Goal: Task Accomplishment & Management: Complete application form

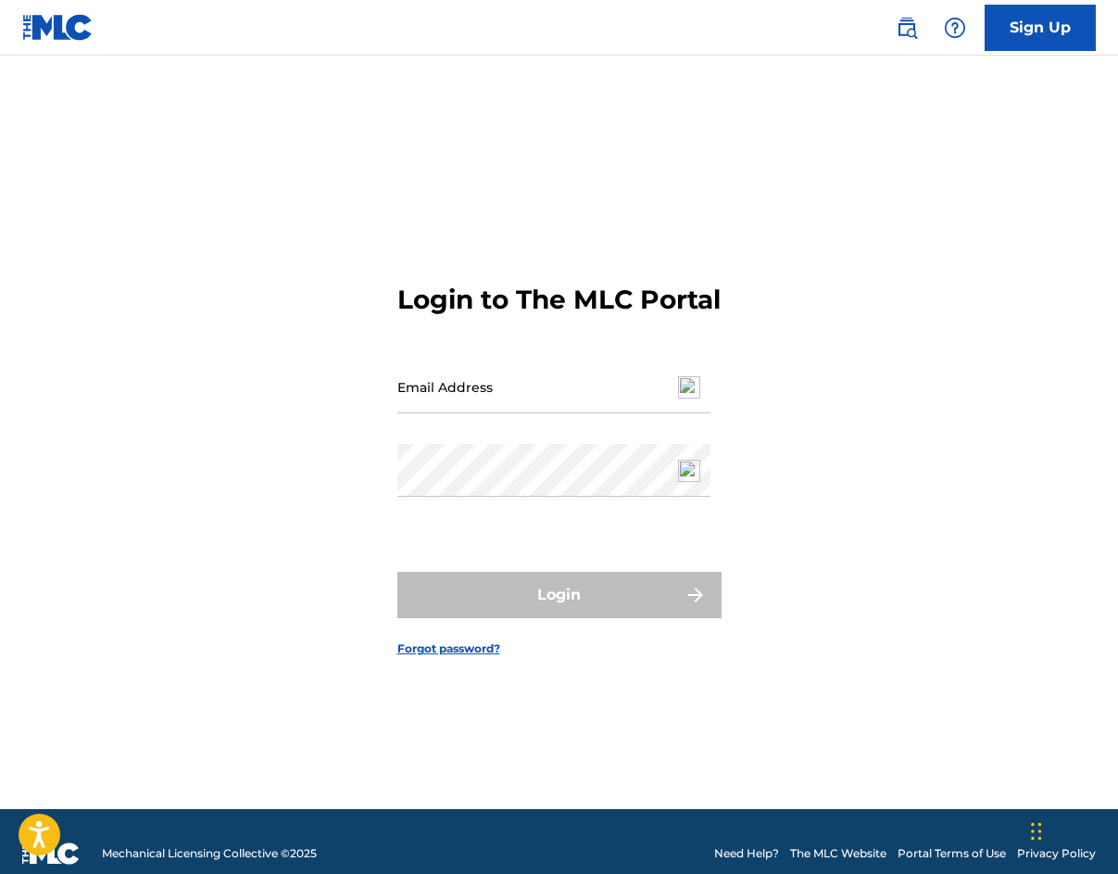
click at [498, 413] on input "Email Address" at bounding box center [553, 386] width 313 height 53
type input "[EMAIL_ADDRESS][DOMAIN_NAME]"
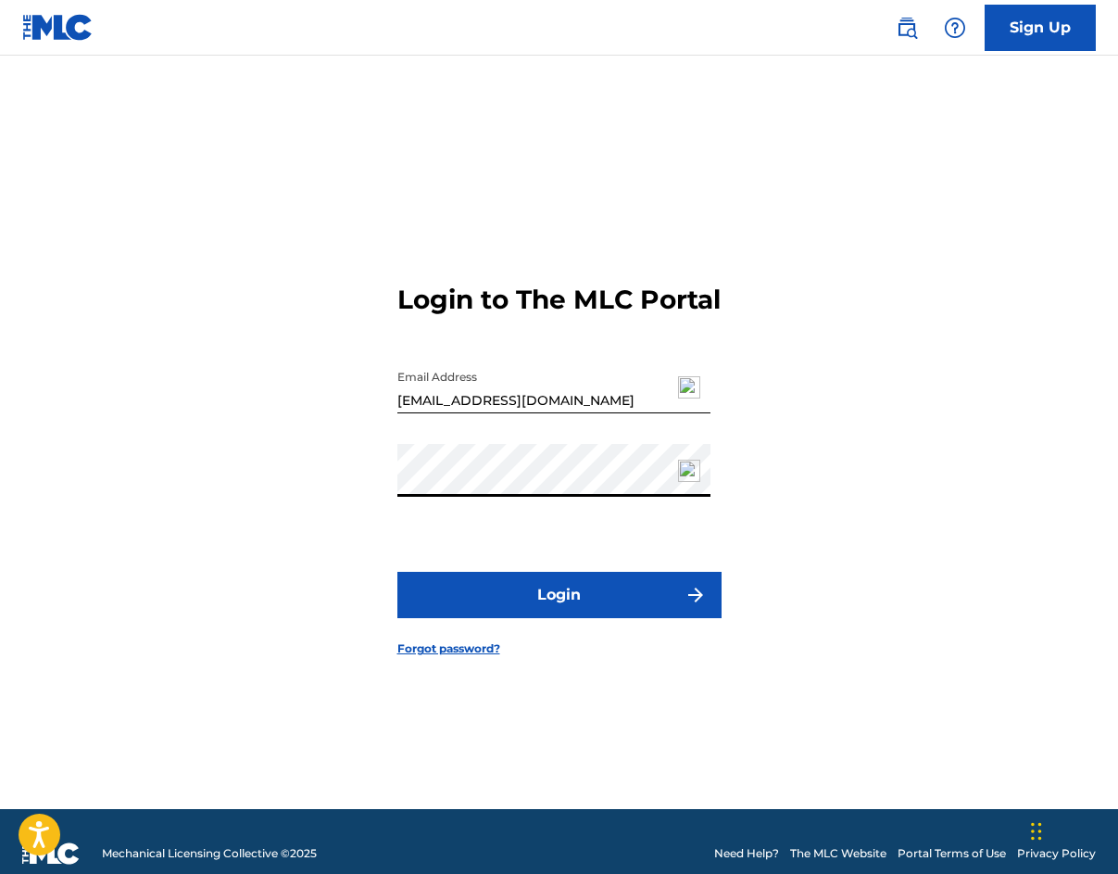
click at [542, 618] on button "Login" at bounding box center [559, 595] width 324 height 46
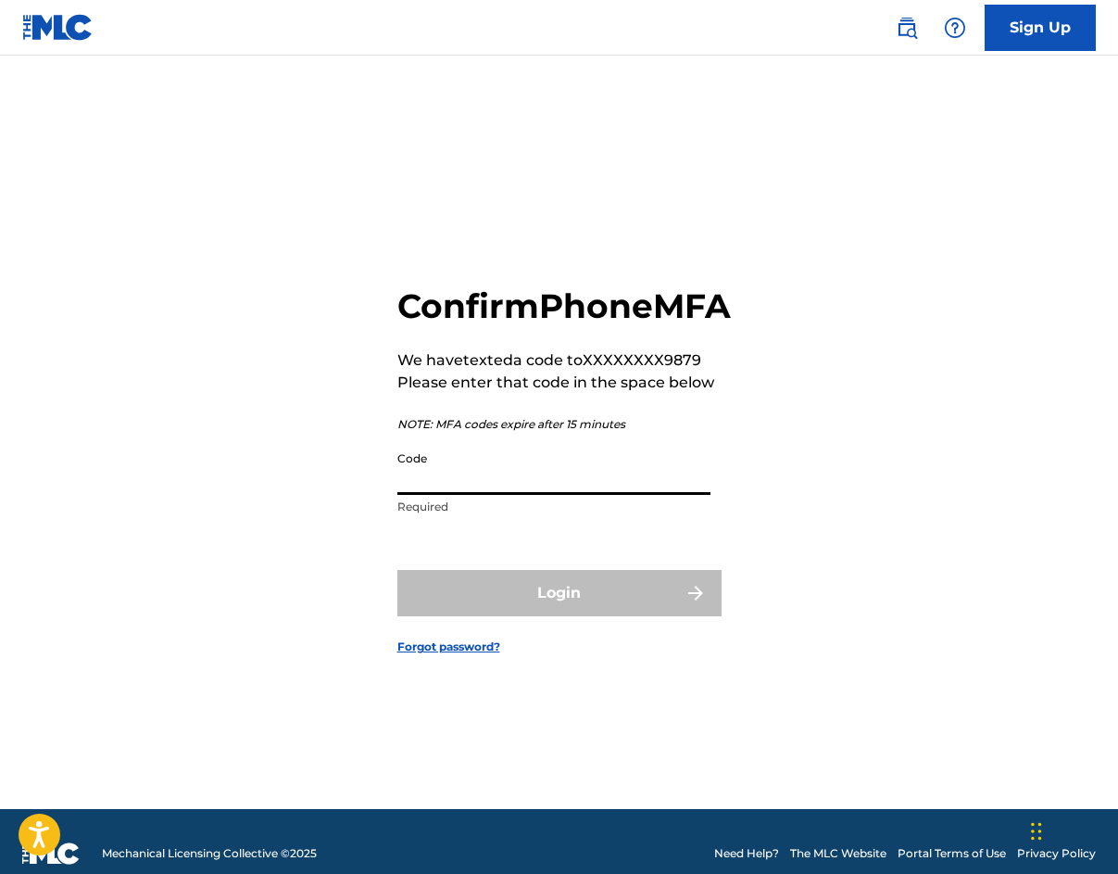
click at [511, 495] on input "Code" at bounding box center [553, 468] width 313 height 53
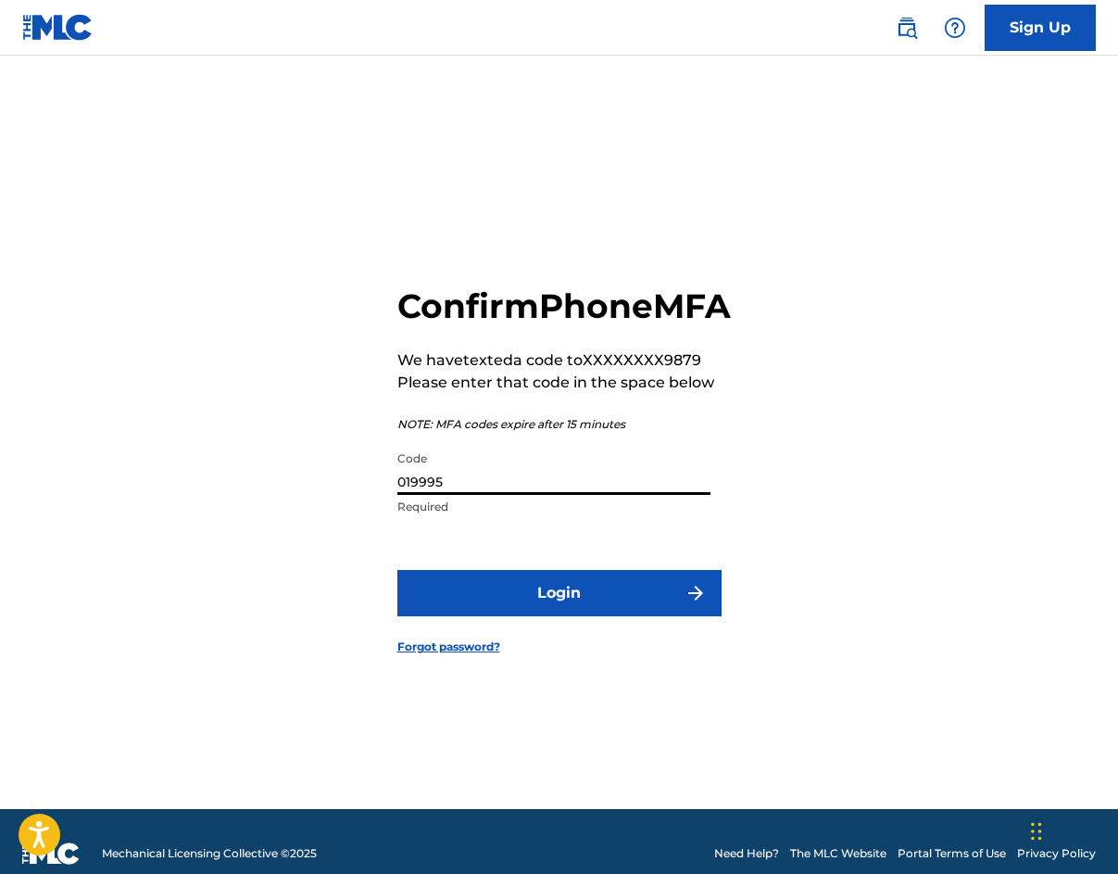
type input "019995"
click at [548, 616] on button "Login" at bounding box center [559, 593] width 324 height 46
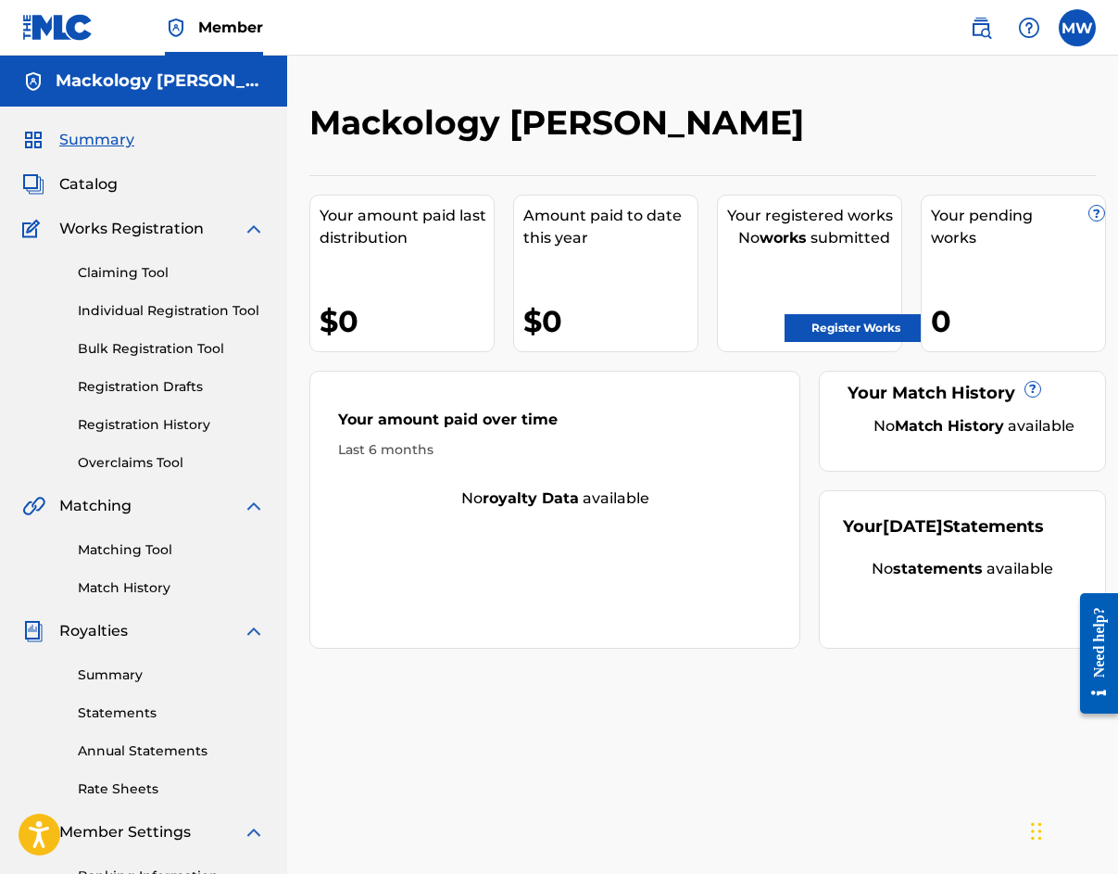
click at [213, 308] on link "Individual Registration Tool" at bounding box center [171, 310] width 187 height 19
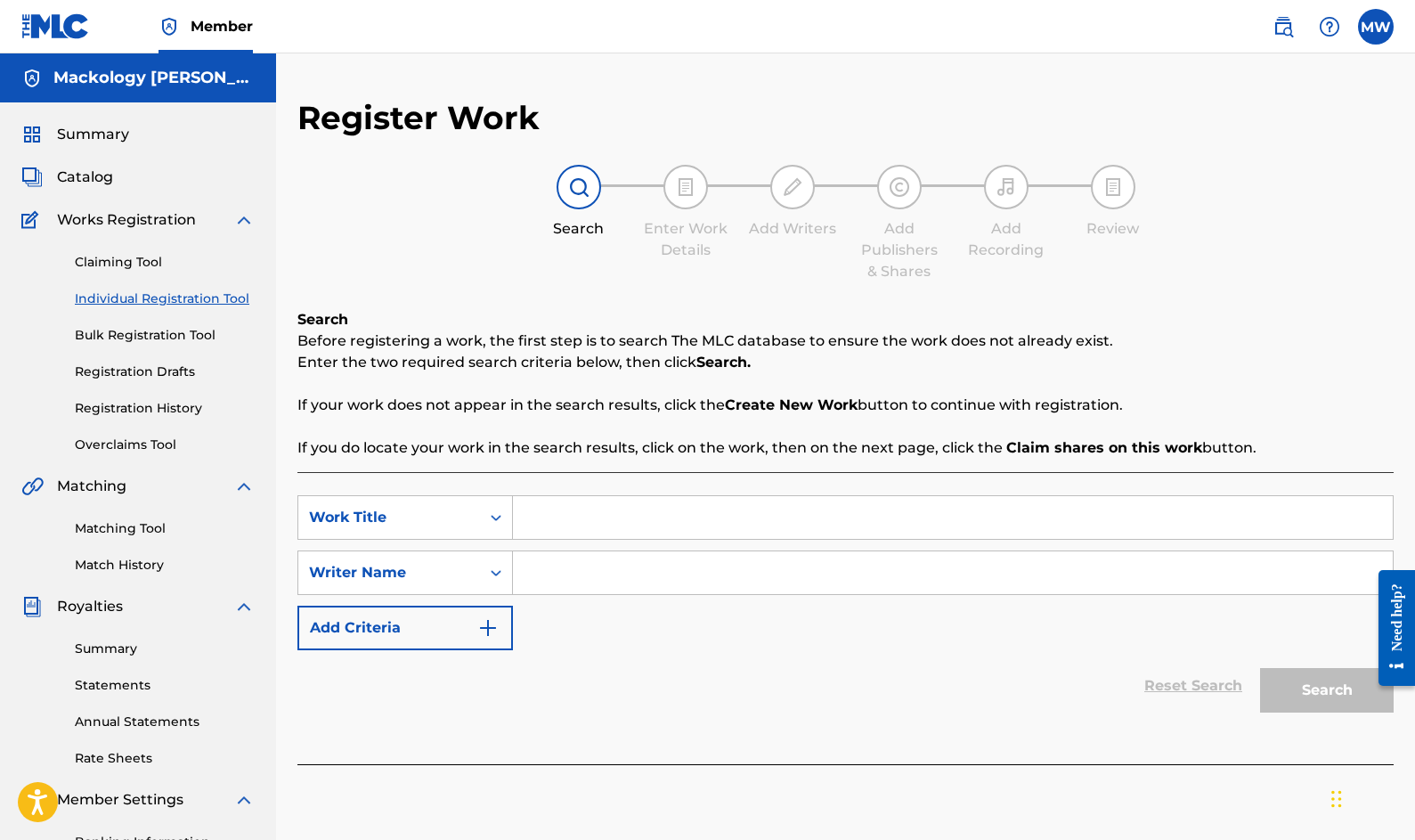
click at [553, 522] on input "Search Form" at bounding box center [953, 517] width 880 height 42
type input "I'm Not Him"
click at [701, 567] on input "Search Form" at bounding box center [953, 573] width 880 height 42
type input "Mackology"
click at [1074, 692] on button "Search" at bounding box center [1327, 690] width 134 height 44
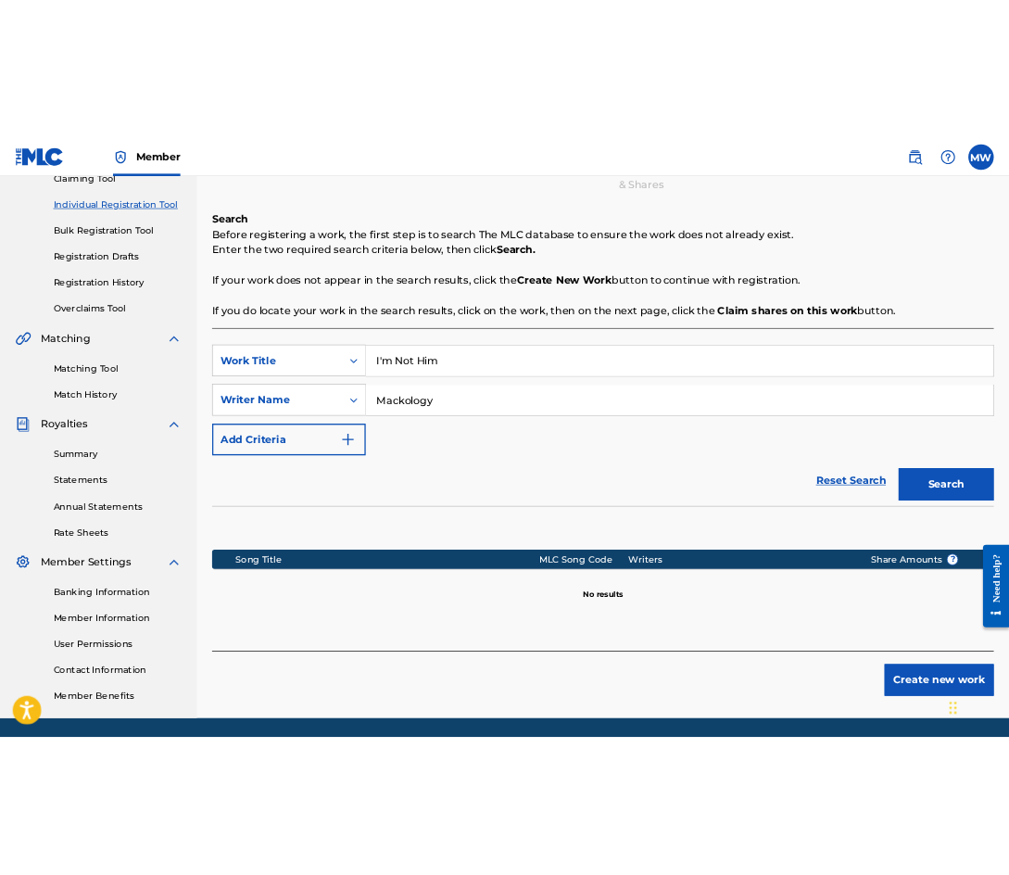
scroll to position [275, 0]
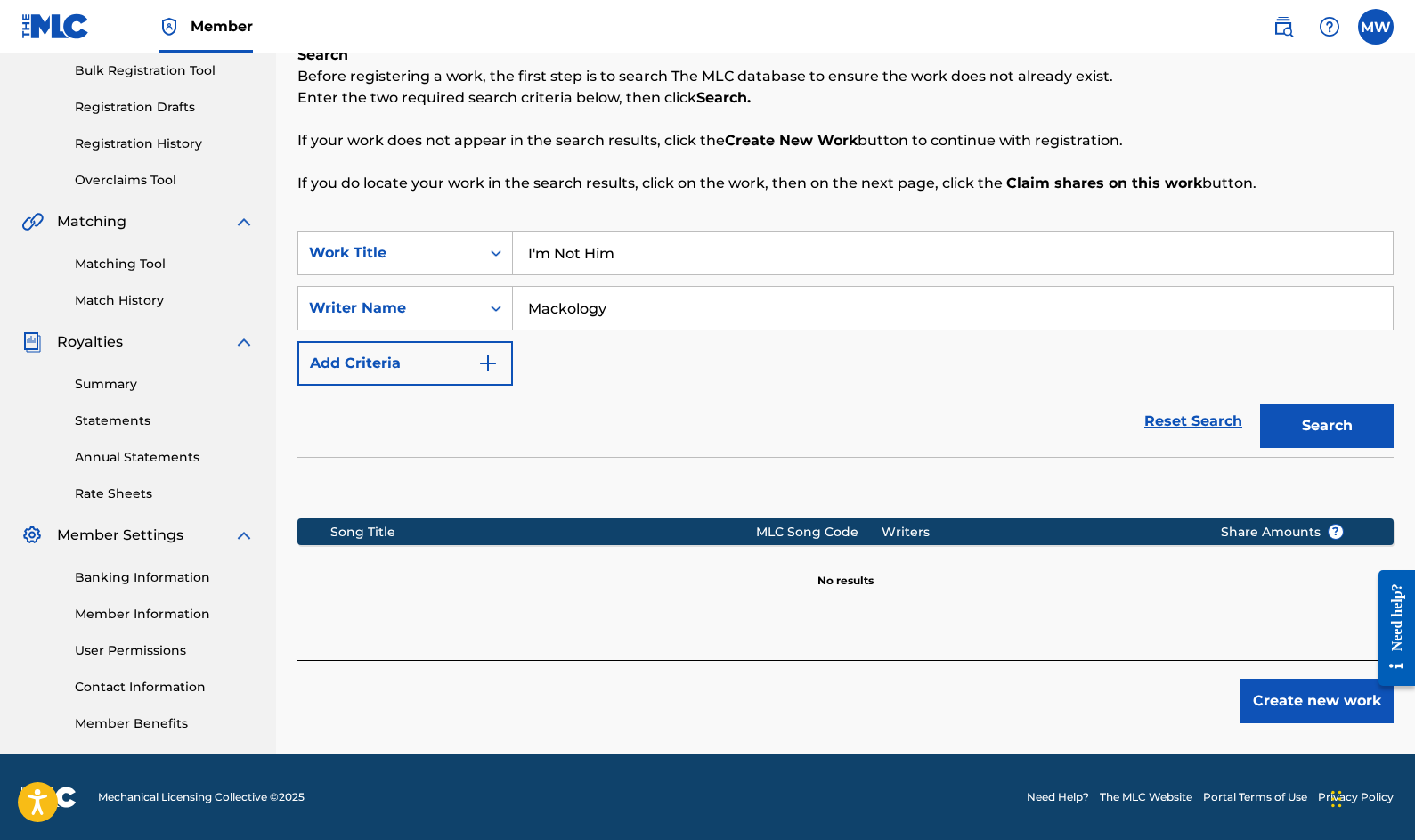
click at [1074, 706] on button "Create new work" at bounding box center [1317, 701] width 153 height 44
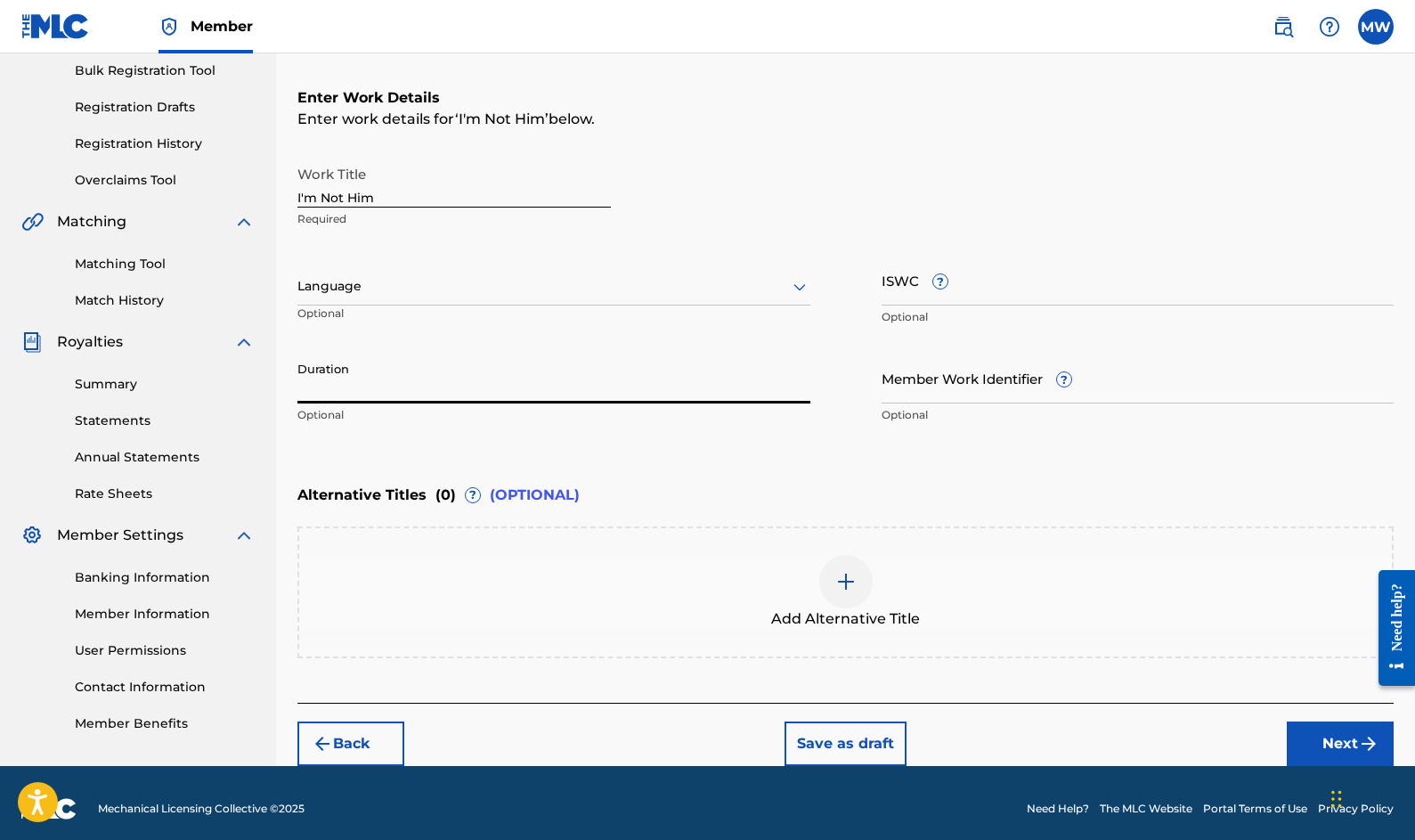
click at [470, 381] on input "Duration" at bounding box center [554, 378] width 513 height 51
type input "4"
type input "04:43"
click at [985, 384] on input "Member Work Identifier ?" at bounding box center [1138, 378] width 513 height 51
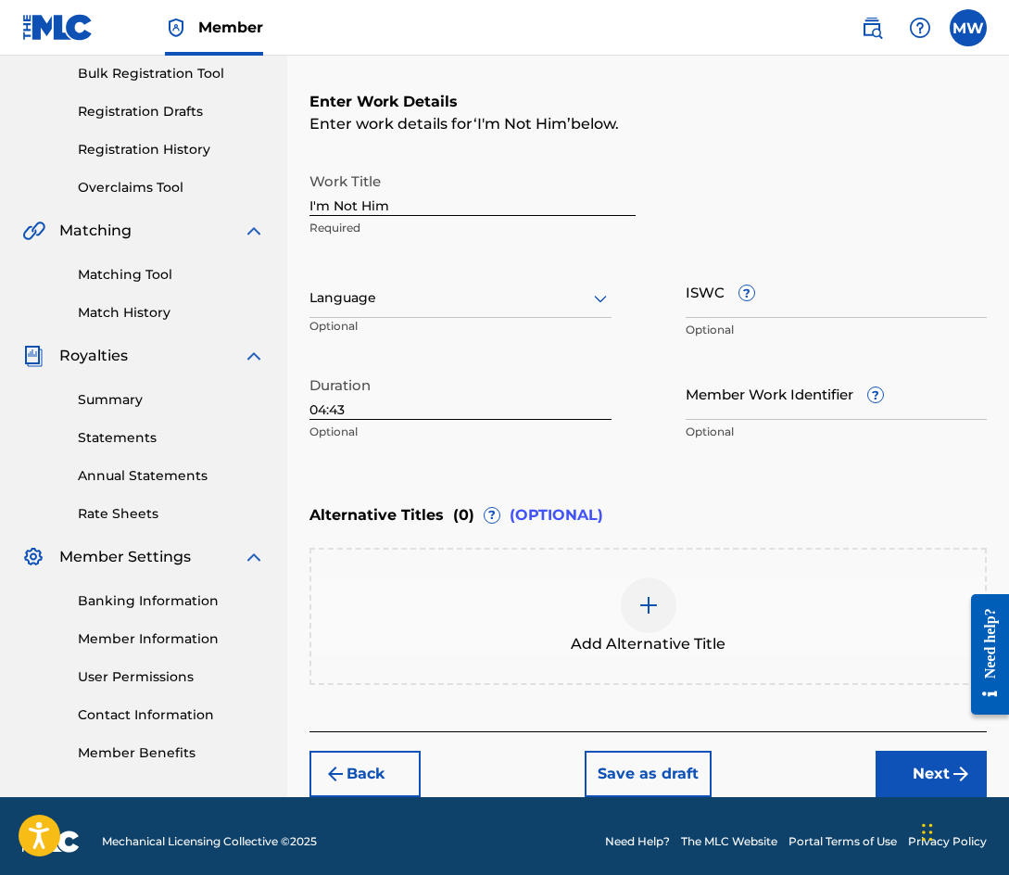
scroll to position [286, 0]
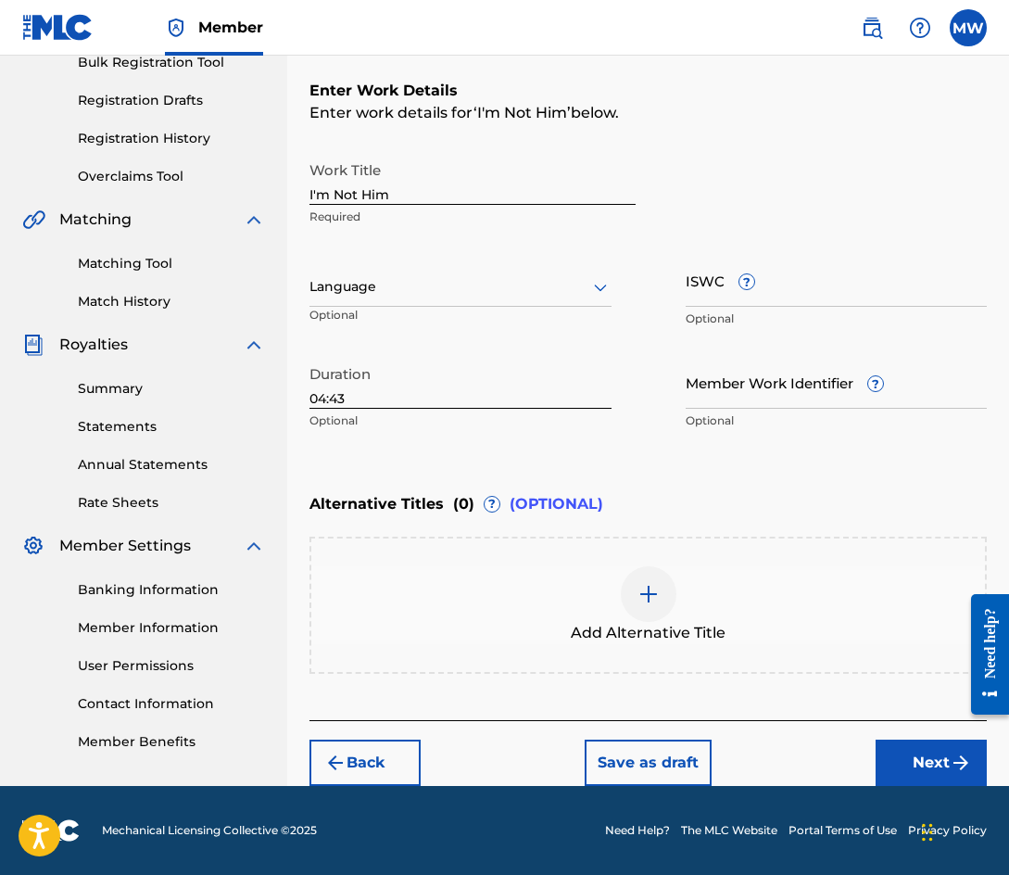
click at [914, 759] on button "Next" at bounding box center [931, 762] width 111 height 46
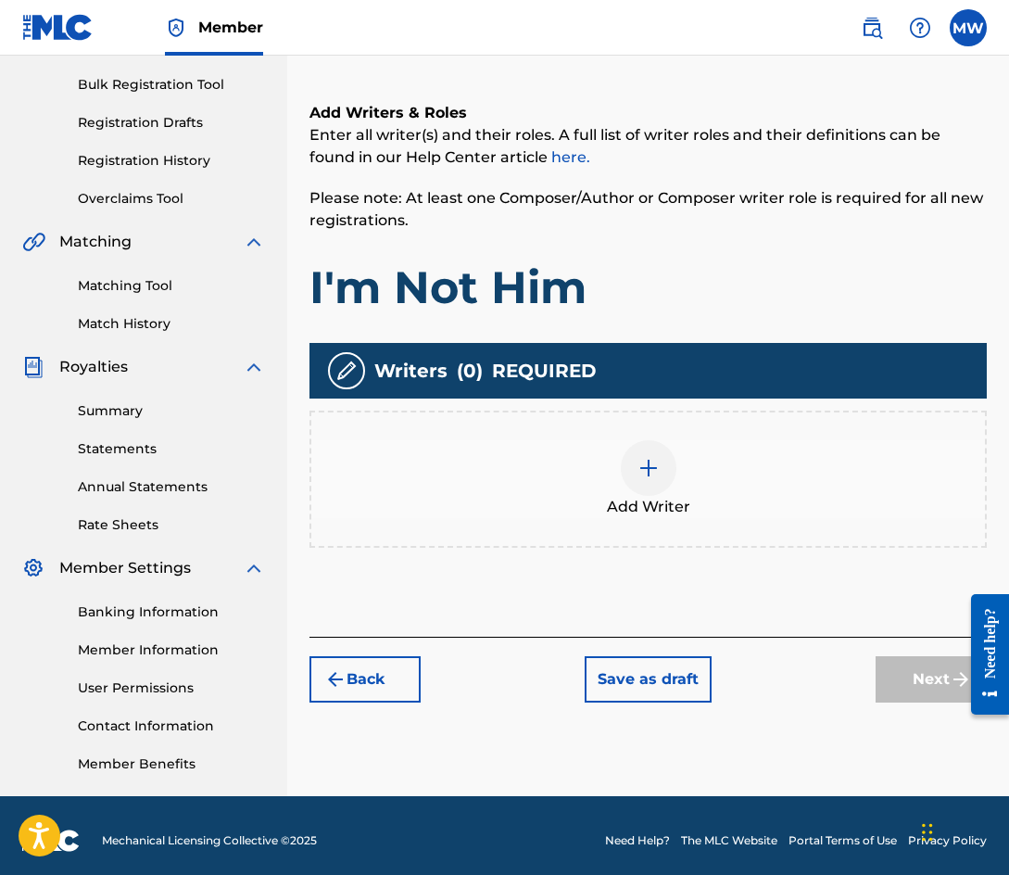
scroll to position [269, 0]
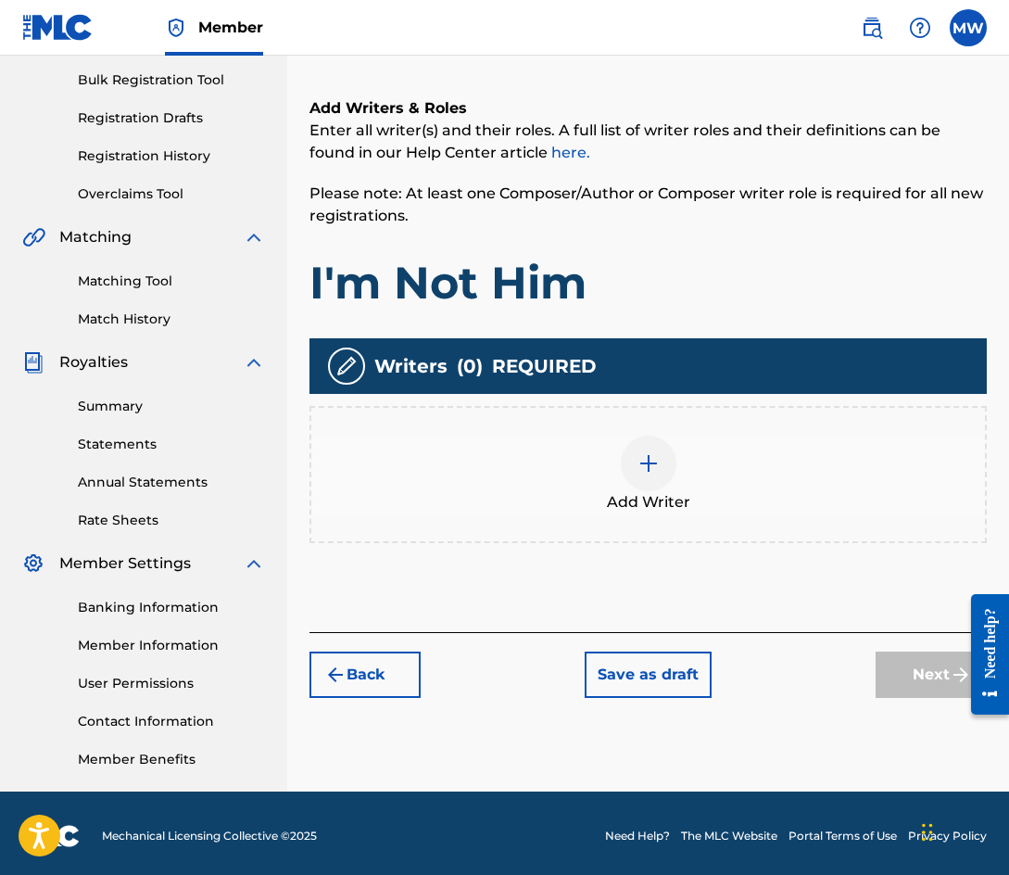
click at [700, 460] on div "Add Writer" at bounding box center [648, 474] width 674 height 78
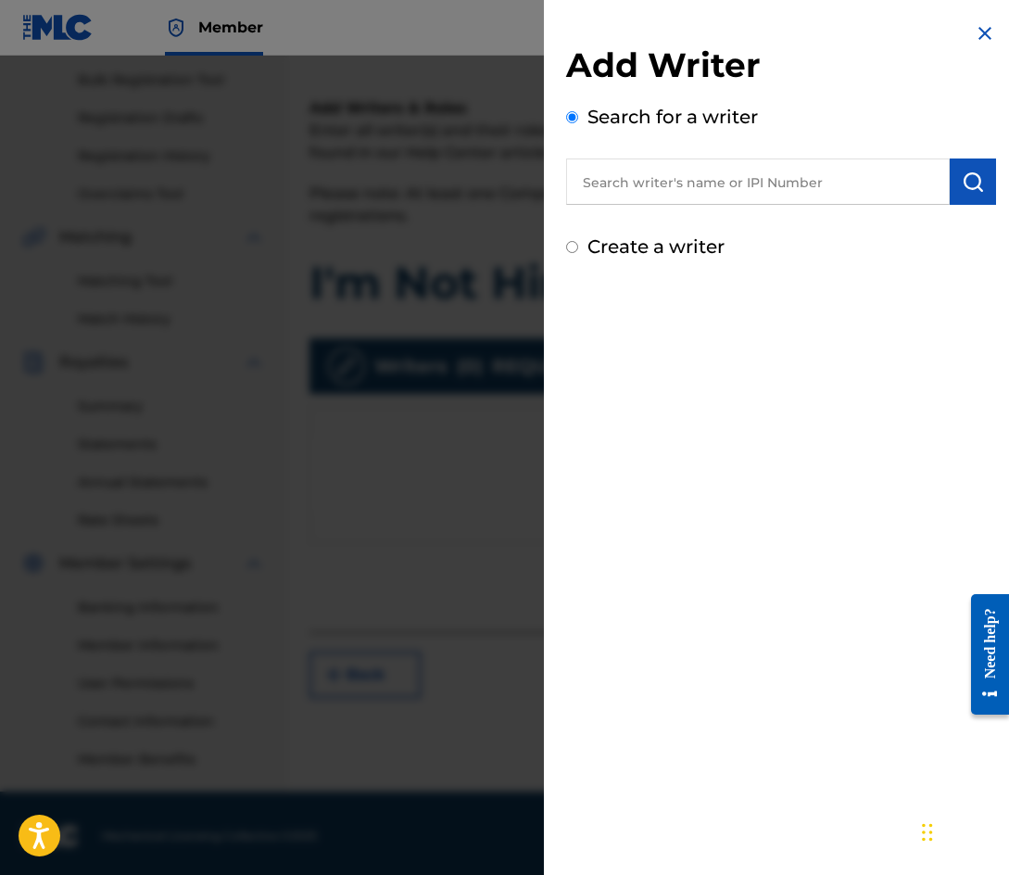
click at [776, 186] on input "text" at bounding box center [758, 181] width 384 height 46
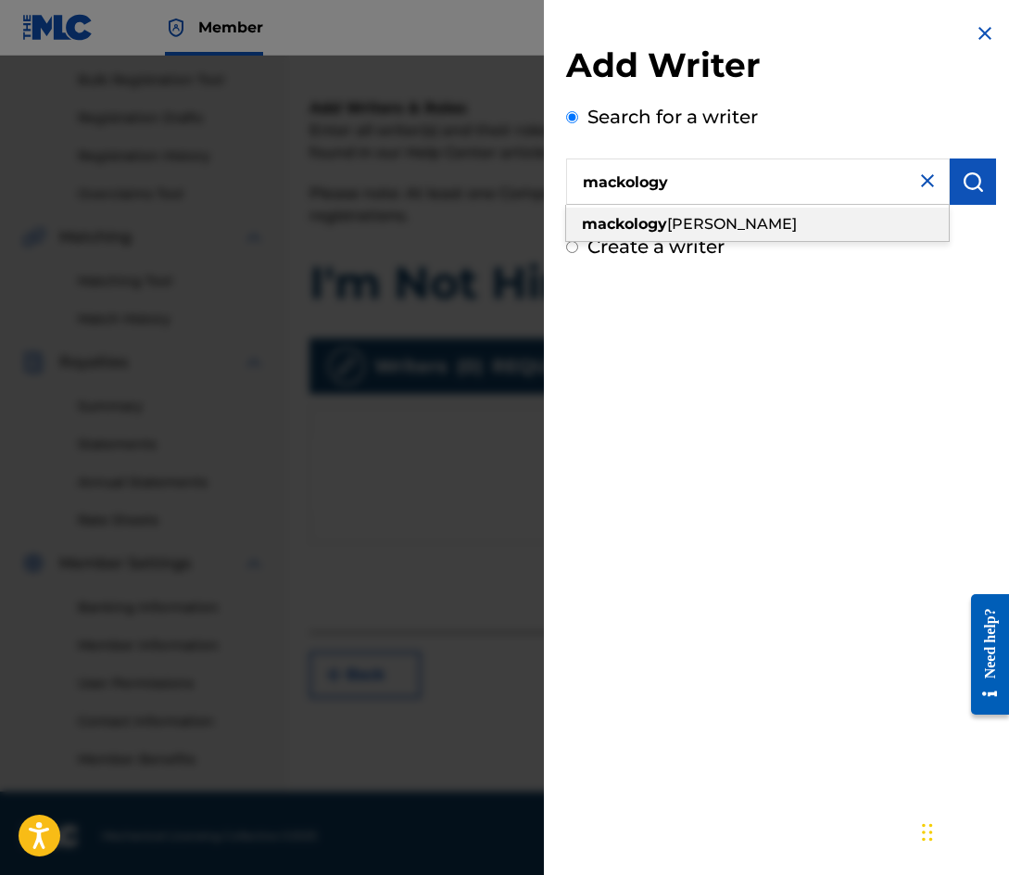
click at [794, 230] on div "mackology [PERSON_NAME]" at bounding box center [757, 224] width 383 height 33
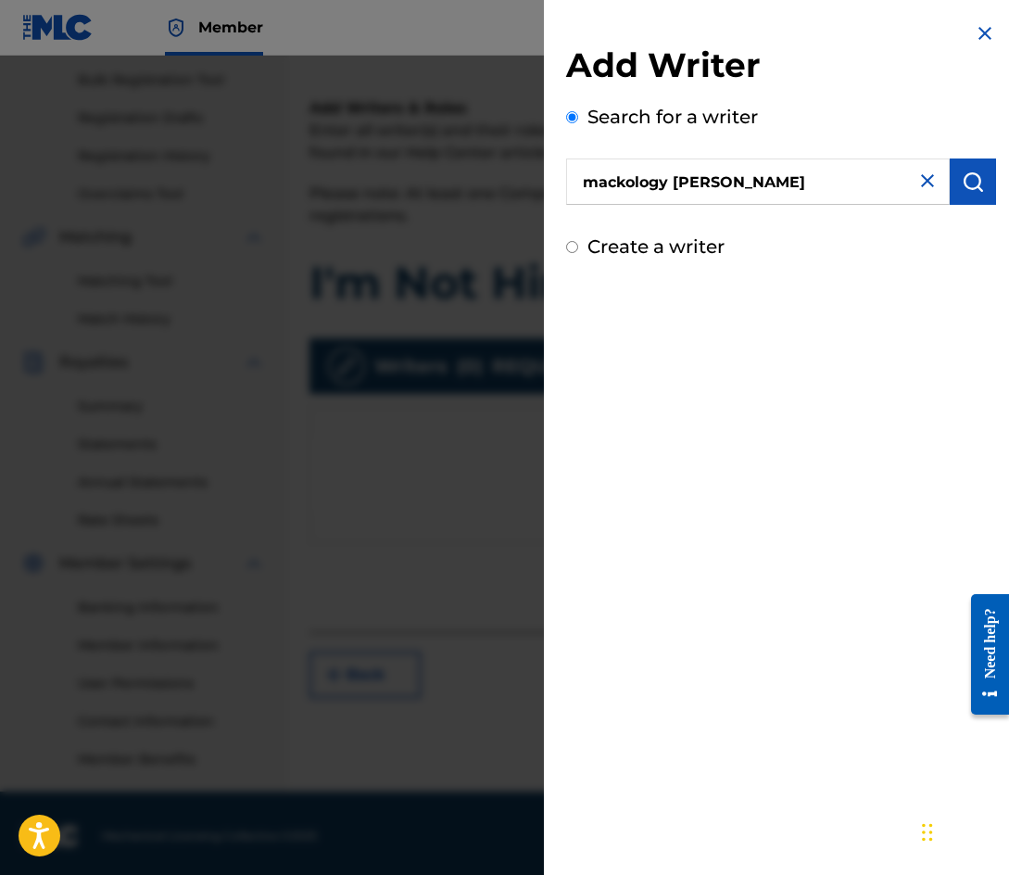
click at [962, 185] on img "submit" at bounding box center [973, 181] width 22 height 22
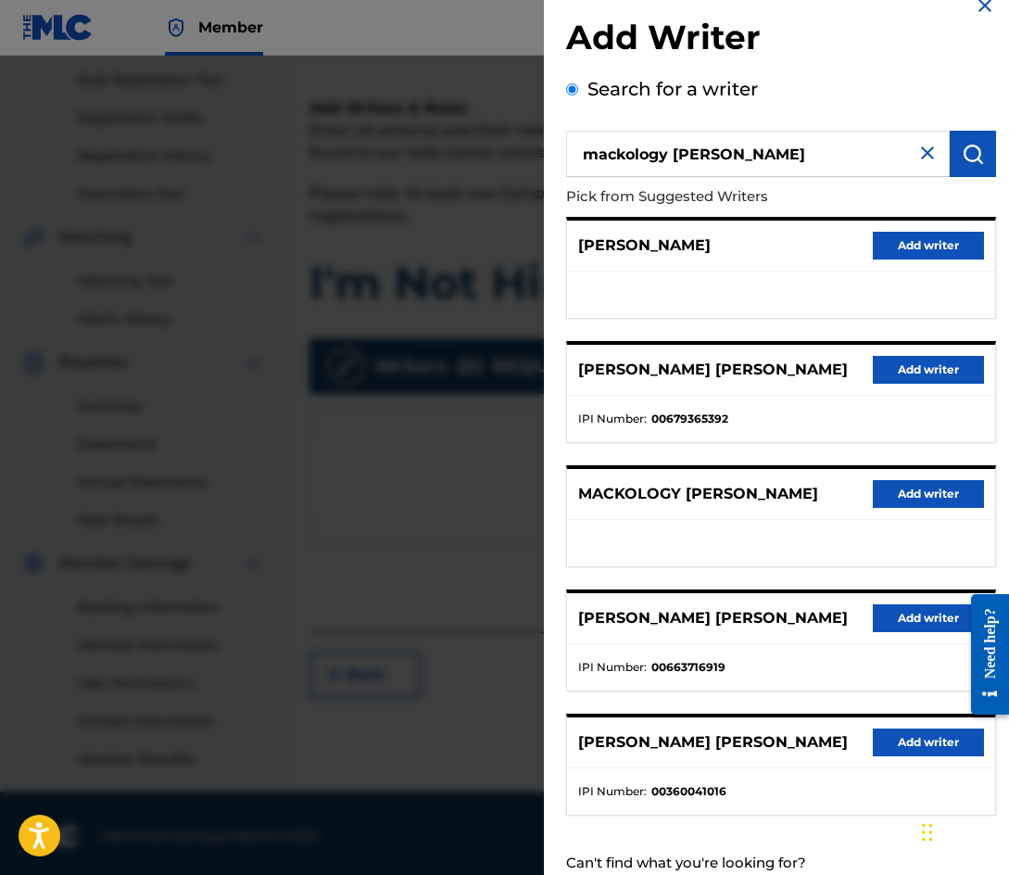
scroll to position [0, 0]
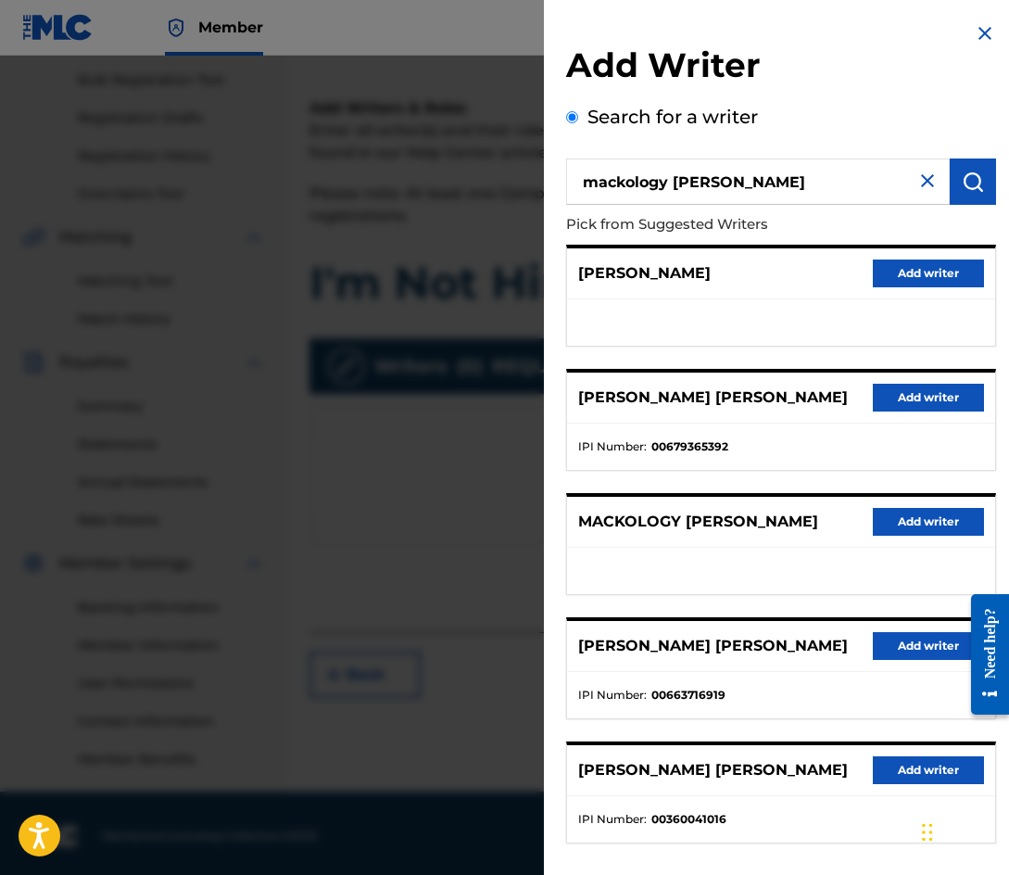
click at [818, 188] on input "mackology [PERSON_NAME]" at bounding box center [758, 181] width 384 height 46
click at [728, 186] on input "mackology [PERSON_NAME]" at bounding box center [758, 181] width 384 height 46
type input "mackology [PERSON_NAME]"
click at [978, 180] on button "submit" at bounding box center [973, 181] width 46 height 46
click at [855, 183] on input "mackology [PERSON_NAME]" at bounding box center [758, 181] width 384 height 46
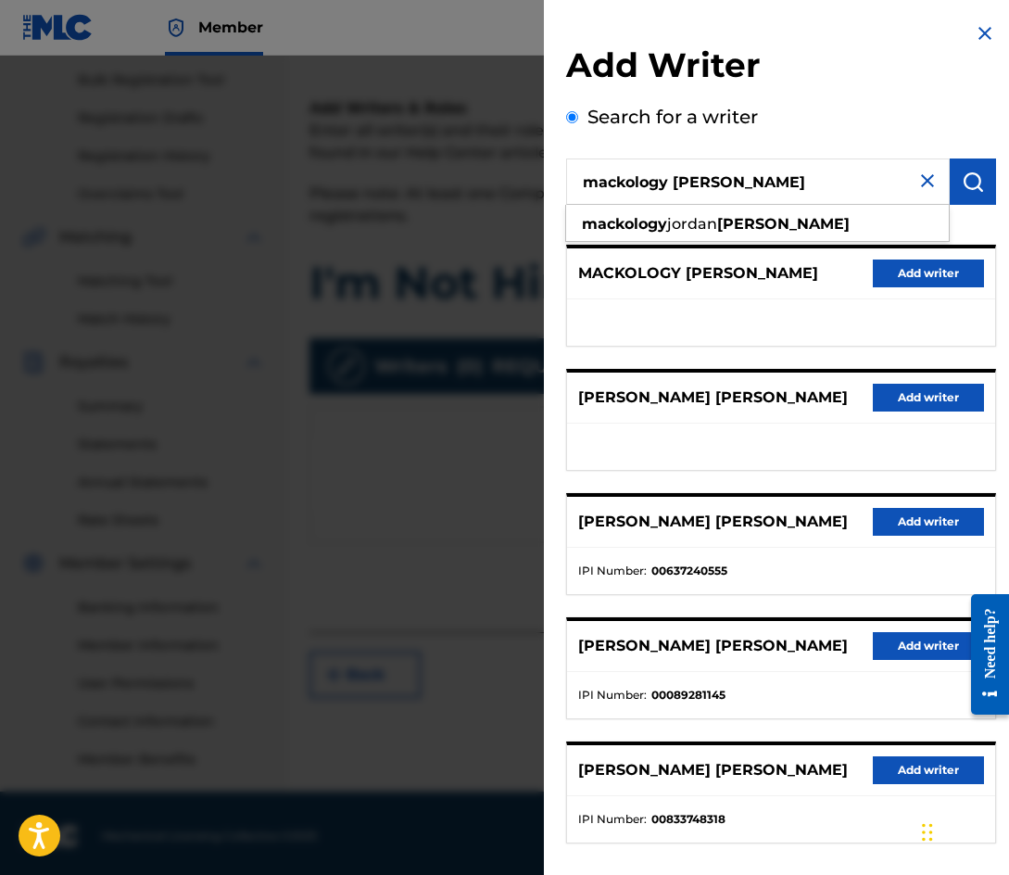
click at [921, 185] on img at bounding box center [927, 181] width 22 height 22
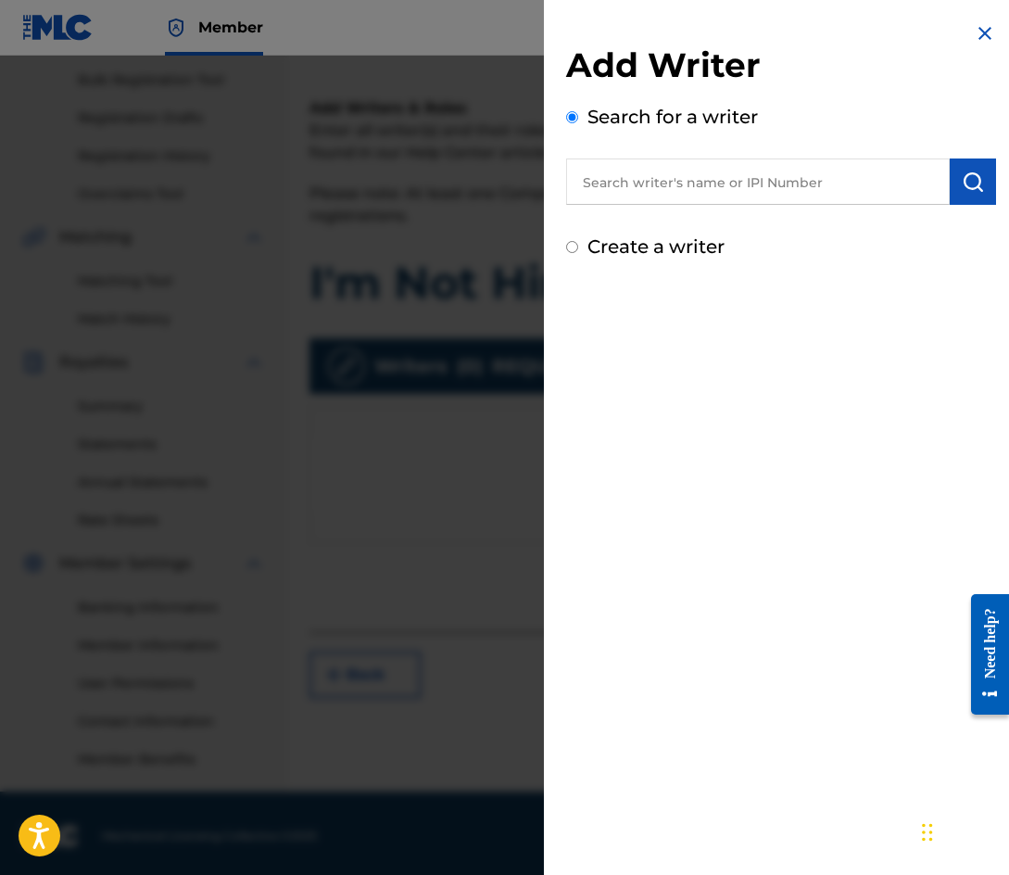
click at [795, 189] on input "text" at bounding box center [758, 181] width 384 height 46
click at [970, 192] on img "submit" at bounding box center [973, 181] width 22 height 22
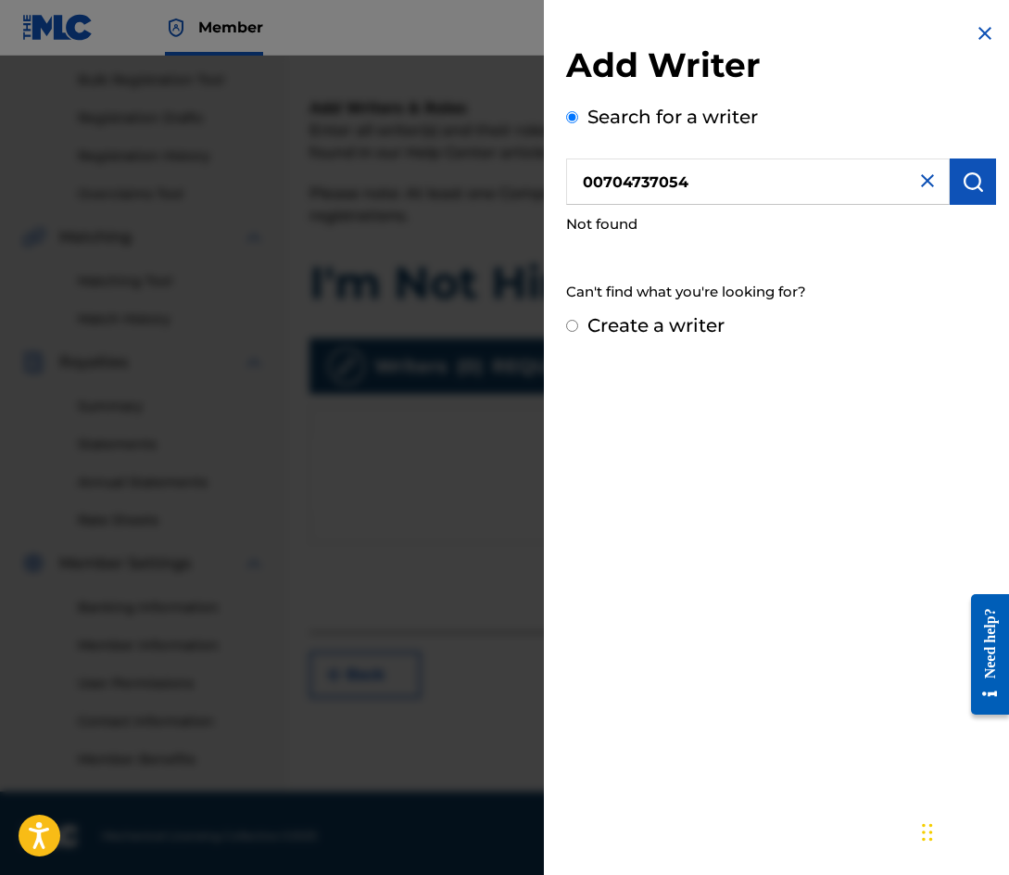
click at [763, 190] on input "00704737054" at bounding box center [758, 181] width 384 height 46
type input "00704737054"
click at [976, 195] on button "submit" at bounding box center [973, 181] width 46 height 46
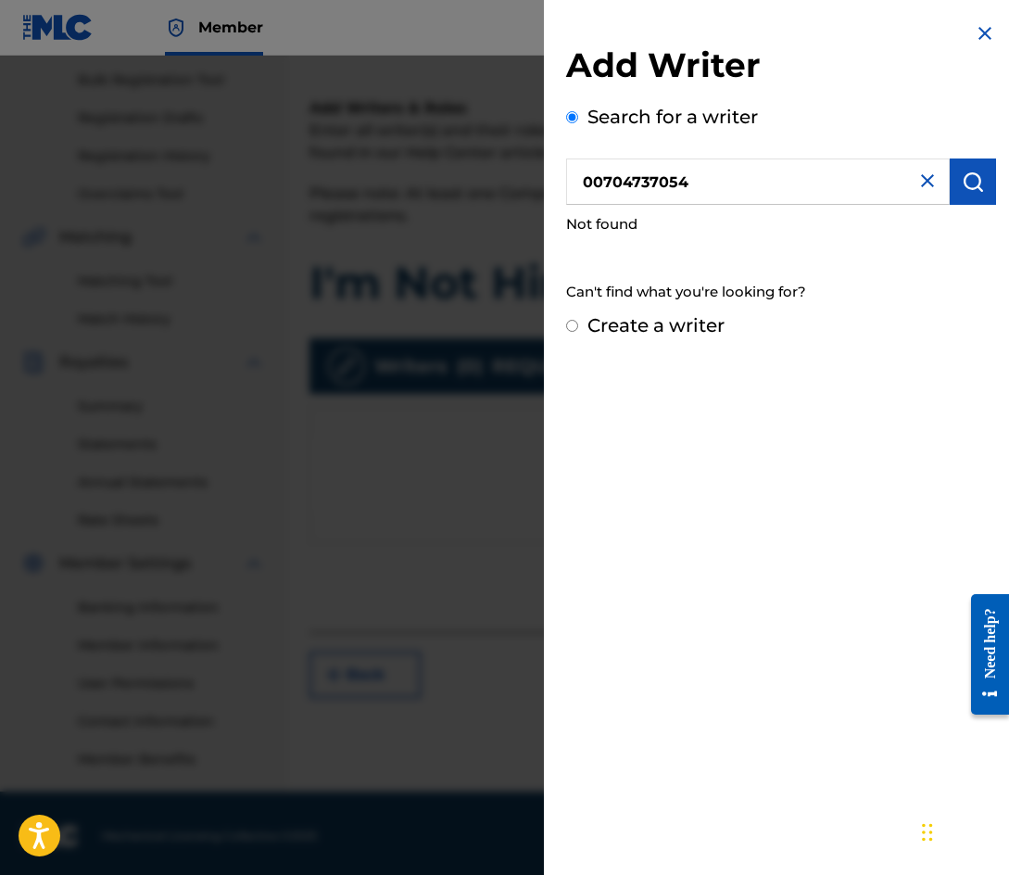
click at [922, 178] on img at bounding box center [927, 181] width 22 height 22
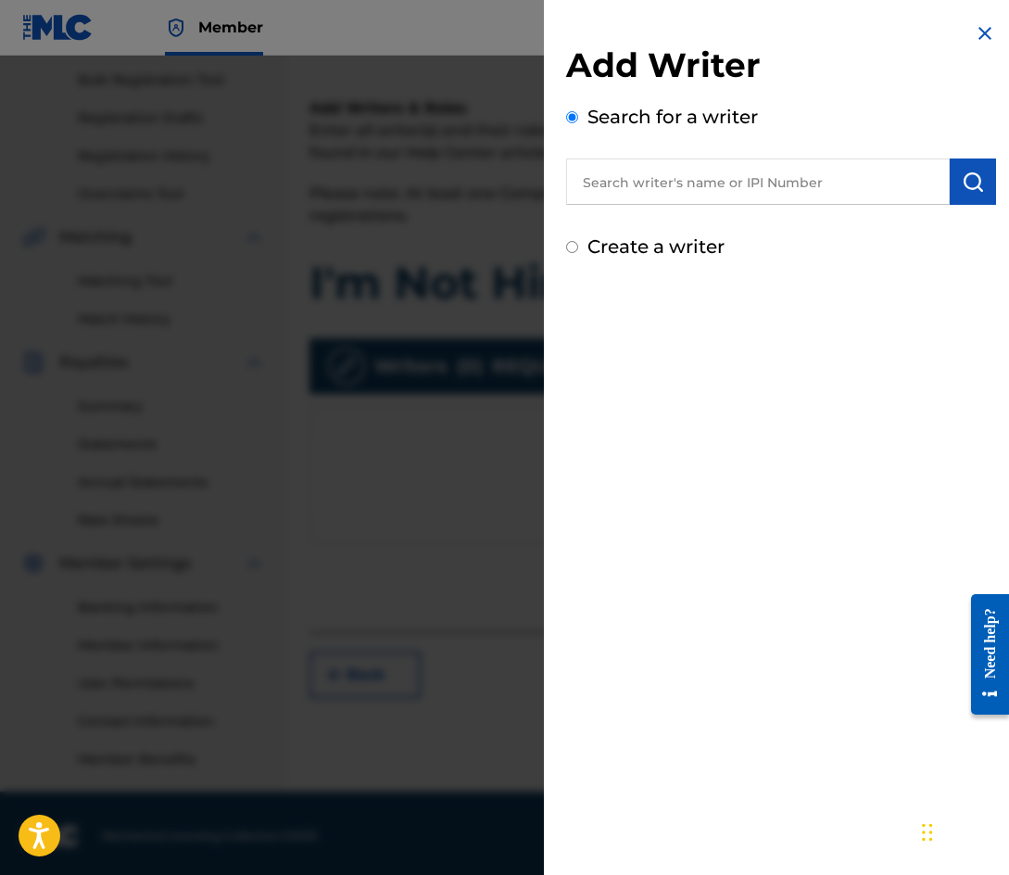
click at [846, 179] on input "text" at bounding box center [758, 181] width 384 height 46
type input "550287440"
click at [962, 187] on img "submit" at bounding box center [973, 181] width 22 height 22
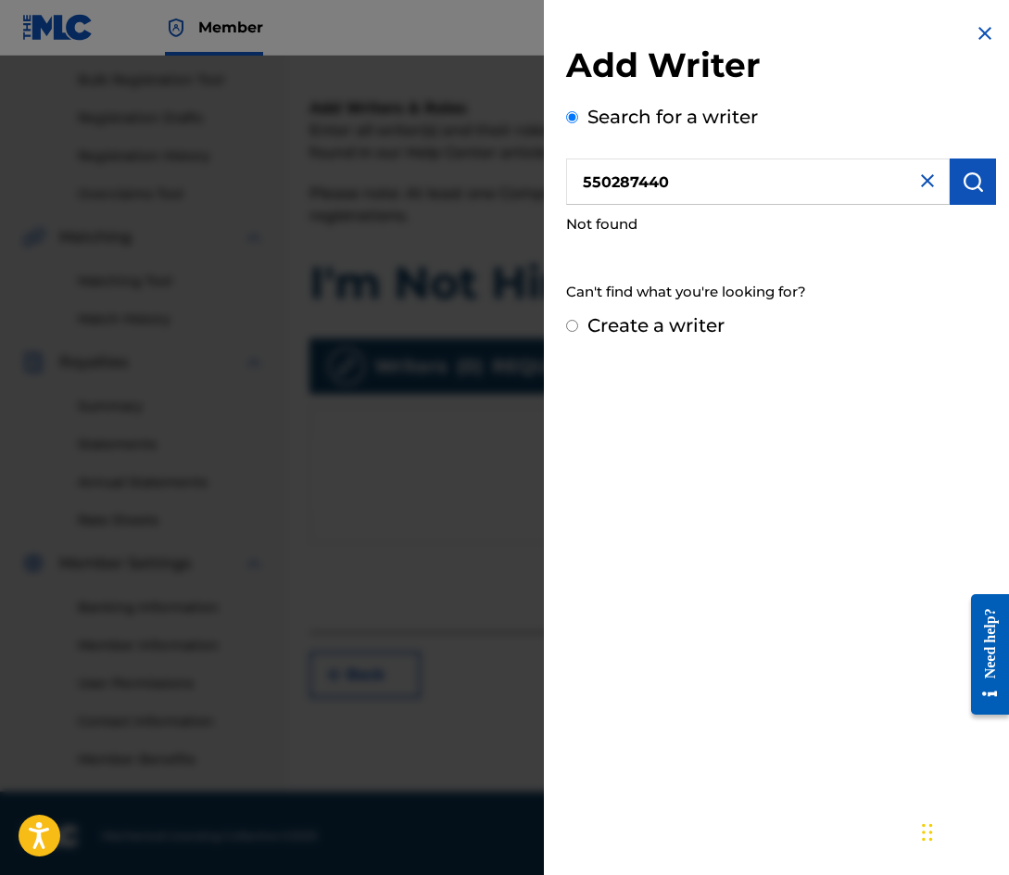
click at [929, 182] on img at bounding box center [927, 181] width 22 height 22
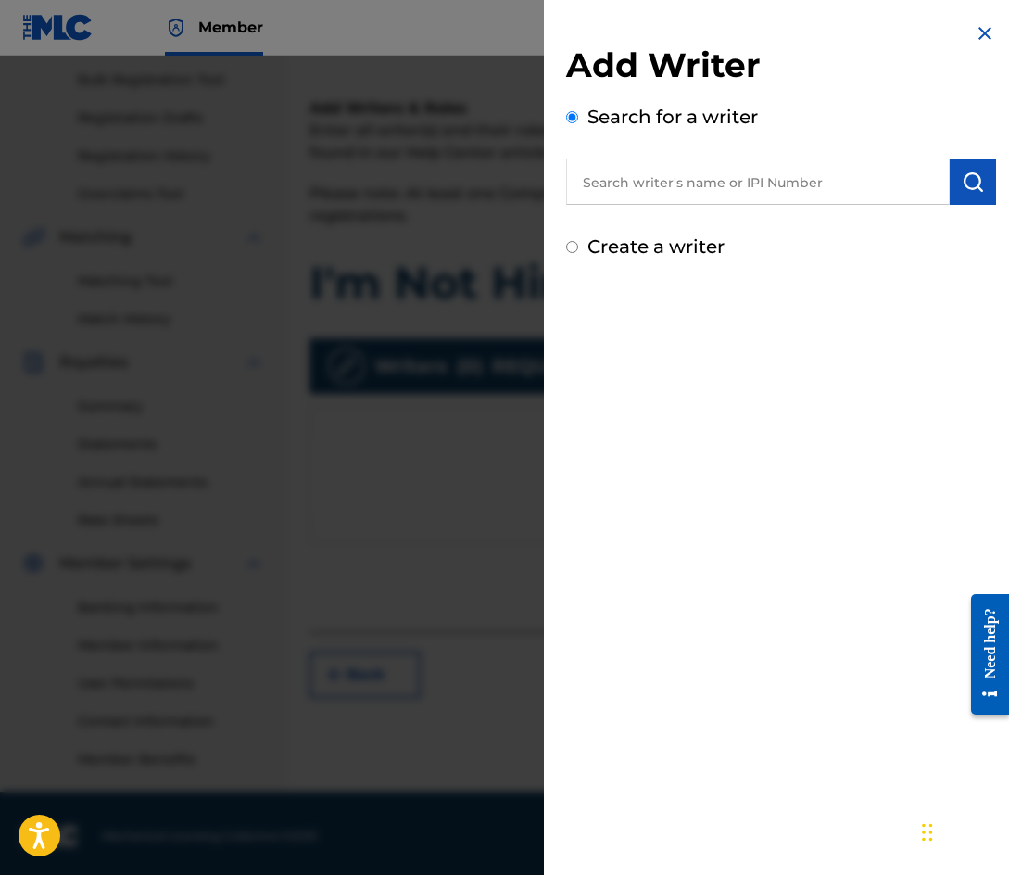
click at [815, 183] on input "text" at bounding box center [758, 181] width 384 height 46
type input "mackology"
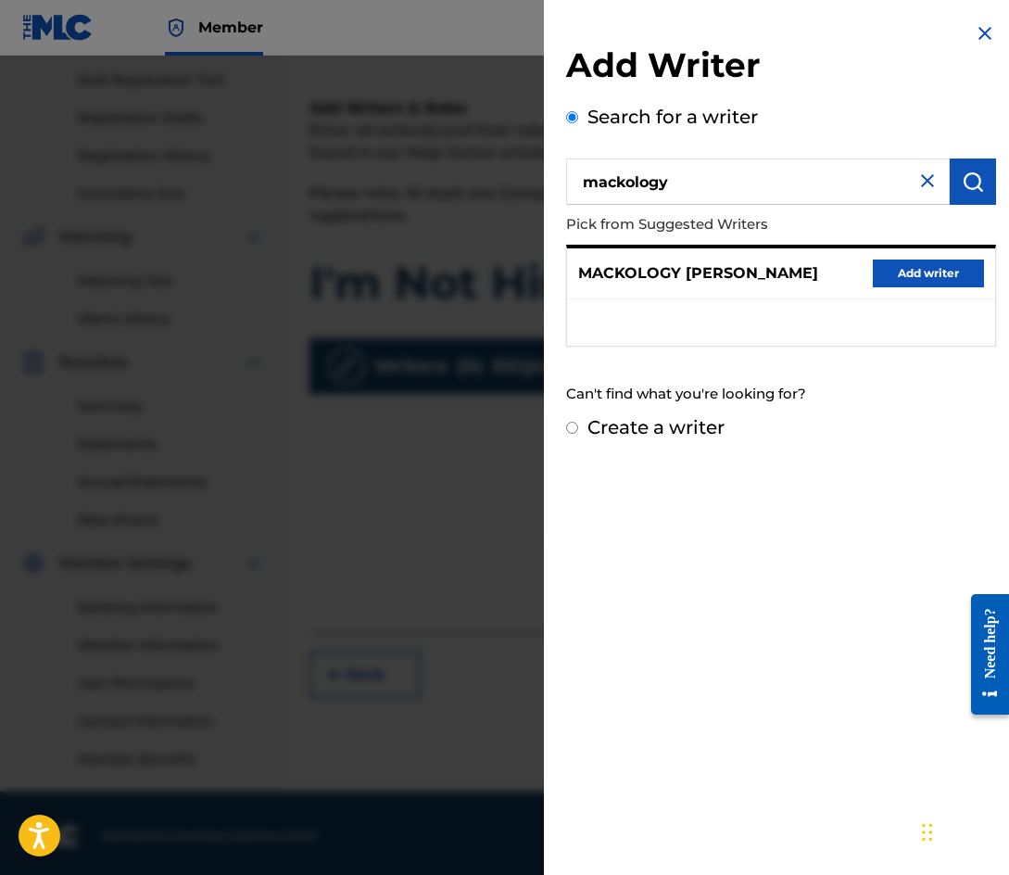
click at [936, 274] on button "Add writer" at bounding box center [928, 273] width 111 height 28
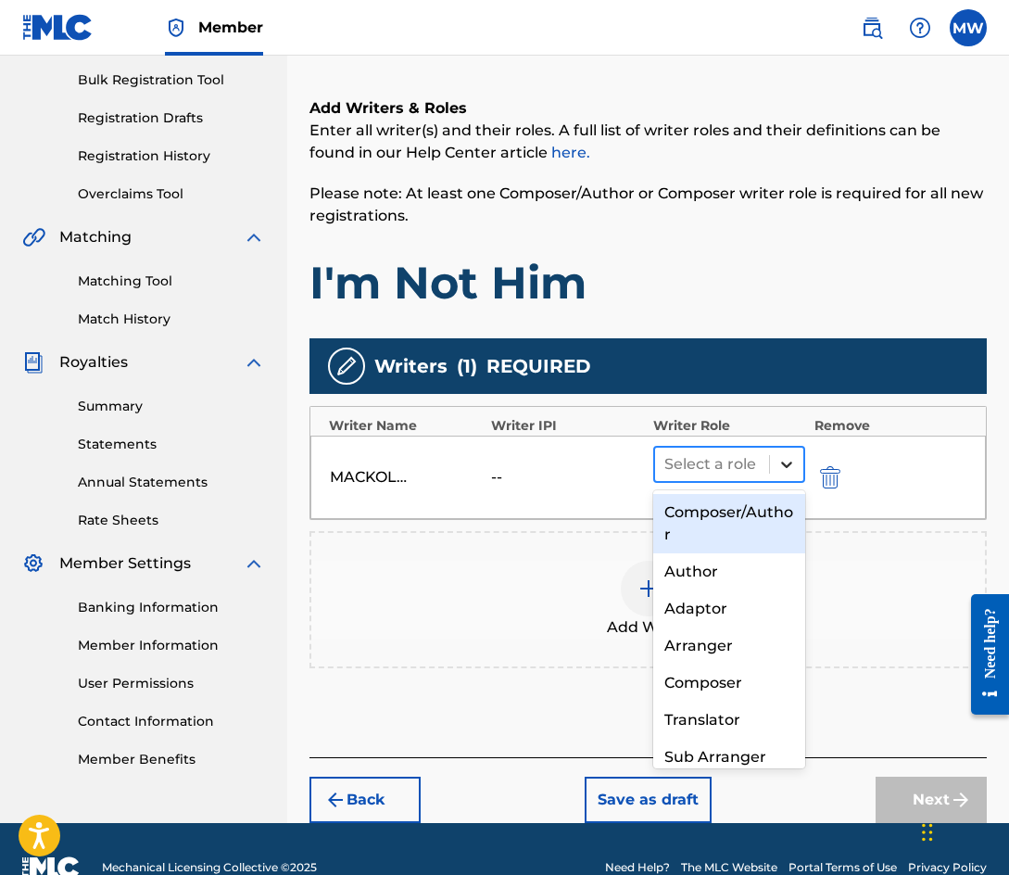
click at [784, 465] on icon at bounding box center [786, 464] width 11 height 6
click at [751, 516] on div "Composer/Author" at bounding box center [729, 523] width 152 height 59
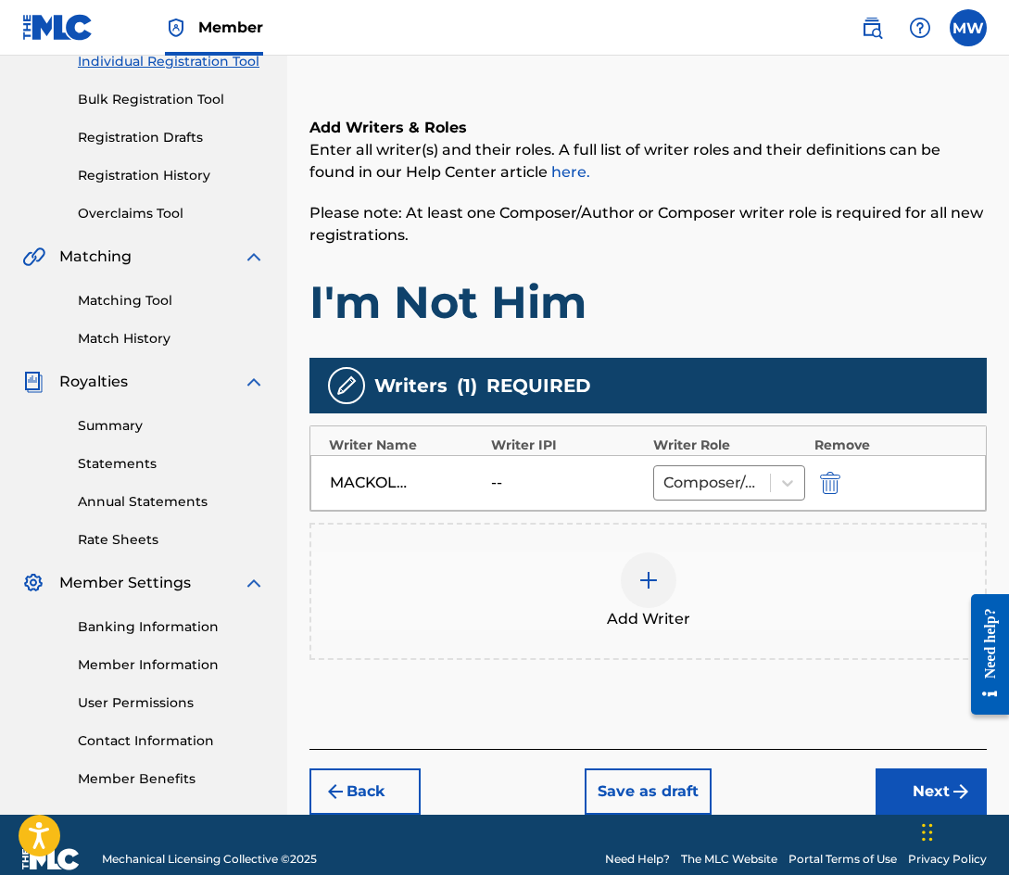
scroll to position [278, 0]
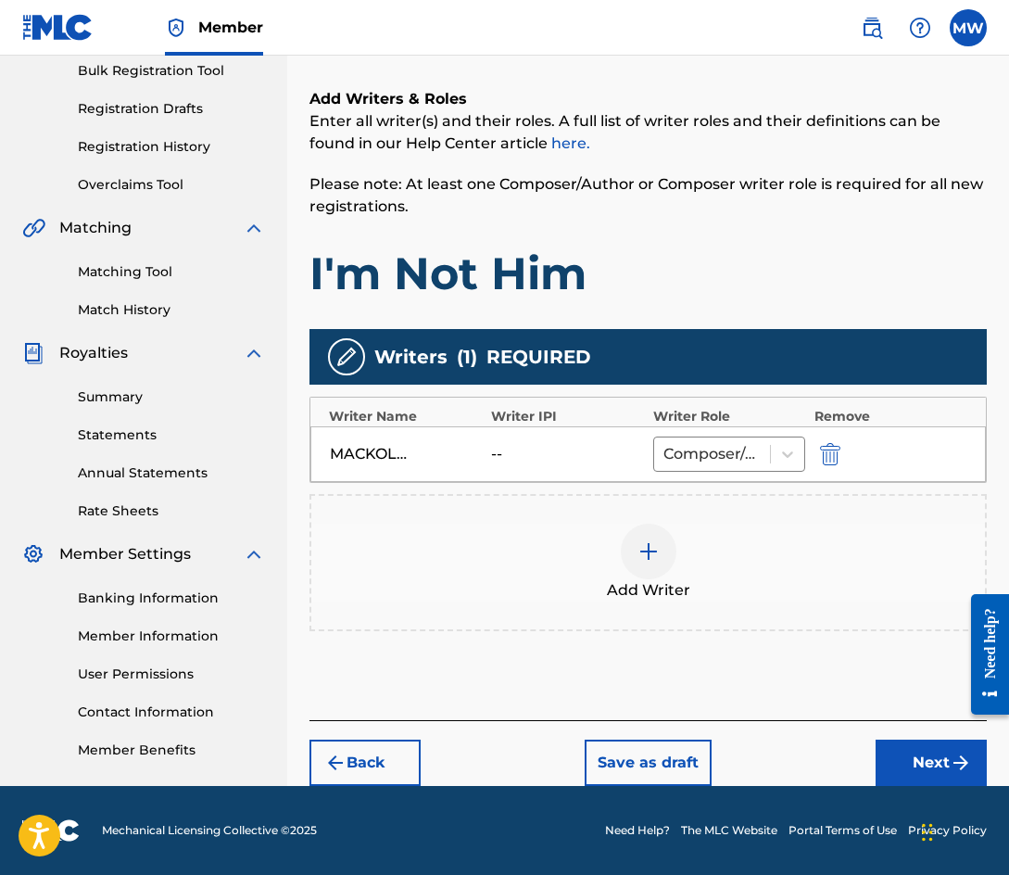
click at [938, 763] on button "Next" at bounding box center [931, 762] width 111 height 46
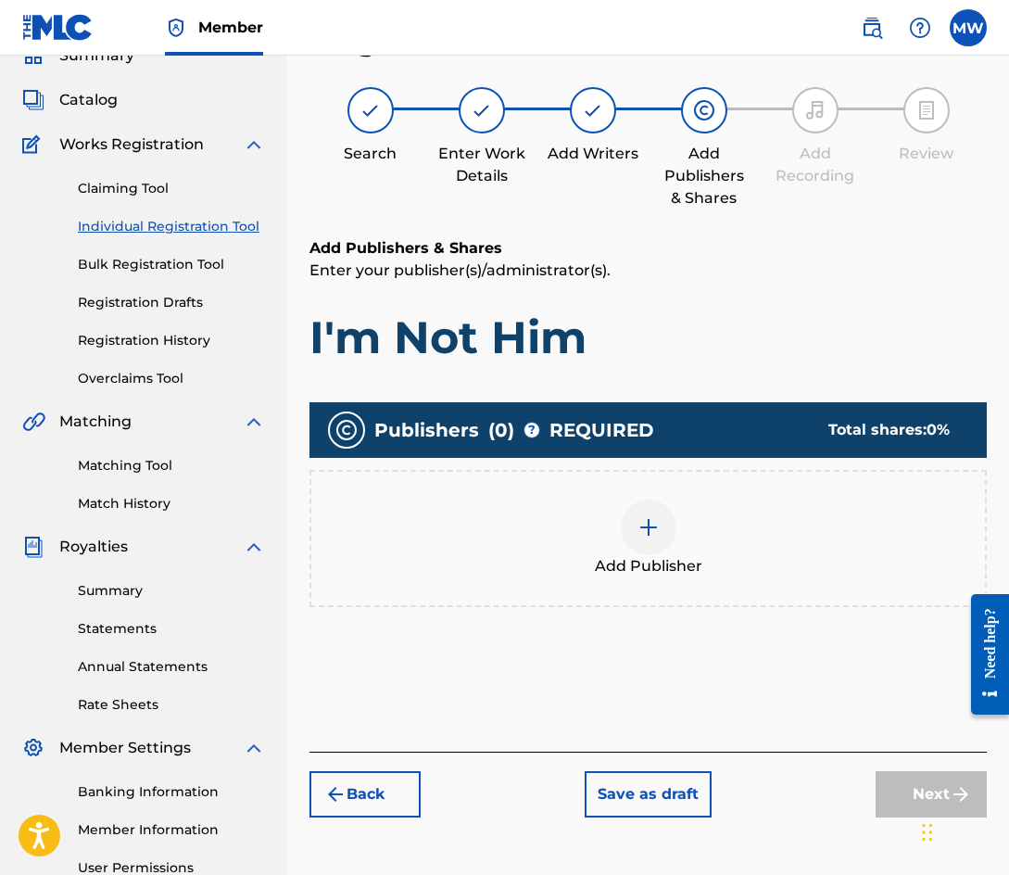
scroll to position [83, 0]
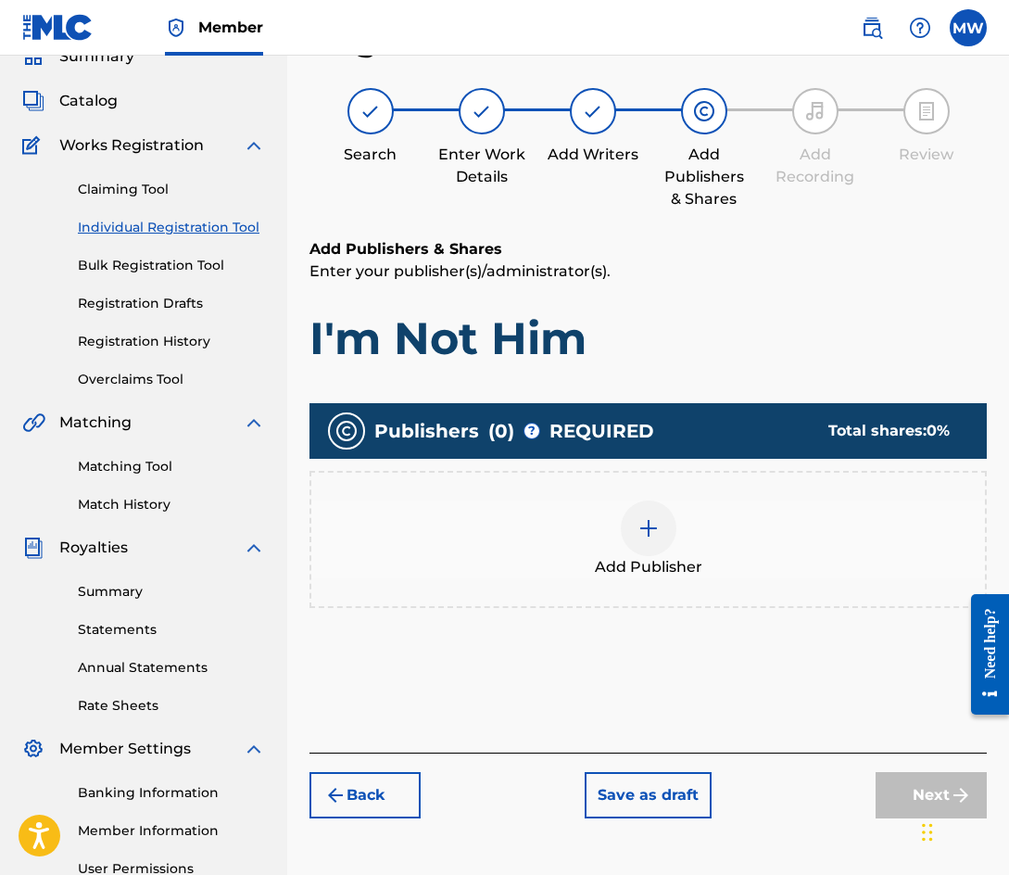
click at [718, 509] on div "Add Publisher" at bounding box center [648, 539] width 674 height 78
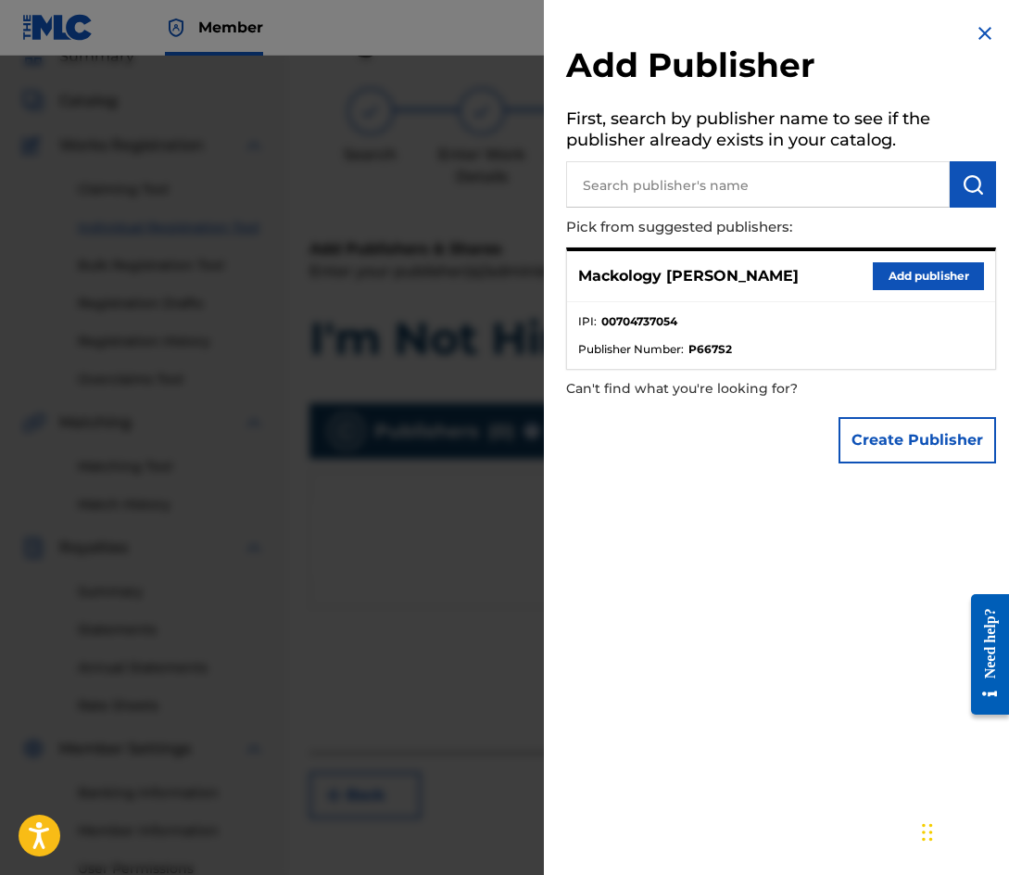
click at [923, 273] on button "Add publisher" at bounding box center [928, 276] width 111 height 28
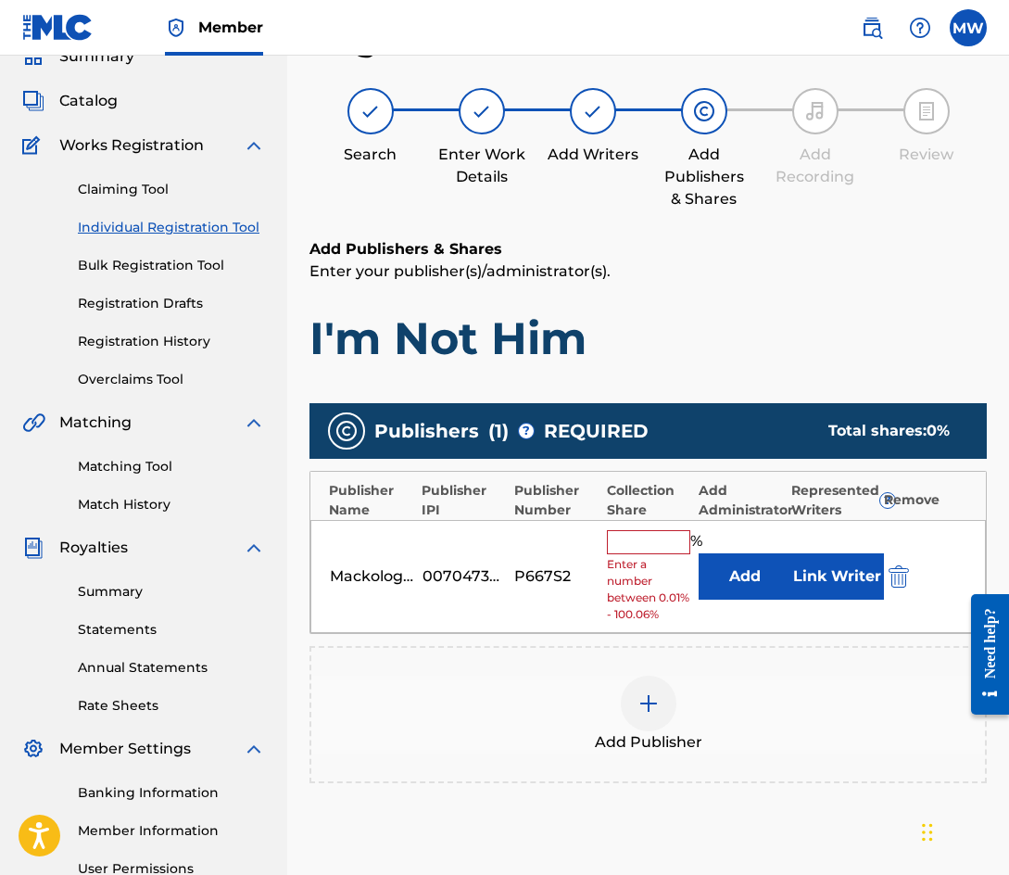
click at [635, 537] on input "text" at bounding box center [648, 542] width 83 height 24
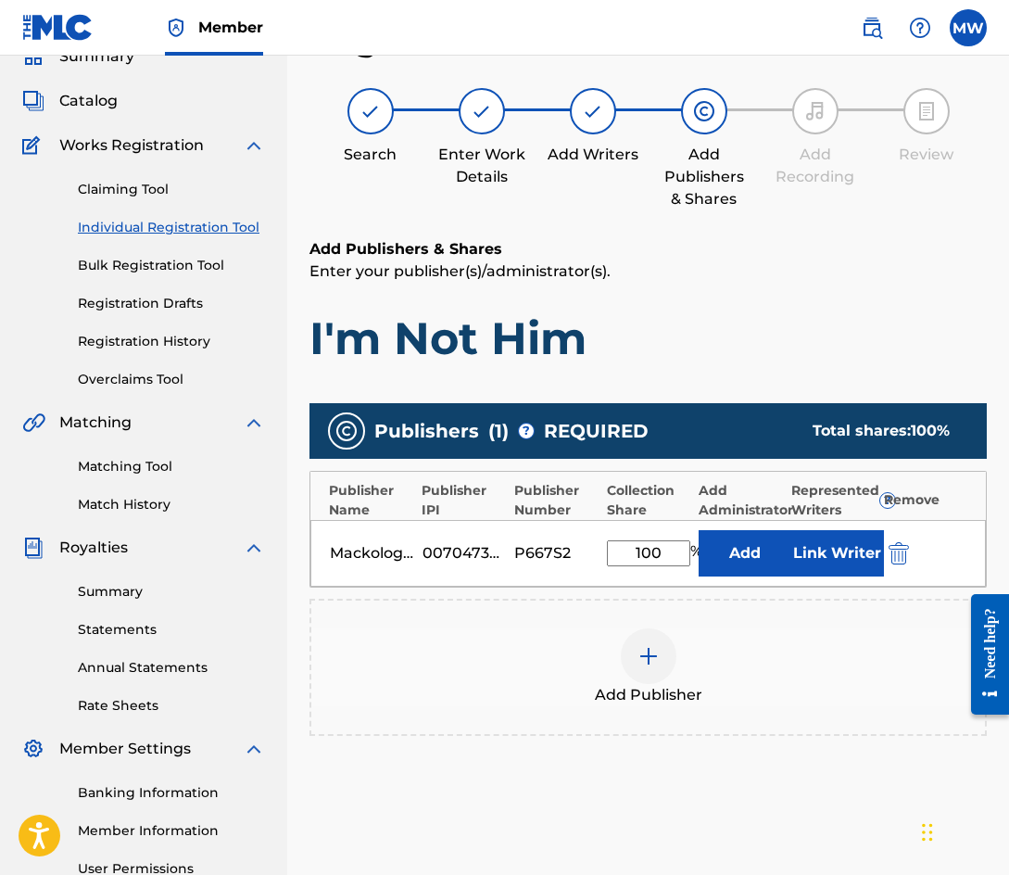
type input "100"
click at [699, 530] on button "Add" at bounding box center [745, 553] width 93 height 46
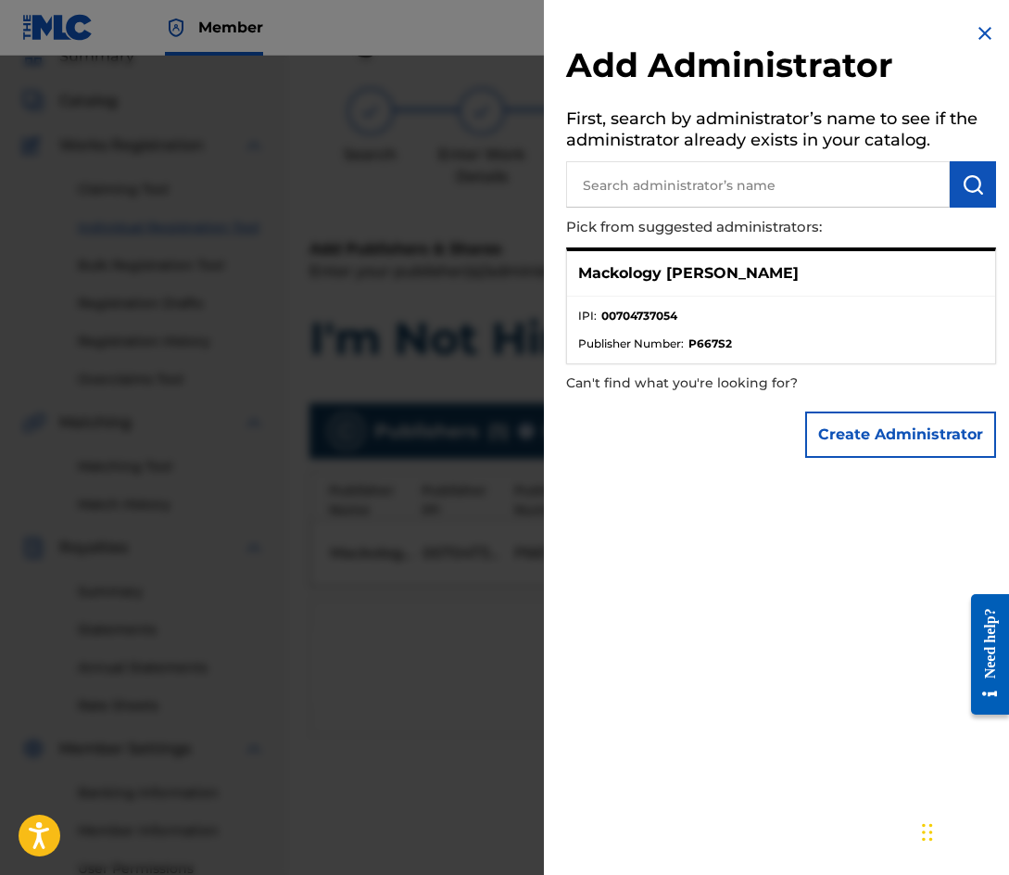
click at [974, 36] on img at bounding box center [985, 33] width 22 height 22
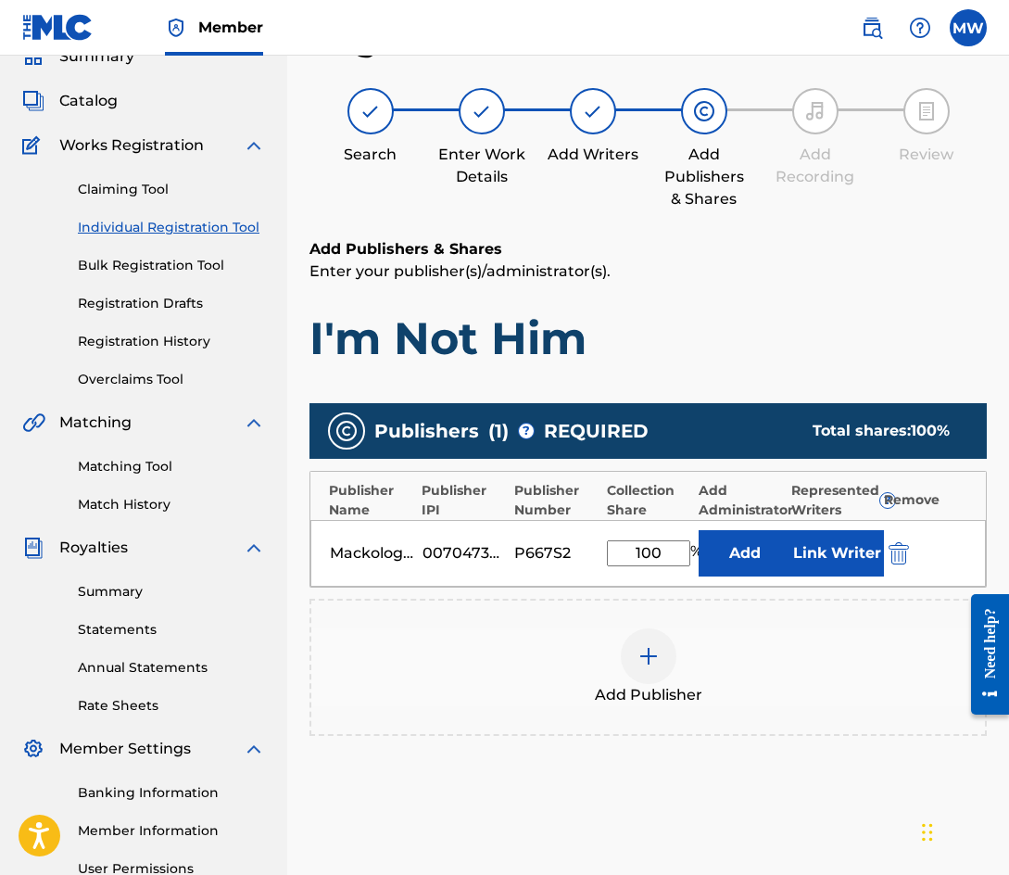
click at [836, 553] on button "Link Writer" at bounding box center [837, 553] width 93 height 46
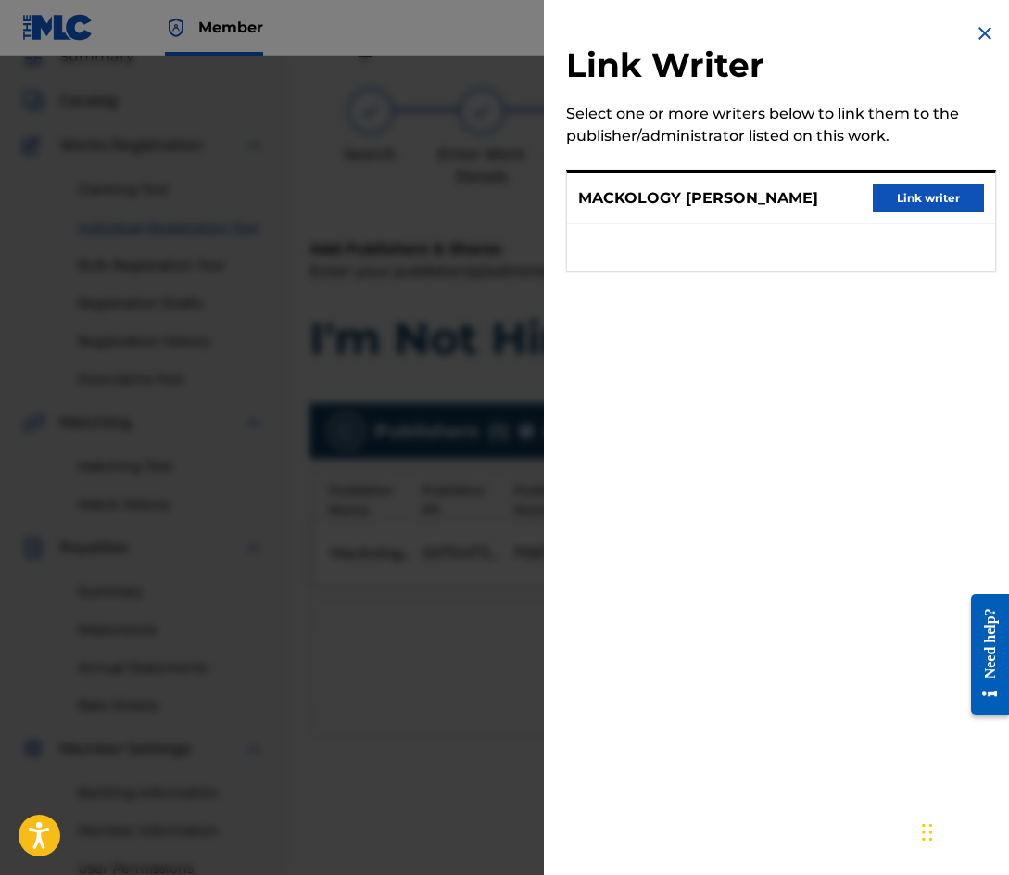
click at [917, 199] on button "Link writer" at bounding box center [928, 198] width 111 height 28
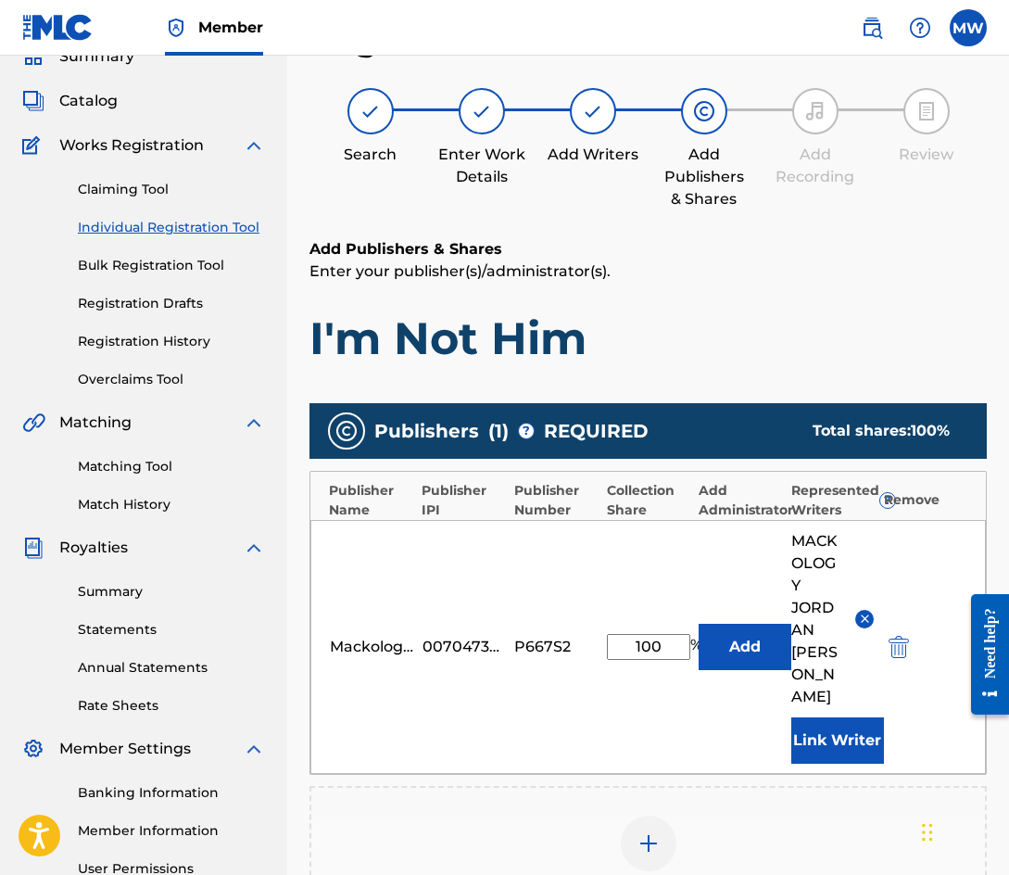
click at [740, 624] on button "Add" at bounding box center [745, 647] width 93 height 46
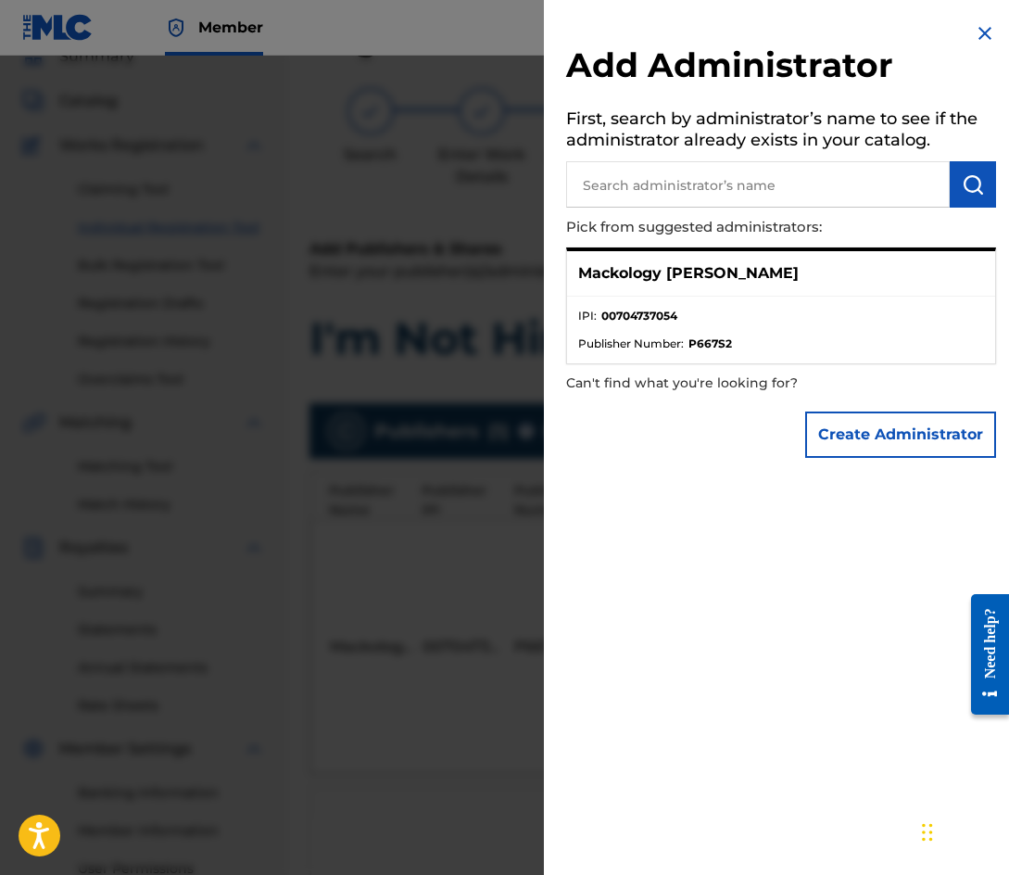
click at [918, 284] on div "Mackology [PERSON_NAME]" at bounding box center [781, 273] width 428 height 45
click at [975, 34] on img at bounding box center [985, 33] width 22 height 22
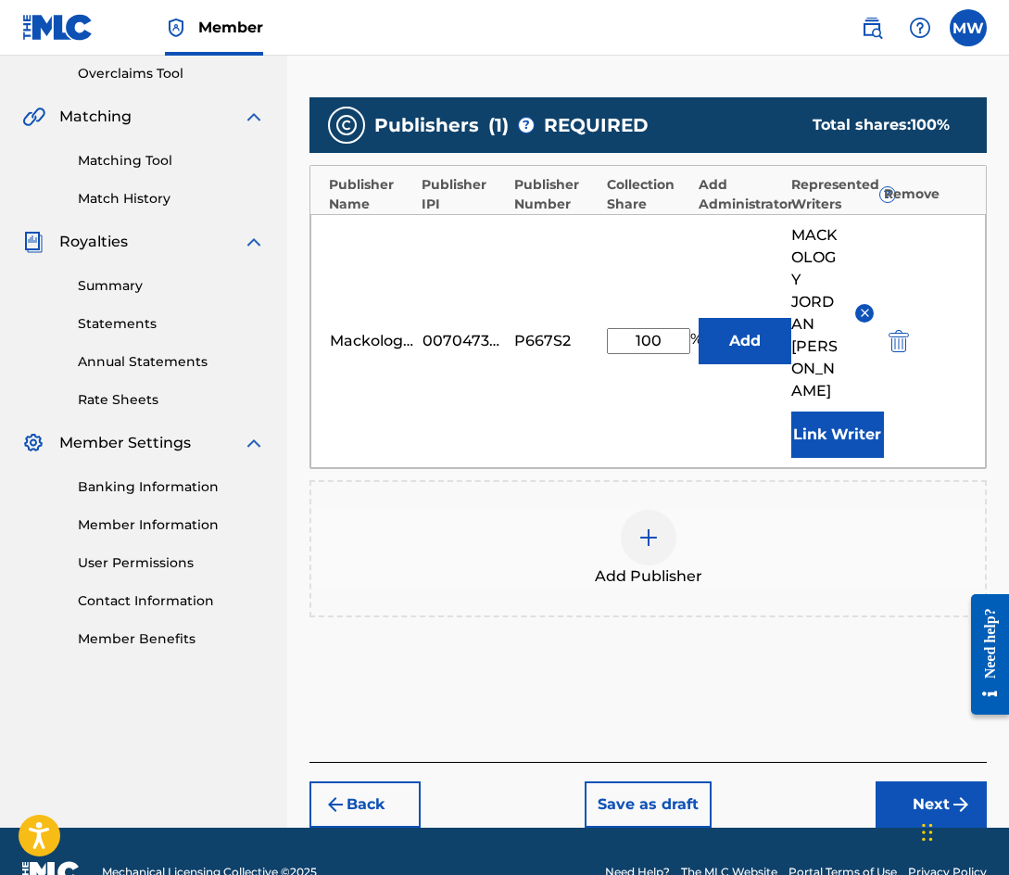
scroll to position [409, 0]
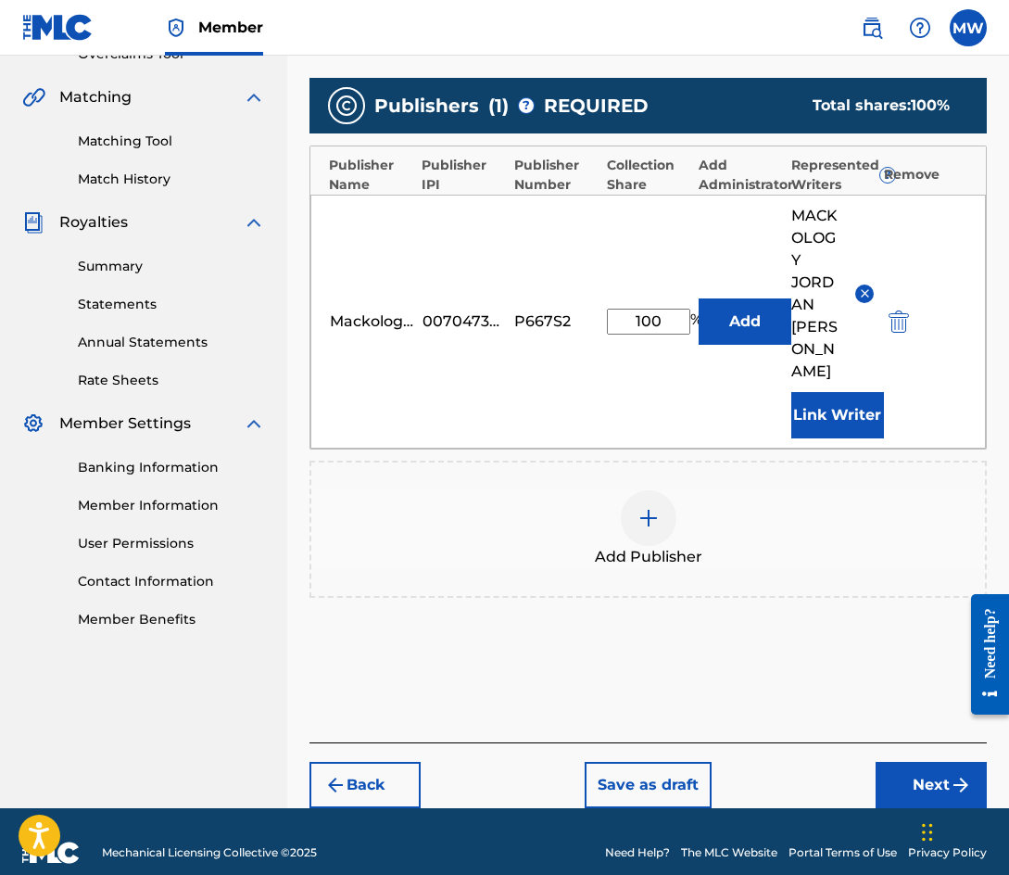
click at [916, 763] on button "Next" at bounding box center [931, 785] width 111 height 46
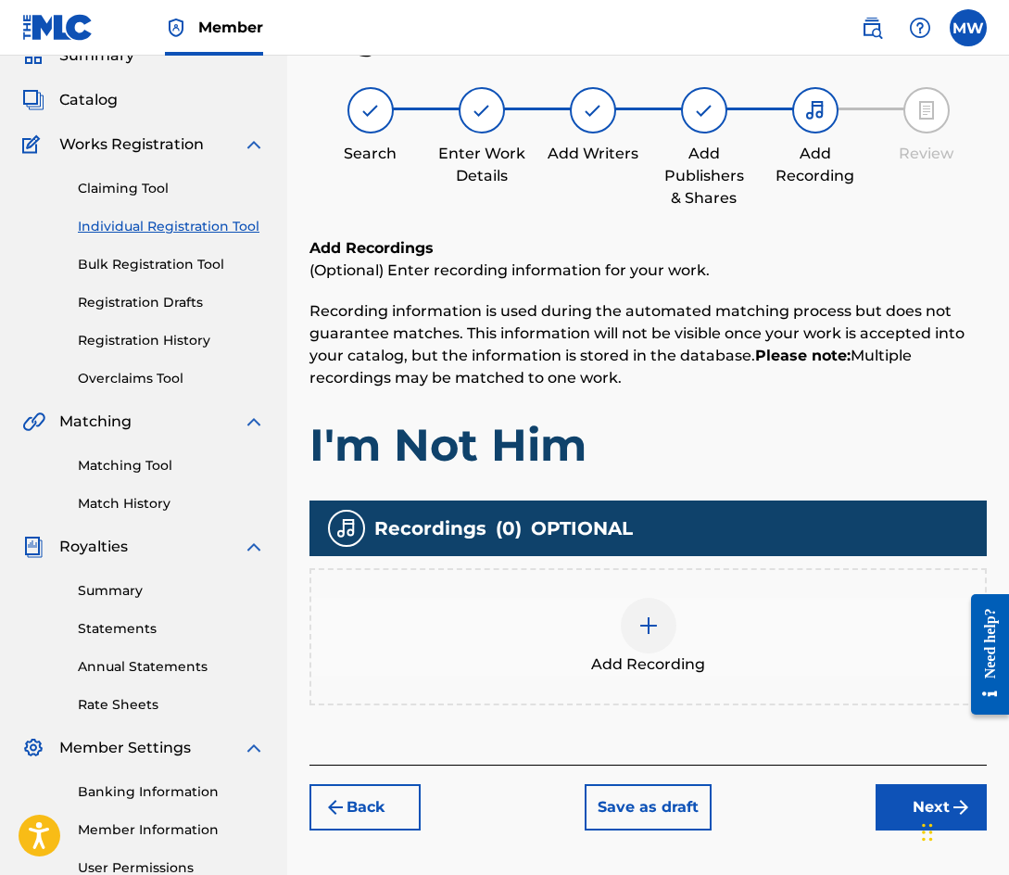
scroll to position [83, 0]
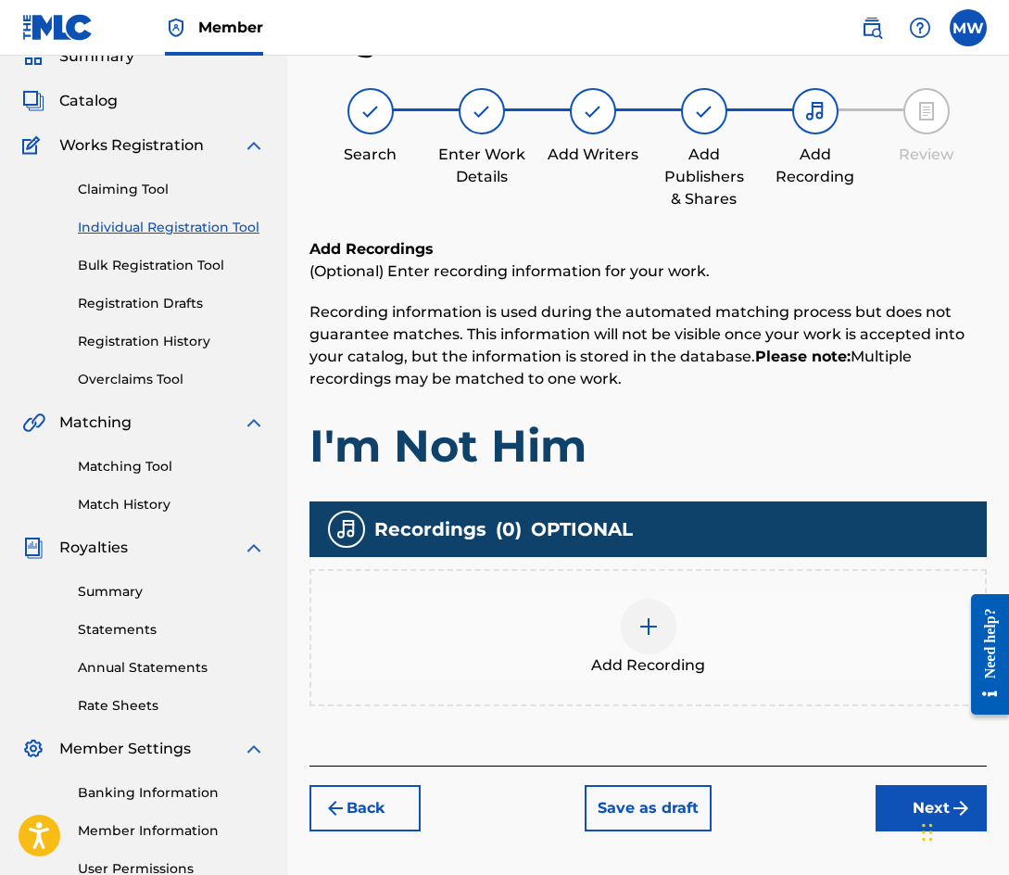
click at [749, 633] on div "Add Recording" at bounding box center [648, 638] width 674 height 78
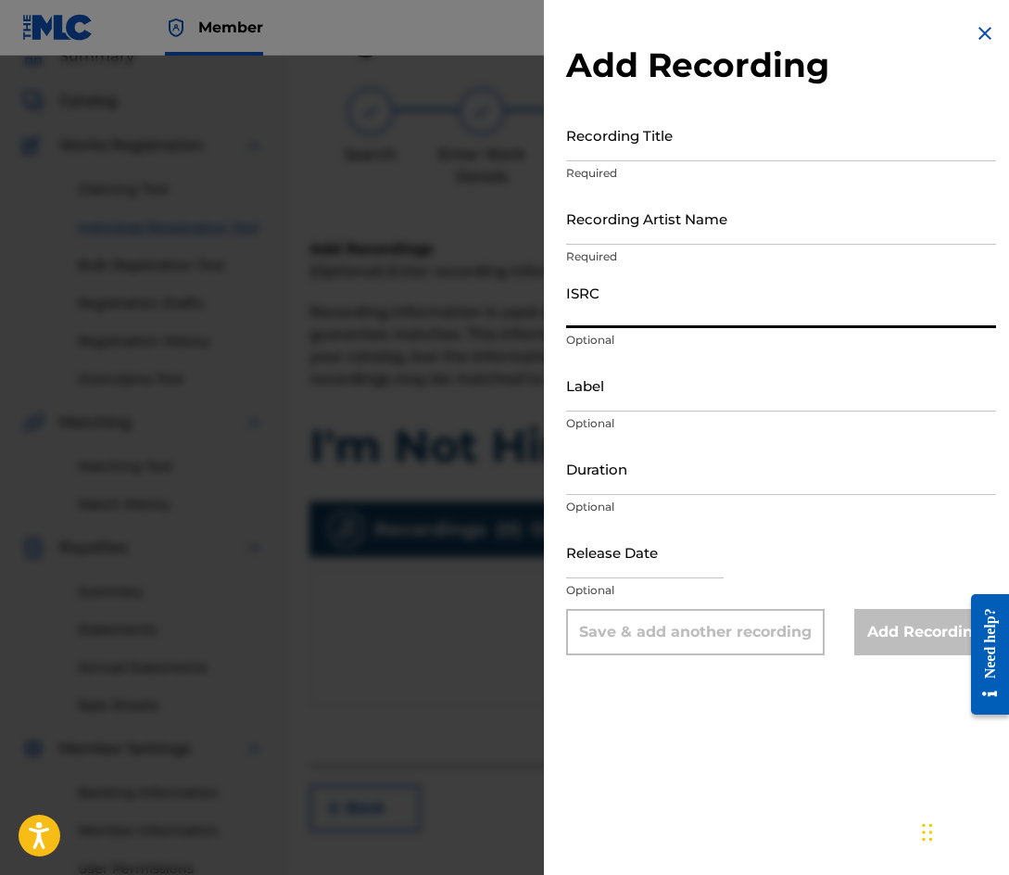
click at [634, 296] on input "ISRC" at bounding box center [781, 301] width 430 height 53
paste input "QZDA81866640"
type input "QZDA81866640"
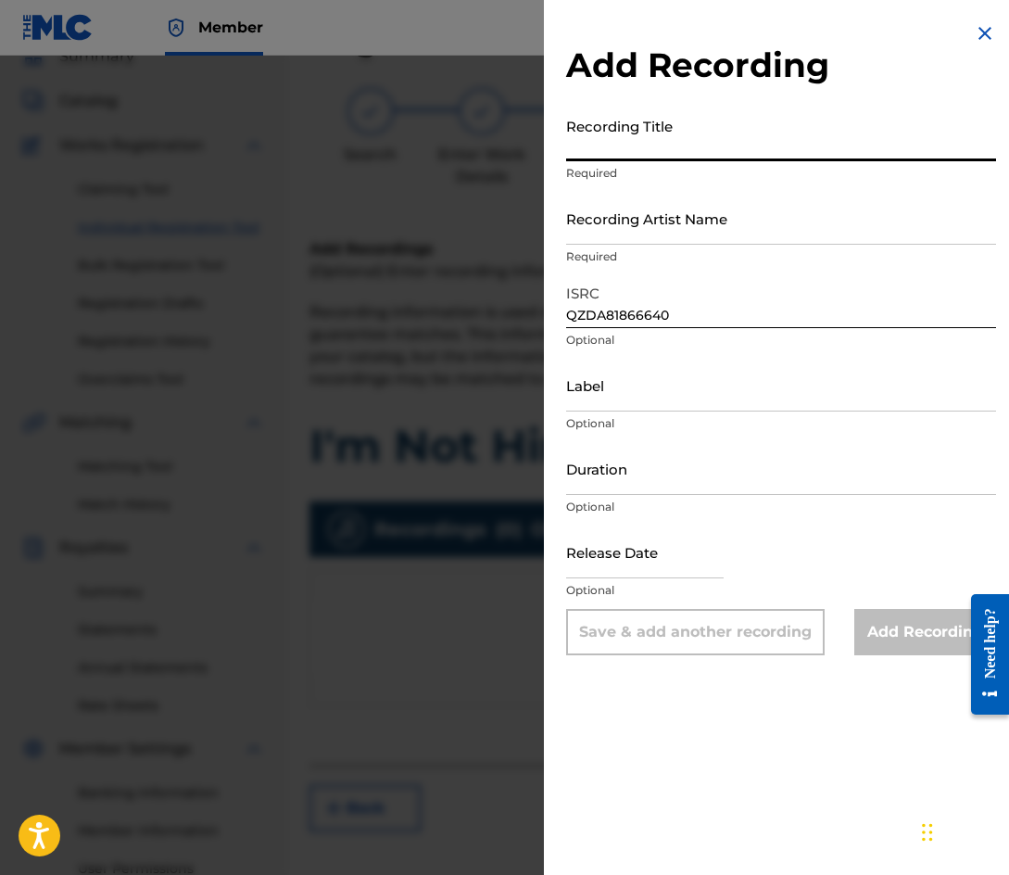
click at [639, 139] on input "Recording Title" at bounding box center [781, 134] width 430 height 53
type input "I'm Not Him"
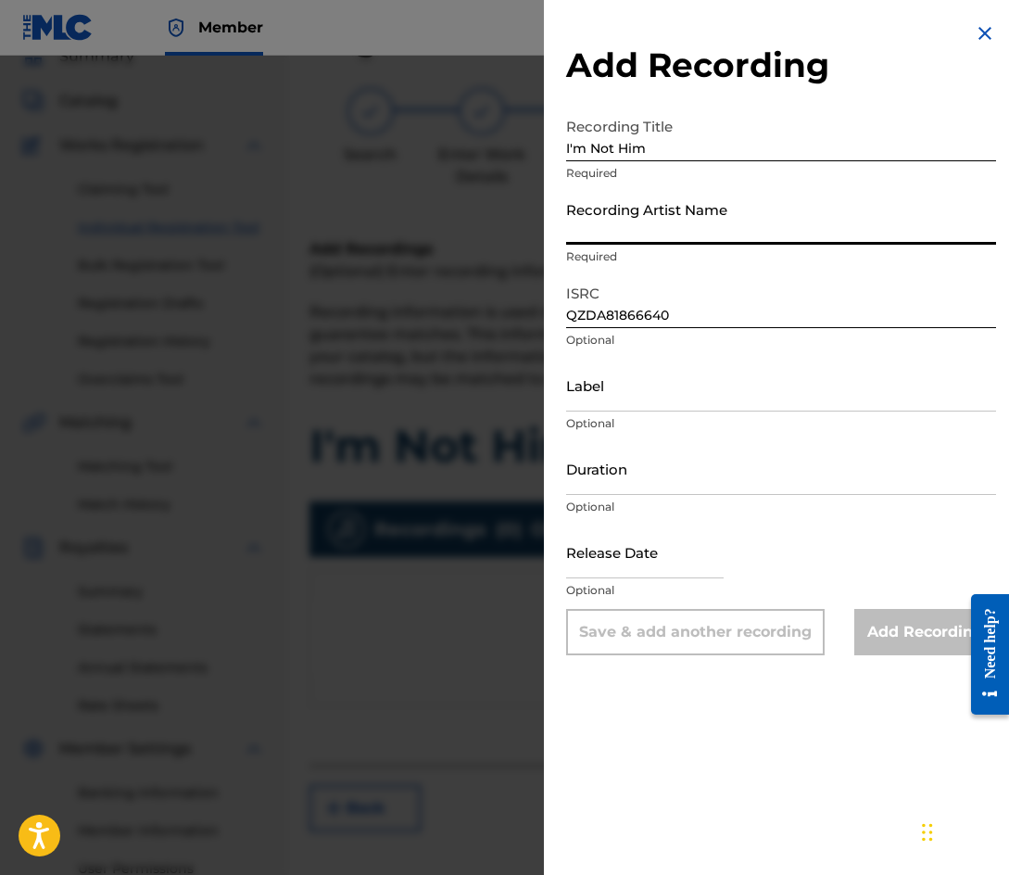
click at [684, 221] on input "Recording Artist Name" at bounding box center [781, 218] width 430 height 53
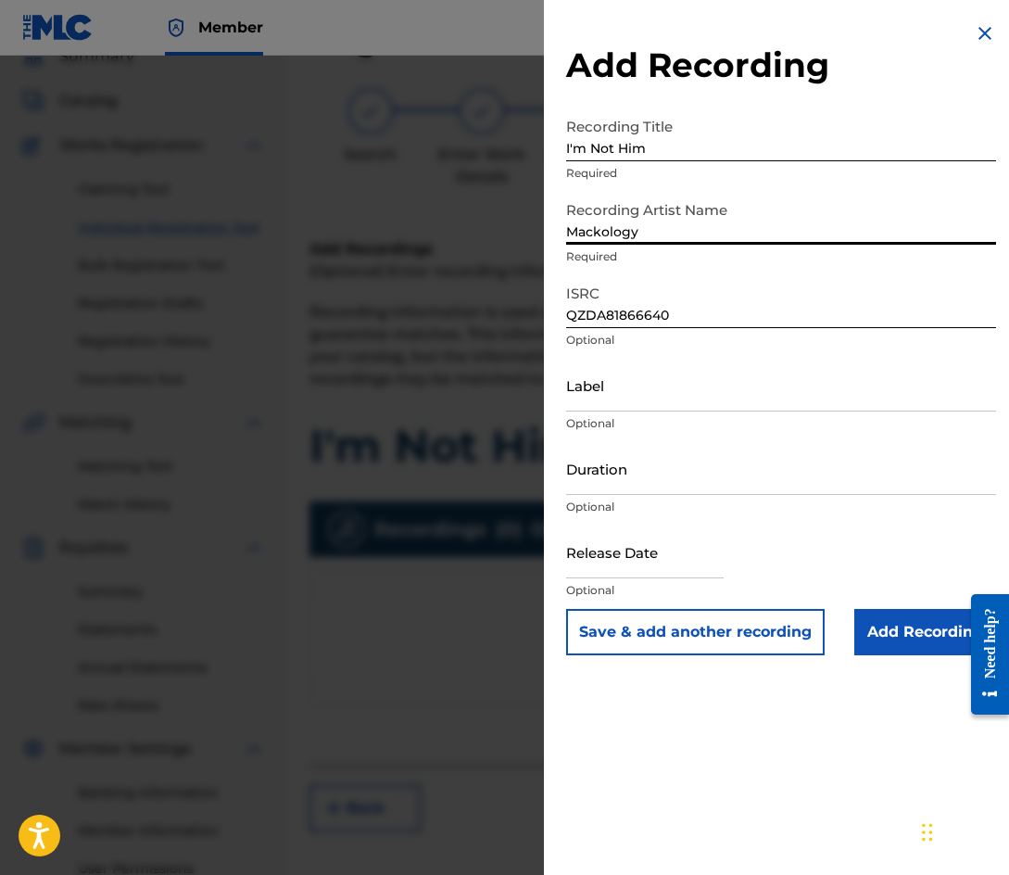
type input "Mackology"
click at [640, 396] on input "Label" at bounding box center [781, 385] width 430 height 53
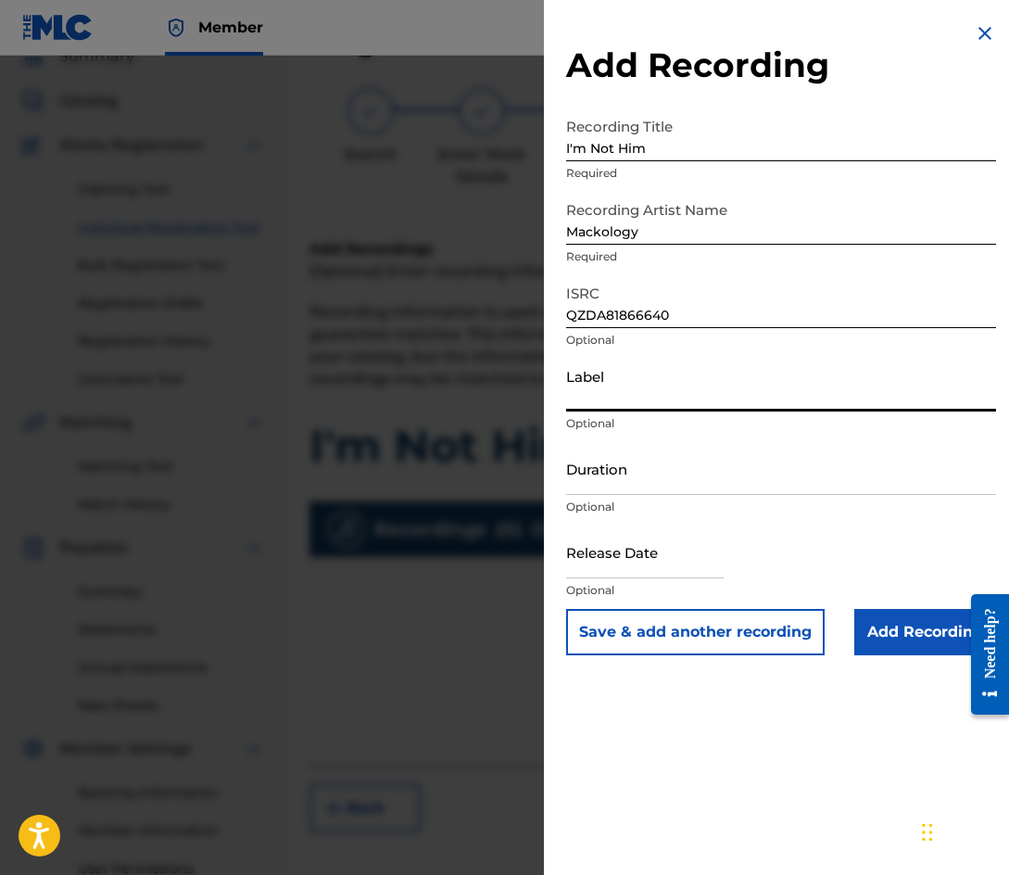
click at [688, 477] on input "Duration" at bounding box center [781, 468] width 430 height 53
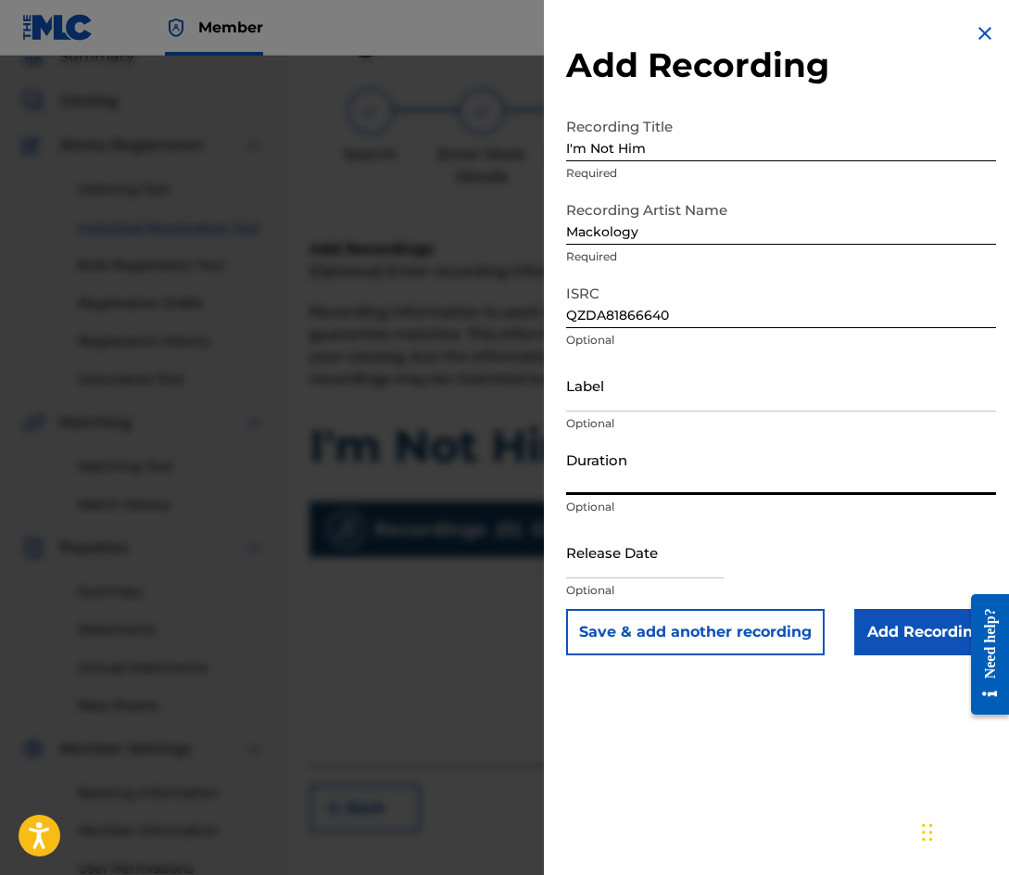
select select "8"
select select "2025"
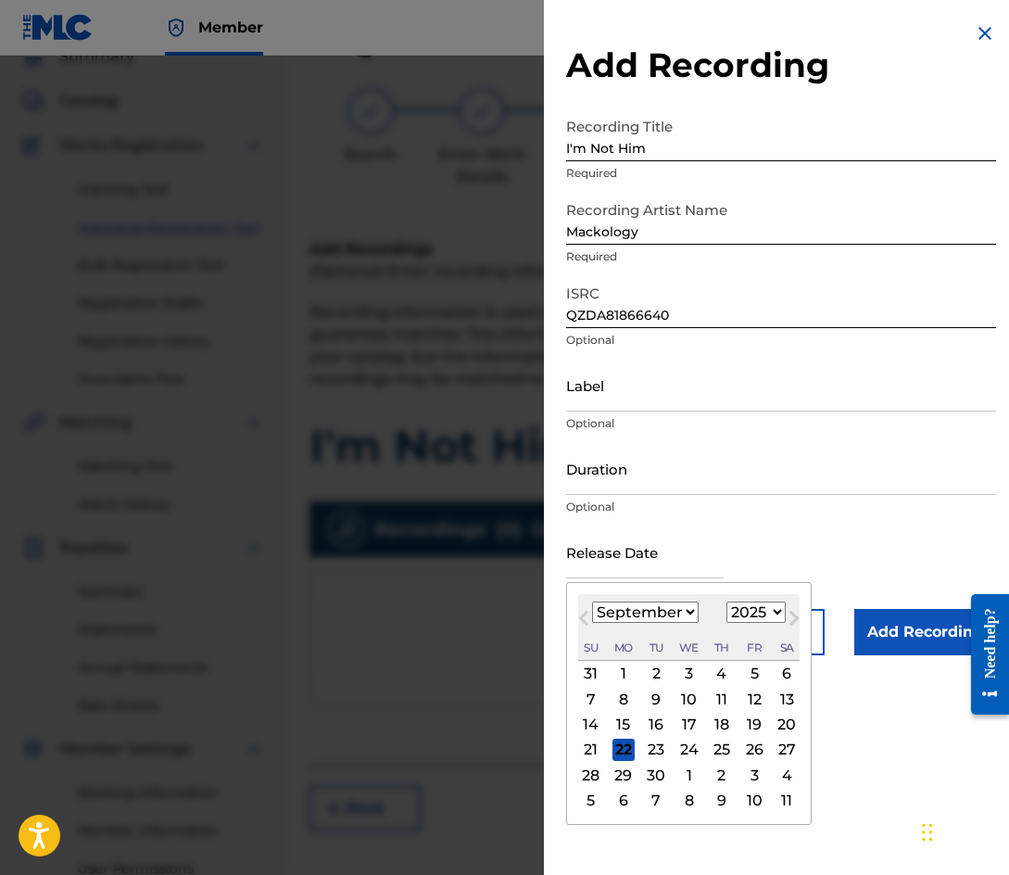
click at [680, 556] on input "text" at bounding box center [645, 551] width 158 height 53
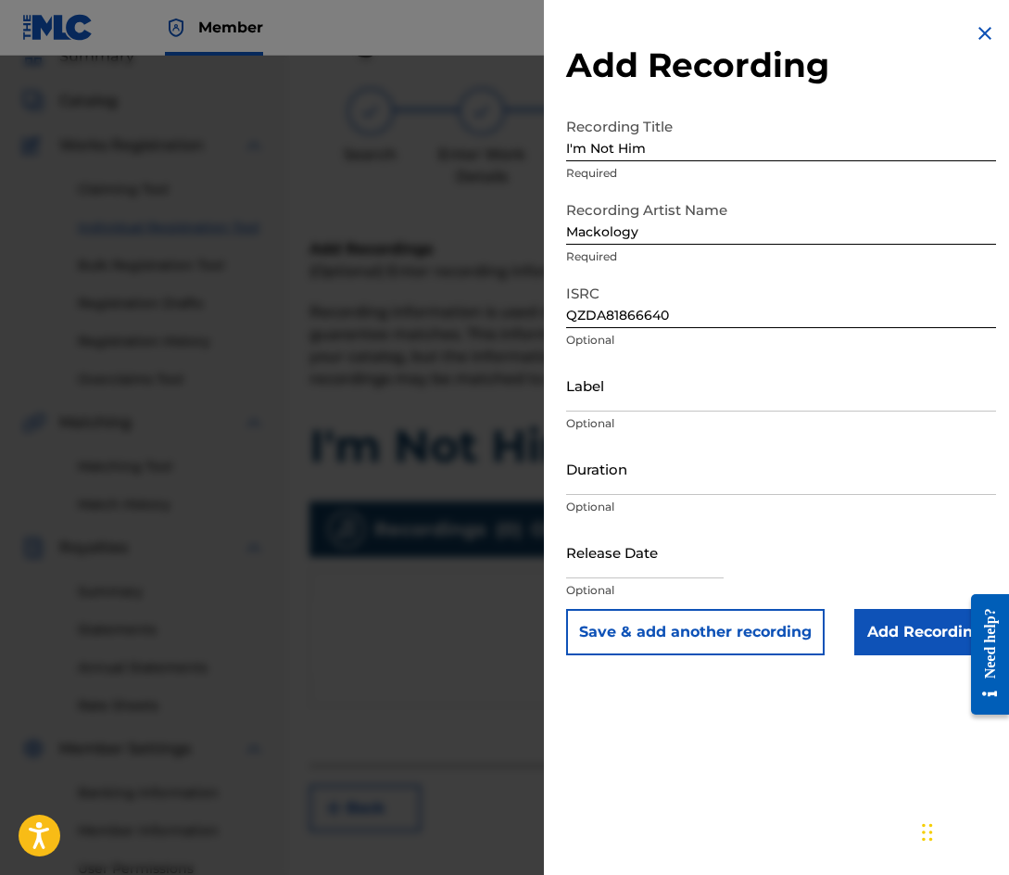
click at [905, 626] on input "Add Recording" at bounding box center [925, 632] width 142 height 46
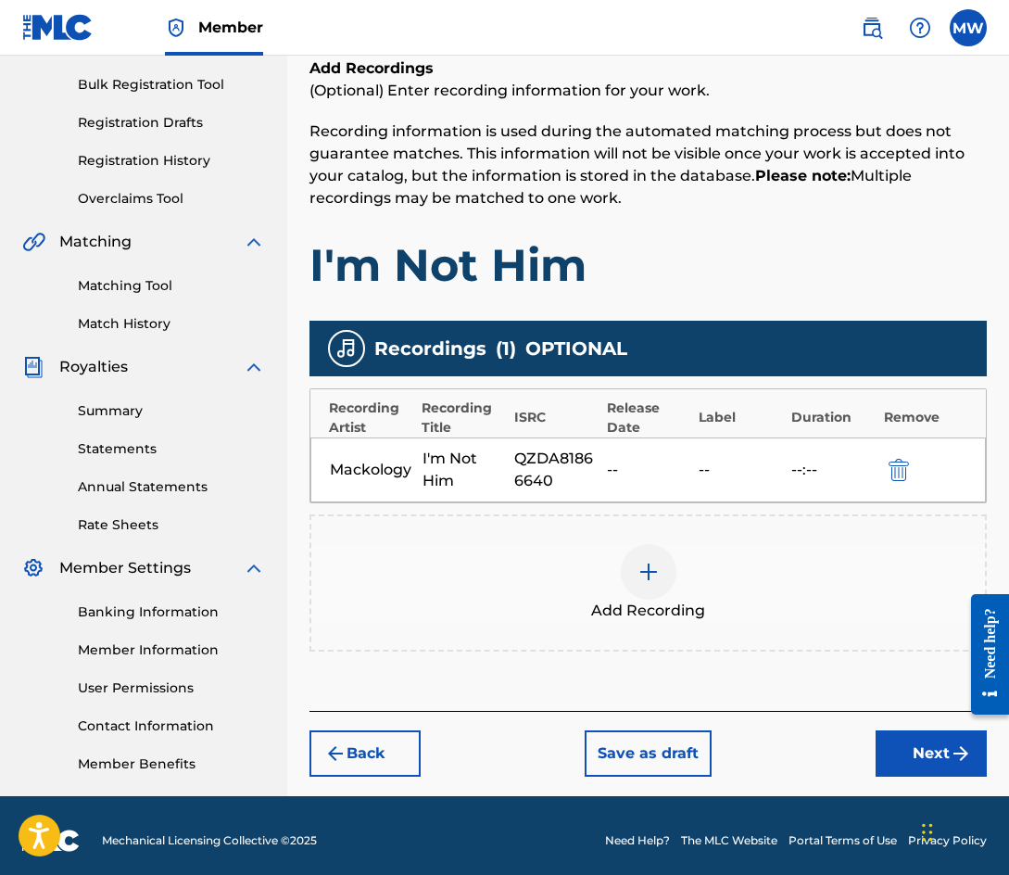
scroll to position [274, 0]
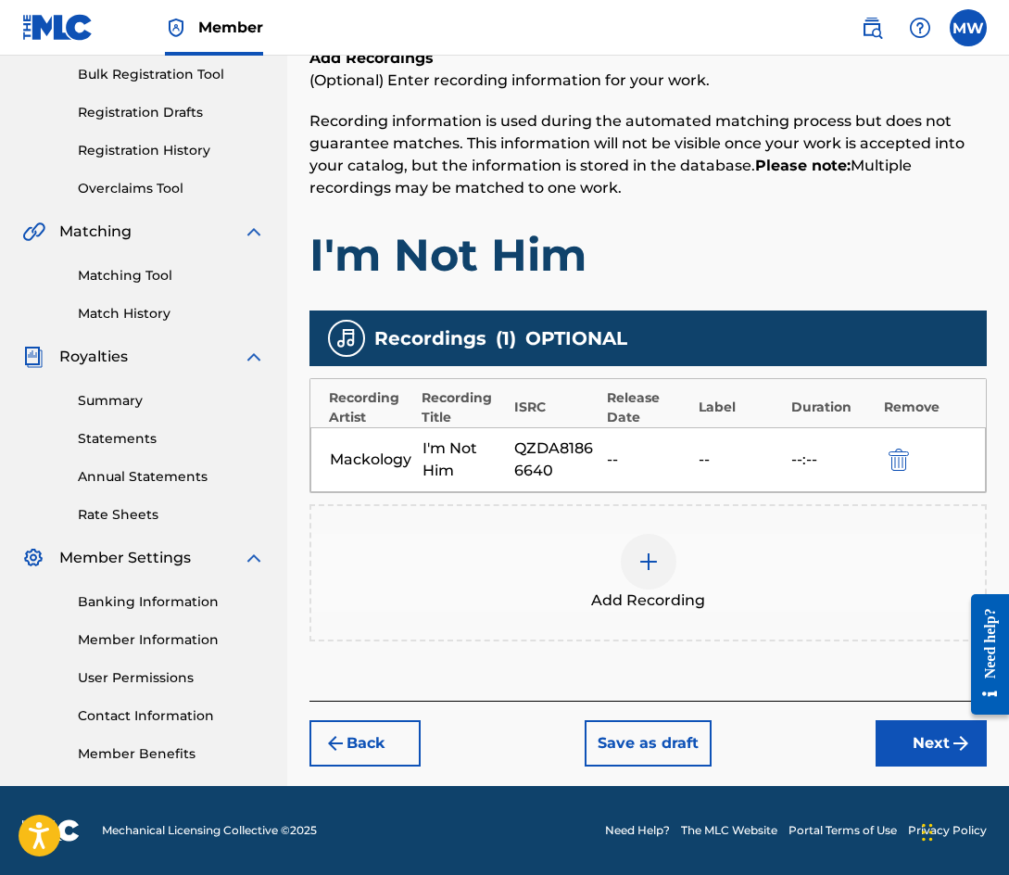
click at [935, 740] on button "Next" at bounding box center [931, 743] width 111 height 46
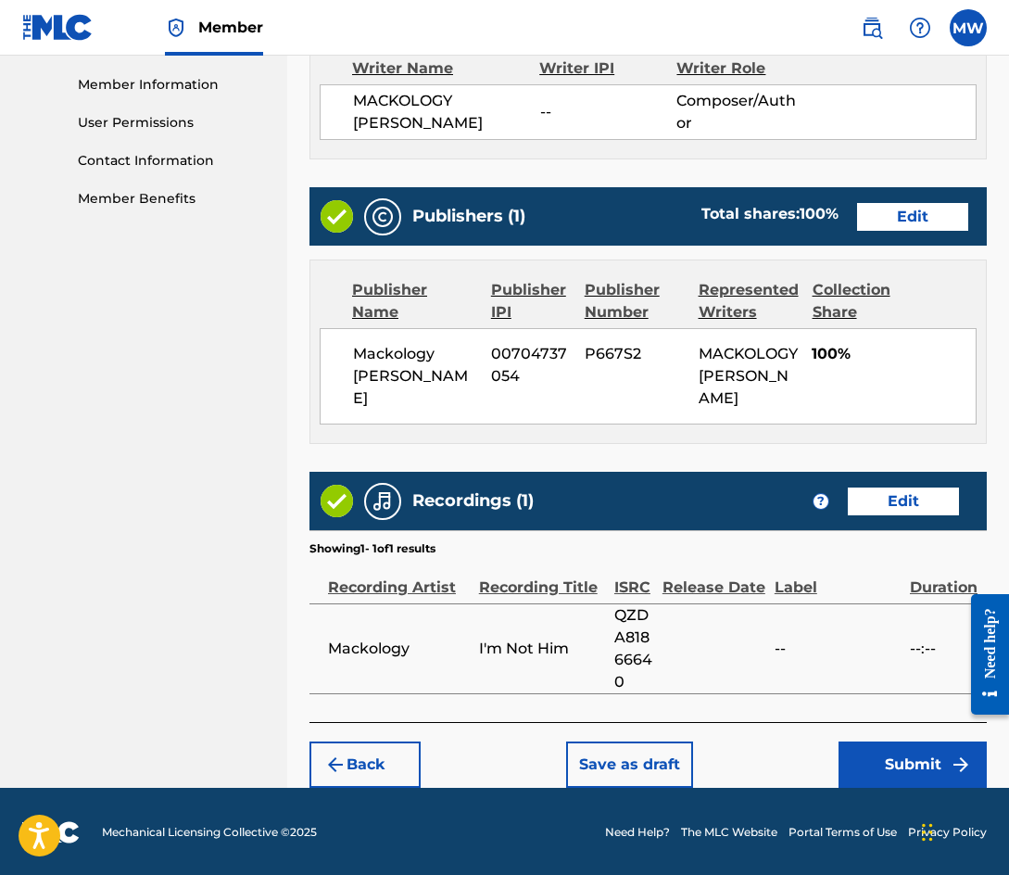
scroll to position [831, 0]
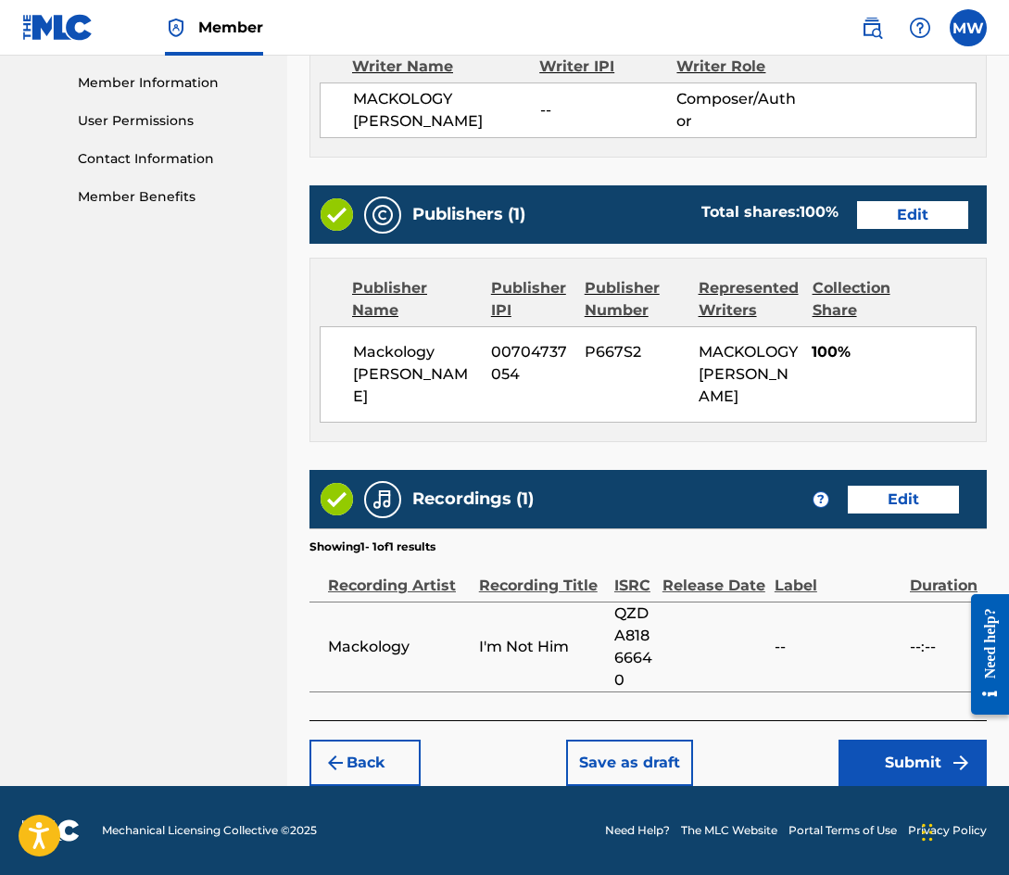
click at [895, 763] on button "Submit" at bounding box center [912, 762] width 148 height 46
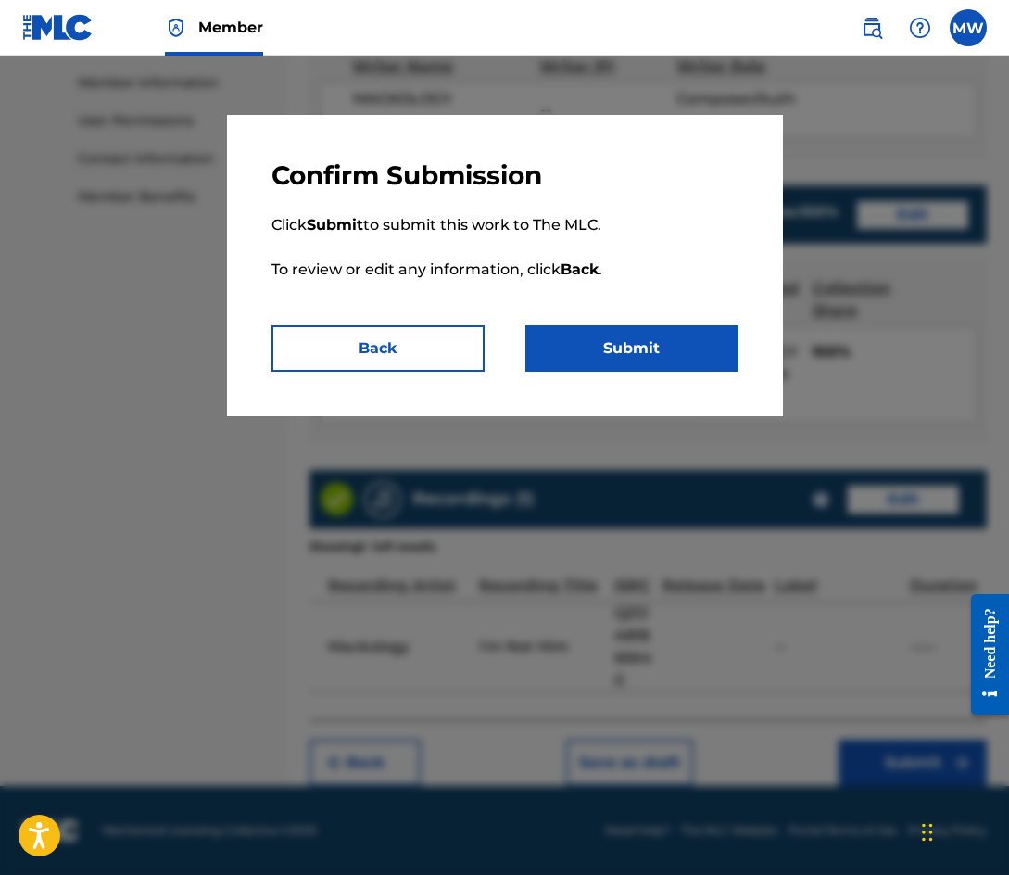
click at [620, 339] on button "Submit" at bounding box center [631, 348] width 213 height 46
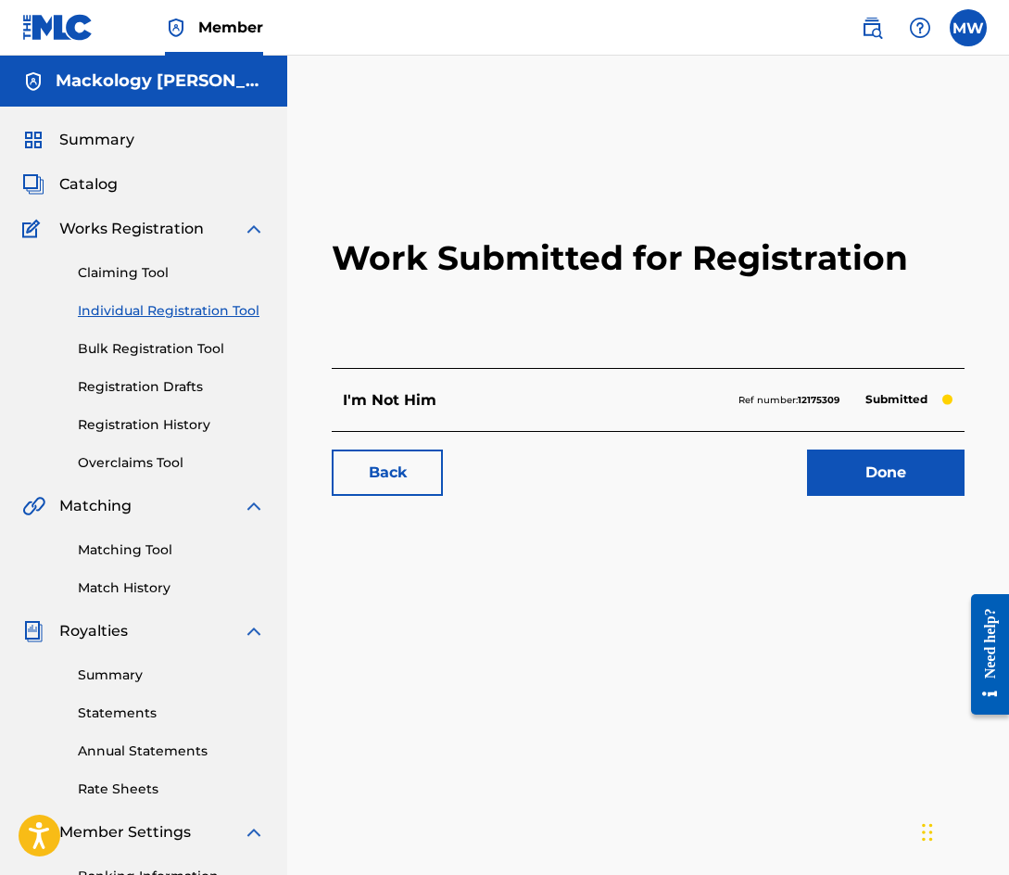
click at [173, 310] on link "Individual Registration Tool" at bounding box center [171, 310] width 187 height 19
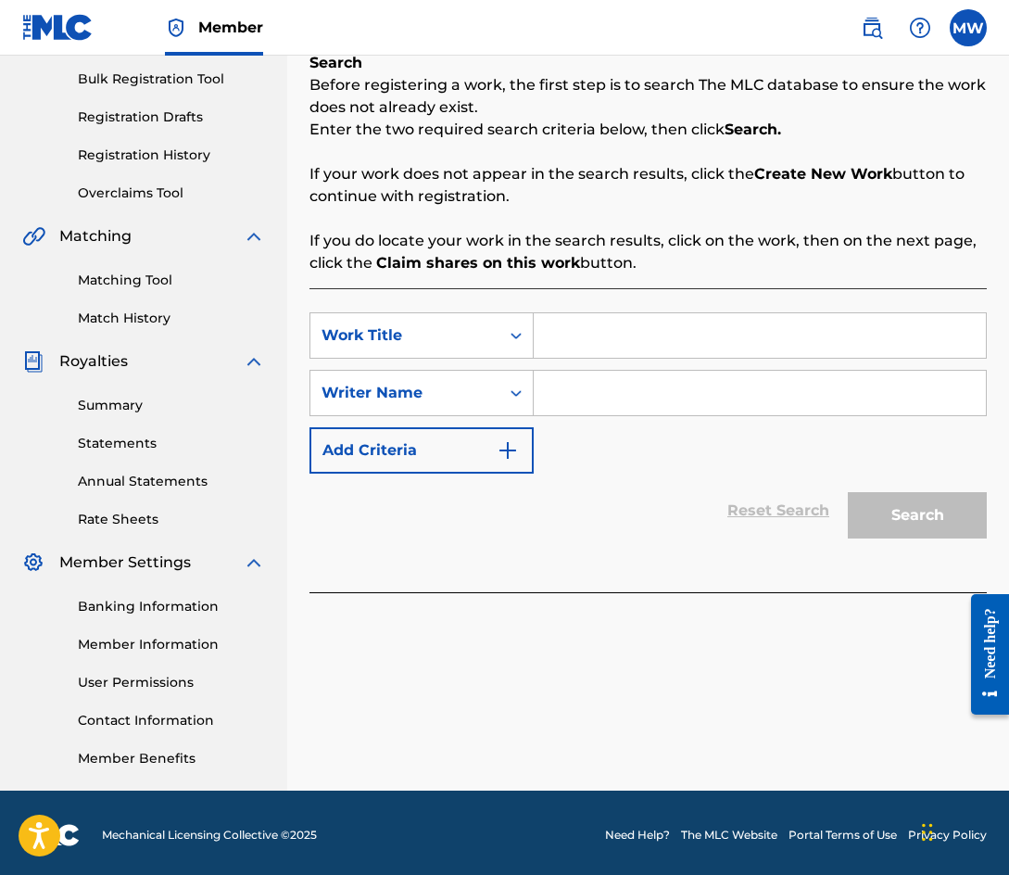
scroll to position [274, 0]
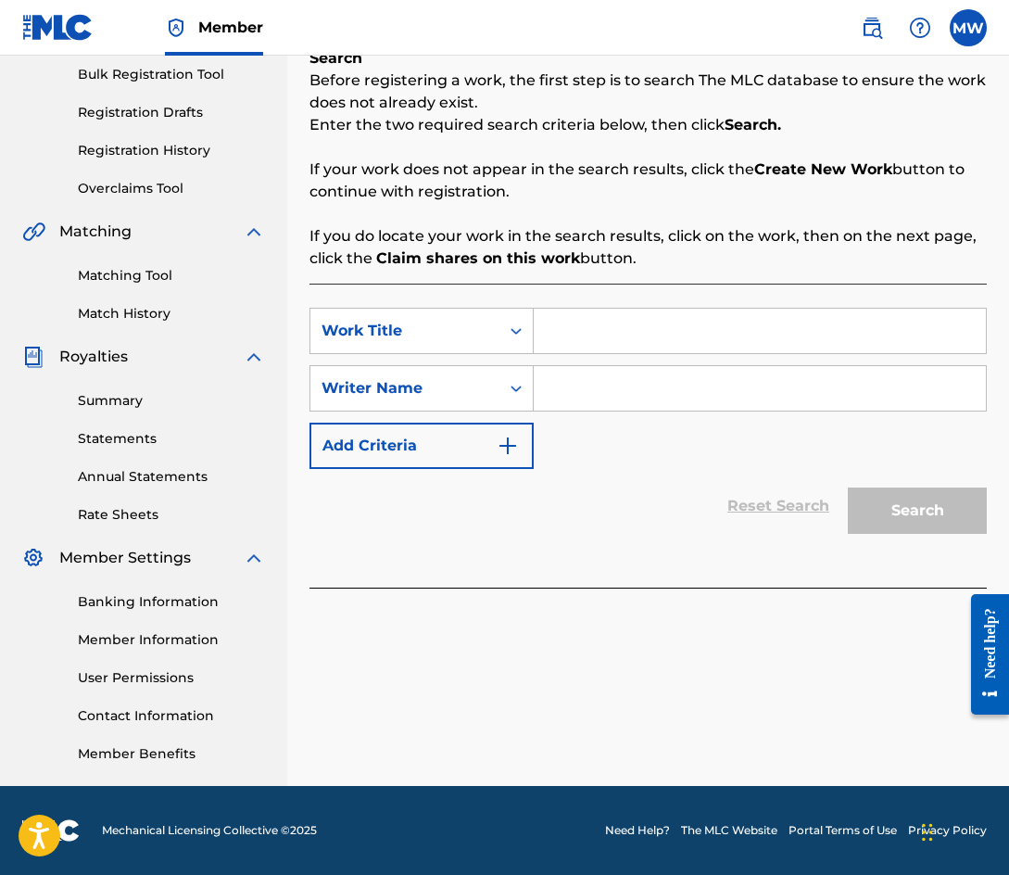
click at [593, 349] on input "Search Form" at bounding box center [760, 331] width 452 height 44
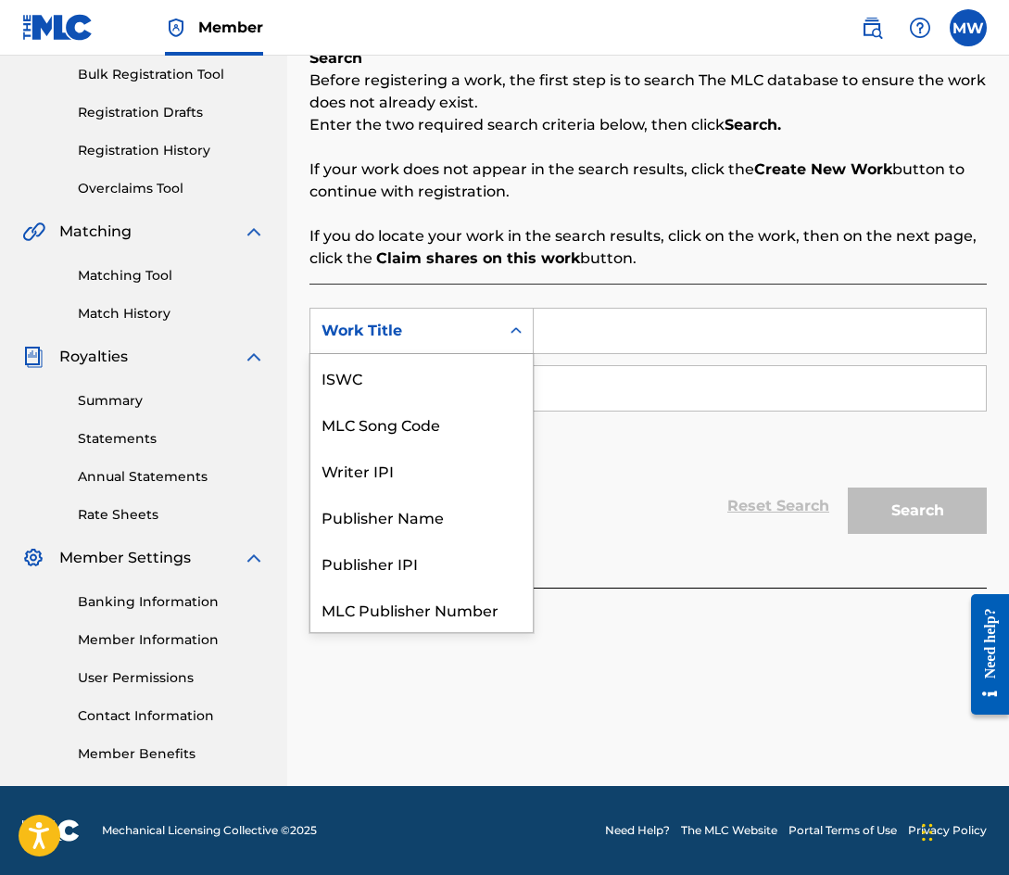
click at [506, 330] on div "Search Form" at bounding box center [515, 330] width 33 height 33
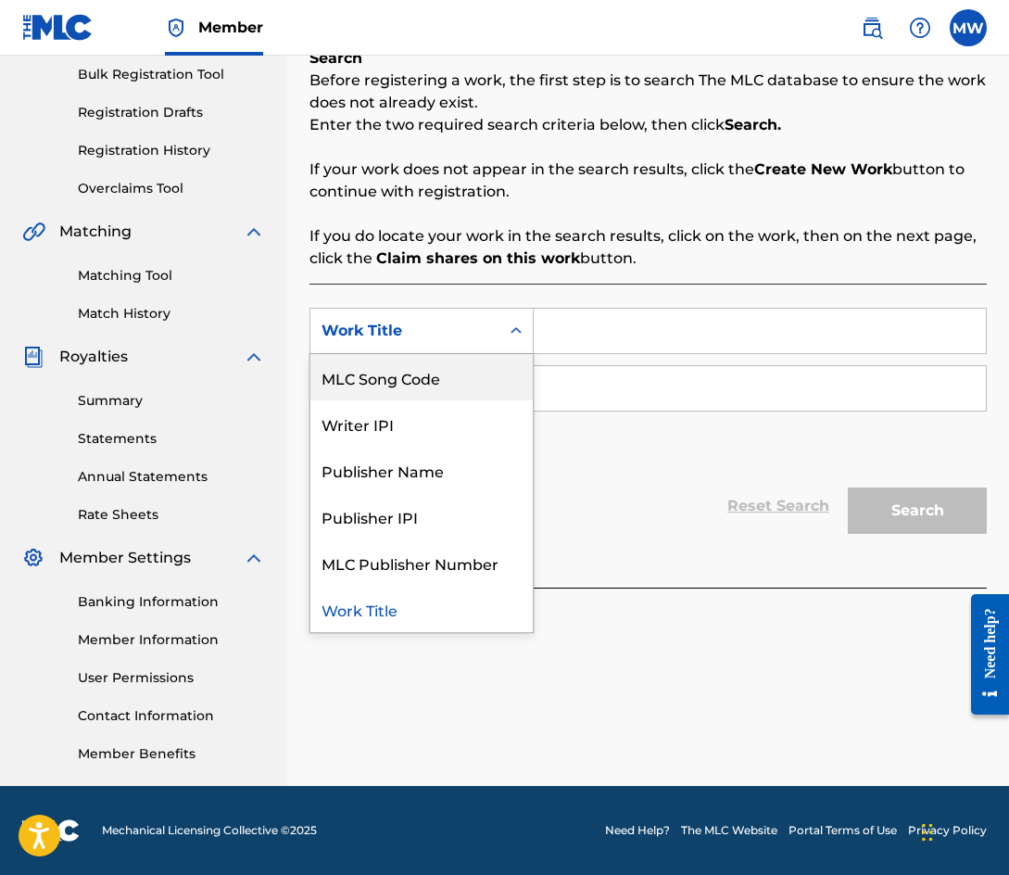
scroll to position [0, 0]
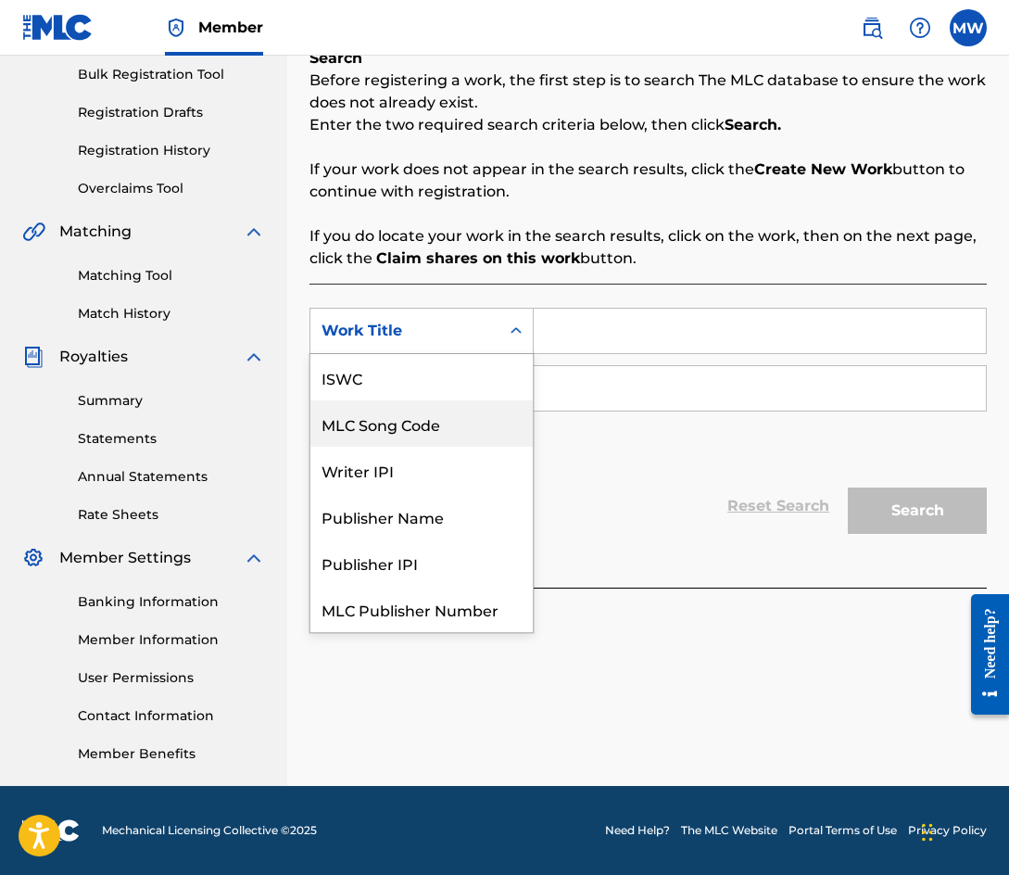
click at [638, 469] on div "Reset Search Search" at bounding box center [647, 506] width 677 height 74
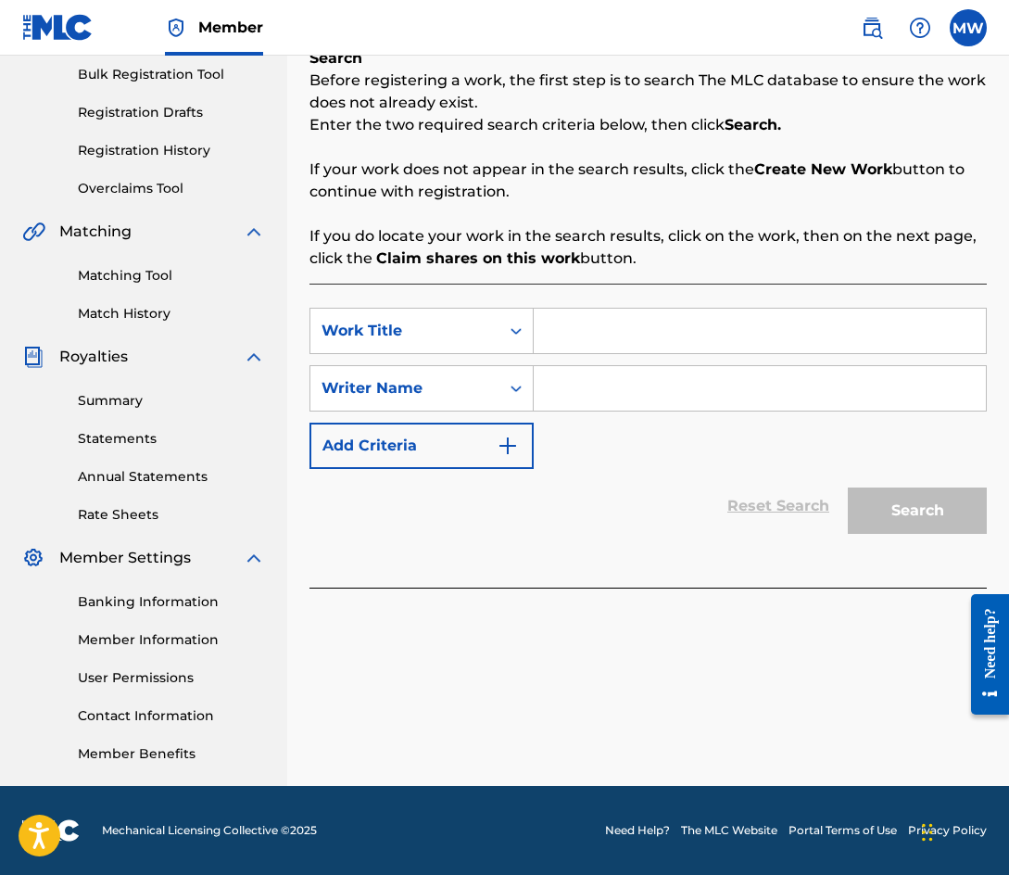
click at [595, 334] on input "Search Form" at bounding box center [760, 331] width 452 height 44
type input "Humble Flexing"
click at [610, 385] on input "Search Form" at bounding box center [760, 388] width 452 height 44
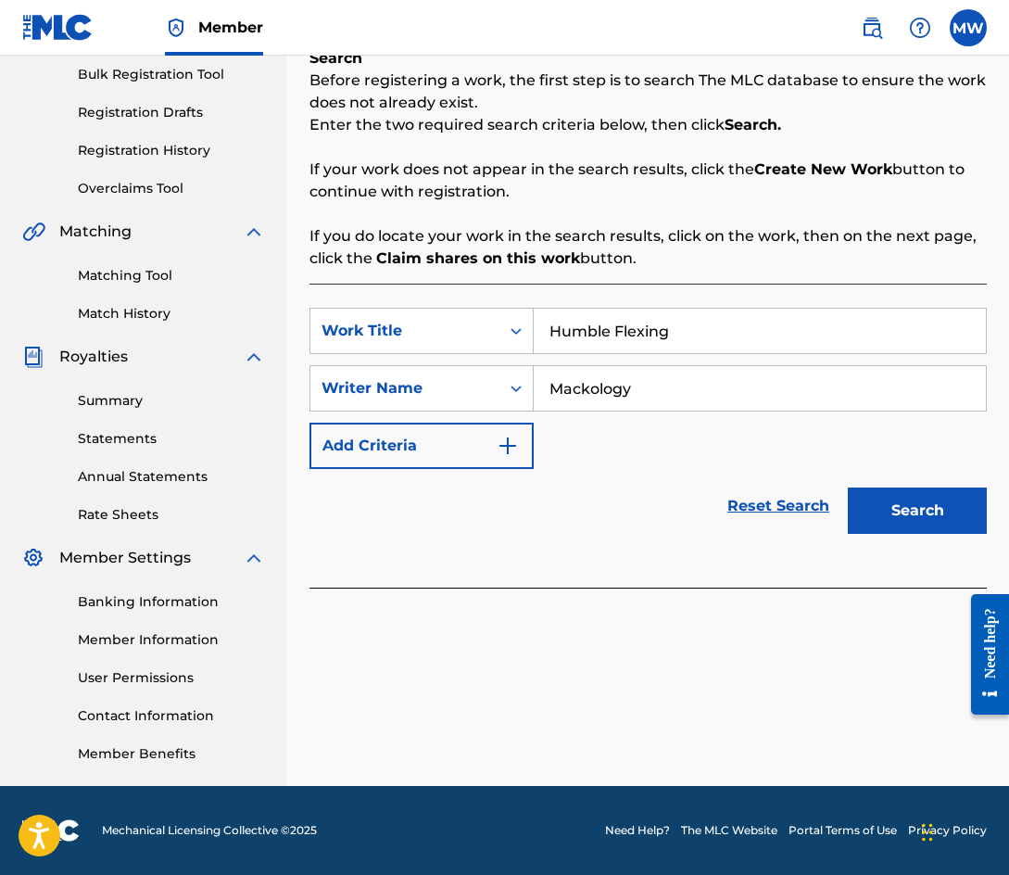
type input "Mackology"
click at [932, 516] on button "Search" at bounding box center [917, 510] width 139 height 46
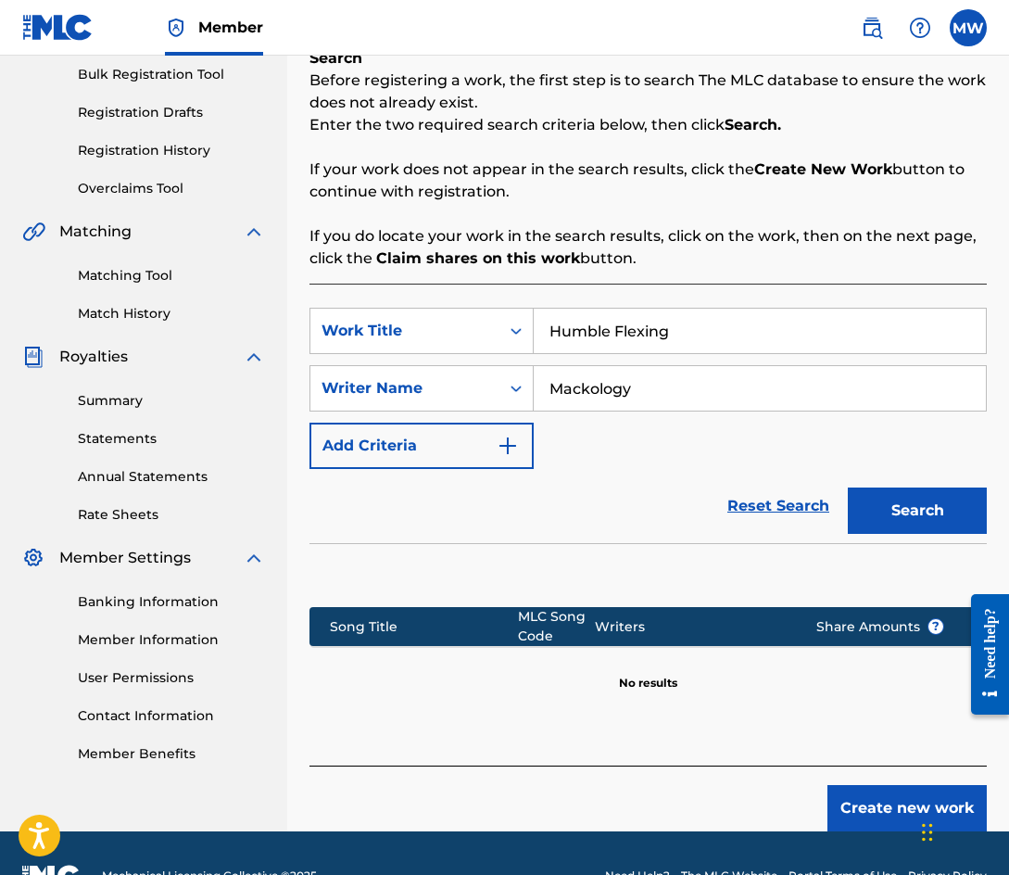
click at [851, 802] on button "Create new work" at bounding box center [906, 808] width 159 height 46
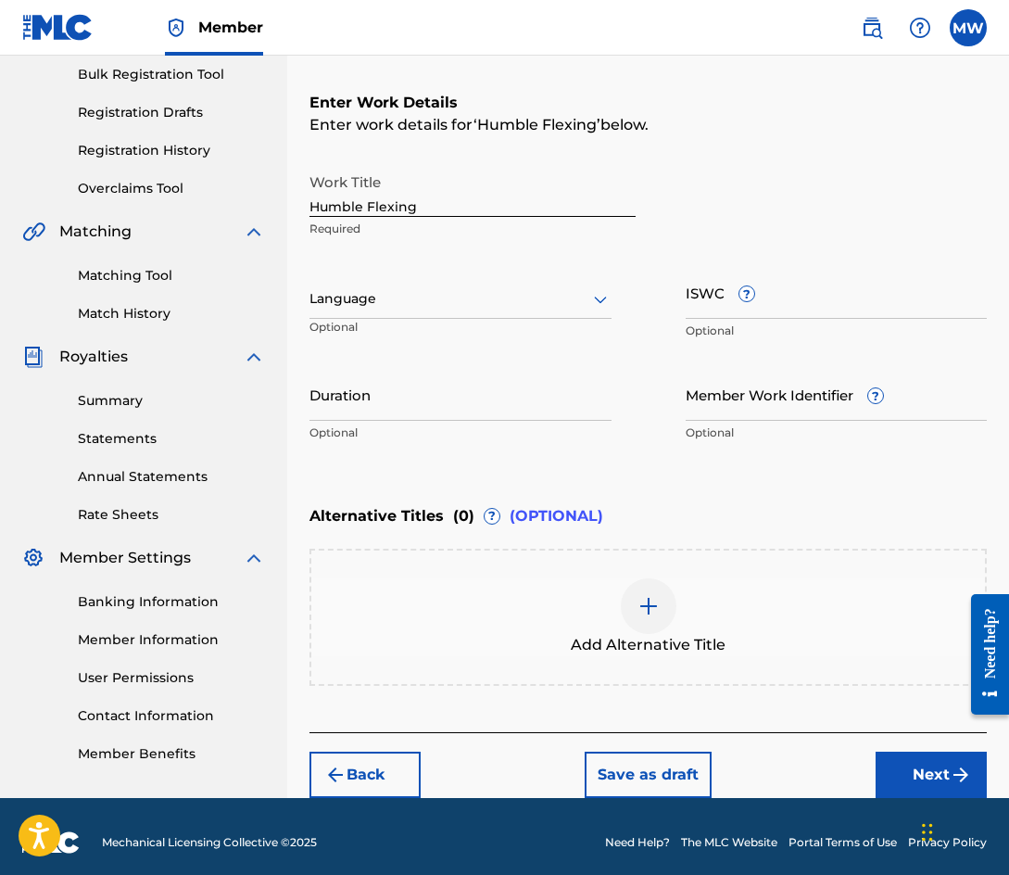
scroll to position [286, 0]
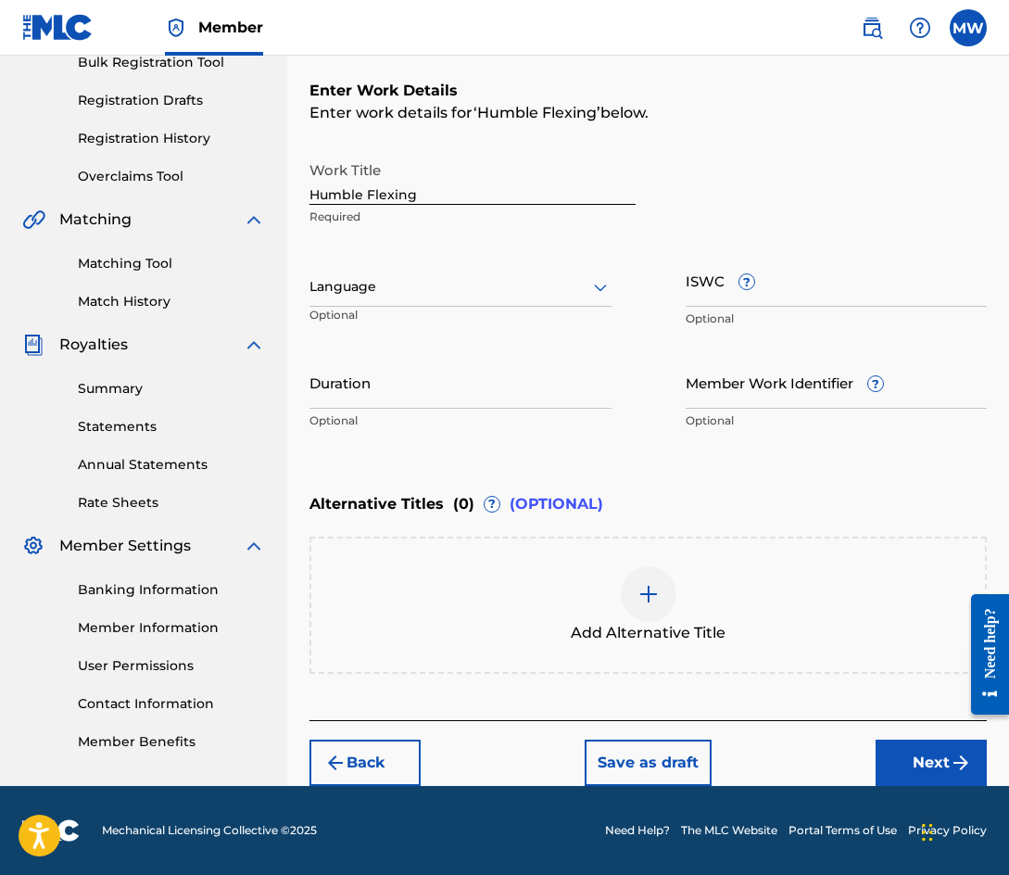
click at [937, 754] on button "Next" at bounding box center [931, 762] width 111 height 46
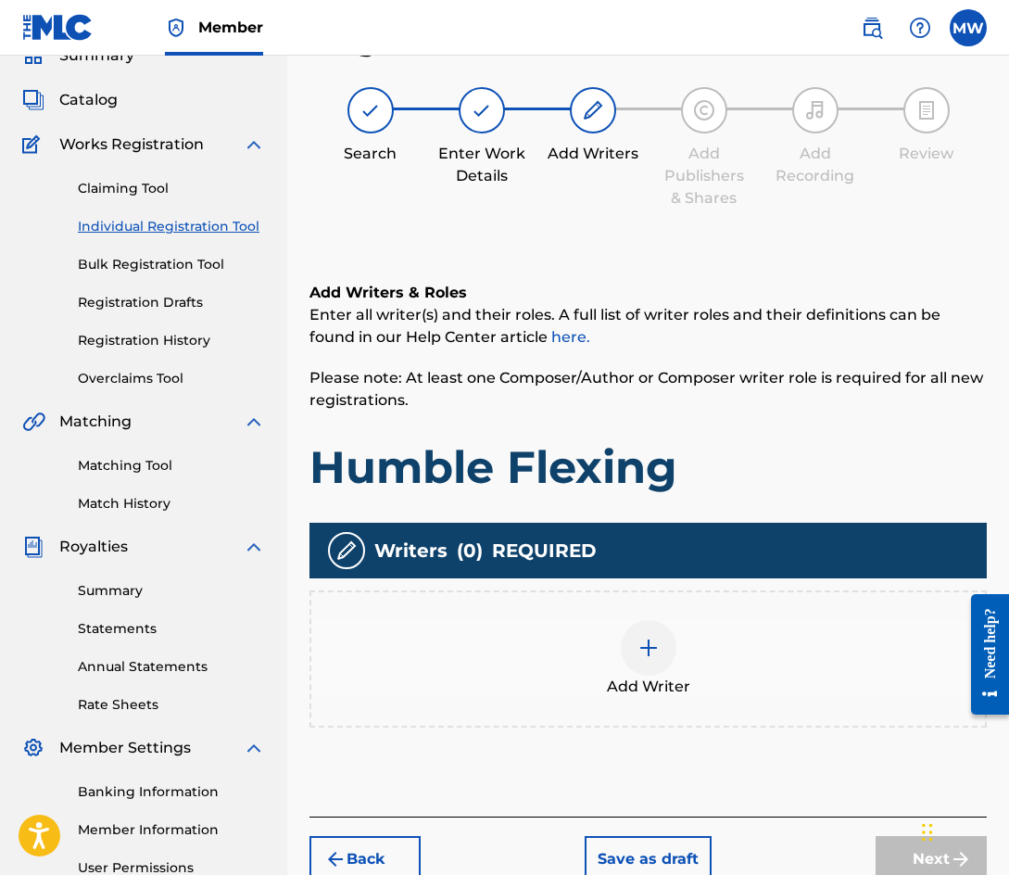
scroll to position [83, 0]
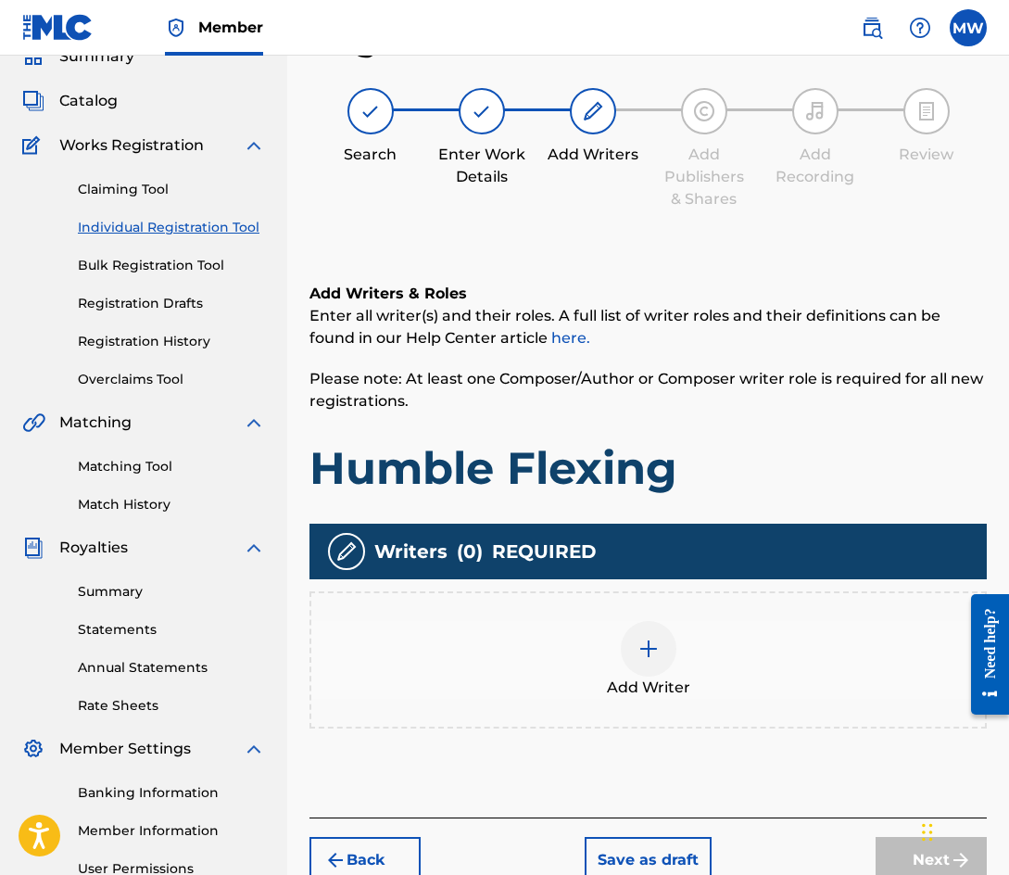
click at [656, 649] on img at bounding box center [648, 648] width 22 height 22
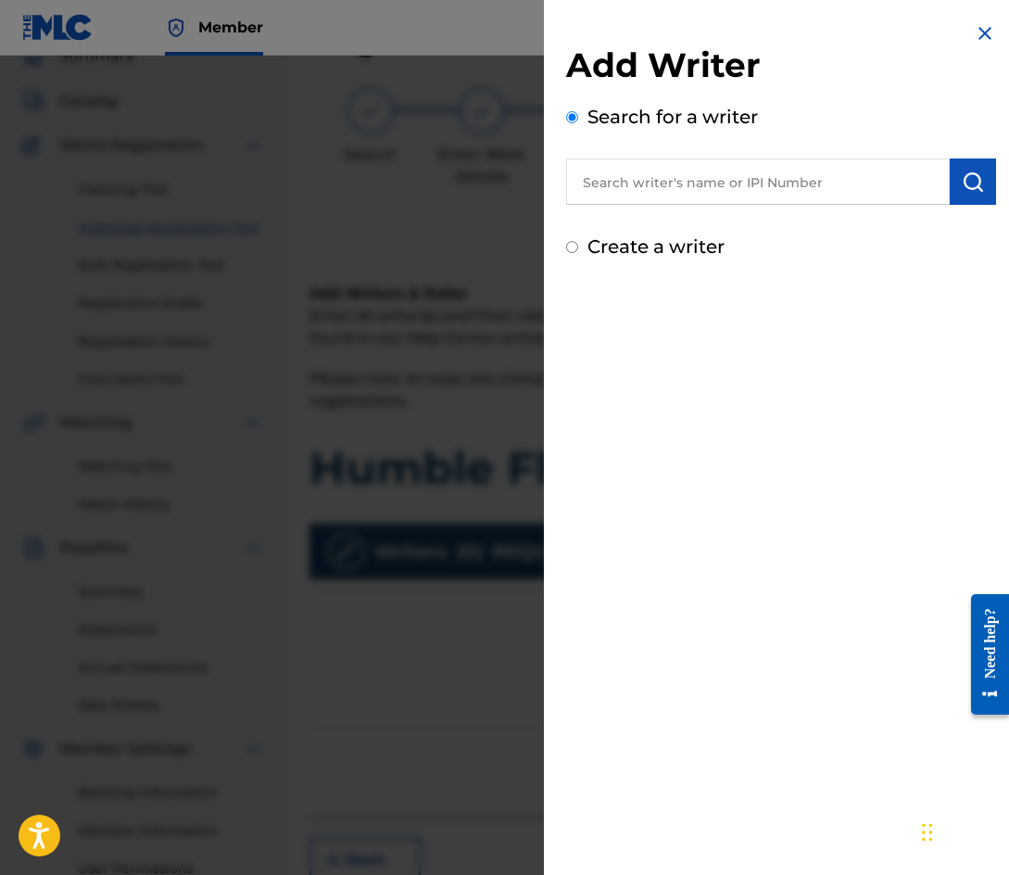
click at [681, 173] on input "text" at bounding box center [758, 181] width 384 height 46
type input "mackology"
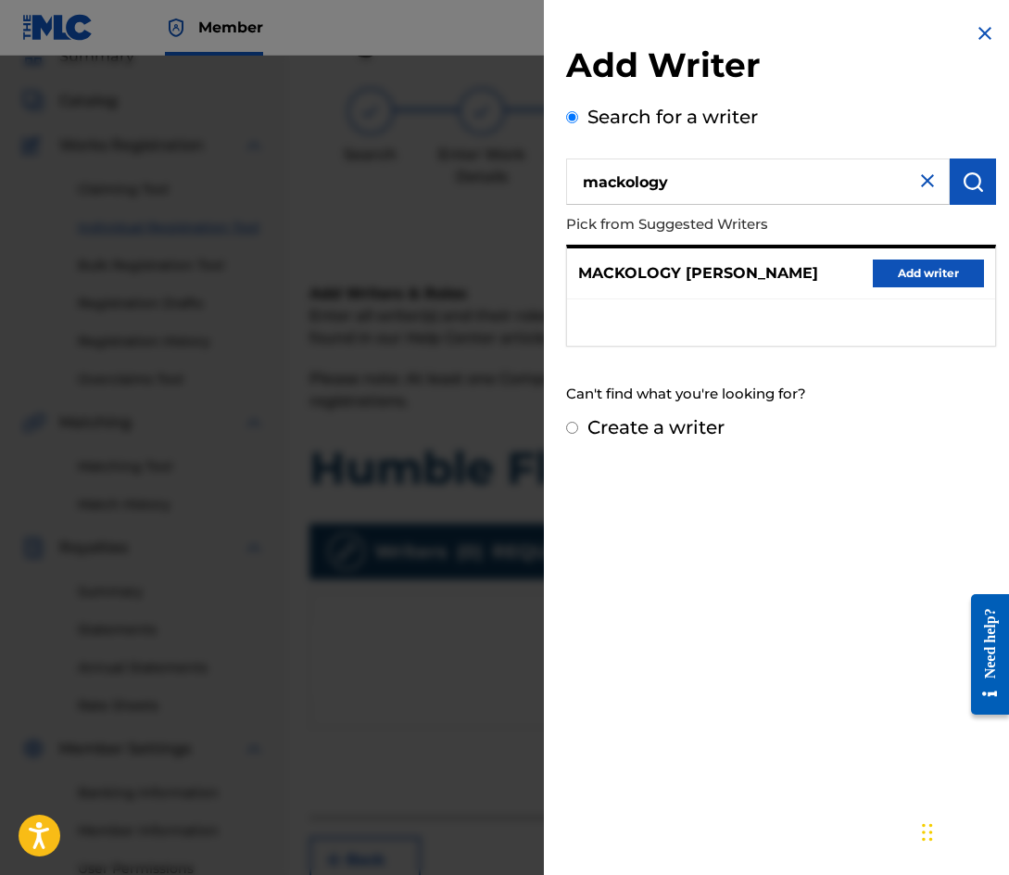
click at [928, 270] on button "Add writer" at bounding box center [928, 273] width 111 height 28
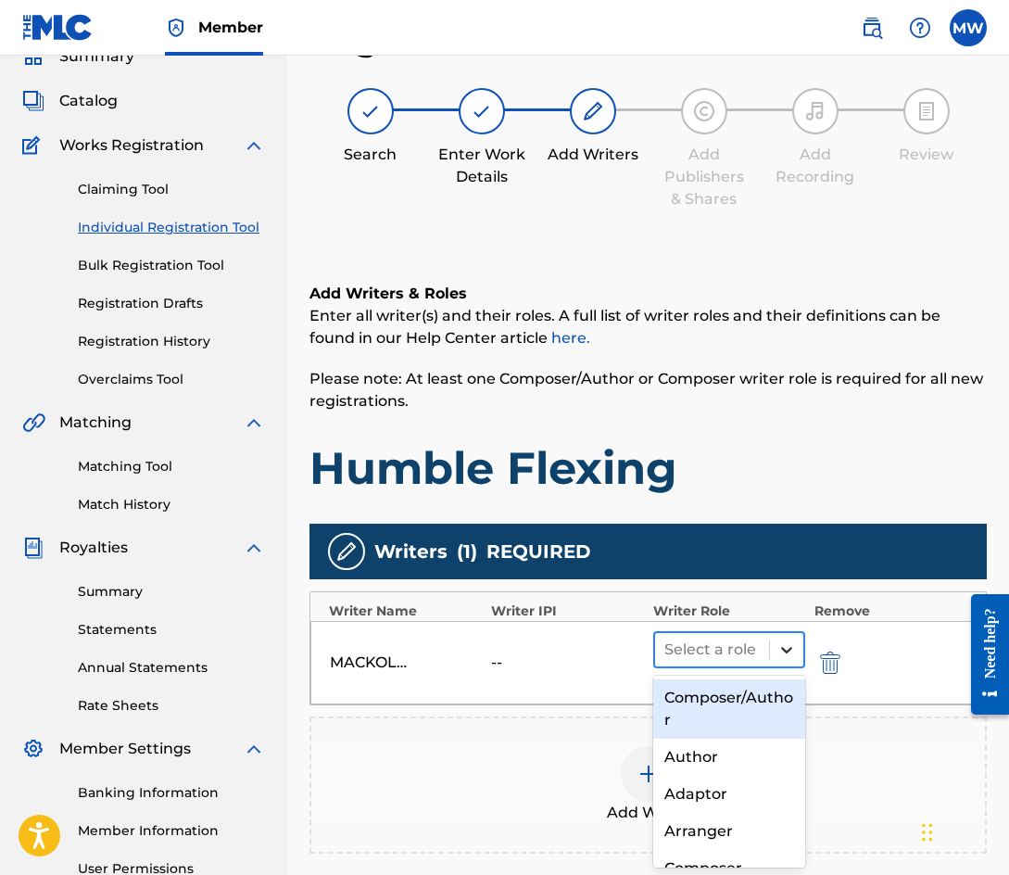
click at [777, 650] on icon at bounding box center [786, 649] width 19 height 19
click at [739, 706] on div "Composer/Author" at bounding box center [729, 708] width 152 height 59
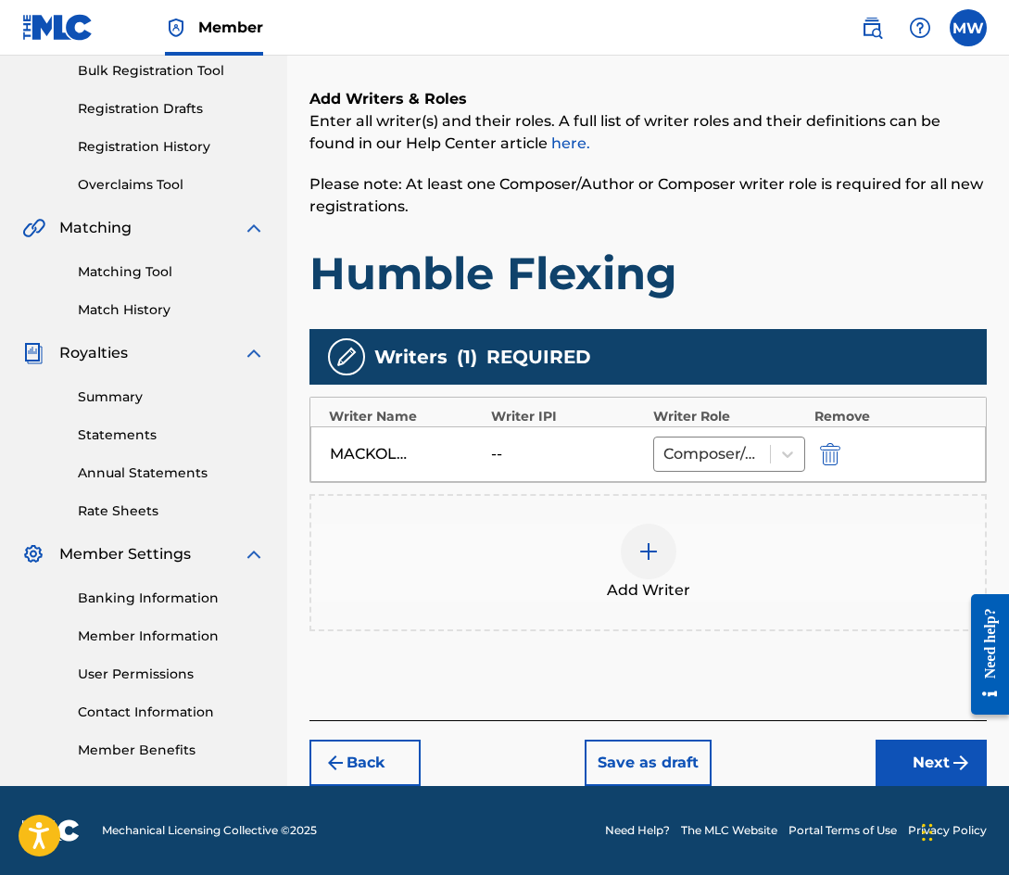
click at [907, 751] on button "Next" at bounding box center [931, 762] width 111 height 46
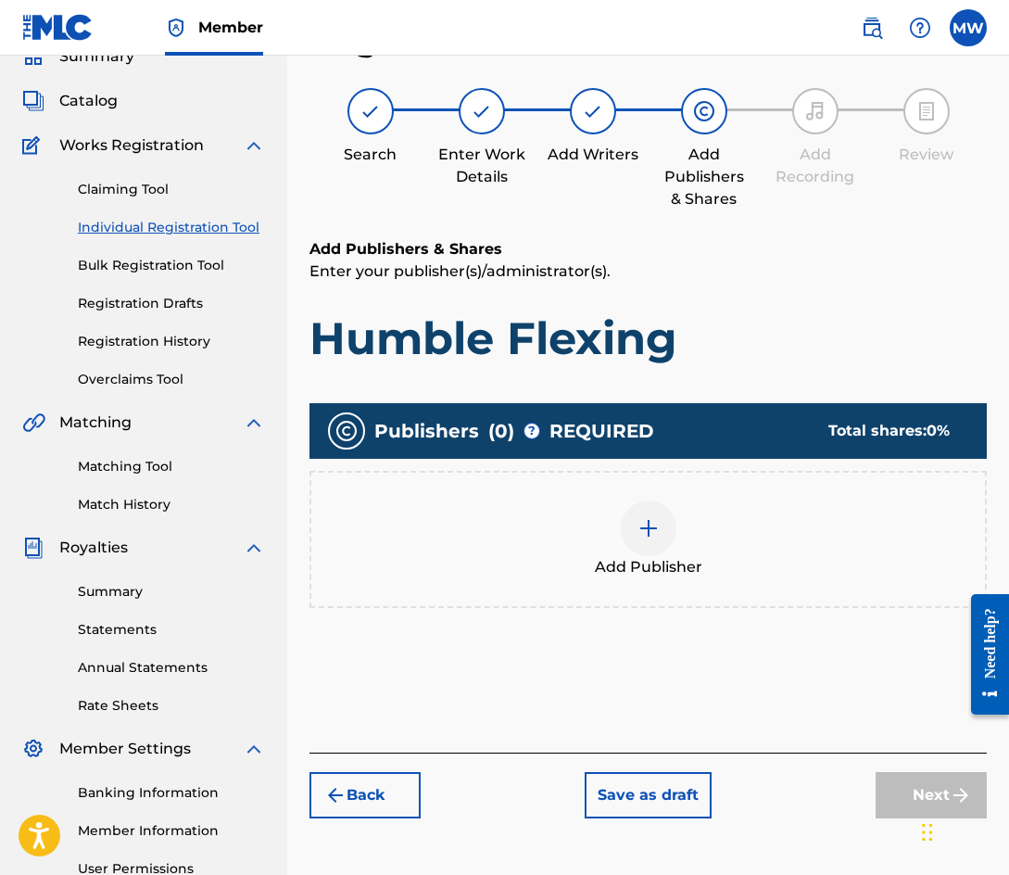
click at [631, 529] on div at bounding box center [649, 528] width 56 height 56
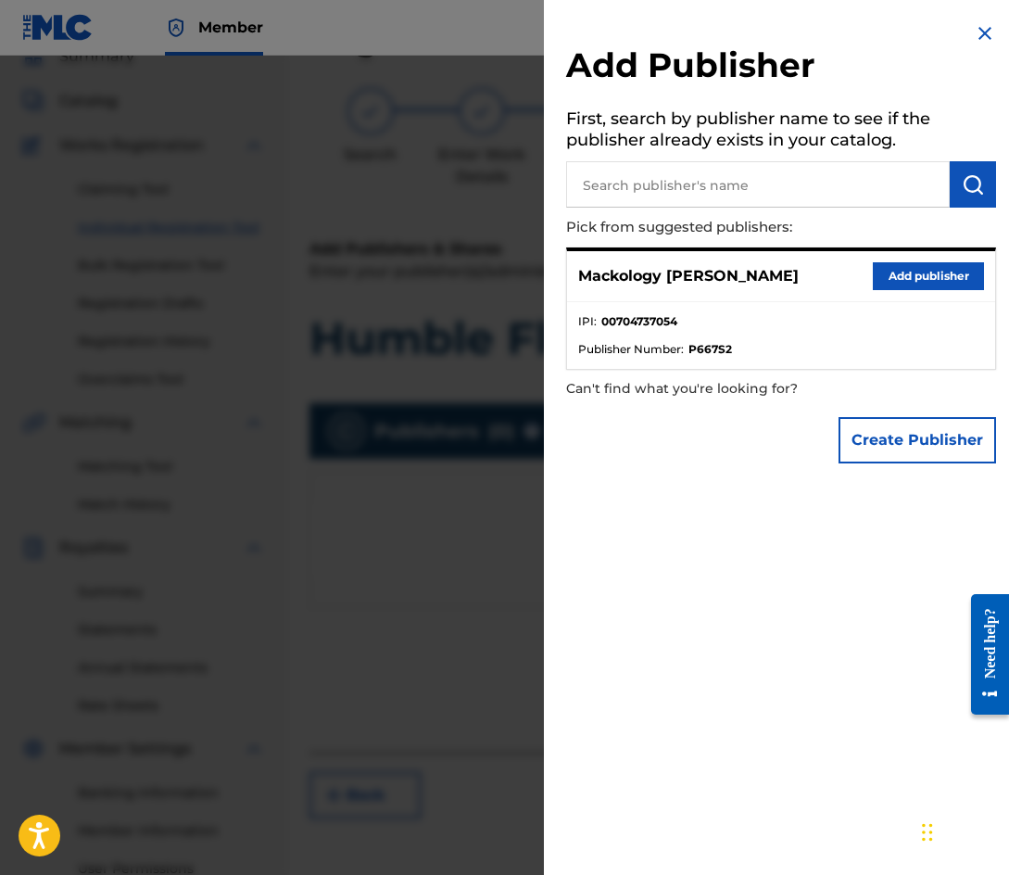
click at [889, 277] on button "Add publisher" at bounding box center [928, 276] width 111 height 28
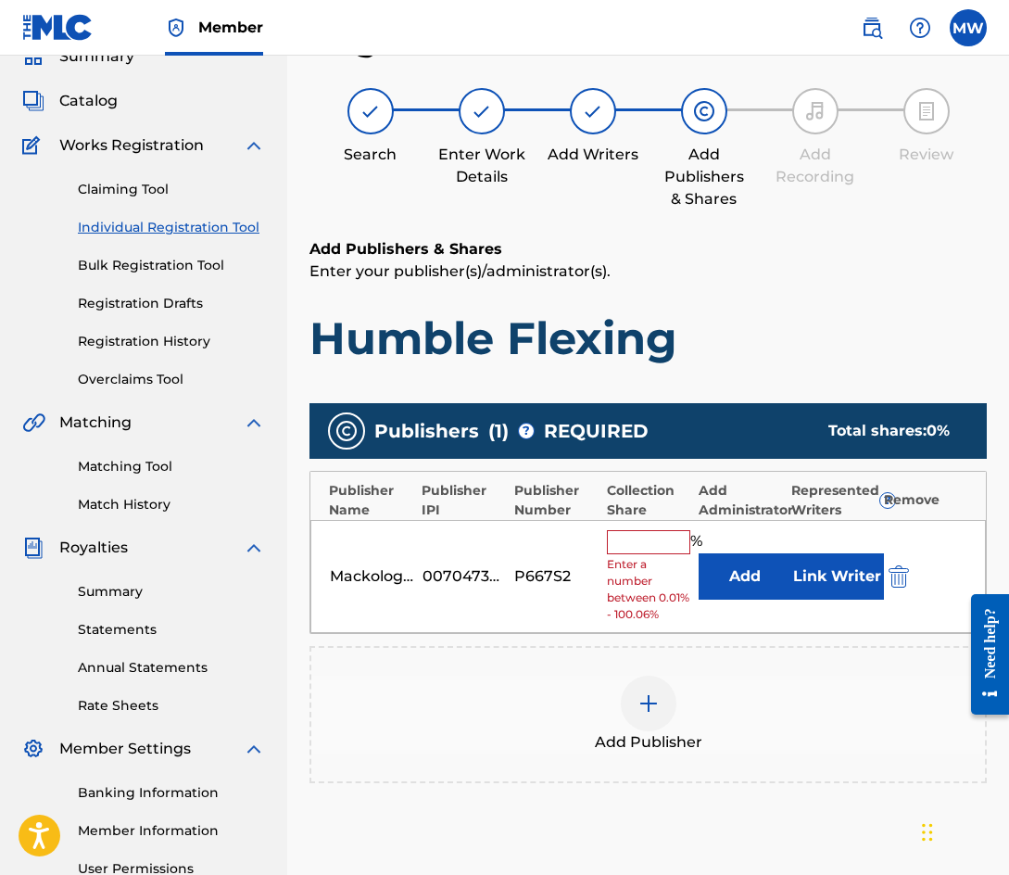
click at [648, 537] on input "text" at bounding box center [648, 542] width 83 height 24
type input "100"
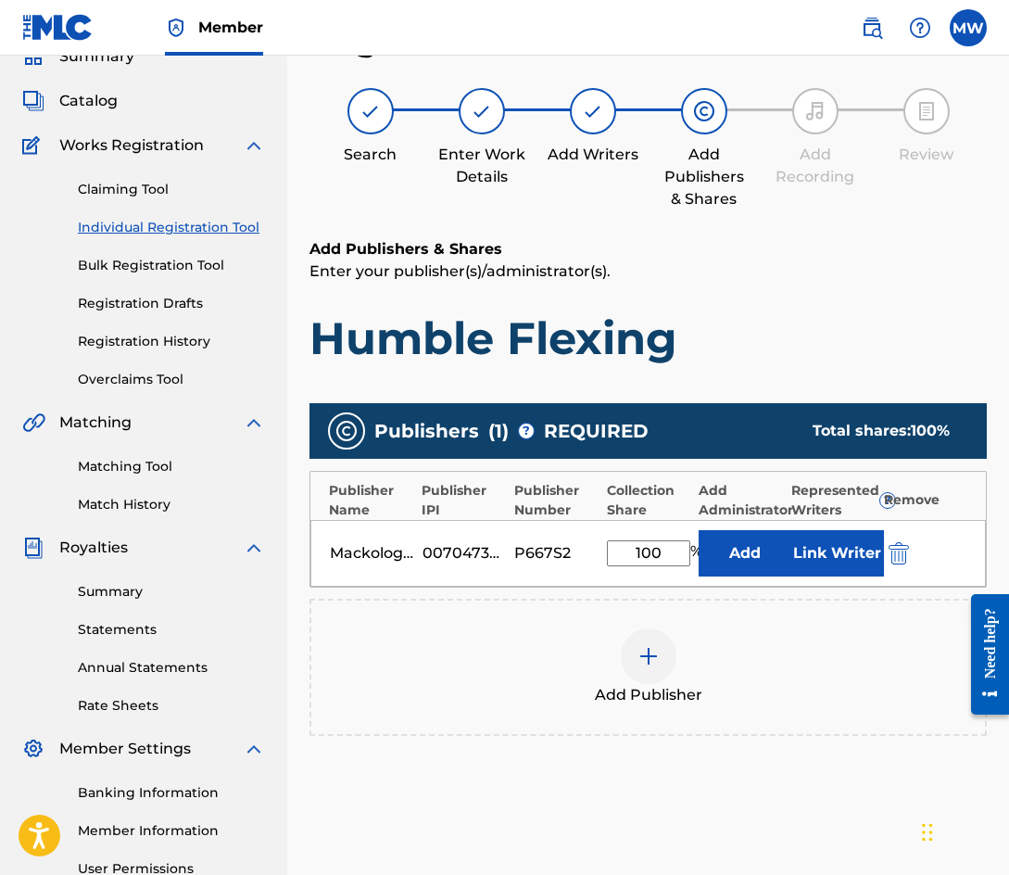
click at [830, 553] on button "Link Writer" at bounding box center [837, 553] width 93 height 46
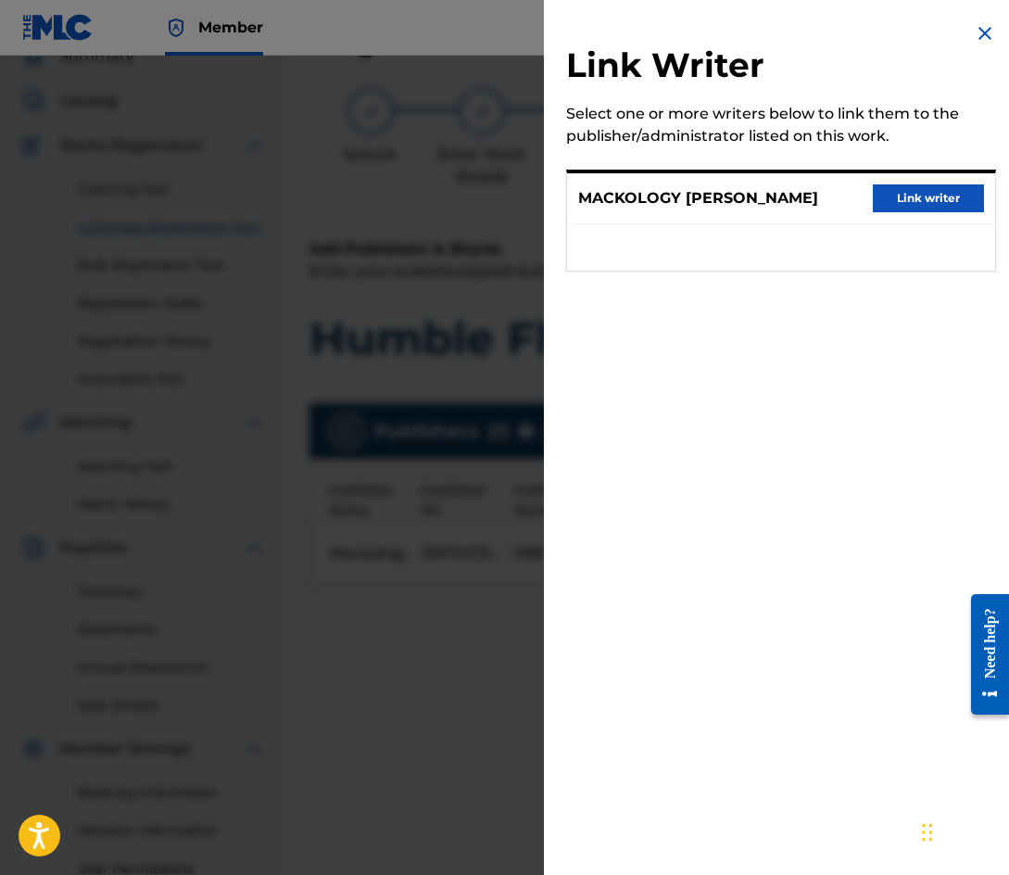
click at [921, 198] on button "Link writer" at bounding box center [928, 198] width 111 height 28
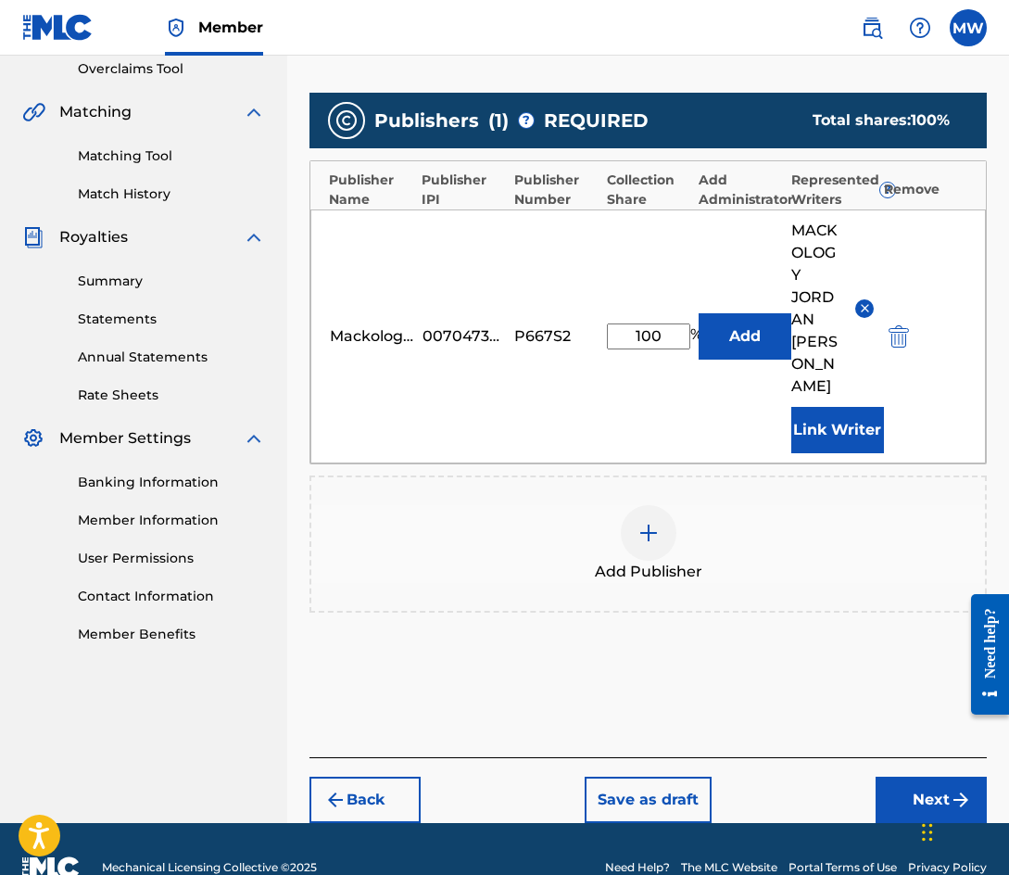
scroll to position [409, 0]
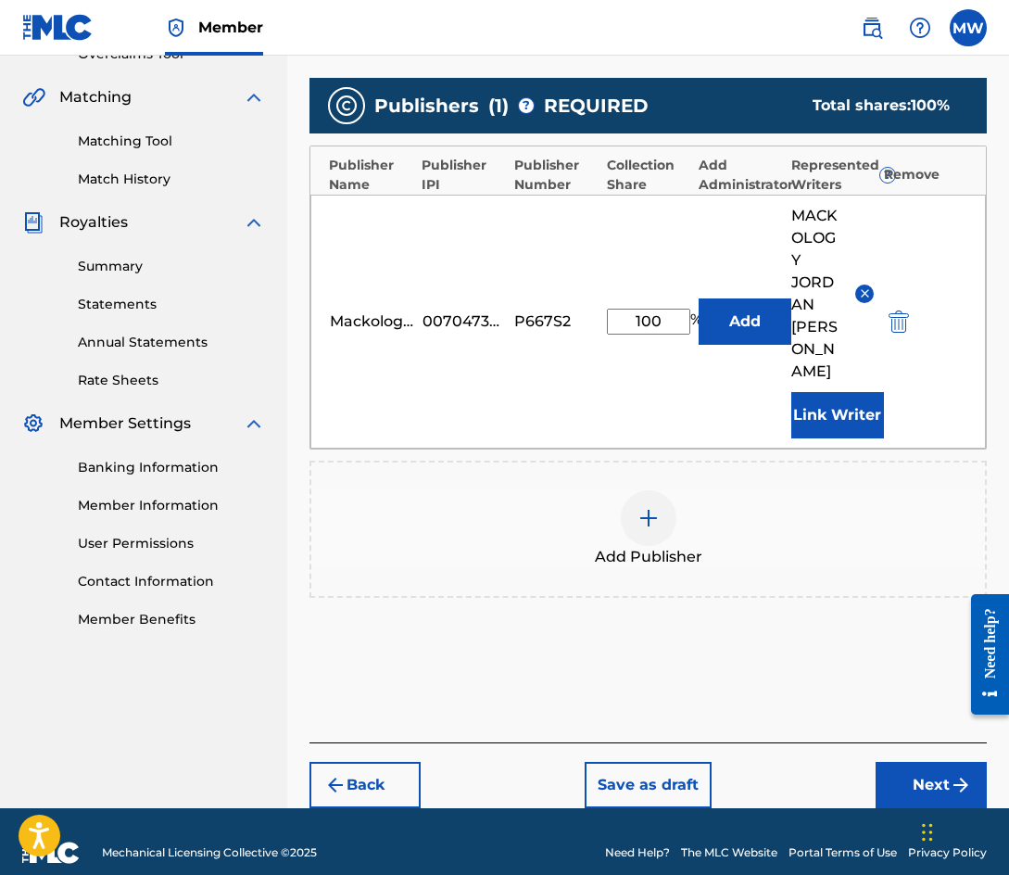
click at [943, 771] on button "Next" at bounding box center [931, 785] width 111 height 46
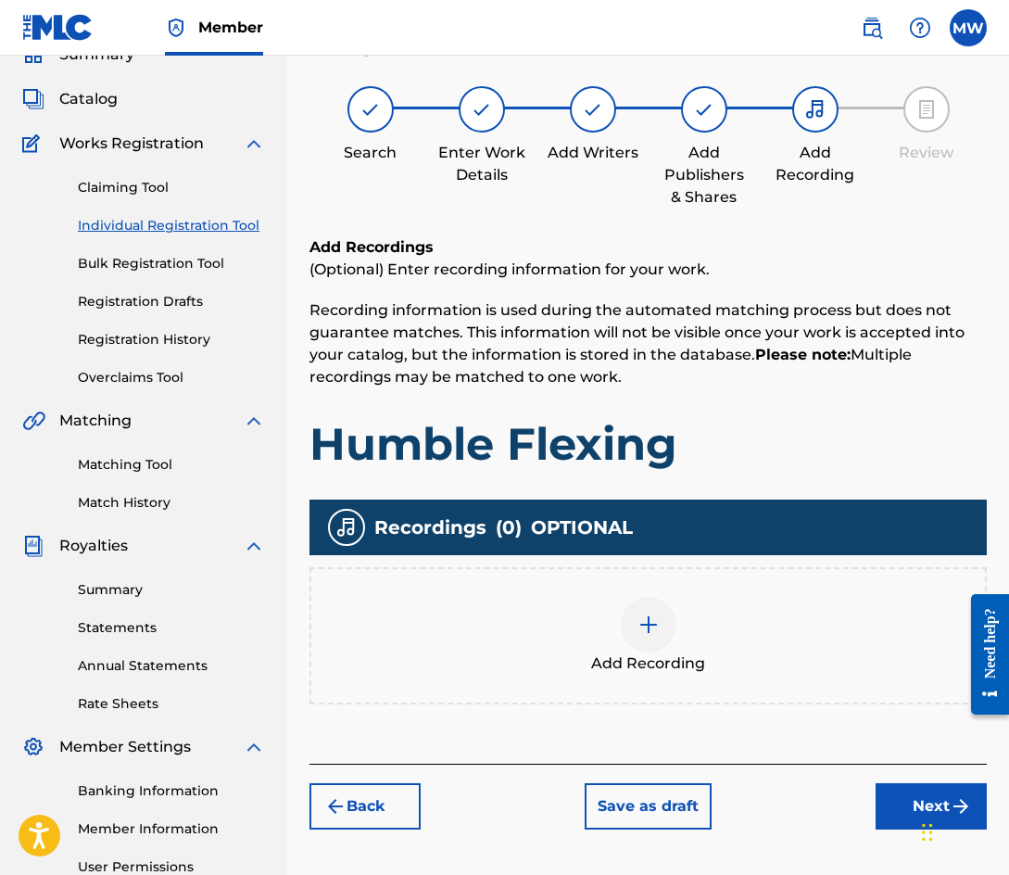
scroll to position [83, 0]
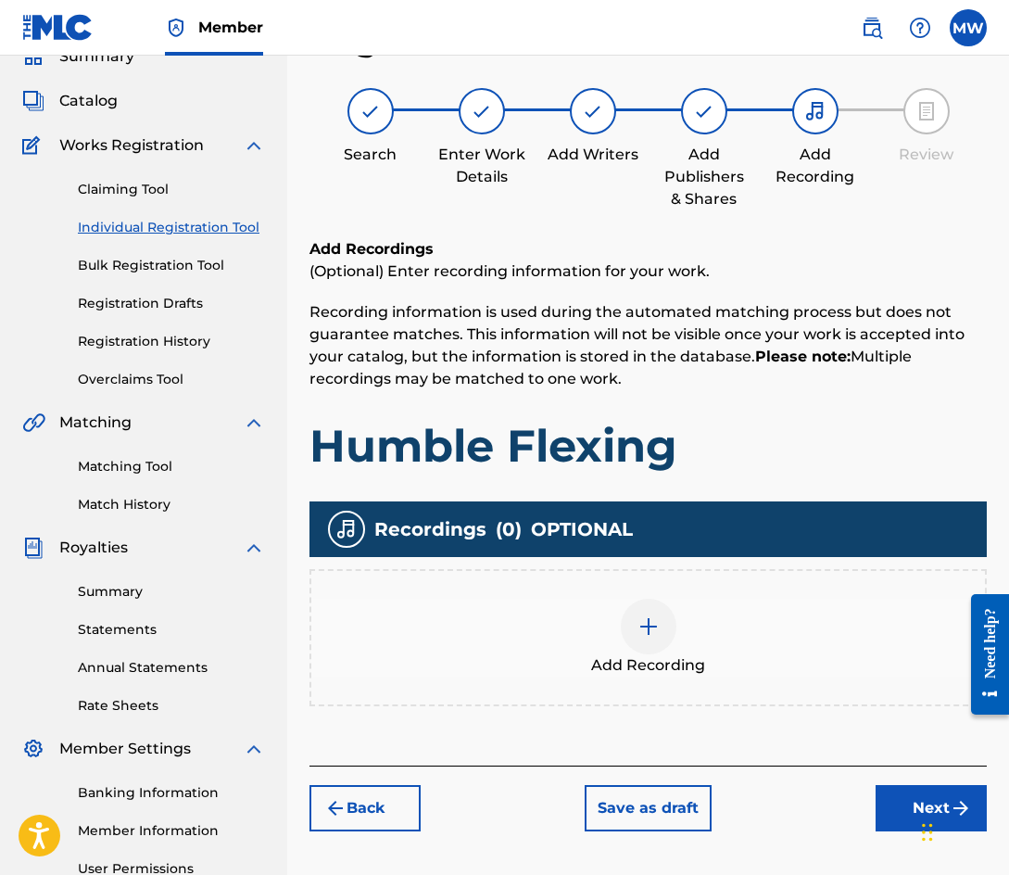
click at [646, 628] on img at bounding box center [648, 626] width 22 height 22
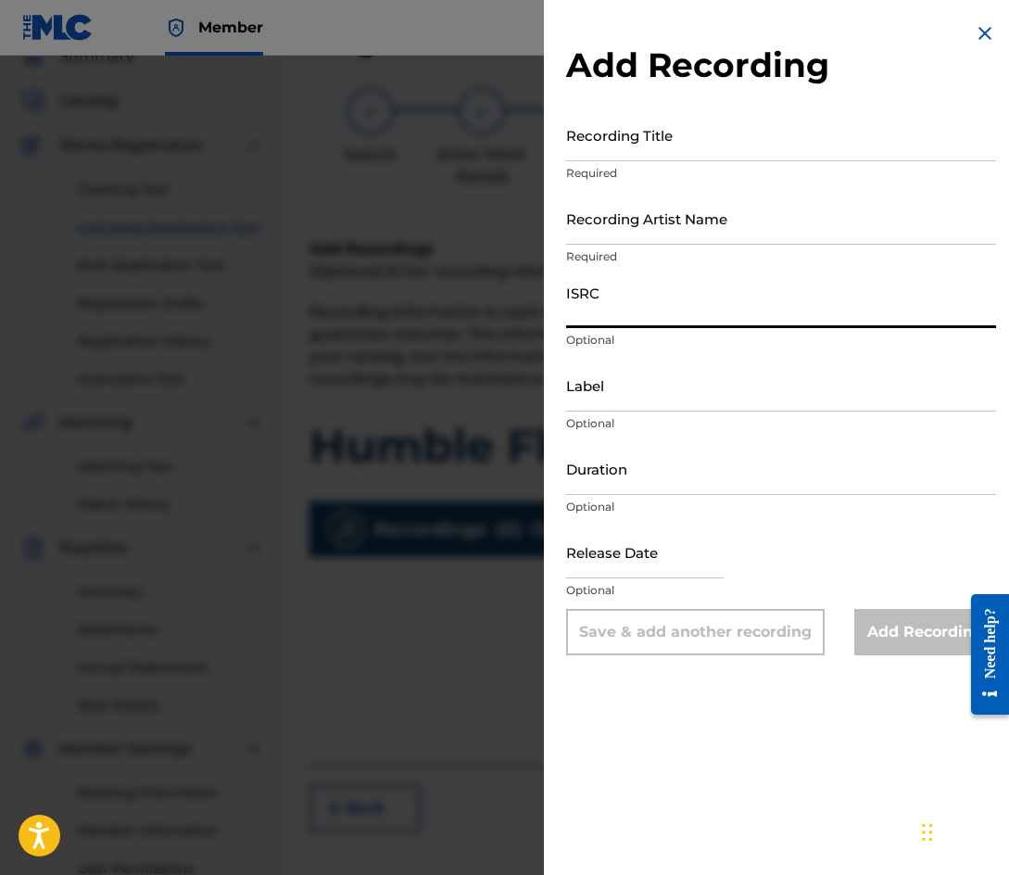
paste input "QZB4J1836033"
type input "QZB4J1836033"
click at [820, 694] on div "Add Recording Recording Title Required Recording Artist Name Required ISRC QZB4…" at bounding box center [781, 437] width 474 height 875
click at [727, 317] on input "QZB4J1836033" at bounding box center [781, 301] width 430 height 53
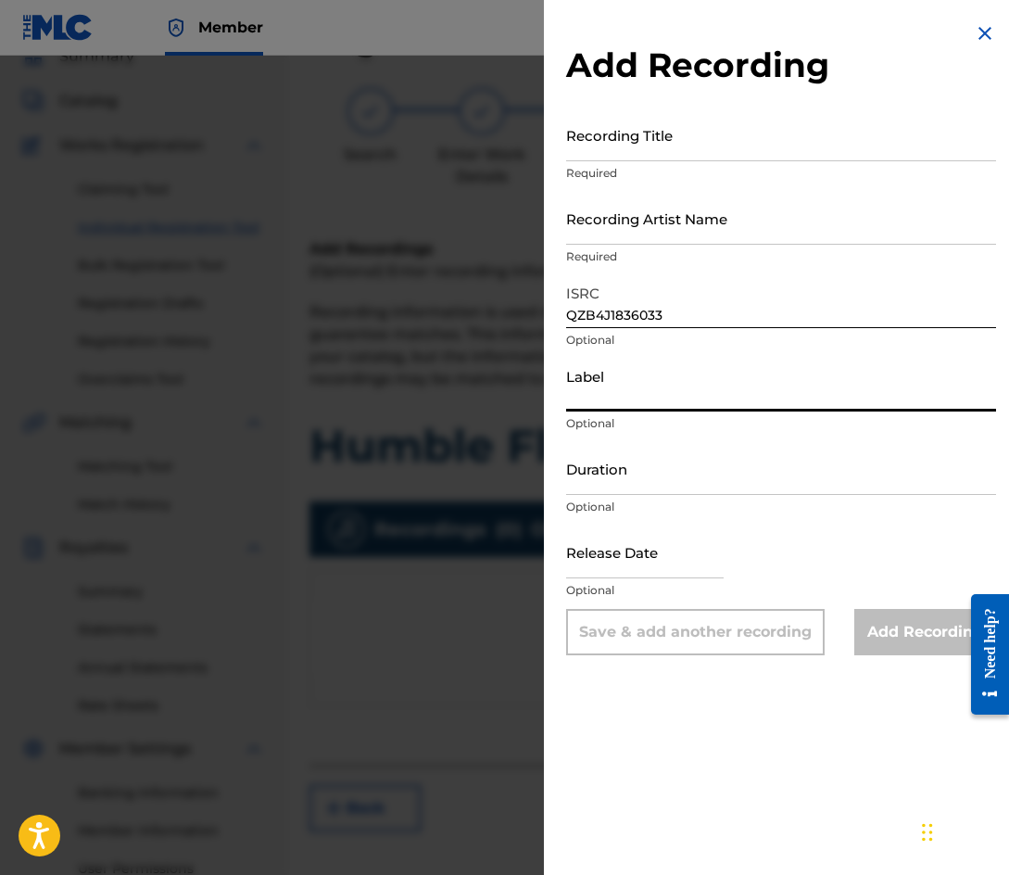
click at [662, 397] on input "Label" at bounding box center [781, 385] width 430 height 53
click at [666, 462] on input "Duration" at bounding box center [781, 468] width 430 height 53
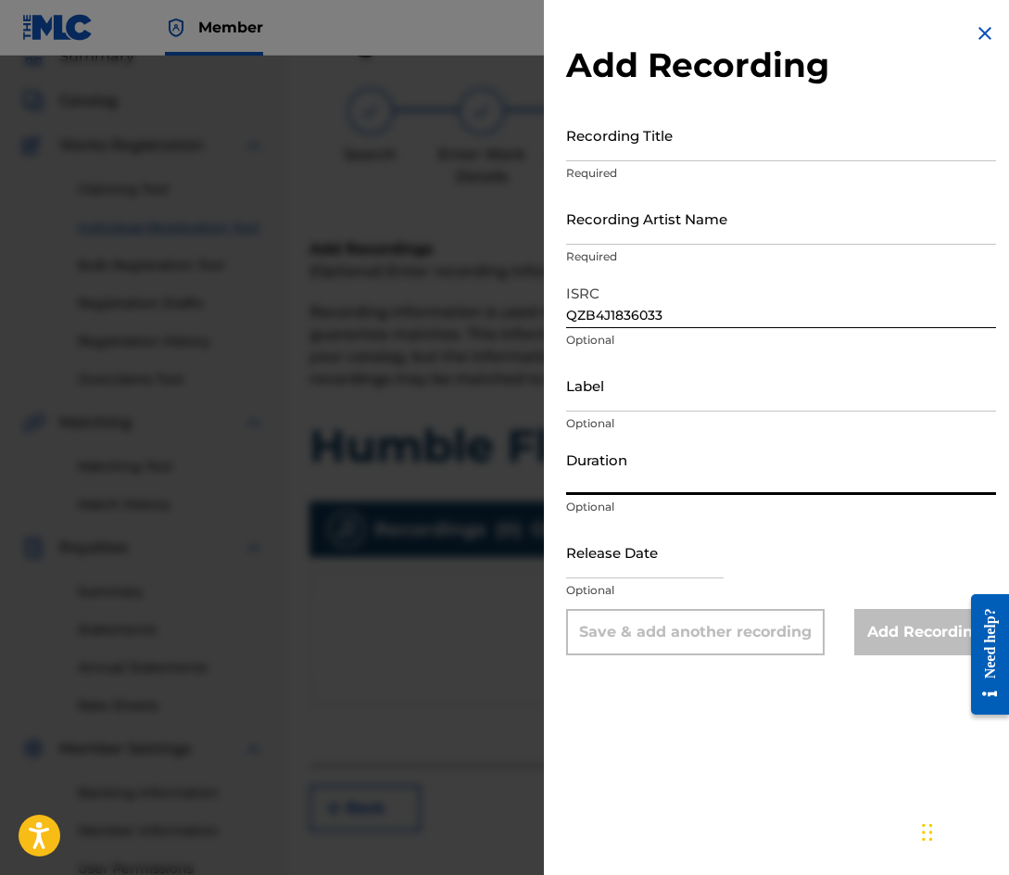
click at [658, 543] on input "text" at bounding box center [645, 551] width 158 height 53
select select "8"
select select "2025"
click at [691, 169] on p "Required" at bounding box center [781, 173] width 430 height 17
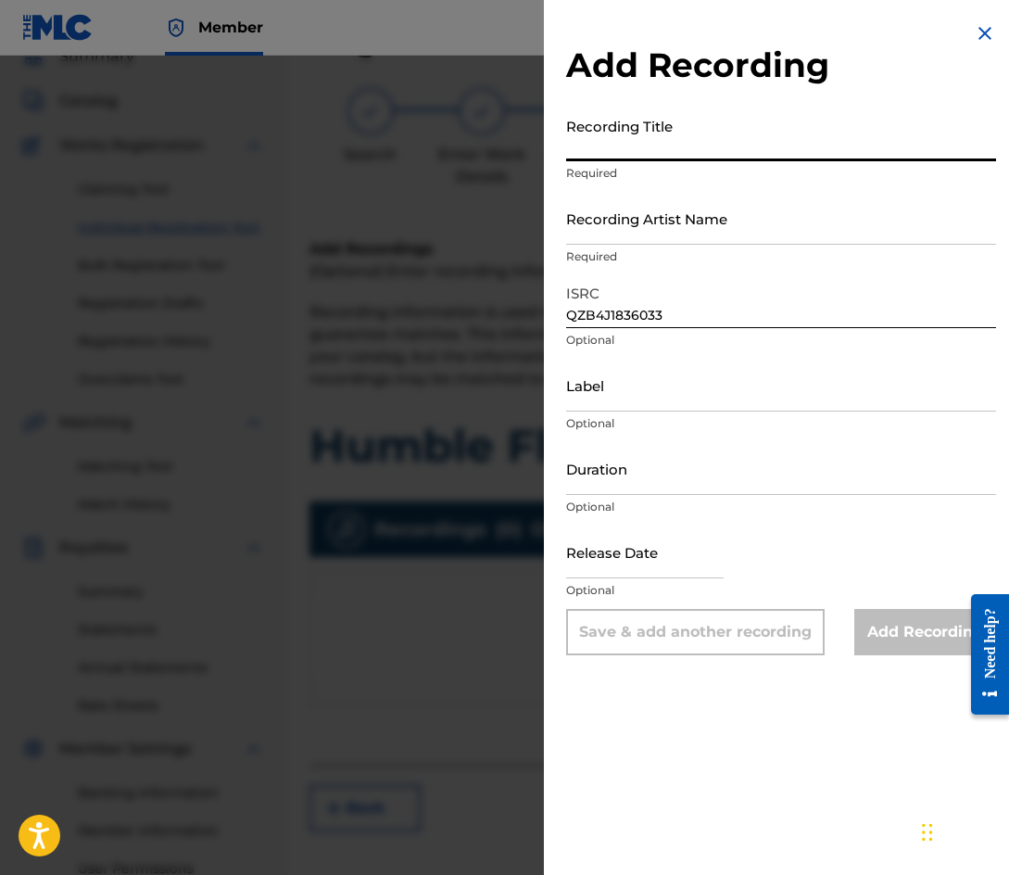
click at [687, 142] on input "Recording Title" at bounding box center [781, 134] width 430 height 53
type input "Humble Flexing"
click at [714, 774] on div "Add Recording Recording Title Humble Flexing Required Recording Artist Name Req…" at bounding box center [781, 437] width 474 height 875
click at [712, 241] on input "Recording Artist Name" at bounding box center [781, 218] width 430 height 53
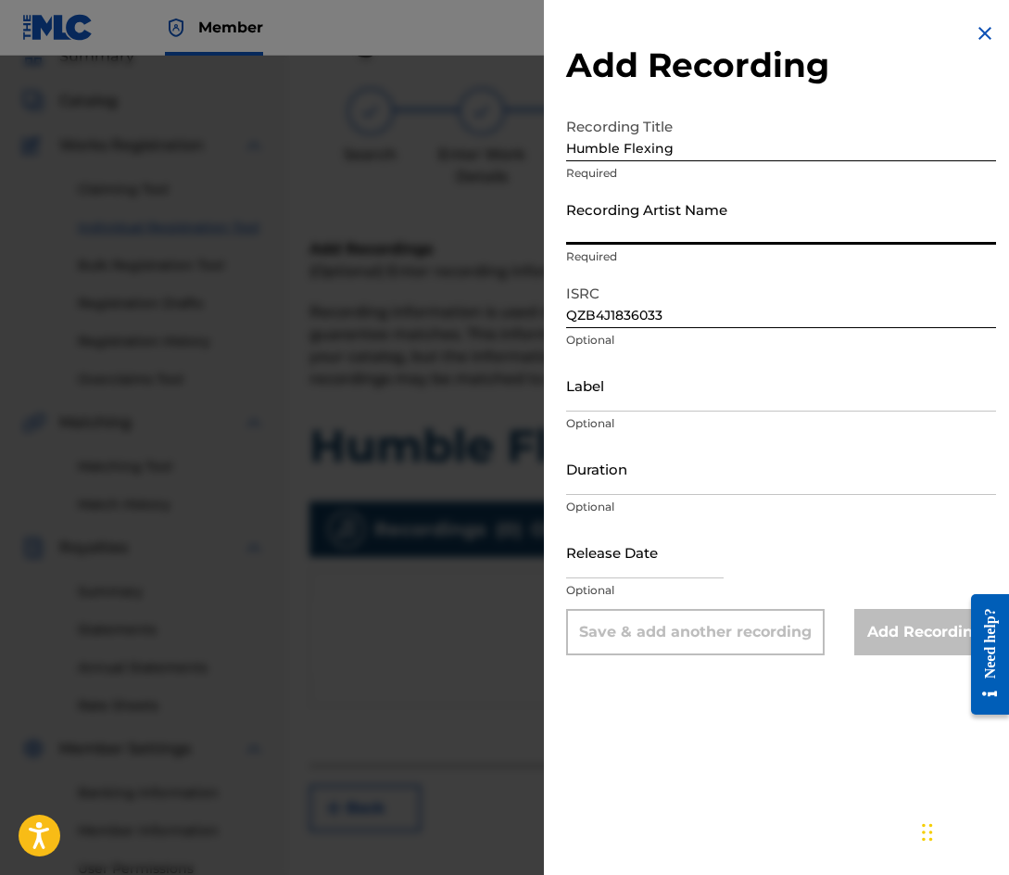
type input "Mackology"
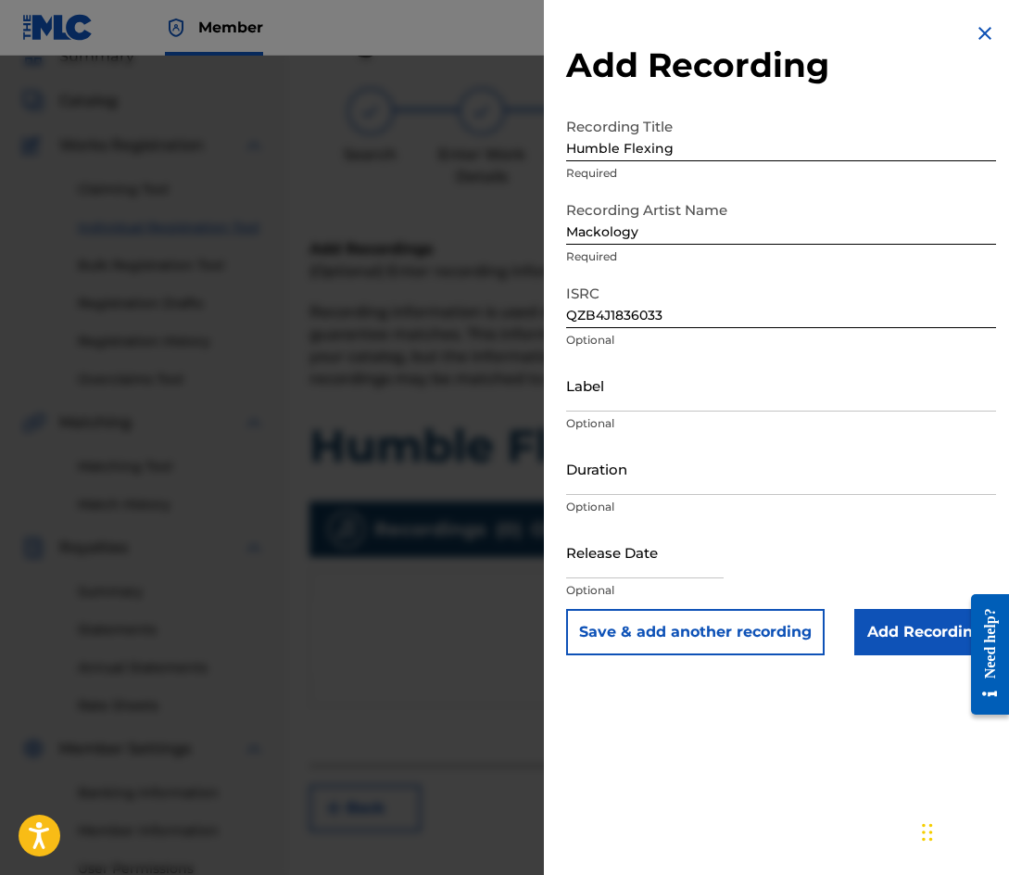
click at [664, 624] on button "Save & add another recording" at bounding box center [695, 632] width 258 height 46
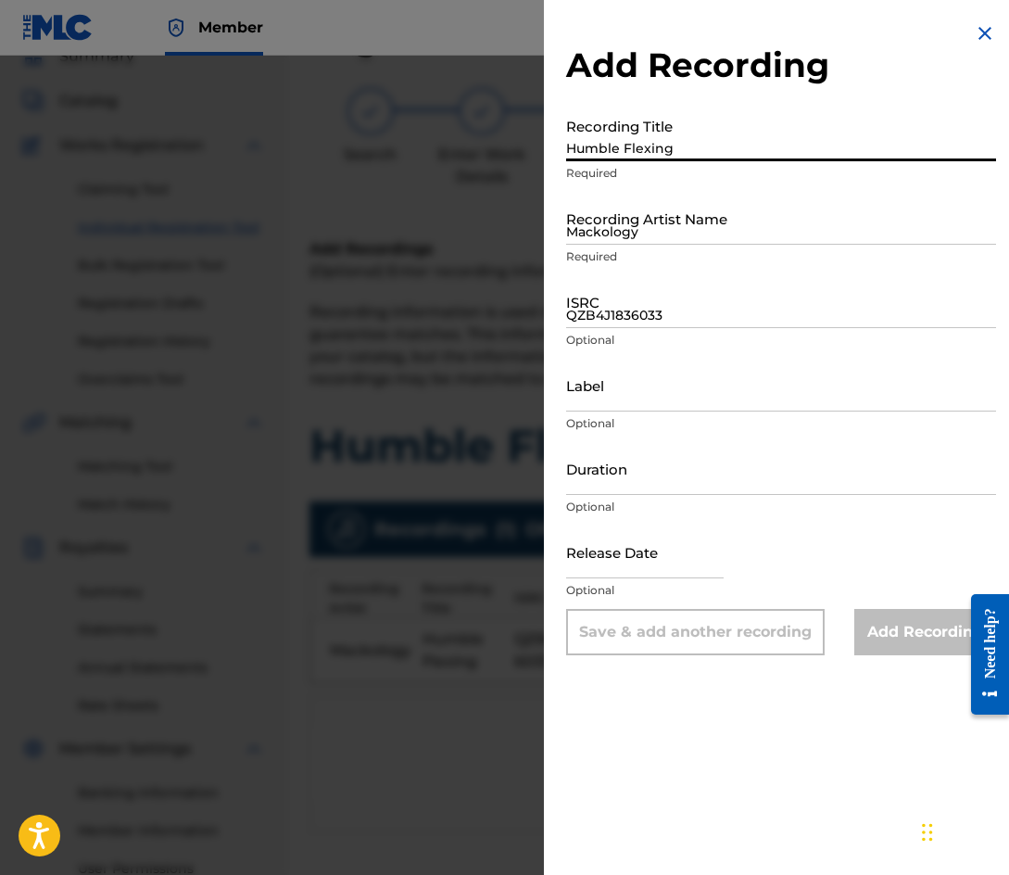
click at [673, 145] on input "Humble Flexing" at bounding box center [781, 134] width 430 height 53
type input "Nah Nigga"
click at [640, 230] on input "Mackology" at bounding box center [781, 218] width 430 height 53
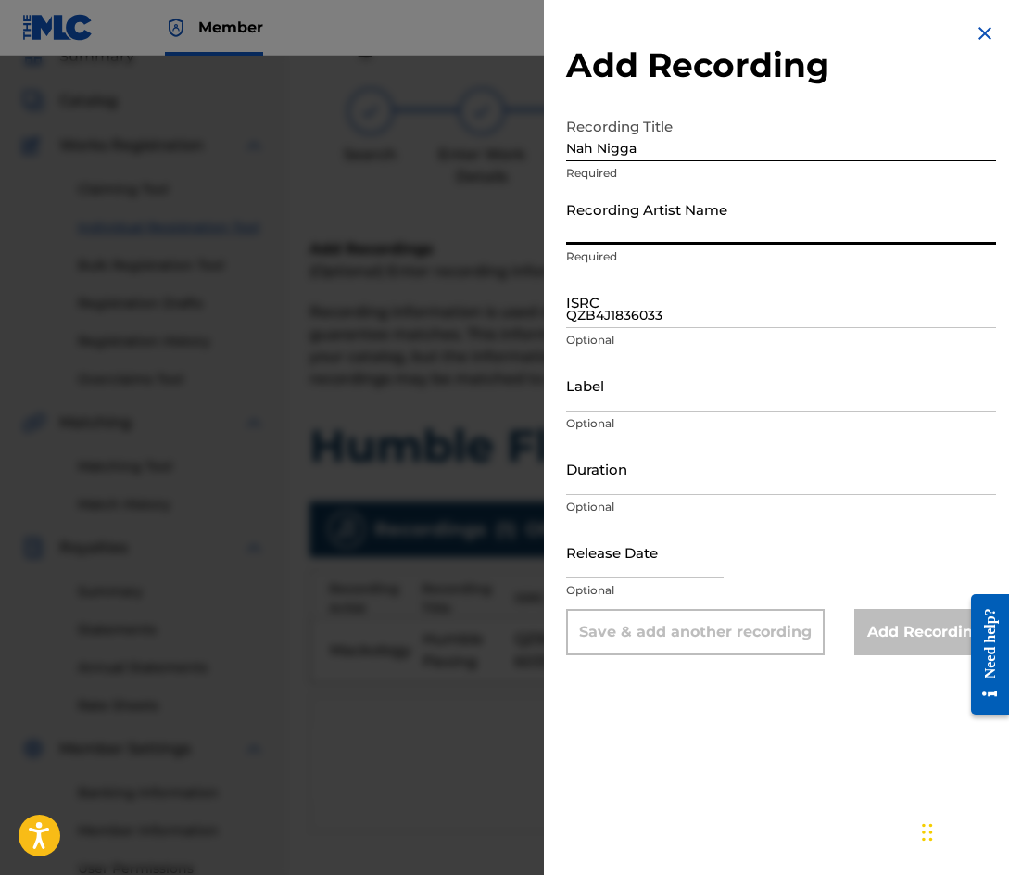
type input "Mackology"
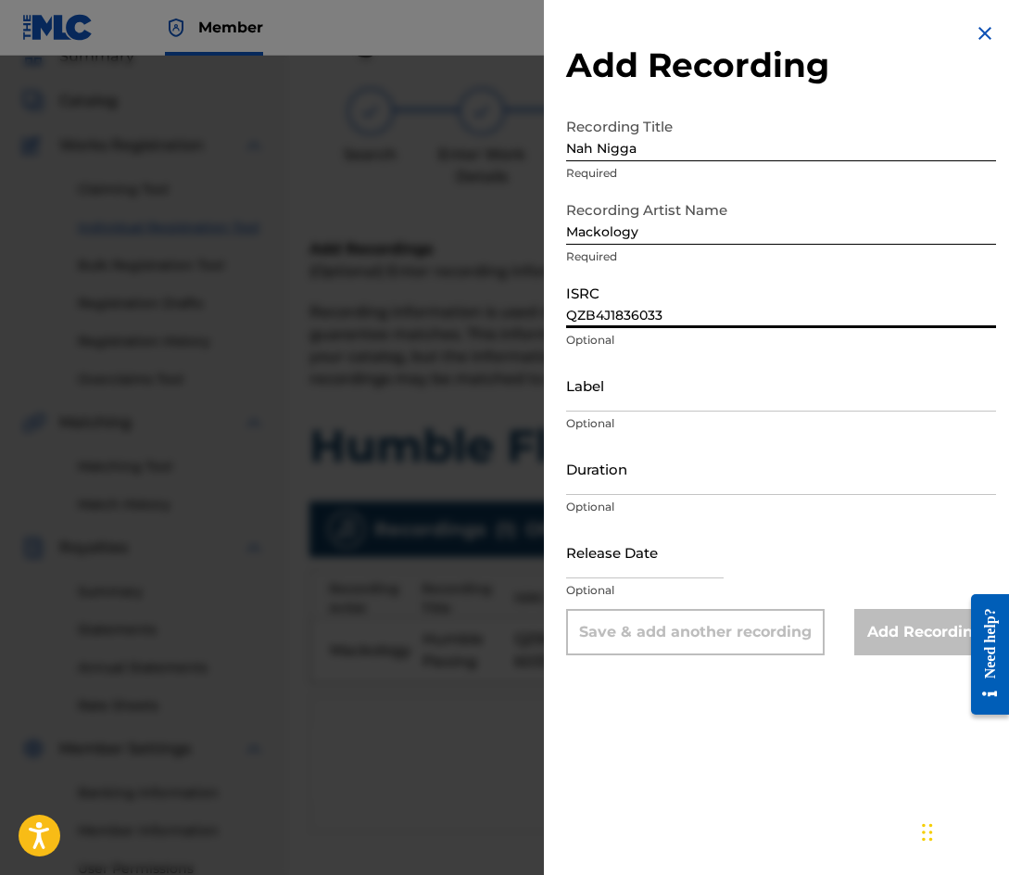
paste input "4"
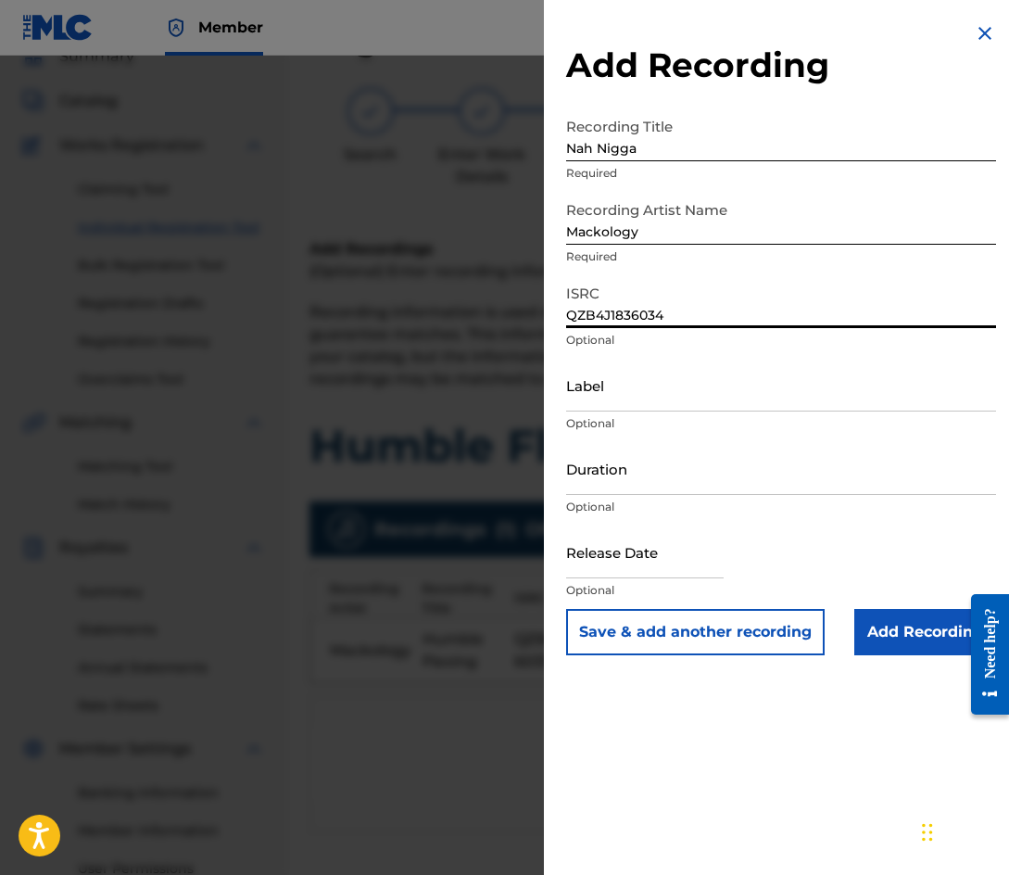
type input "QZB4J1836034"
click at [693, 634] on button "Save & add another recording" at bounding box center [695, 632] width 258 height 46
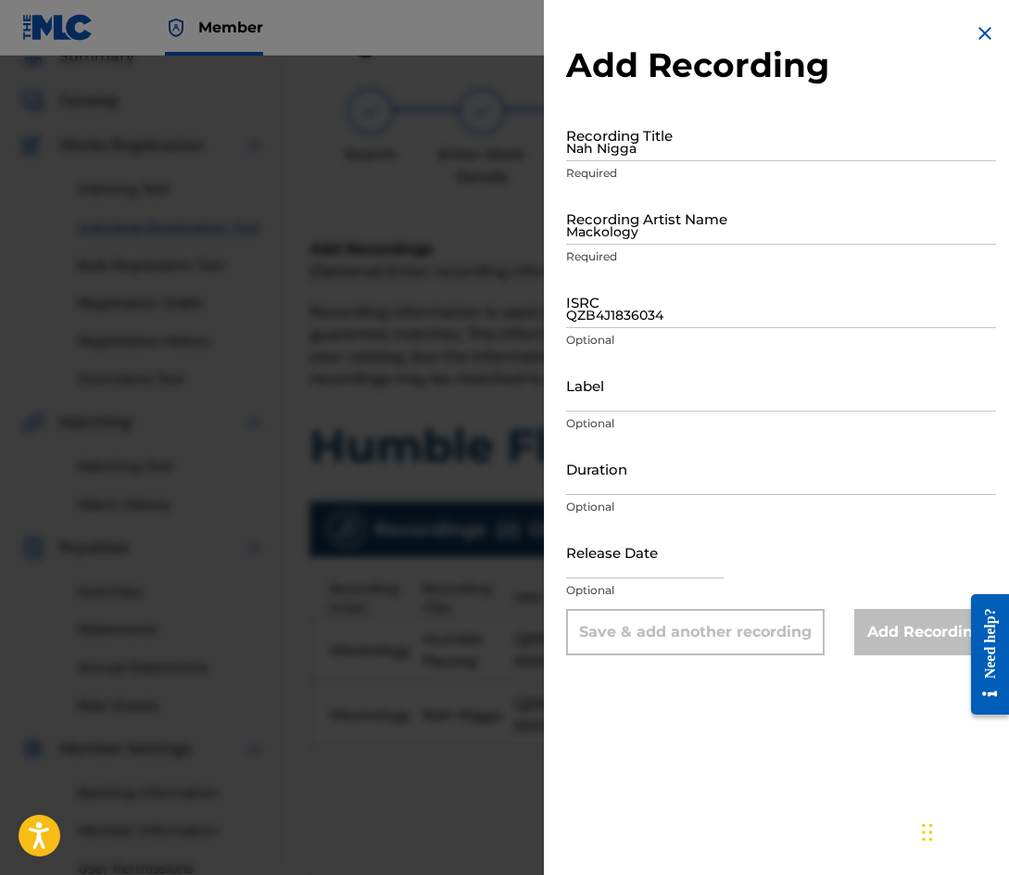
click at [661, 143] on input "Nah Nigga" at bounding box center [781, 134] width 430 height 53
type input "No Patience"
click at [659, 210] on input "Mackology" at bounding box center [781, 218] width 430 height 53
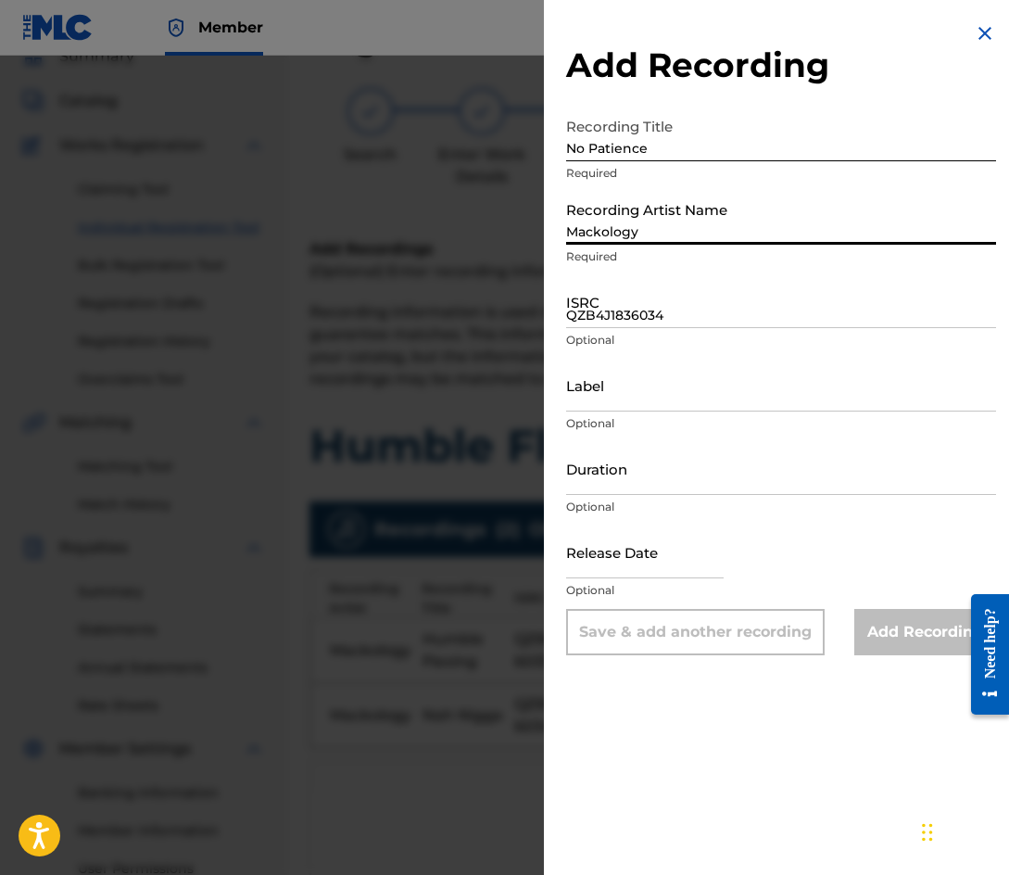
type input "Mackology"
click at [621, 307] on input "QZB4J1836034" at bounding box center [781, 301] width 430 height 53
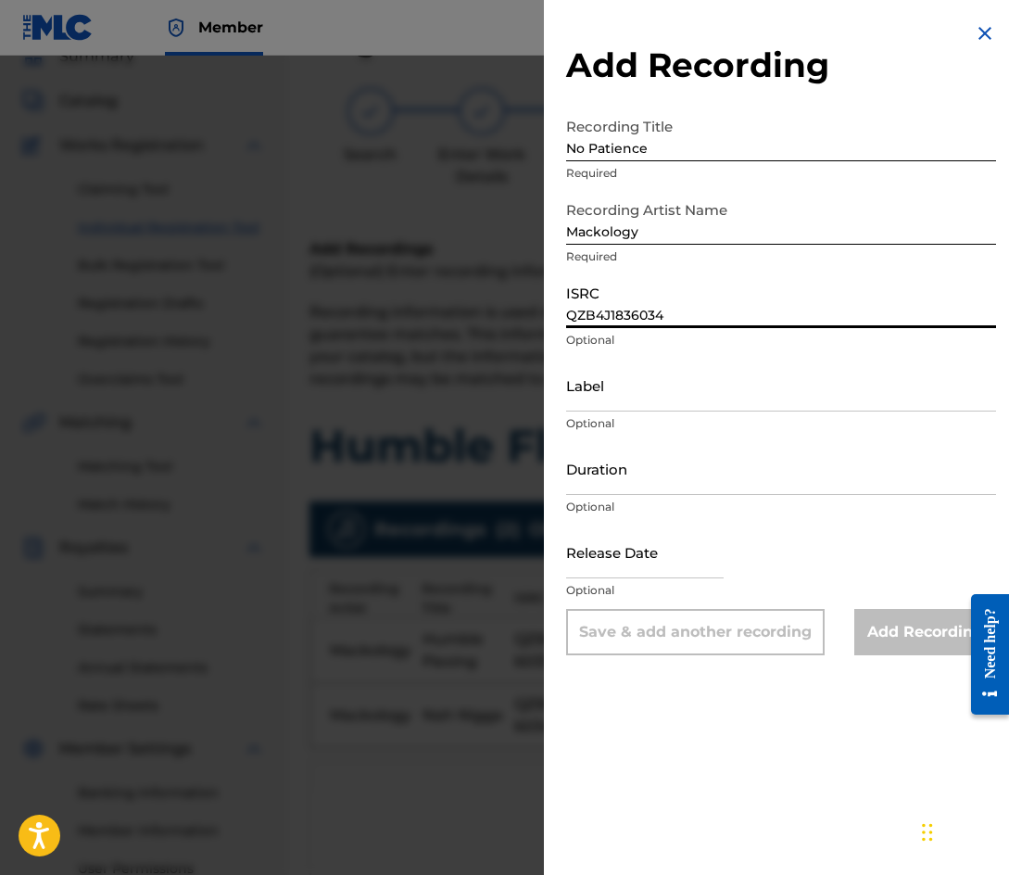
paste input "5"
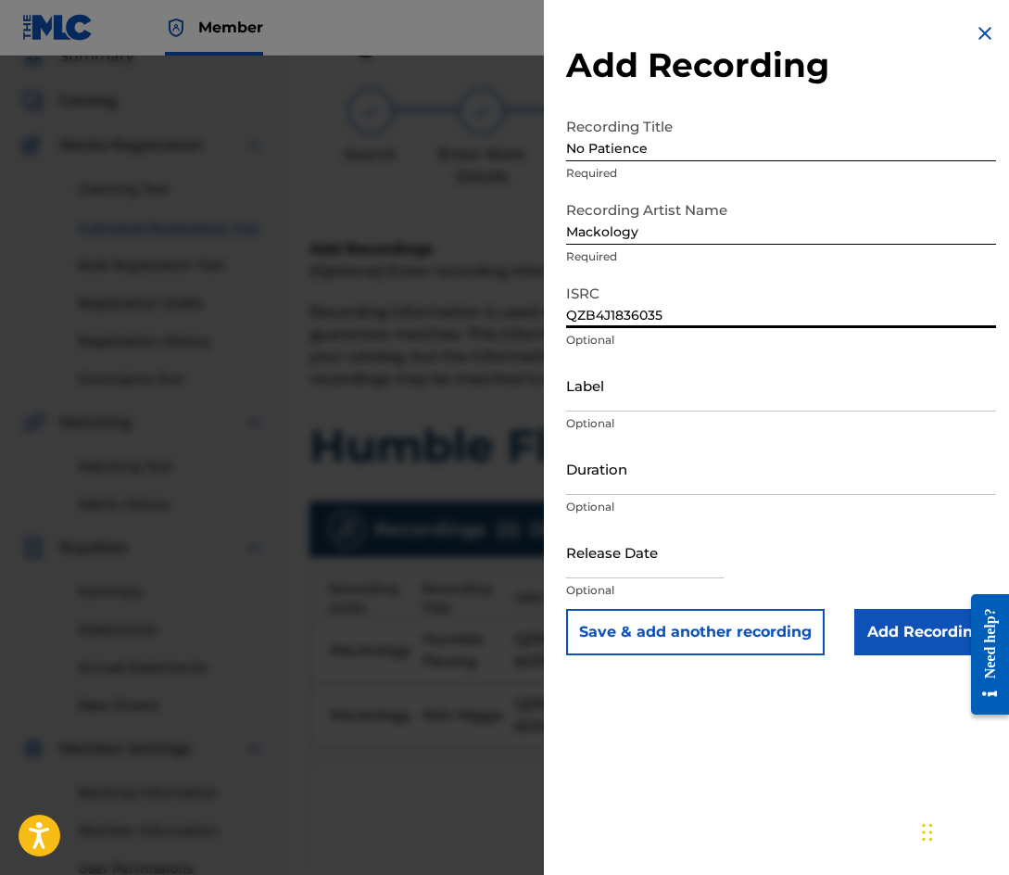
type input "QZB4J1836035"
click at [700, 630] on button "Save & add another recording" at bounding box center [695, 632] width 258 height 46
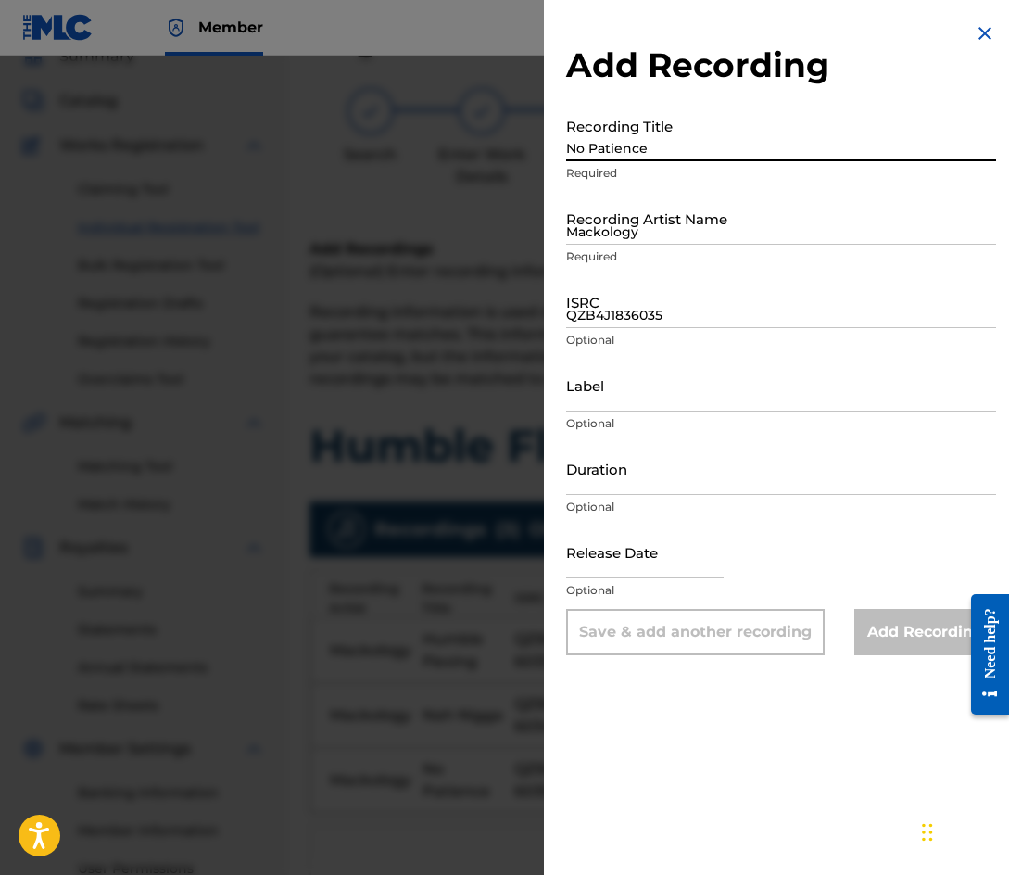
click at [693, 135] on input "No Patience" at bounding box center [781, 134] width 430 height 53
type input "i"
type input "Incense"
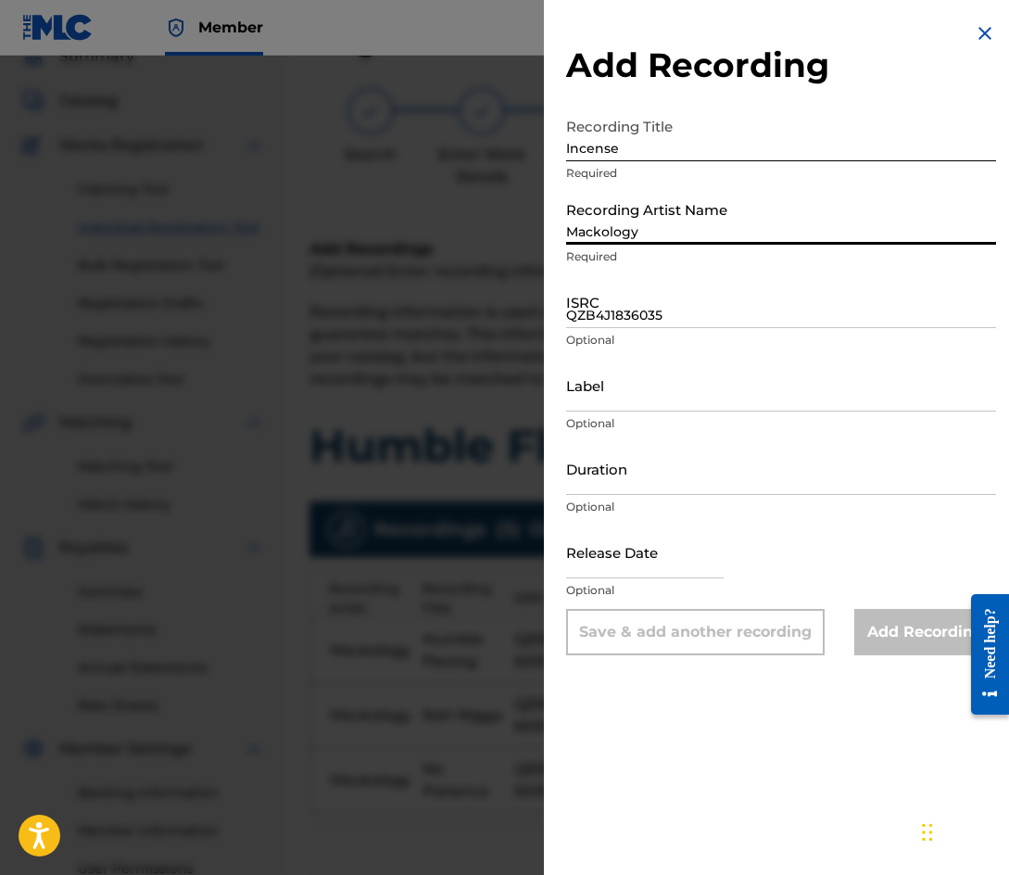
click at [651, 210] on input "Mackology" at bounding box center [781, 218] width 430 height 53
type input "Mackology"
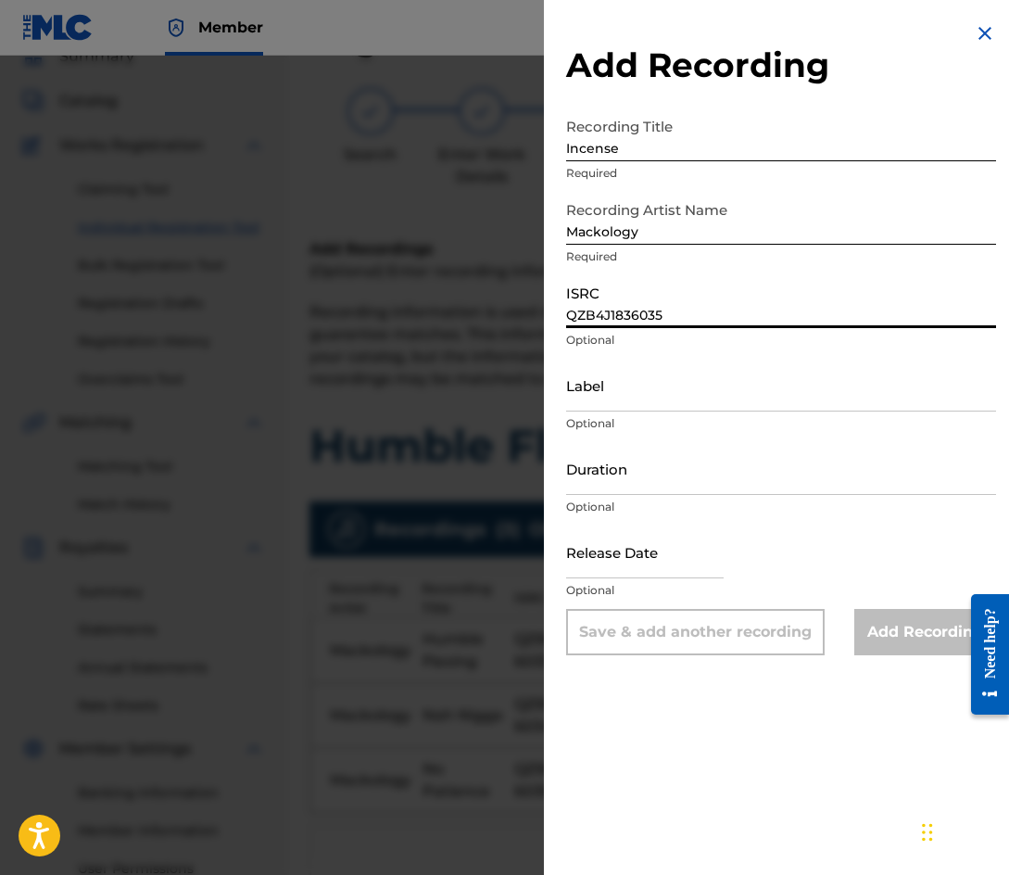
paste input "6"
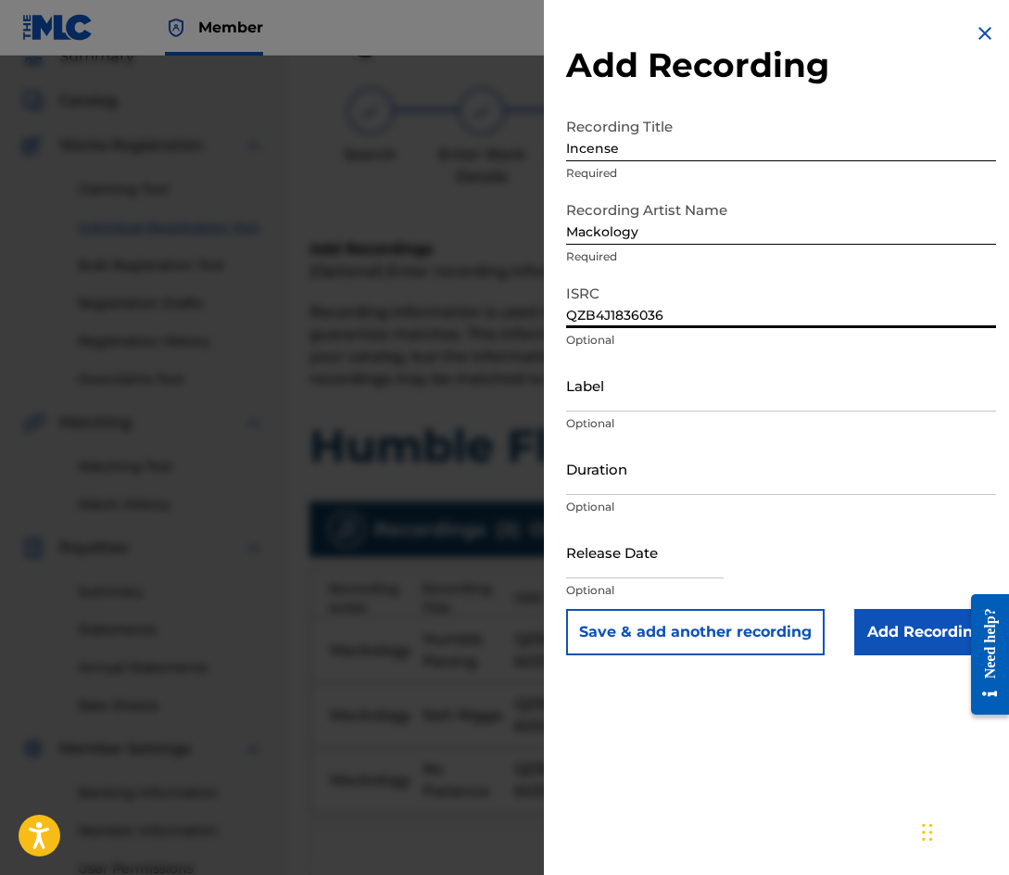
type input "QZB4J1836036"
click at [660, 628] on button "Save & add another recording" at bounding box center [695, 632] width 258 height 46
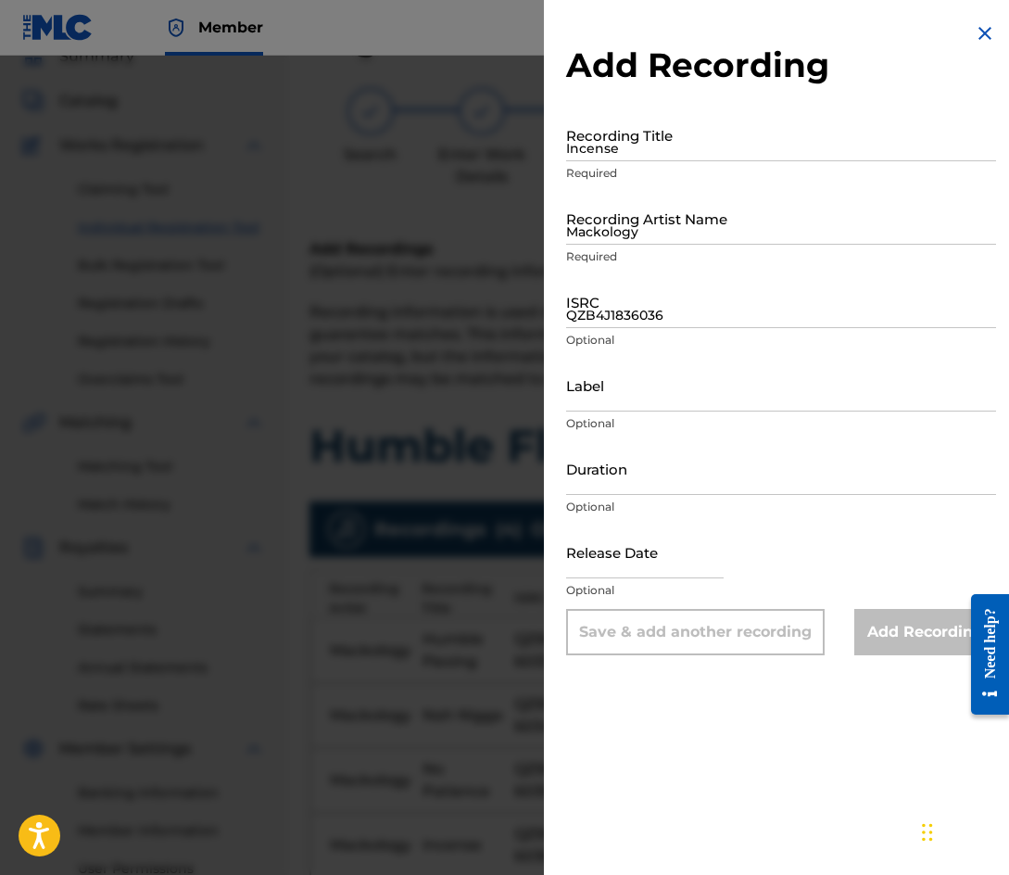
click at [700, 149] on input "Incense" at bounding box center [781, 134] width 430 height 53
type input "What's Good"
click at [692, 245] on div "Recording Artist Name [PERSON_NAME] Required" at bounding box center [781, 233] width 430 height 83
click at [659, 238] on input "Mackology" at bounding box center [781, 218] width 430 height 53
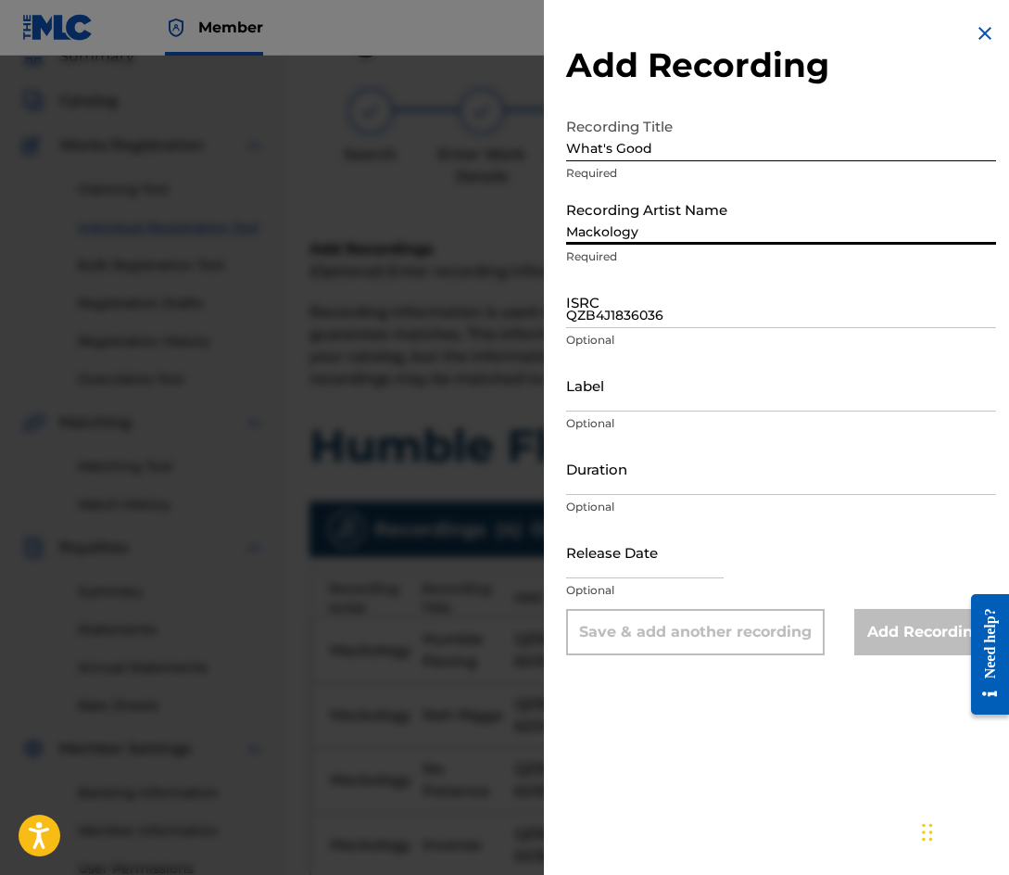
type input "Mackology"
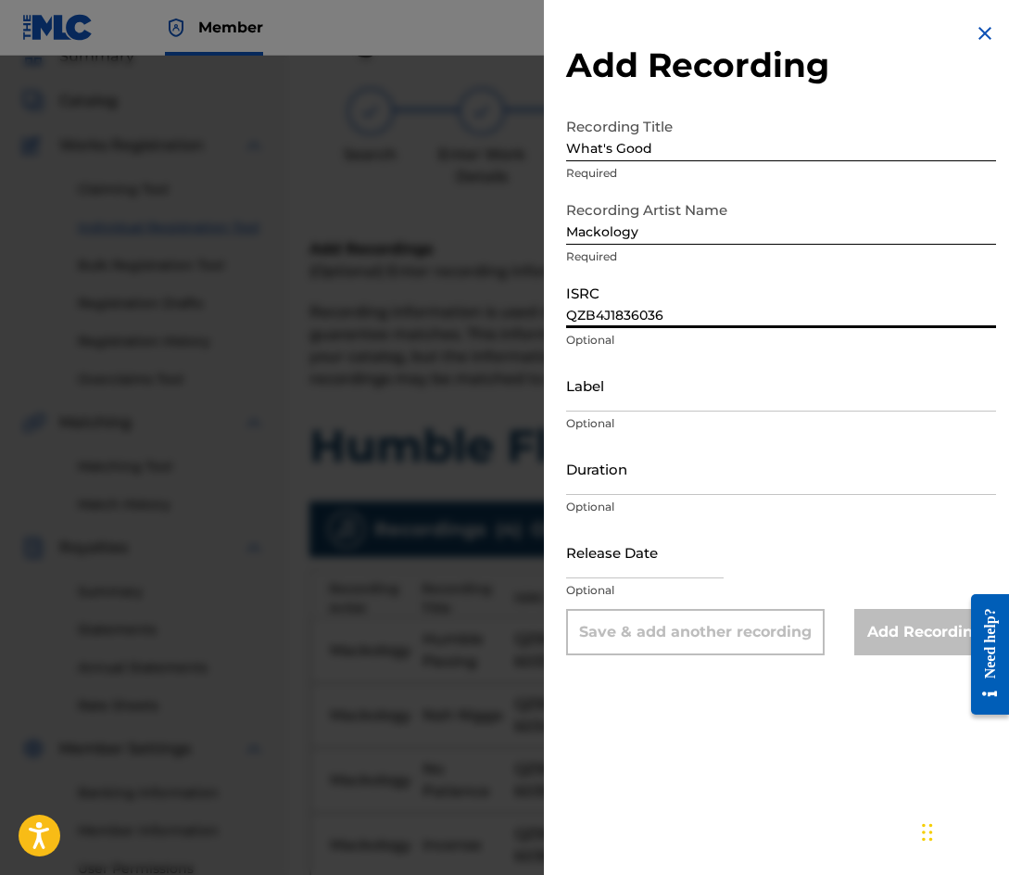
paste input "7"
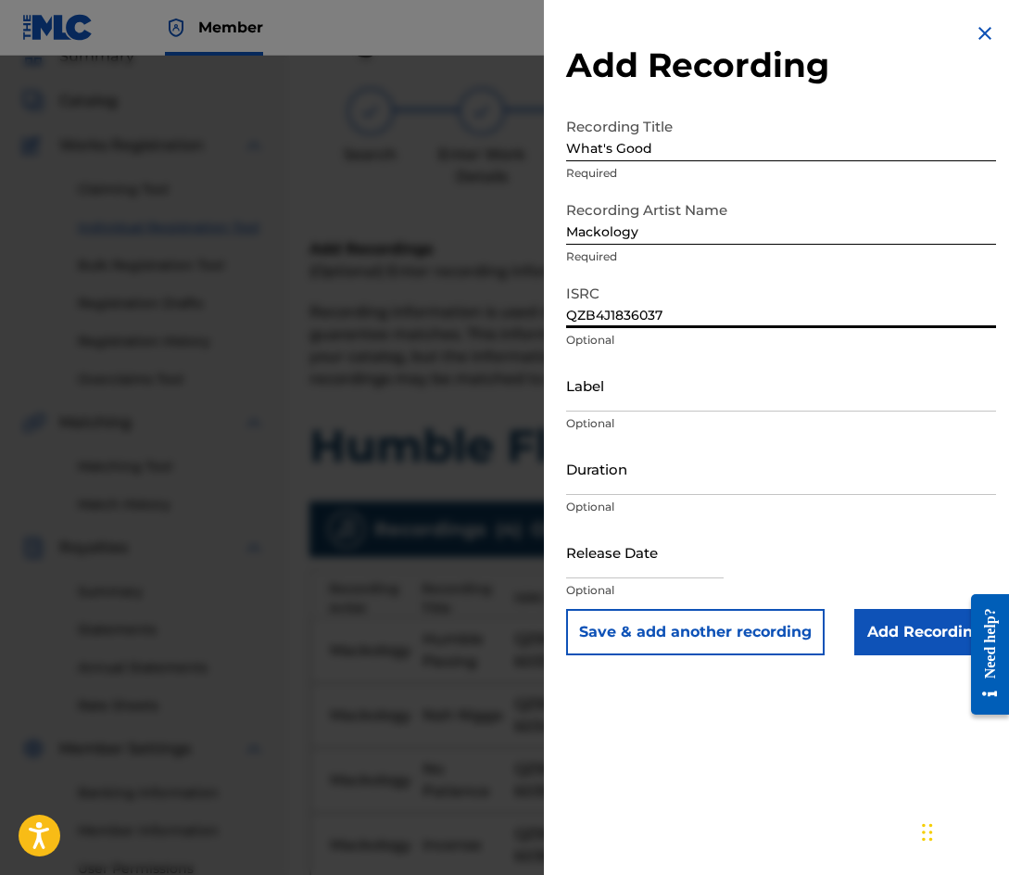
type input "QZB4J1836037"
click at [716, 623] on button "Save & add another recording" at bounding box center [695, 632] width 258 height 46
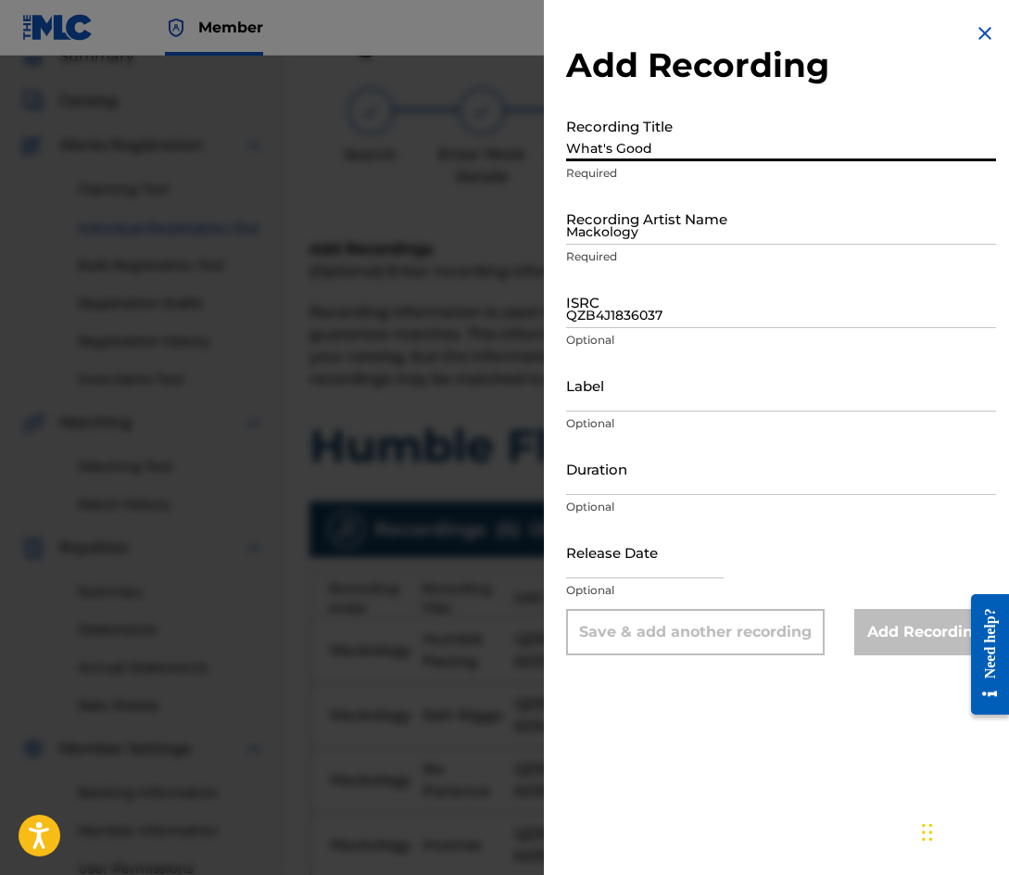
click at [675, 153] on input "What's Good" at bounding box center [781, 134] width 430 height 53
type input "MMM"
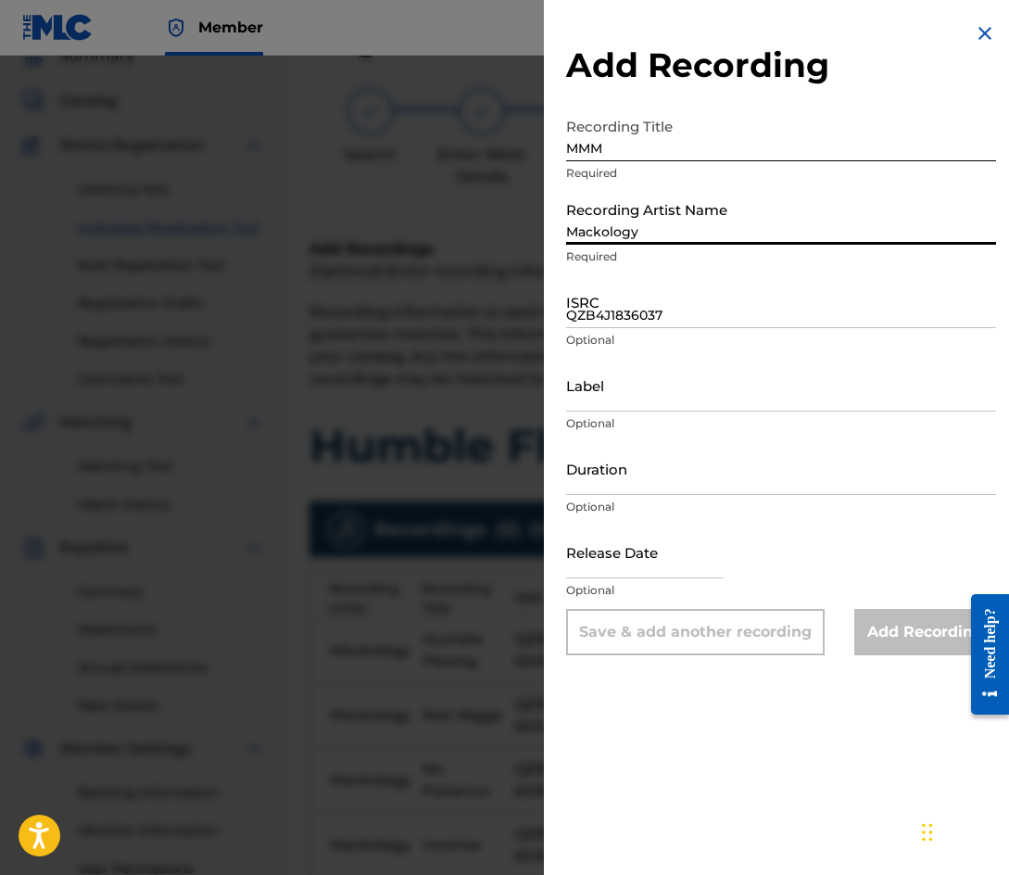
click at [662, 221] on input "Mackology" at bounding box center [781, 218] width 430 height 53
type input "Mackology"
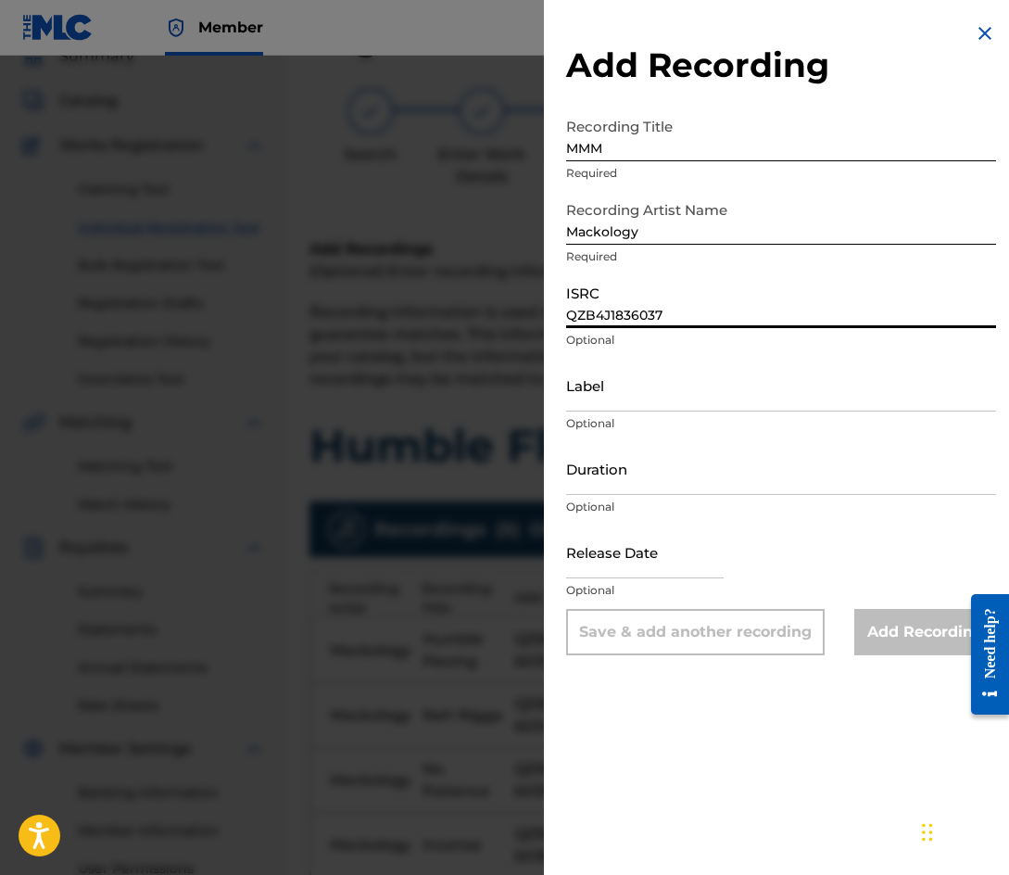
paste input "8"
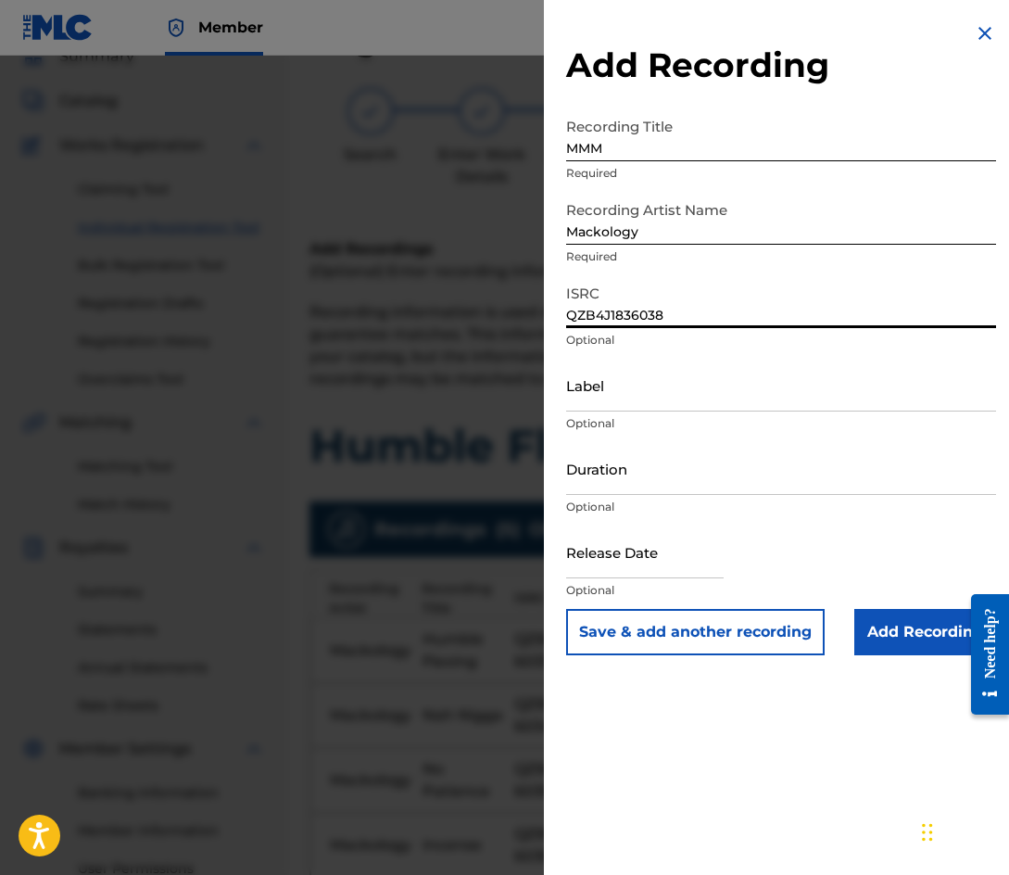
type input "QZB4J1836038"
click at [679, 630] on button "Save & add another recording" at bounding box center [695, 632] width 258 height 46
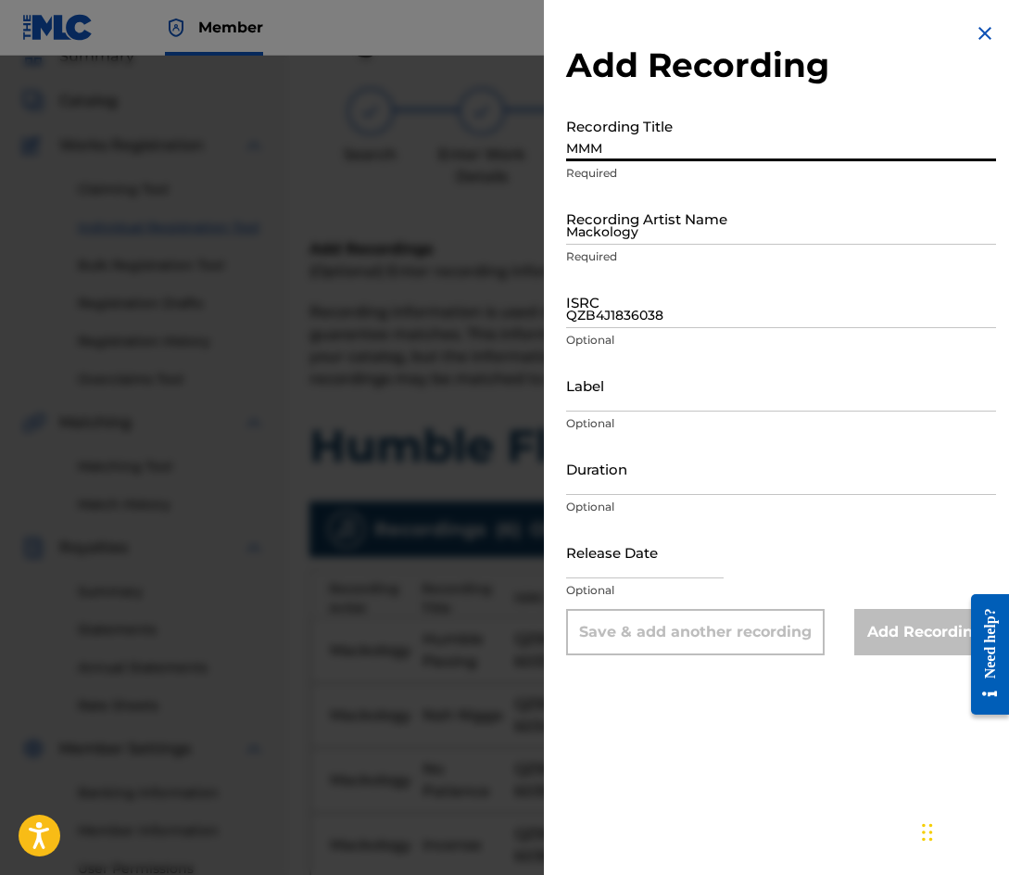
click at [624, 137] on input "MMM" at bounding box center [781, 134] width 430 height 53
type input "The Blunt [DEMOGRAPHIC_DATA]"
click at [654, 228] on input "Mackology" at bounding box center [781, 218] width 430 height 53
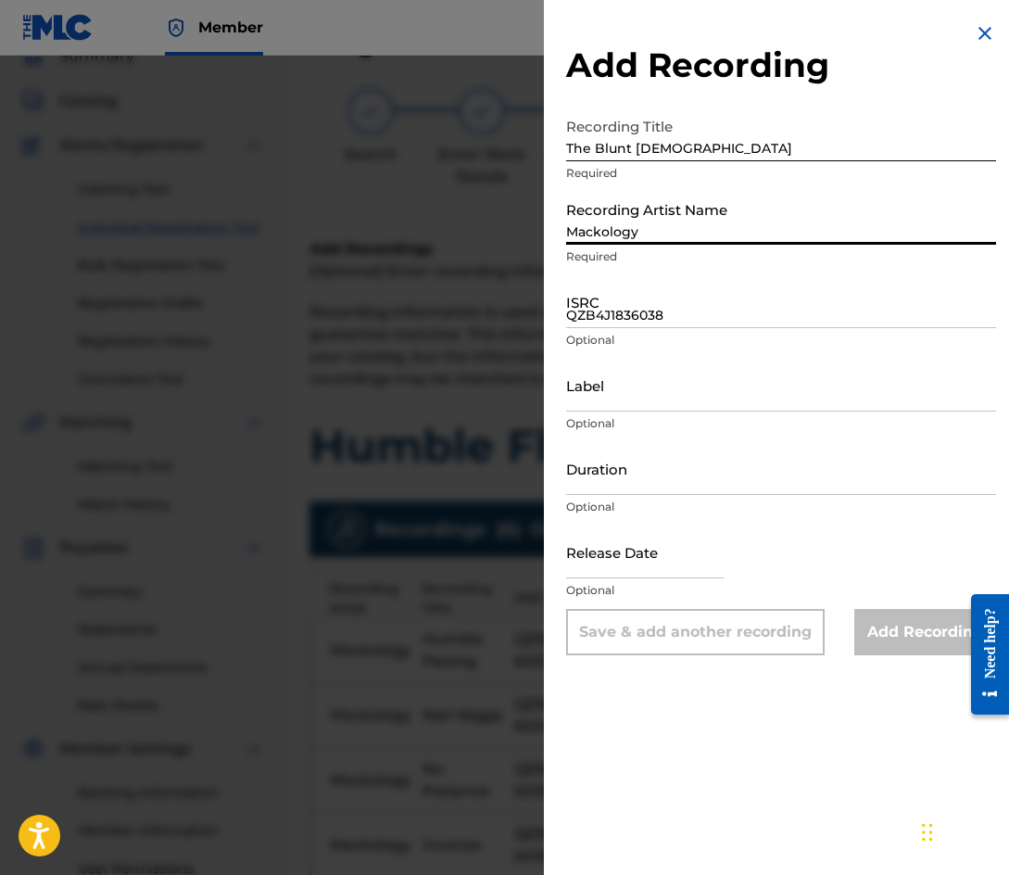
type input "Mackology"
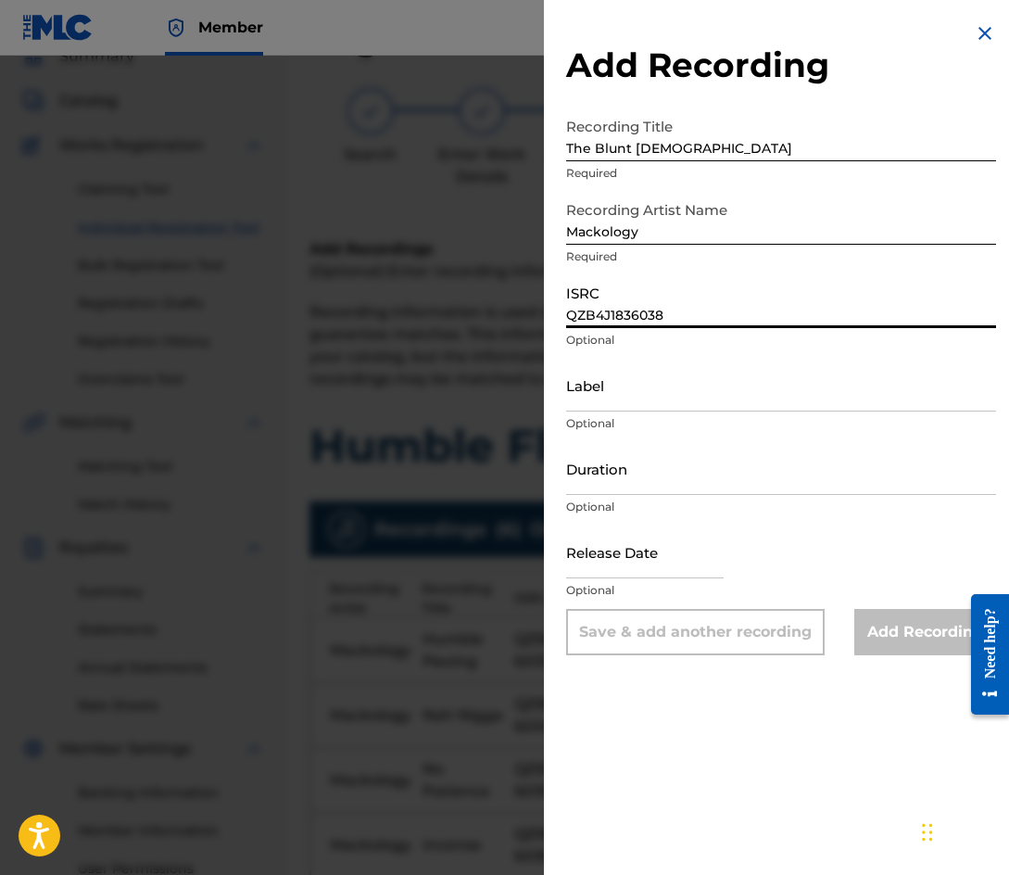
paste input "9"
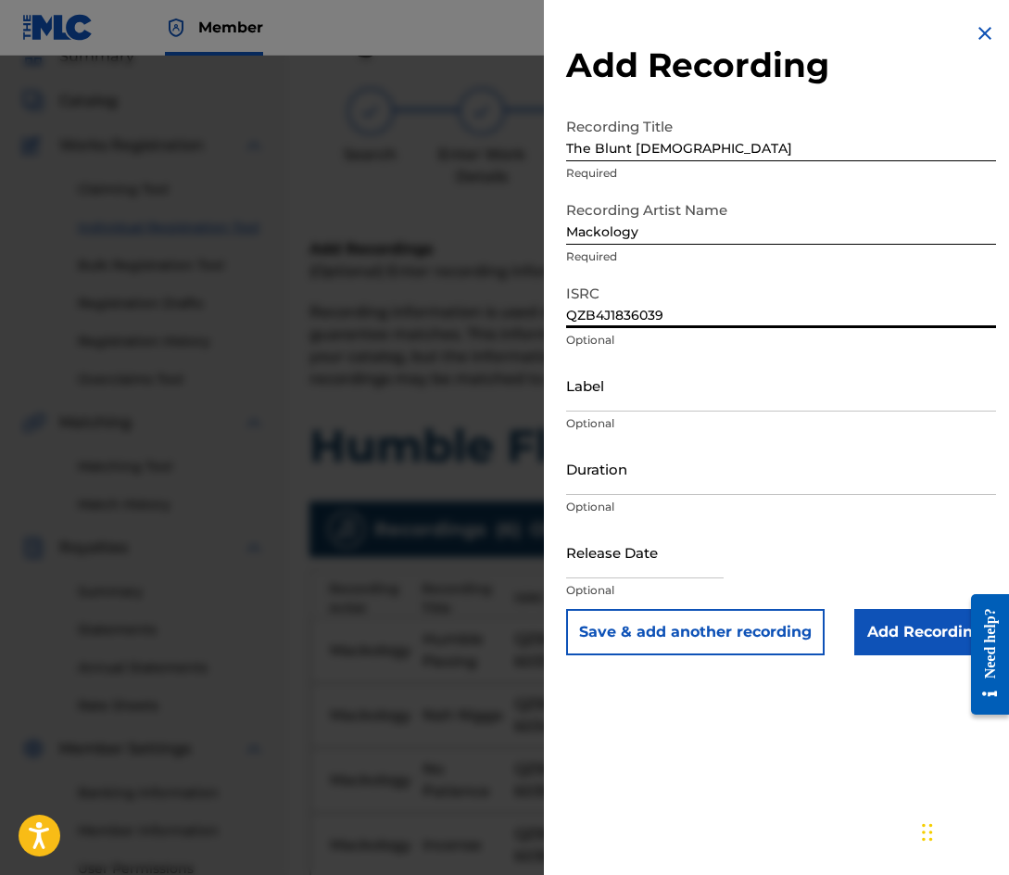
type input "QZB4J1836039"
click at [627, 632] on button "Save & add another recording" at bounding box center [695, 632] width 258 height 46
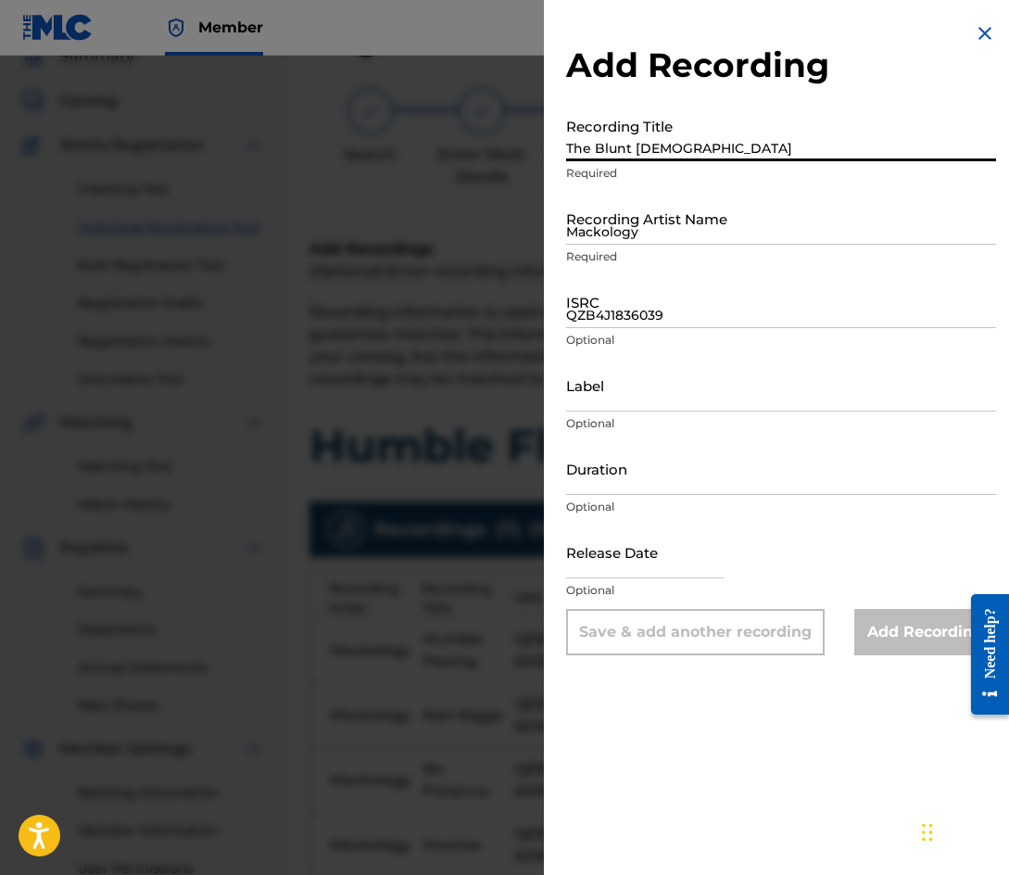
click at [675, 141] on input "The Blunt [DEMOGRAPHIC_DATA]" at bounding box center [781, 134] width 430 height 53
type input "Lap Of Loud"
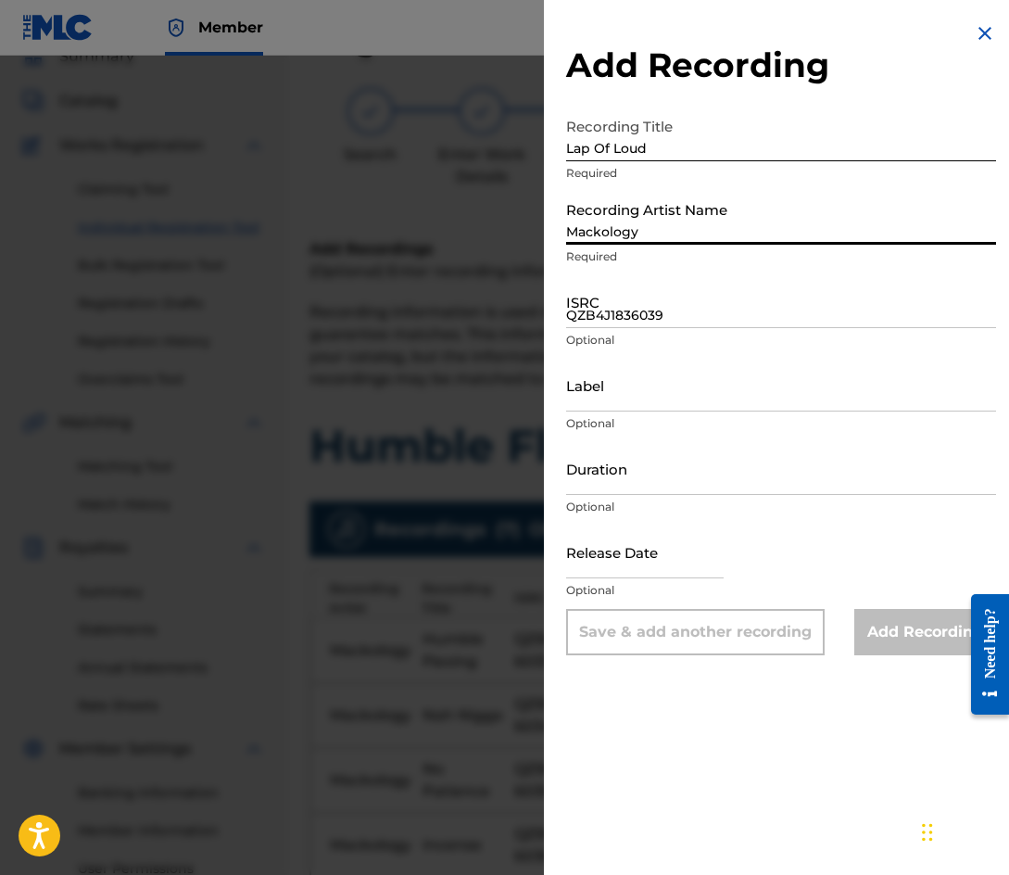
click at [648, 219] on input "Mackology" at bounding box center [781, 218] width 430 height 53
type input "Mackology"
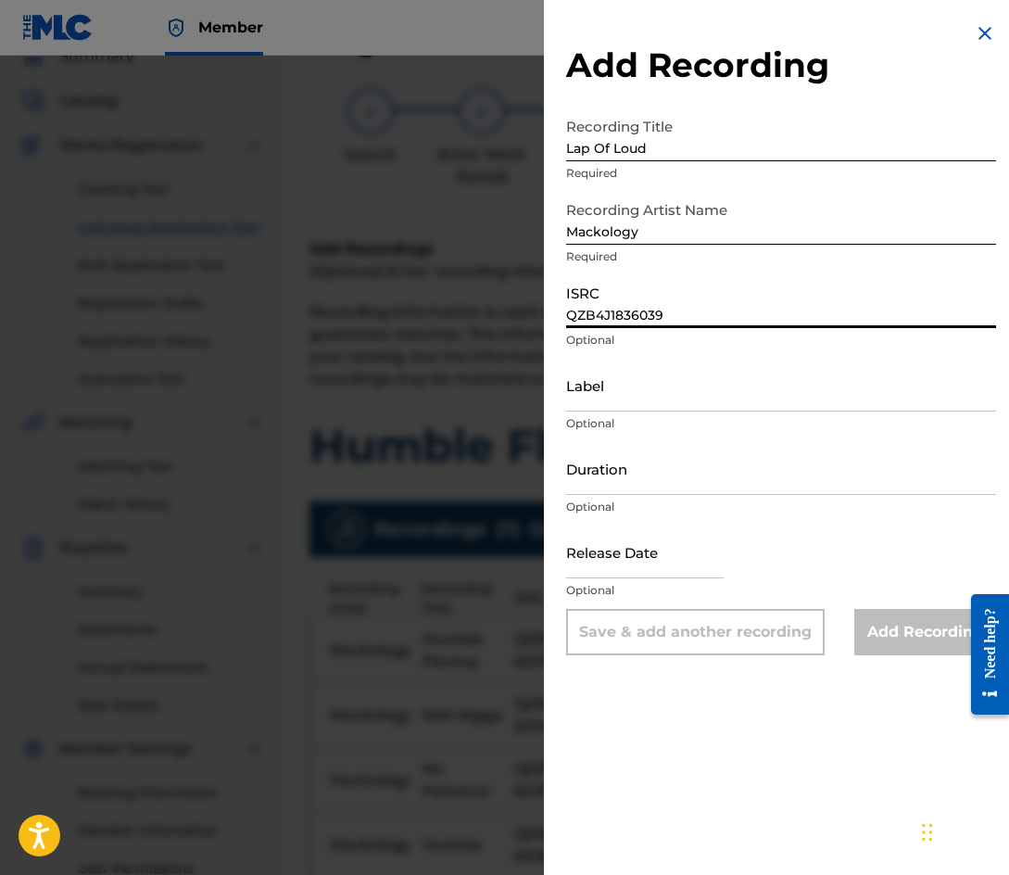
paste input "41"
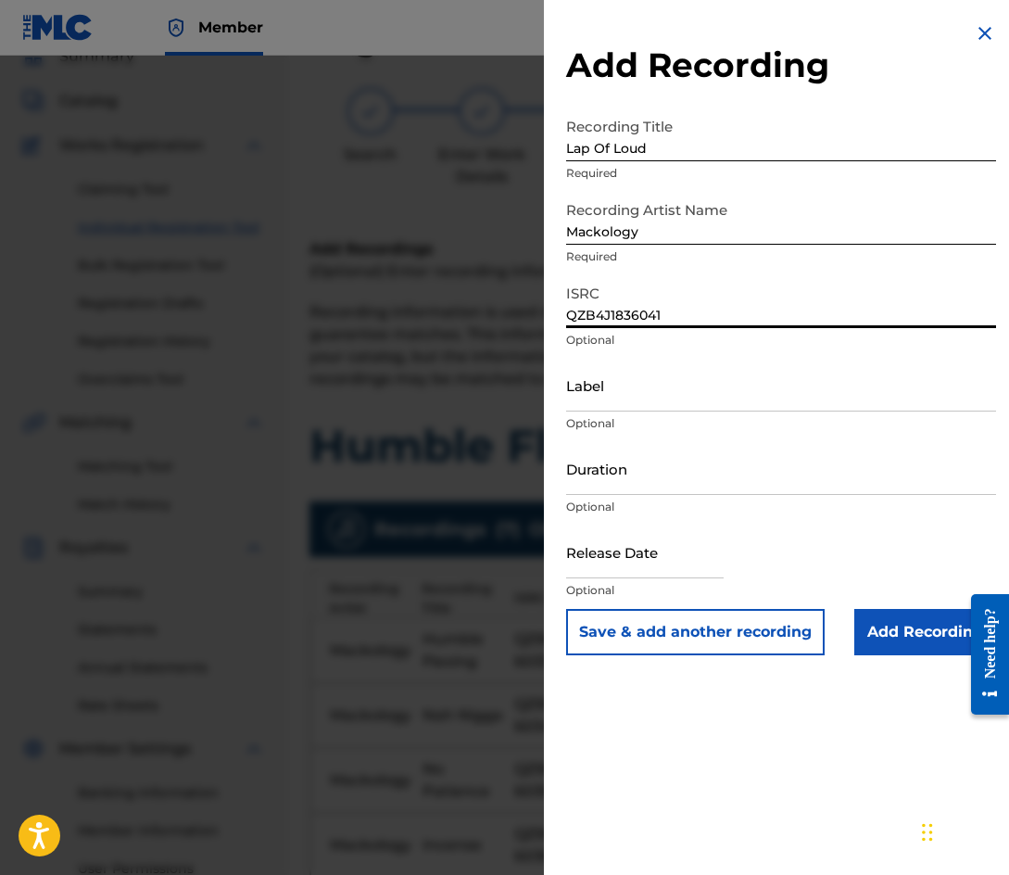
type input "QZB4J1836041"
click at [610, 626] on button "Save & add another recording" at bounding box center [695, 632] width 258 height 46
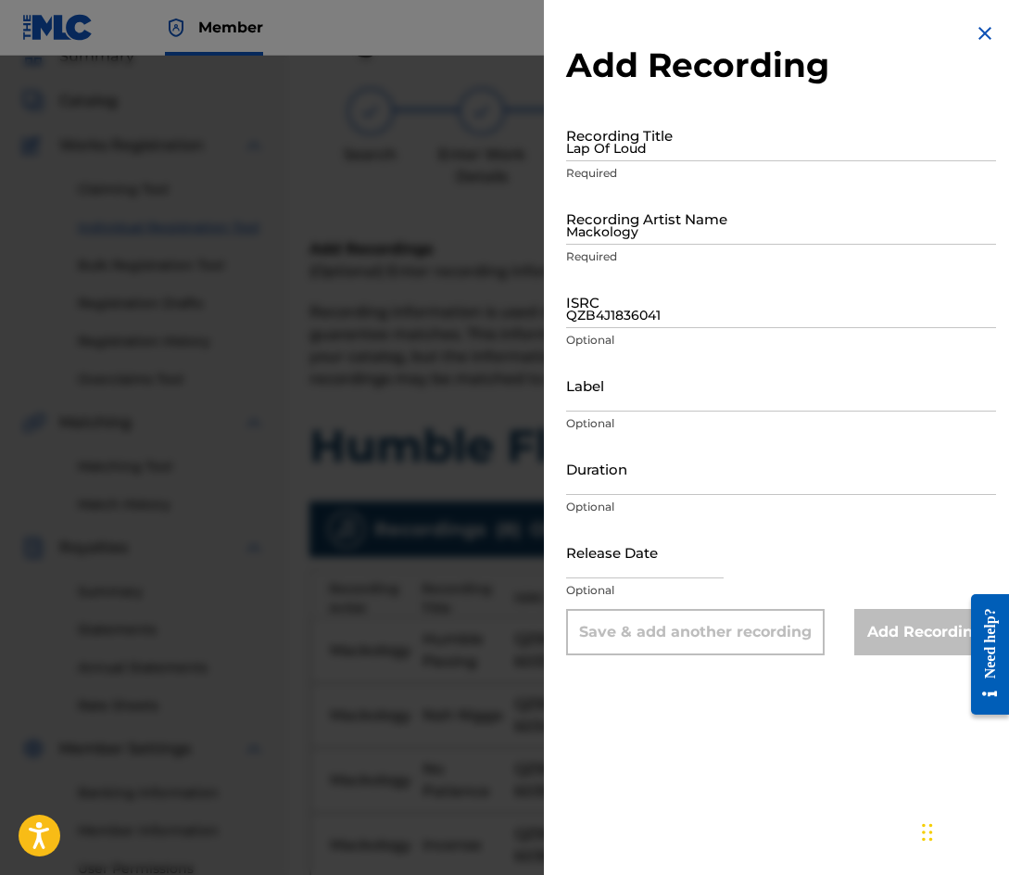
click at [622, 161] on div "Recording Title Lap Of Loud Required" at bounding box center [781, 149] width 430 height 83
click at [621, 154] on input "Lap Of Loud" at bounding box center [781, 134] width 430 height 53
type input "Hybrid Love"
click at [714, 230] on input "Mackology" at bounding box center [781, 218] width 430 height 53
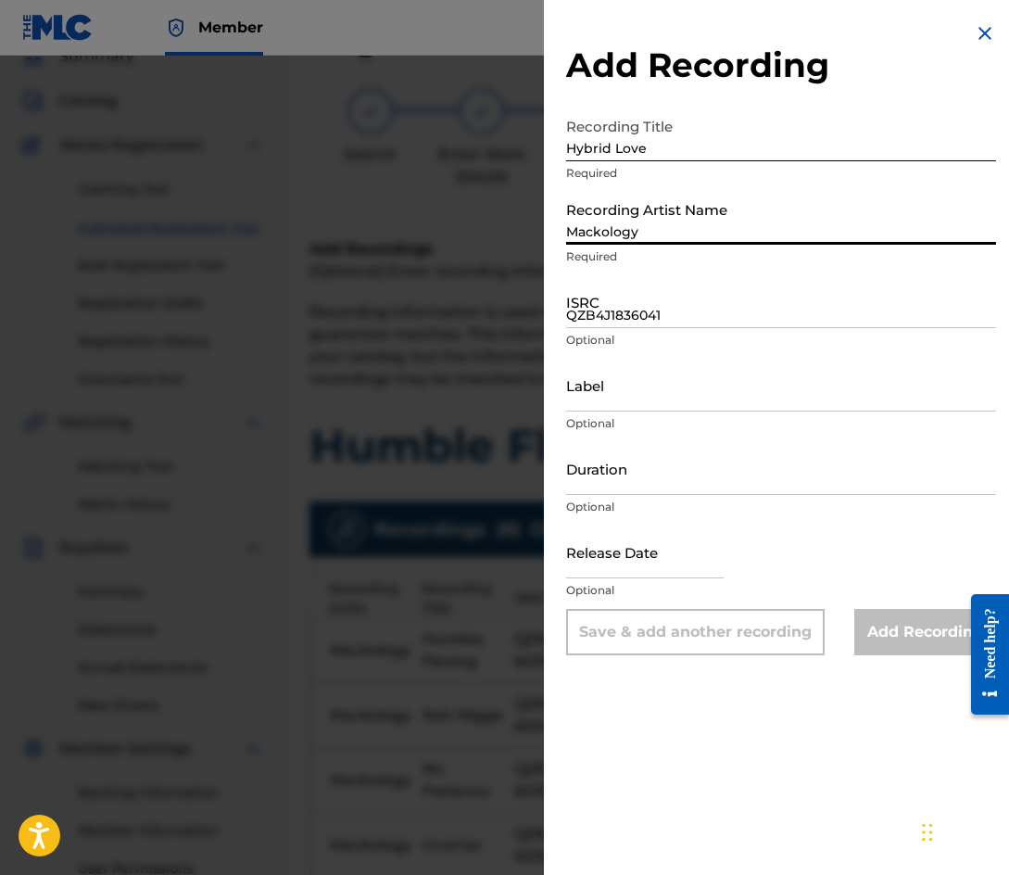
type input "Mackology"
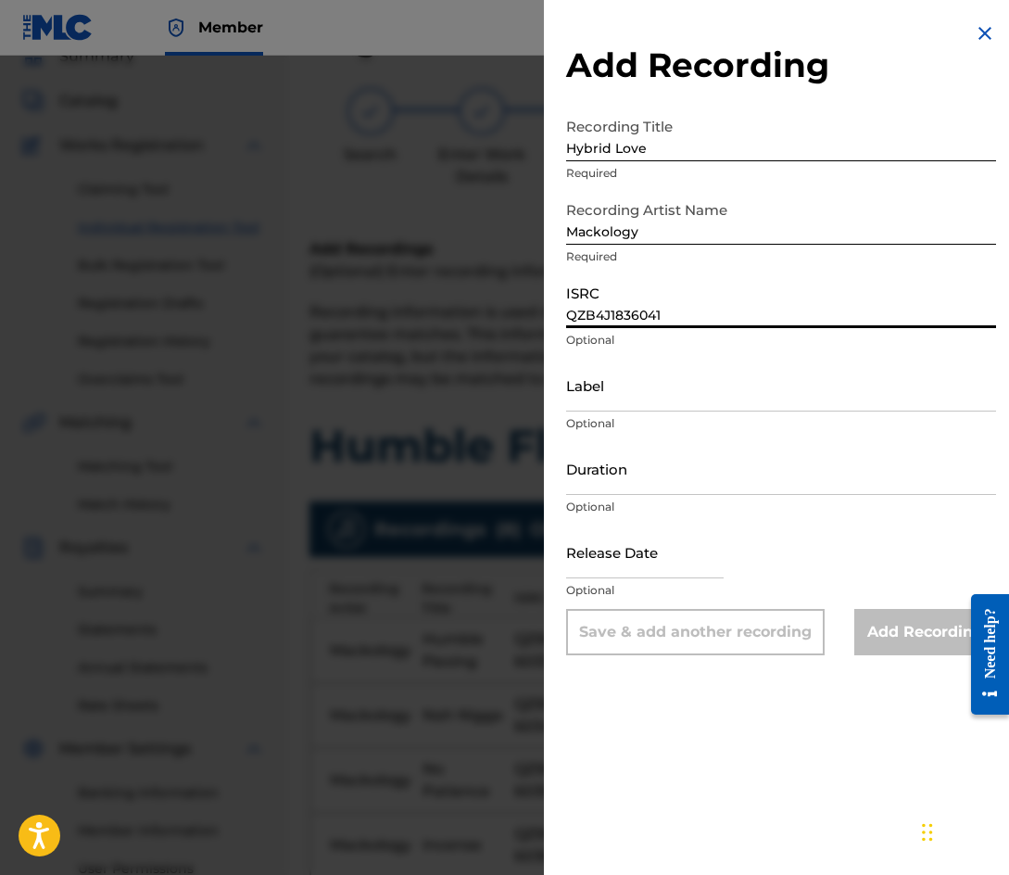
paste input "2"
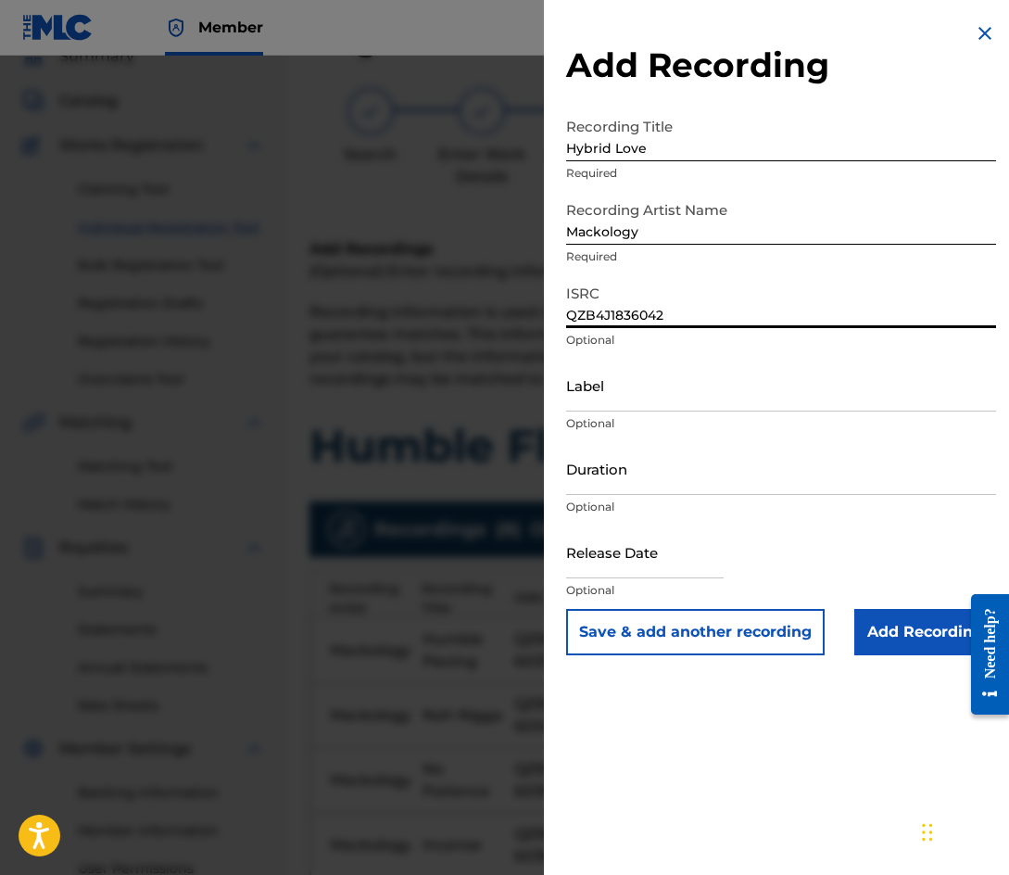
type input "QZB4J1836042"
click at [890, 642] on input "Add Recording" at bounding box center [925, 632] width 142 height 46
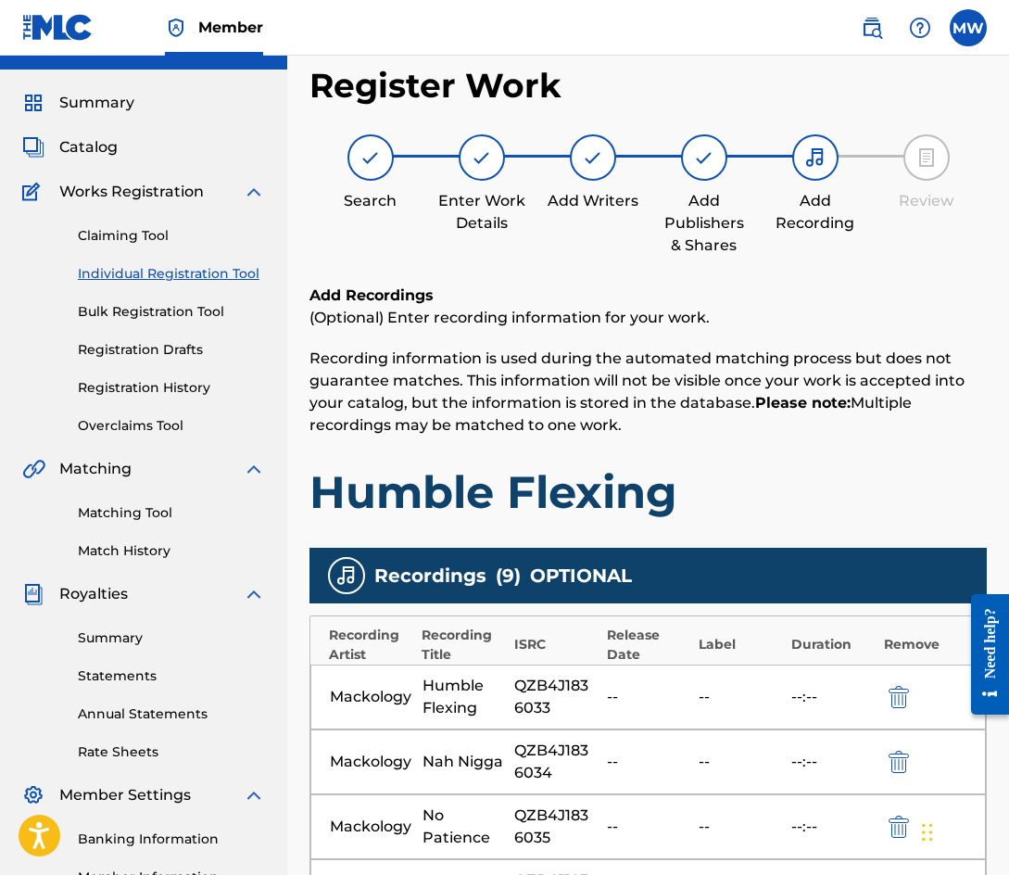
scroll to position [32, 0]
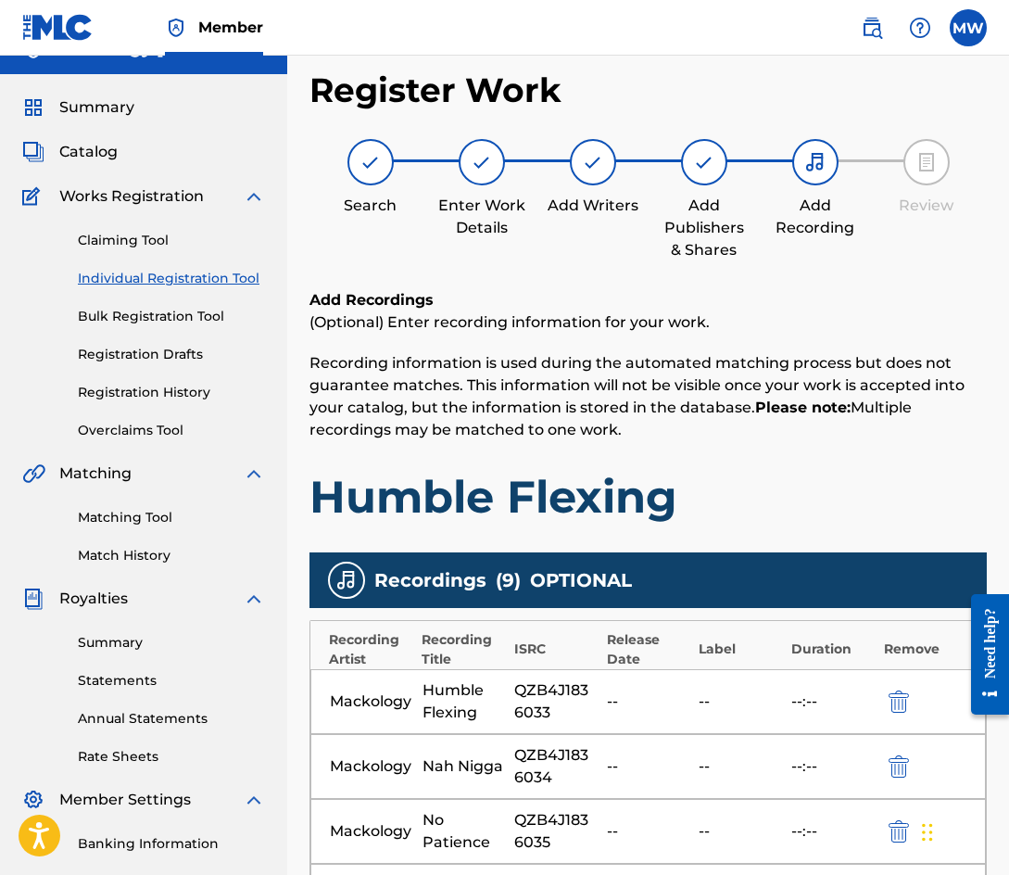
click at [472, 169] on img at bounding box center [482, 162] width 22 height 22
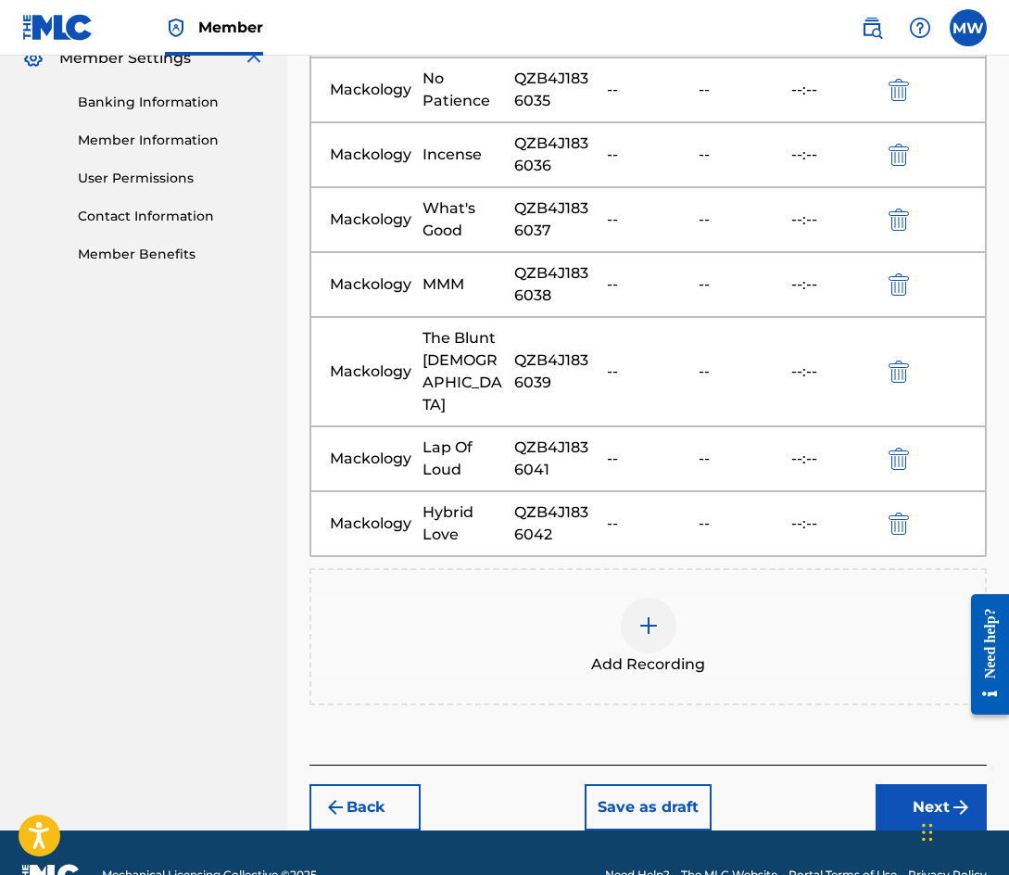
click at [359, 784] on button "Back" at bounding box center [364, 807] width 111 height 46
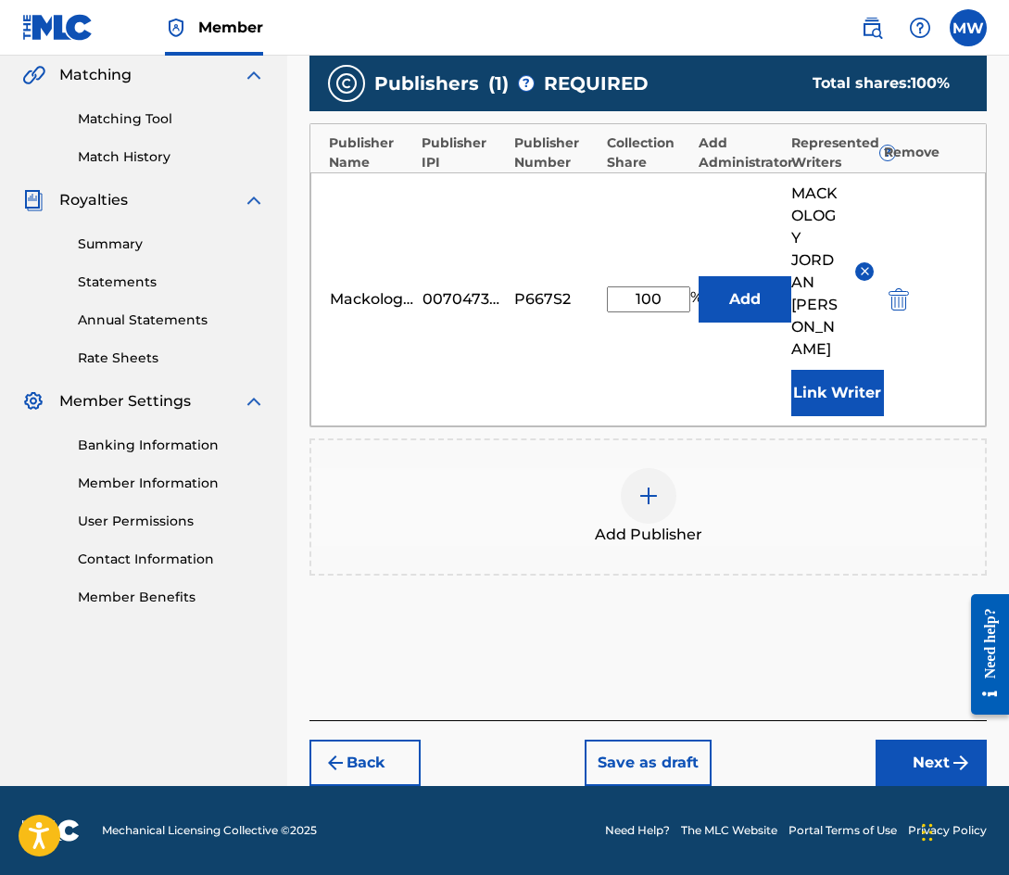
scroll to position [409, 0]
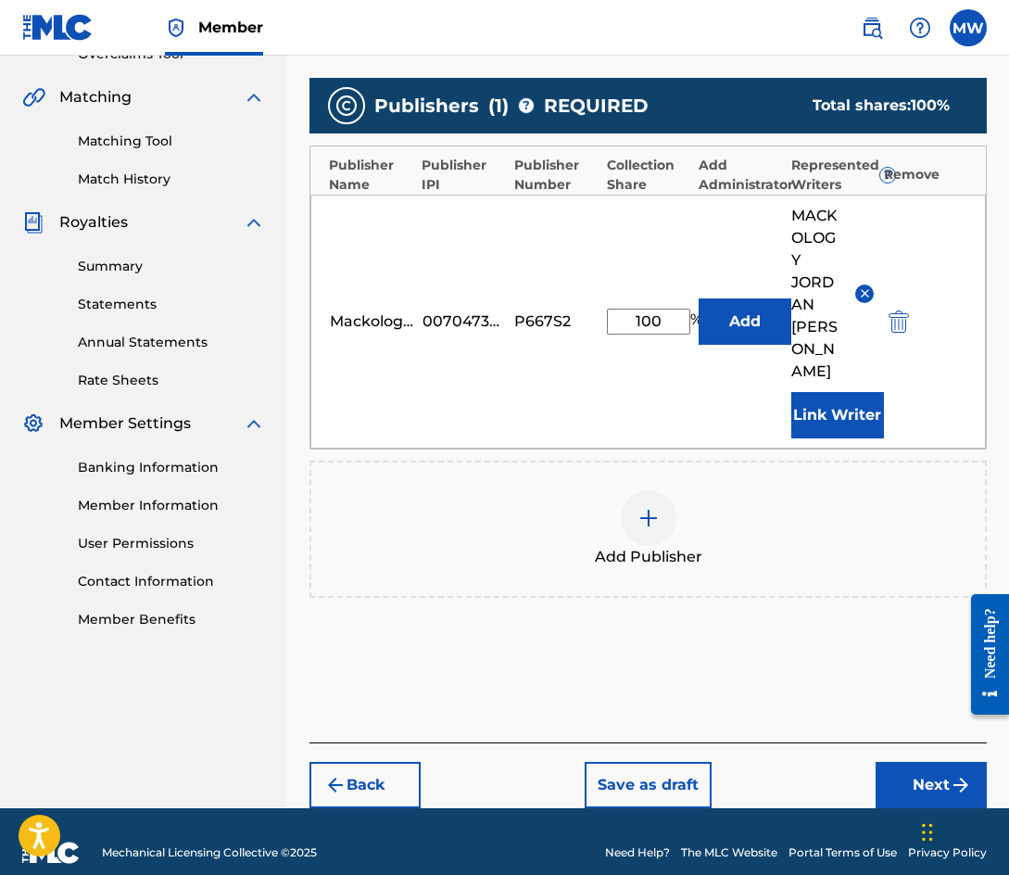
click at [359, 762] on button "Back" at bounding box center [364, 785] width 111 height 46
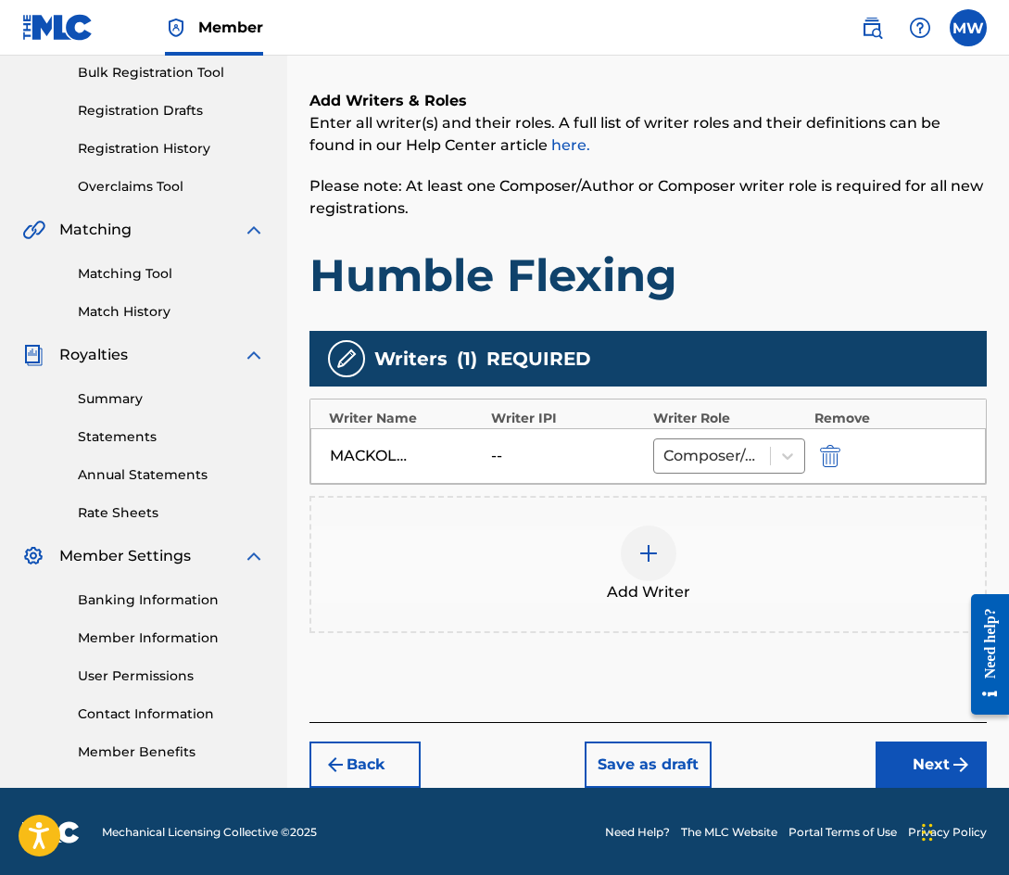
scroll to position [278, 0]
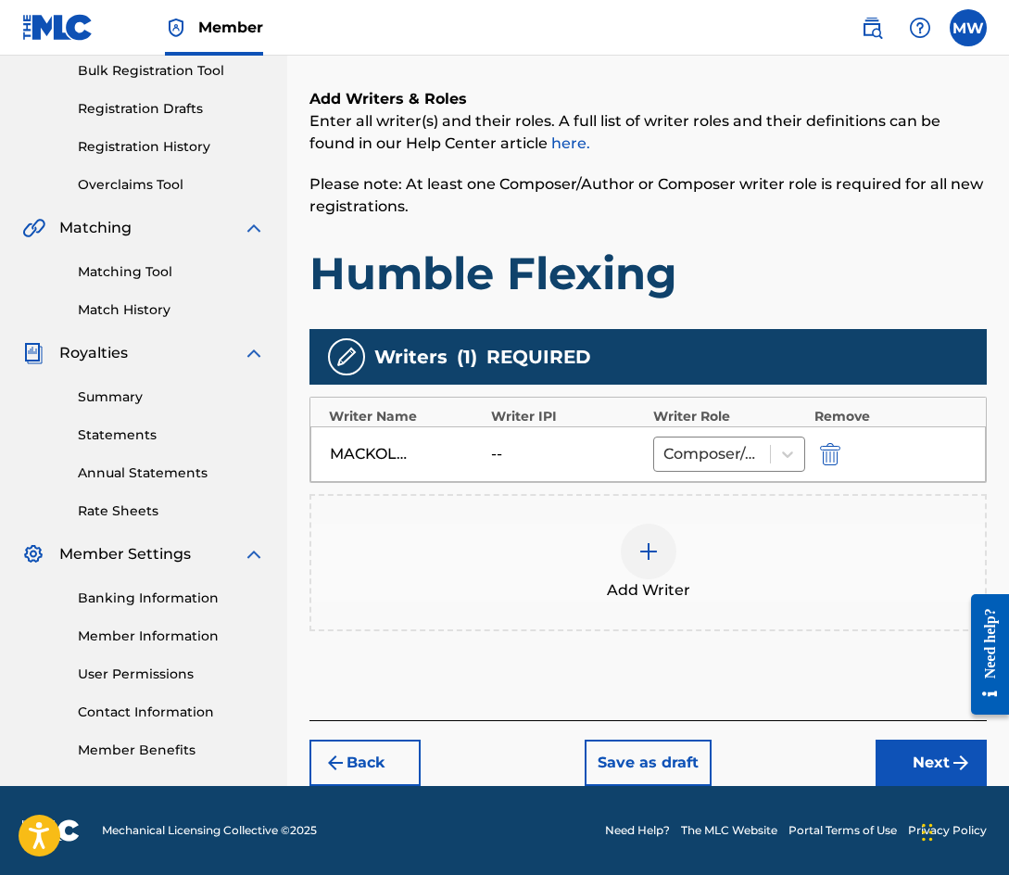
click at [376, 774] on button "Back" at bounding box center [364, 762] width 111 height 46
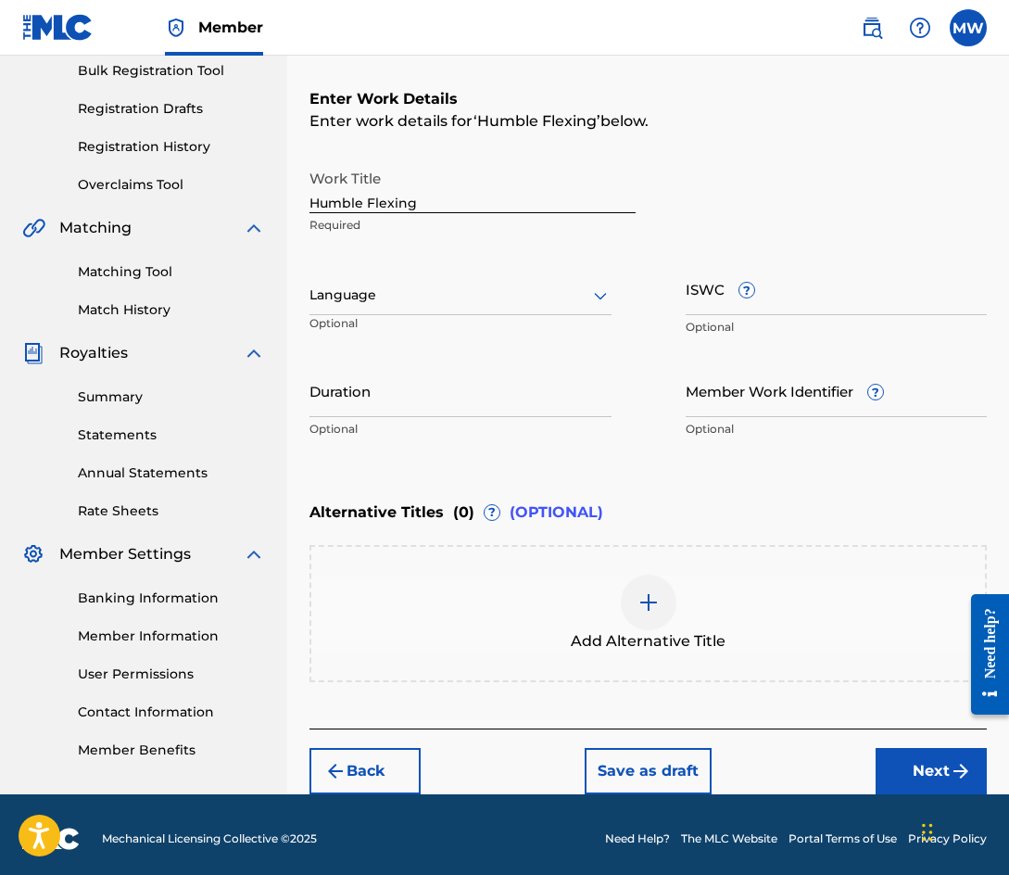
click at [462, 198] on input "Humble Flexing" at bounding box center [472, 186] width 326 height 53
type input "Mackology High"
click at [942, 773] on button "Next" at bounding box center [931, 771] width 111 height 46
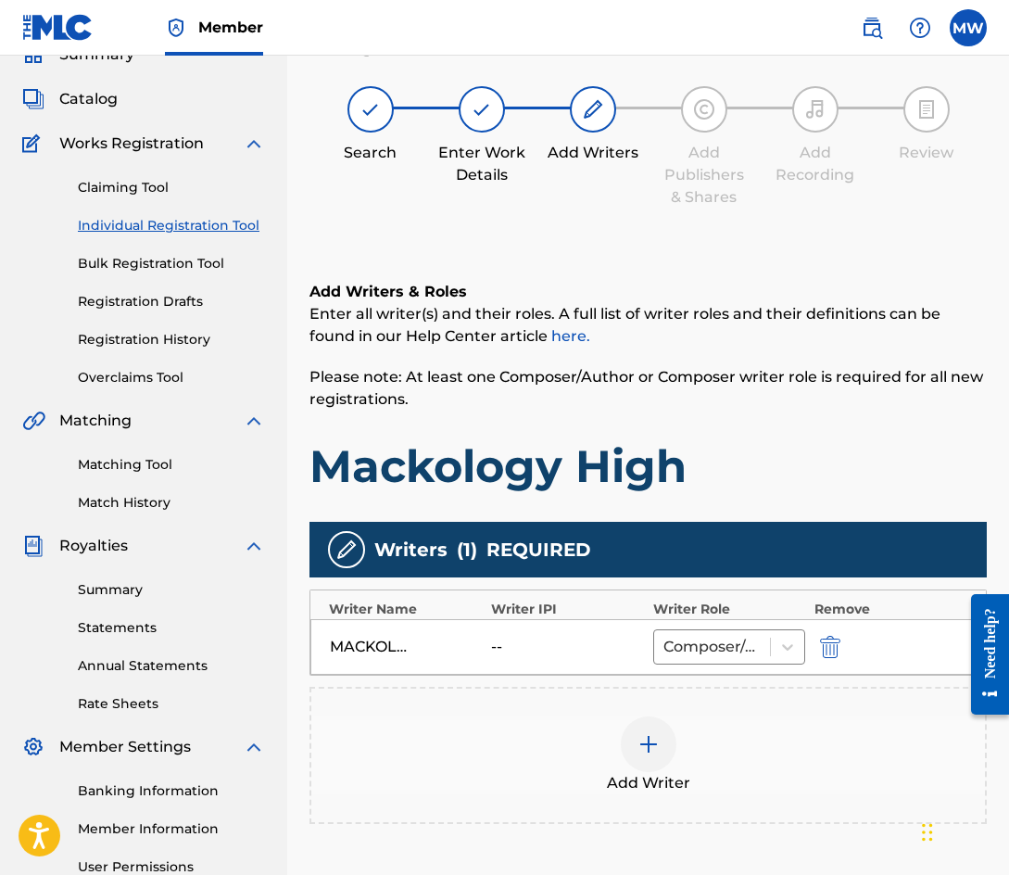
scroll to position [83, 0]
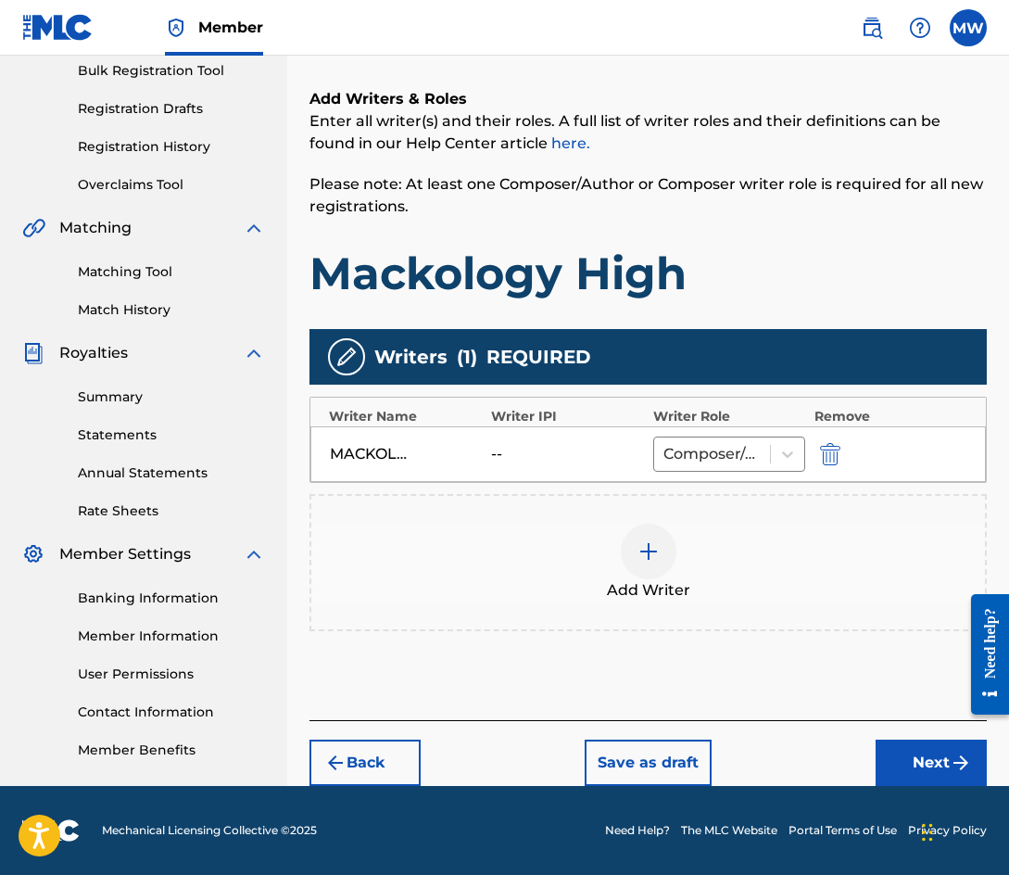
click at [922, 757] on button "Next" at bounding box center [931, 762] width 111 height 46
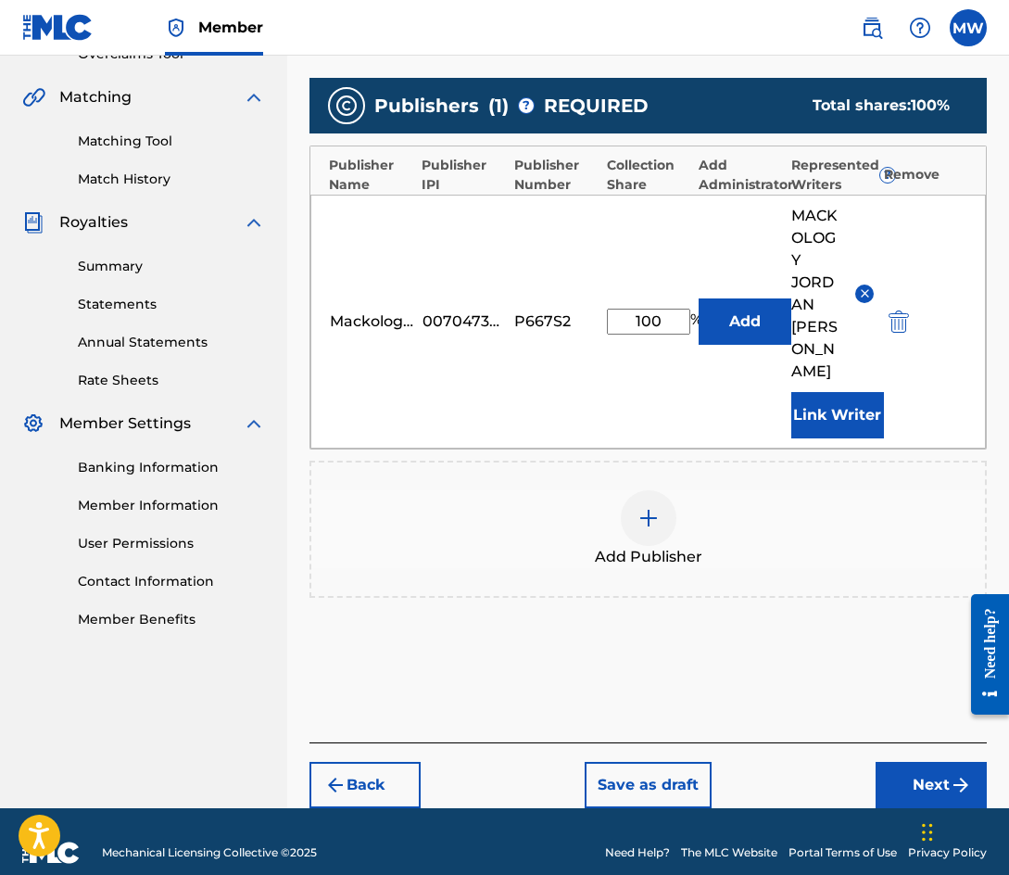
click at [934, 763] on button "Next" at bounding box center [931, 785] width 111 height 46
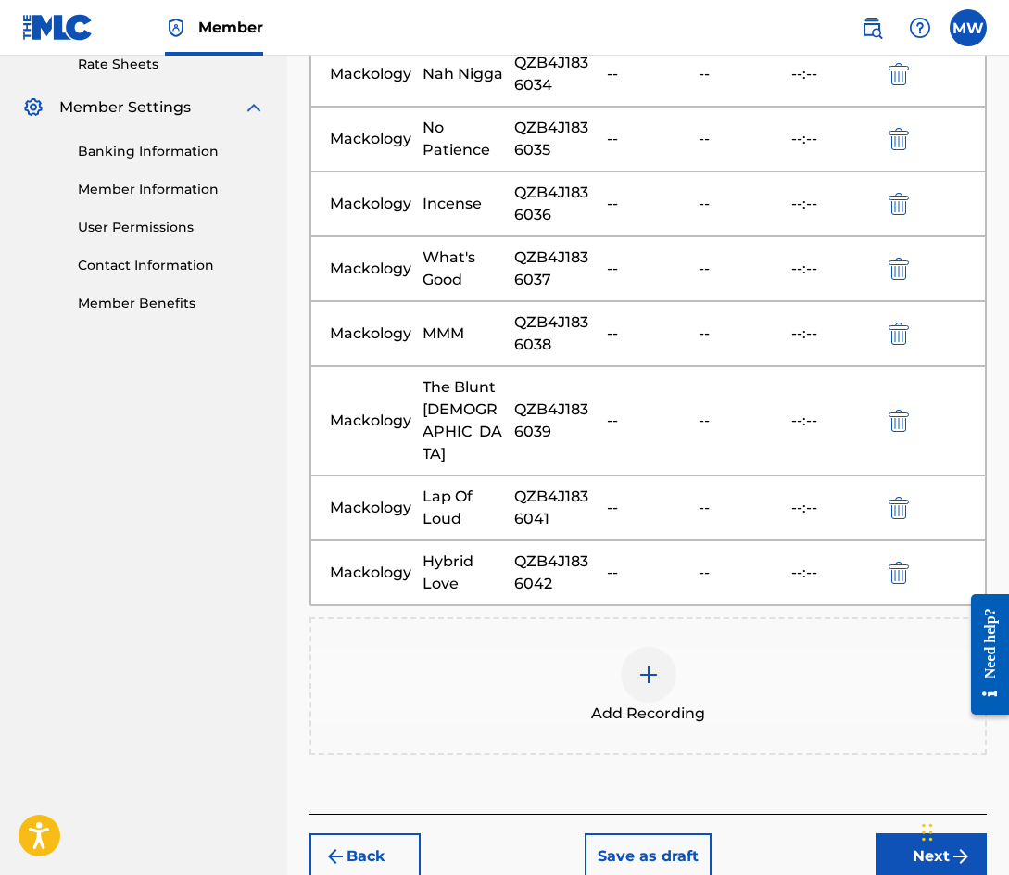
scroll to position [732, 0]
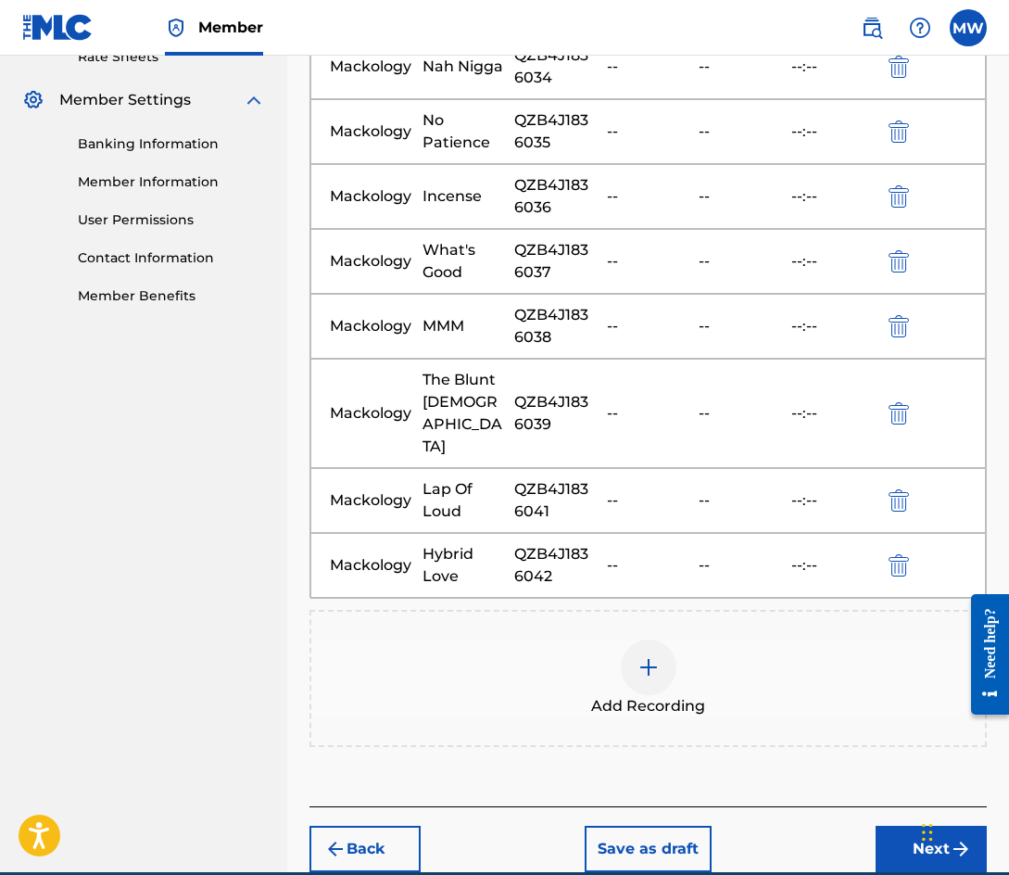
click at [651, 656] on img at bounding box center [648, 667] width 22 height 22
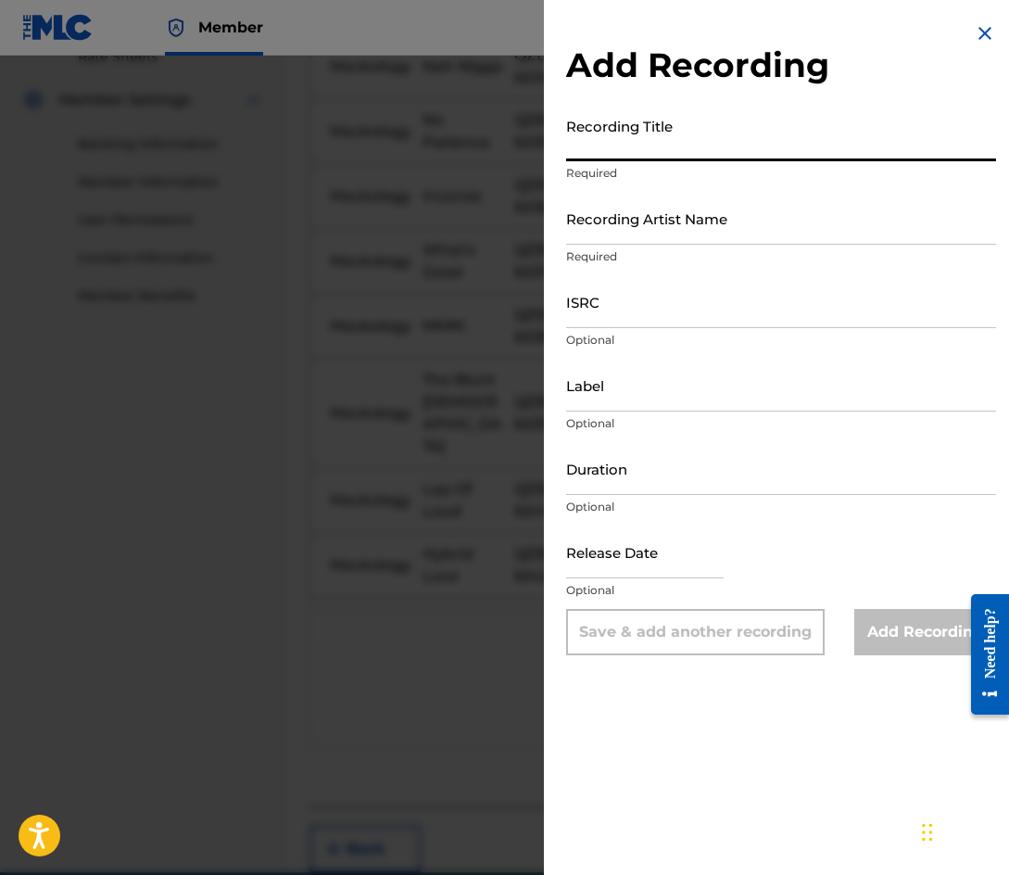
click at [652, 153] on input "Recording Title" at bounding box center [781, 134] width 430 height 53
type input "Bubble"
click at [643, 230] on input "Recording Artist Name" at bounding box center [781, 218] width 430 height 53
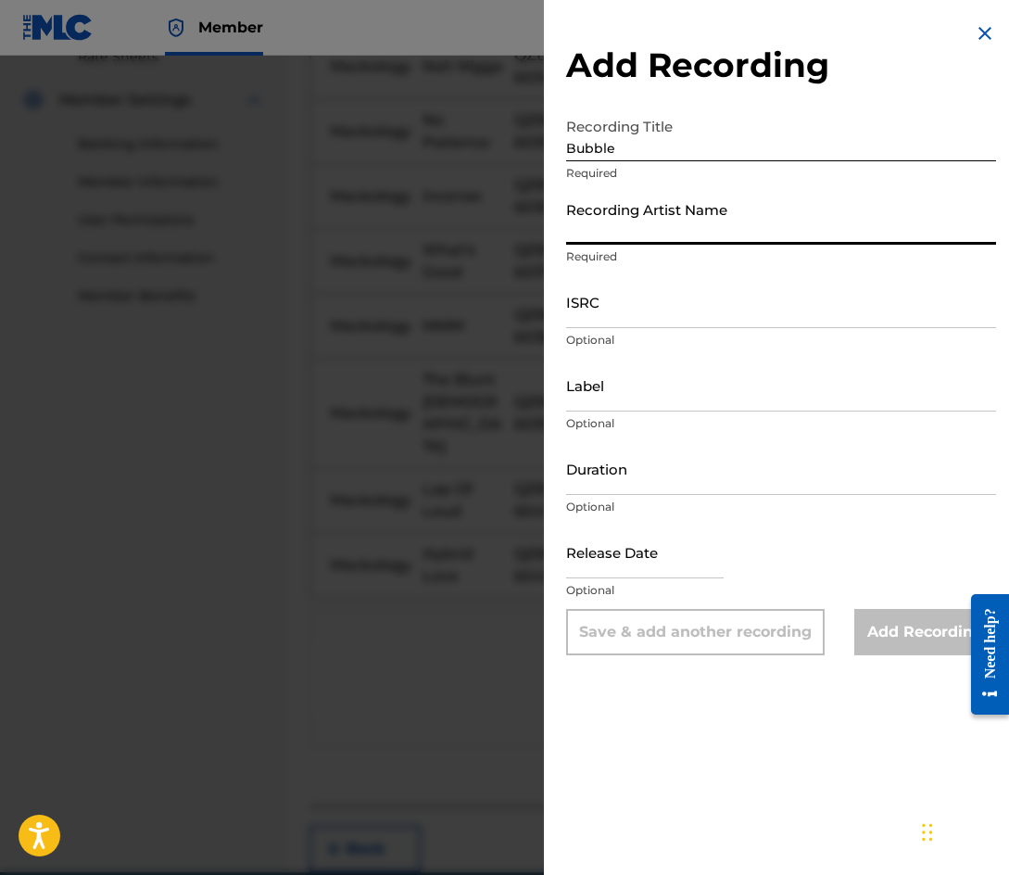
type input "Mackology"
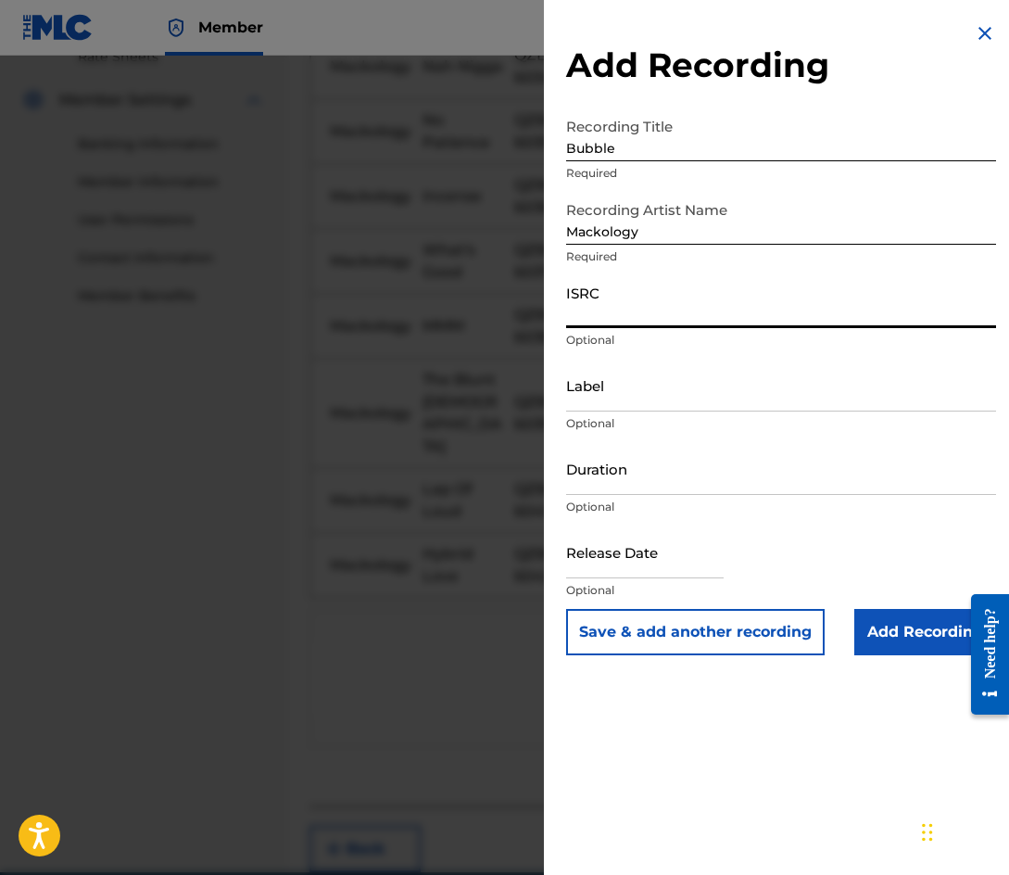
paste input "QZB4J1836040"
type input "QZB4J1836040"
click at [905, 637] on input "Add Recording" at bounding box center [925, 632] width 142 height 46
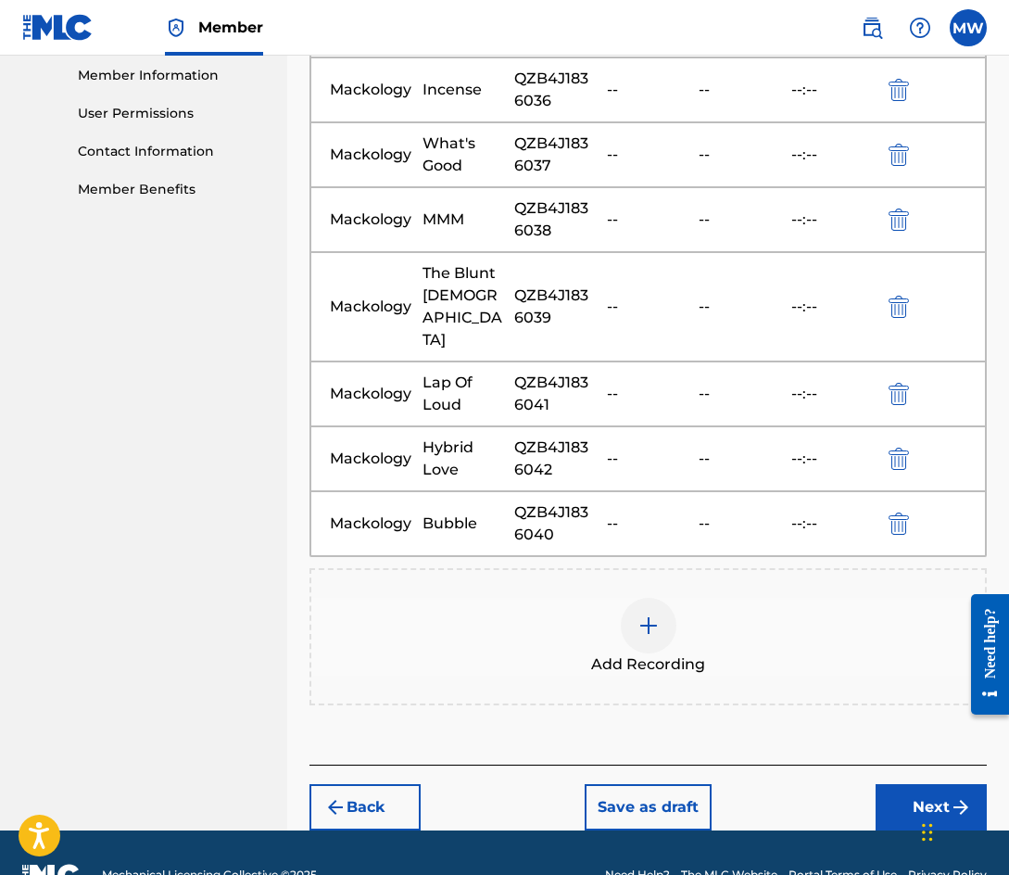
click at [930, 784] on button "Next" at bounding box center [931, 807] width 111 height 46
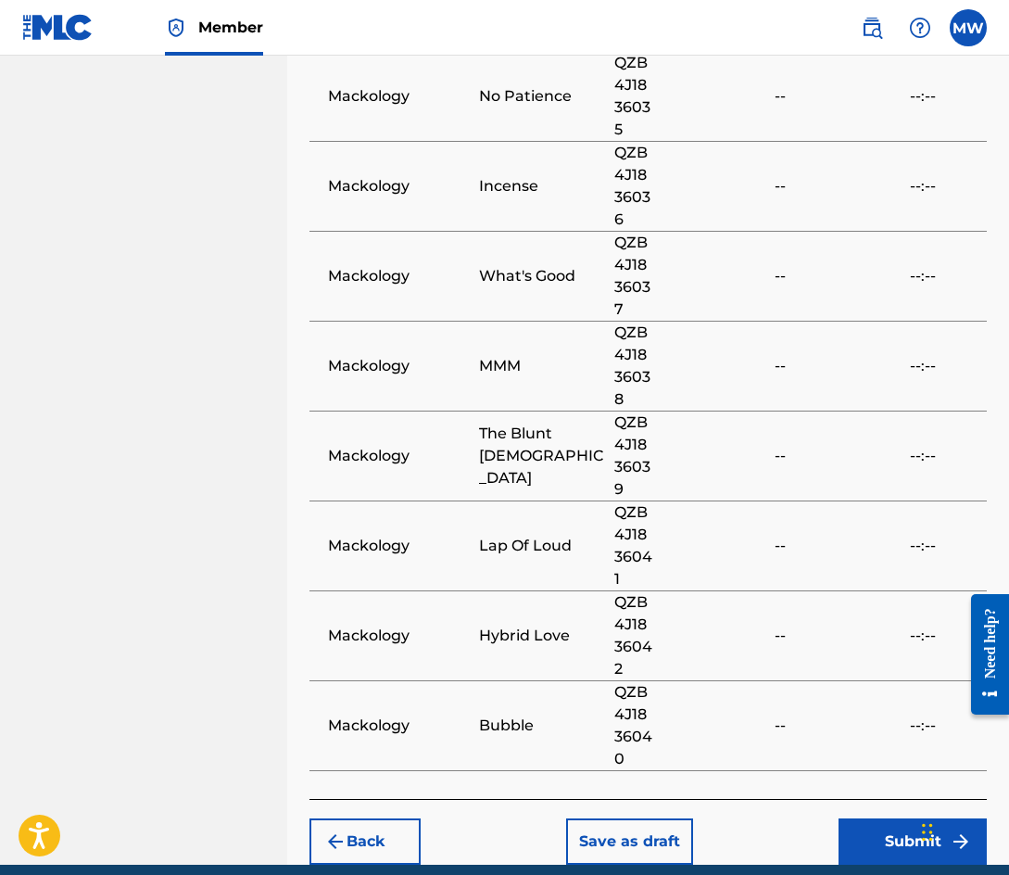
scroll to position [1640, 0]
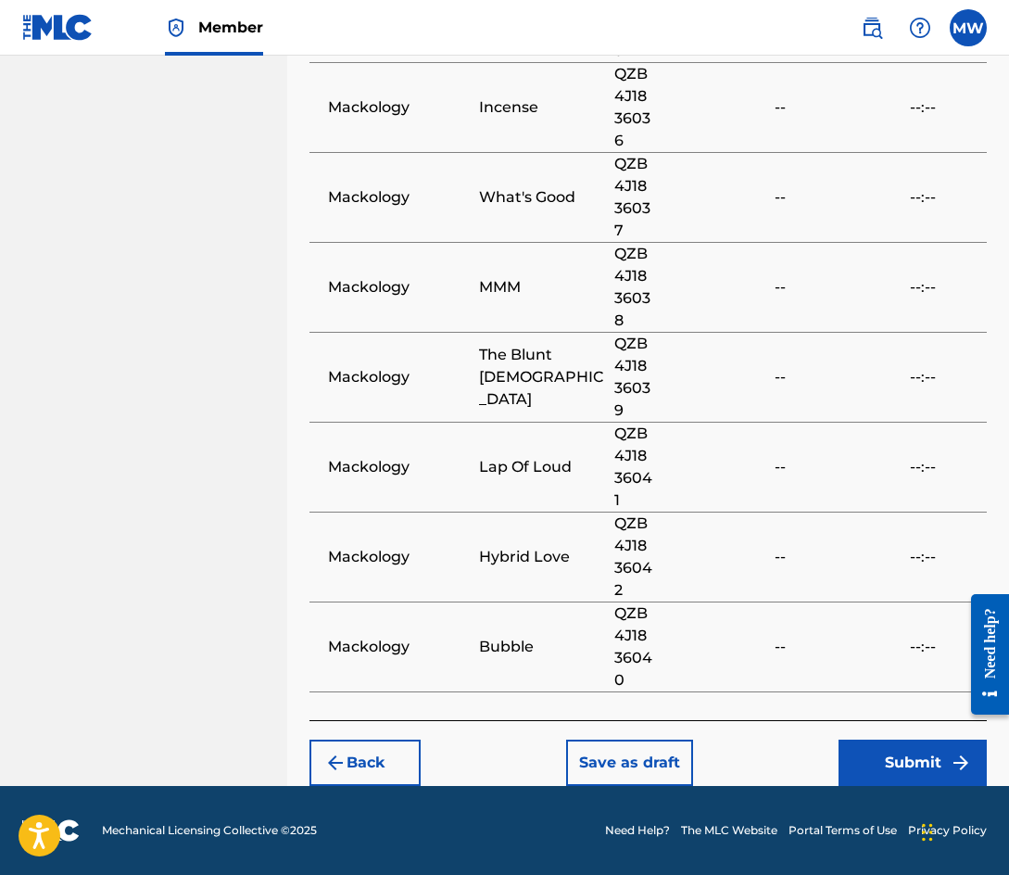
click at [902, 758] on button "Submit" at bounding box center [912, 762] width 148 height 46
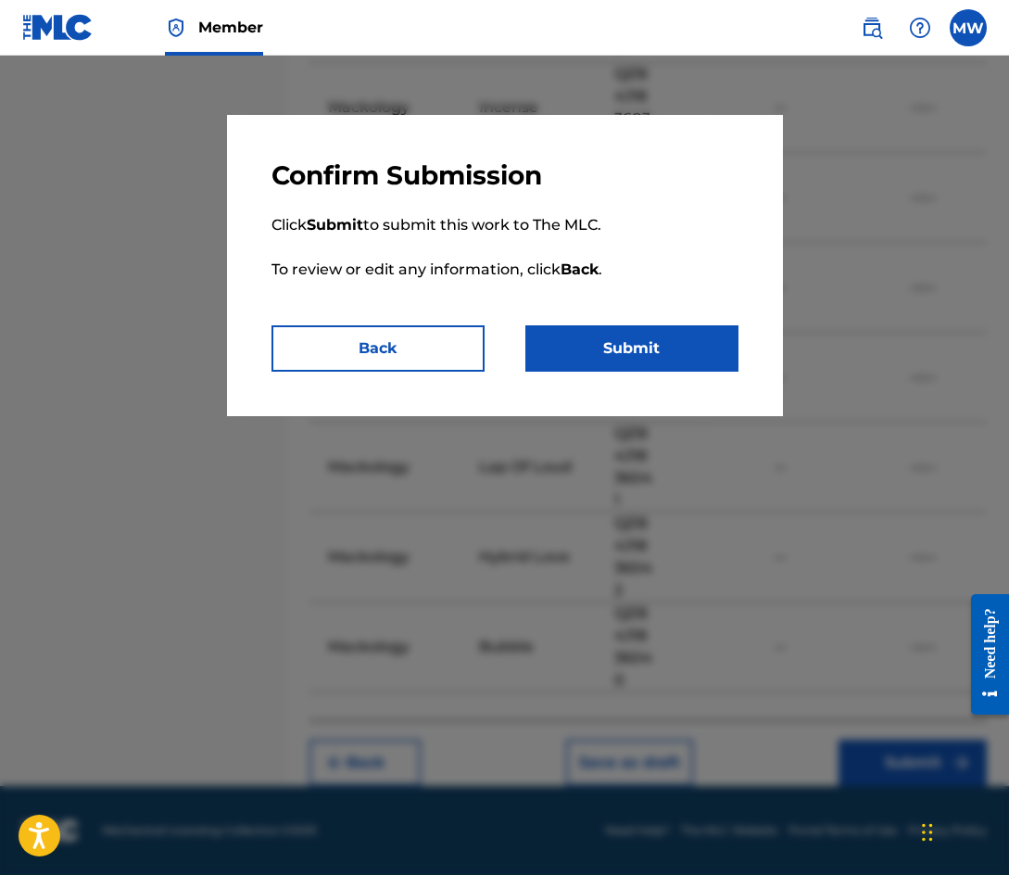
click at [627, 355] on button "Submit" at bounding box center [631, 348] width 213 height 46
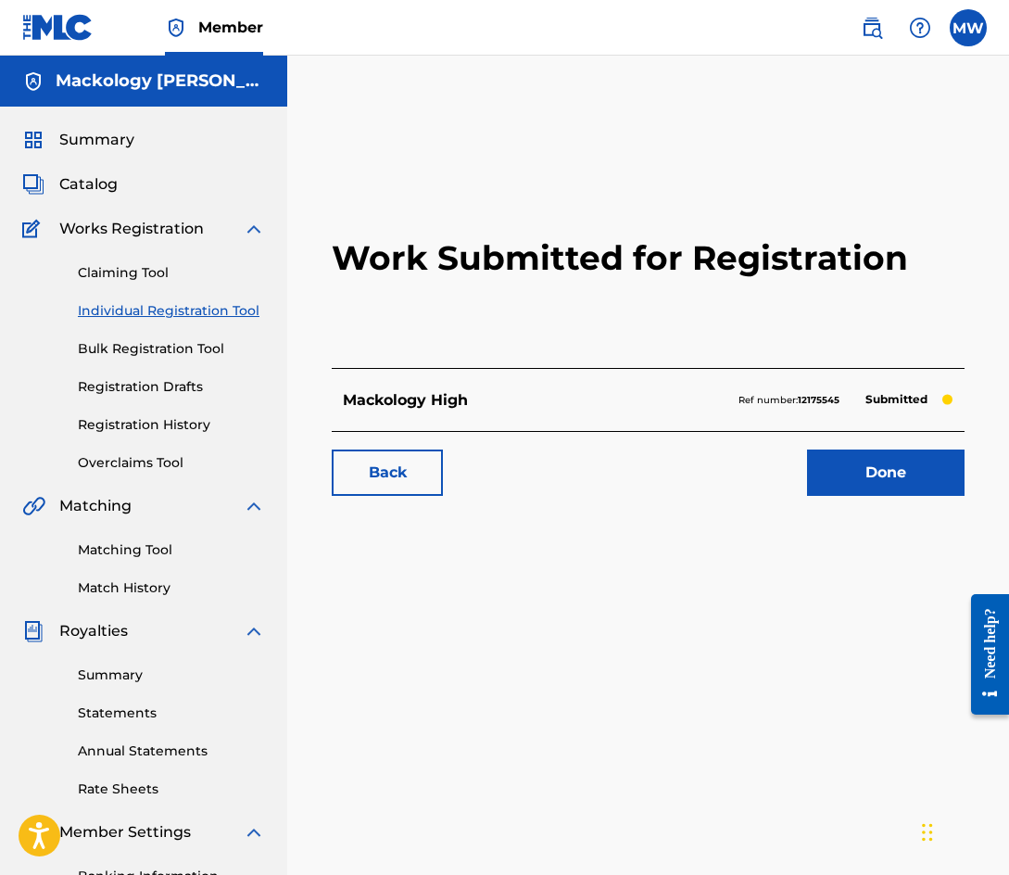
click at [224, 306] on link "Individual Registration Tool" at bounding box center [171, 310] width 187 height 19
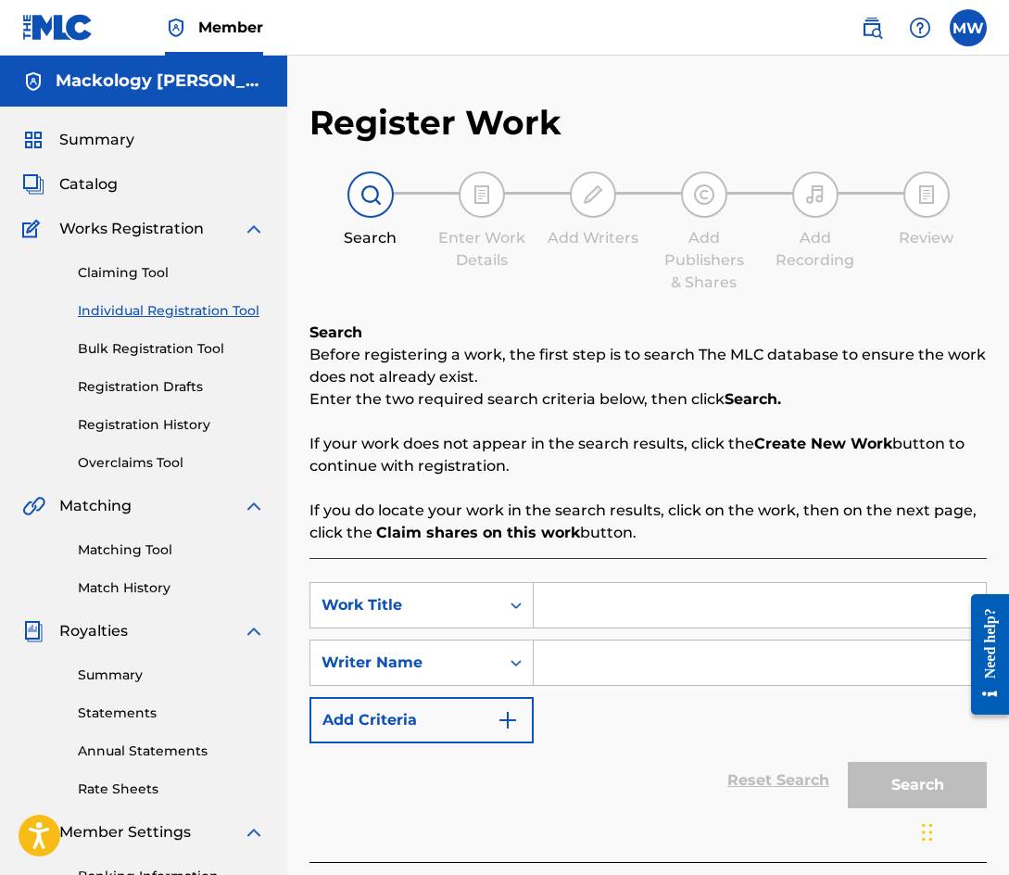
click at [634, 616] on input "Search Form" at bounding box center [760, 605] width 452 height 44
type input "Player Made"
click at [638, 661] on input "Search Form" at bounding box center [760, 662] width 452 height 44
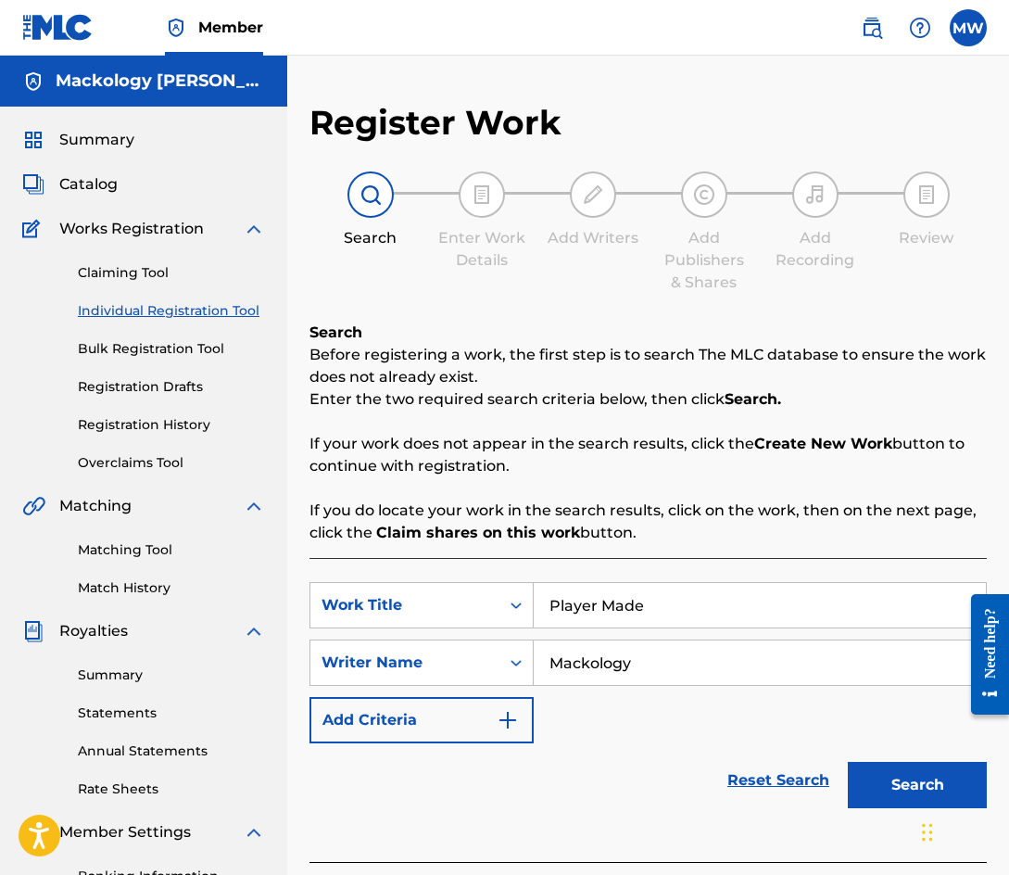
type input "Mackology"
click at [895, 792] on button "Search" at bounding box center [917, 785] width 139 height 46
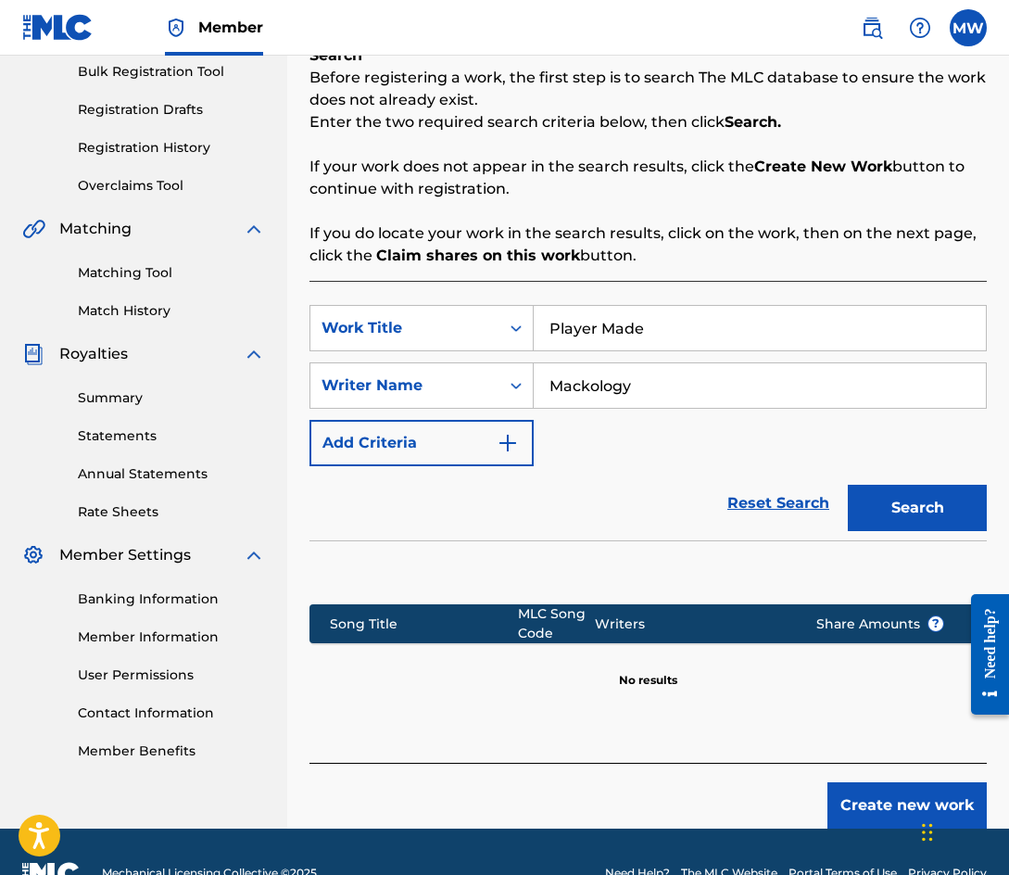
scroll to position [320, 0]
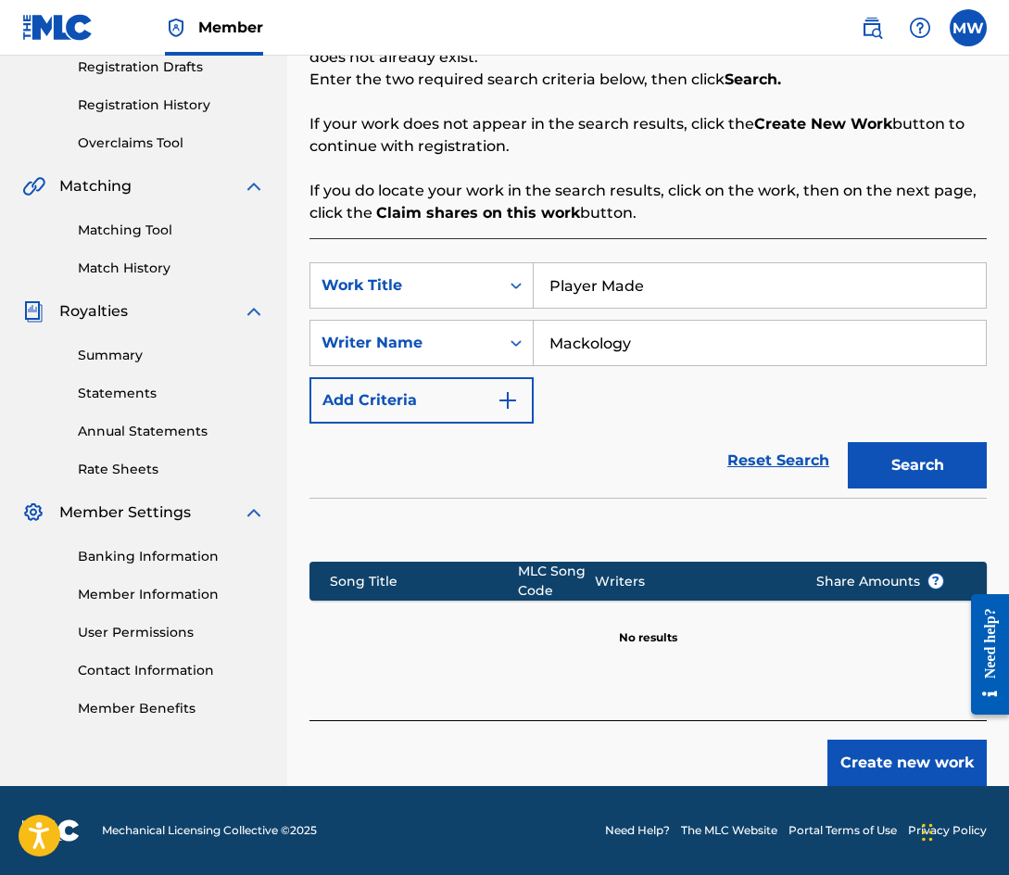
click at [884, 758] on button "Create new work" at bounding box center [906, 762] width 159 height 46
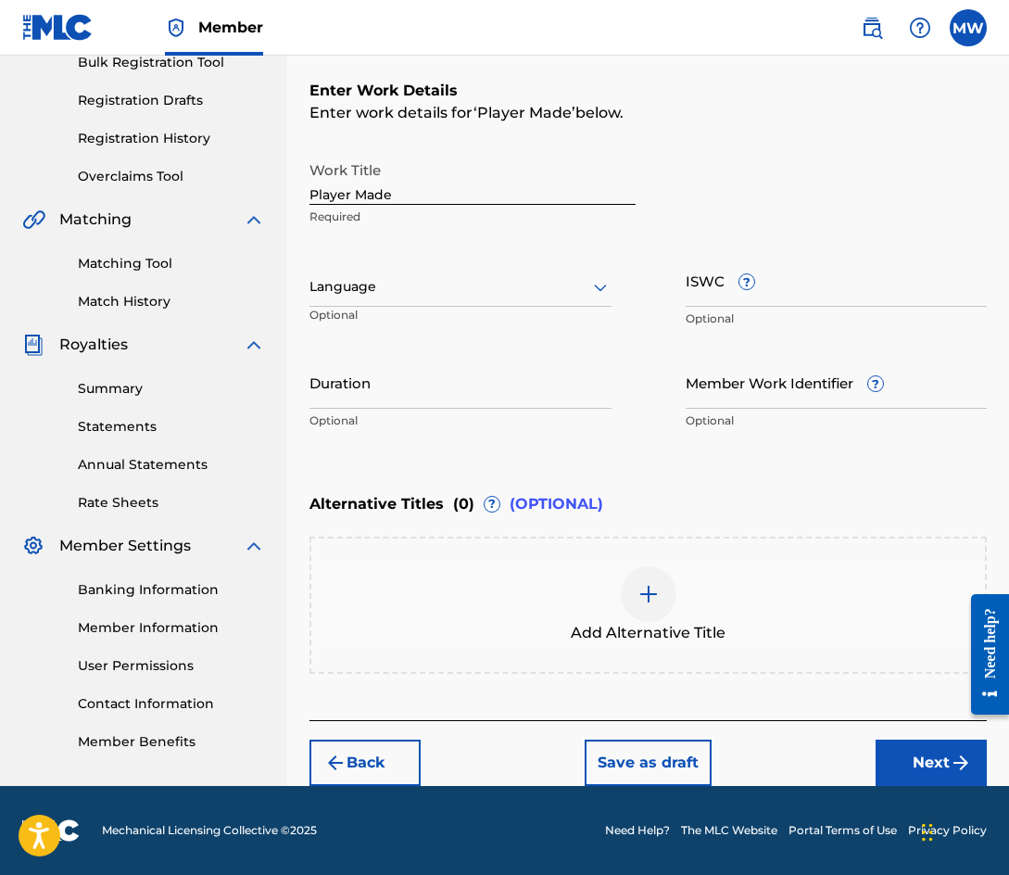
scroll to position [286, 0]
click at [934, 769] on button "Next" at bounding box center [931, 762] width 111 height 46
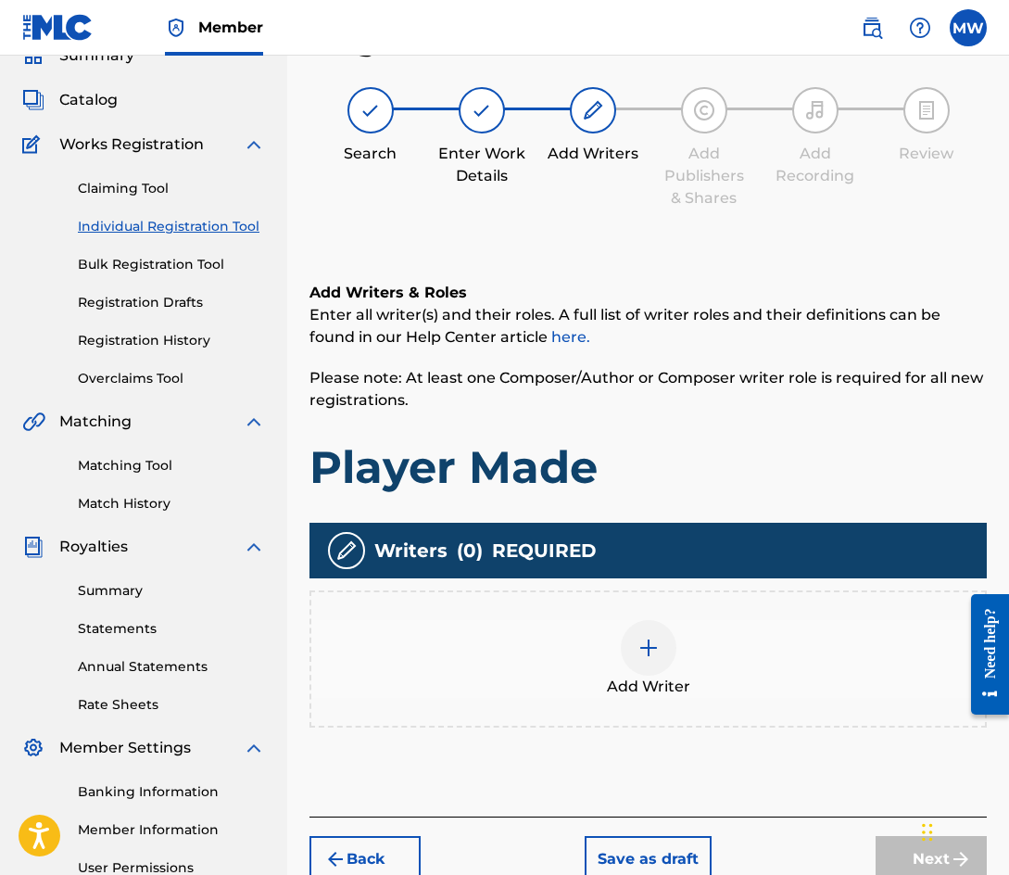
scroll to position [83, 0]
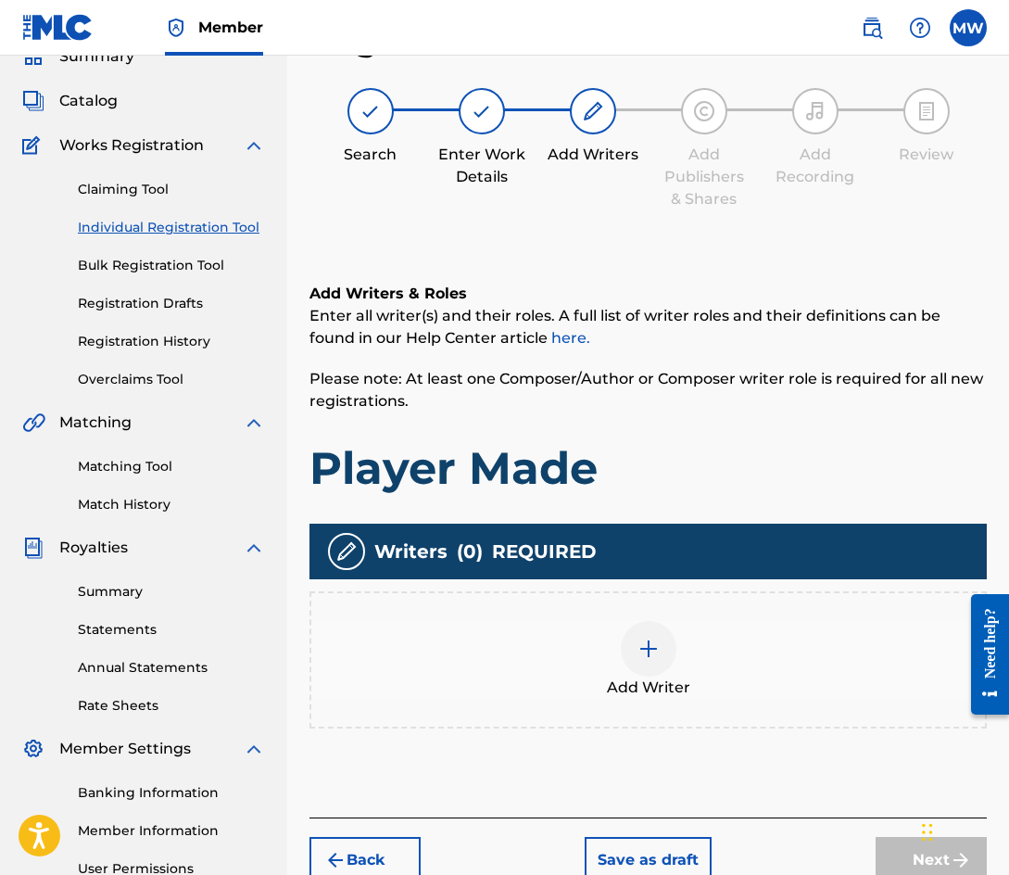
click at [658, 635] on div at bounding box center [649, 649] width 56 height 56
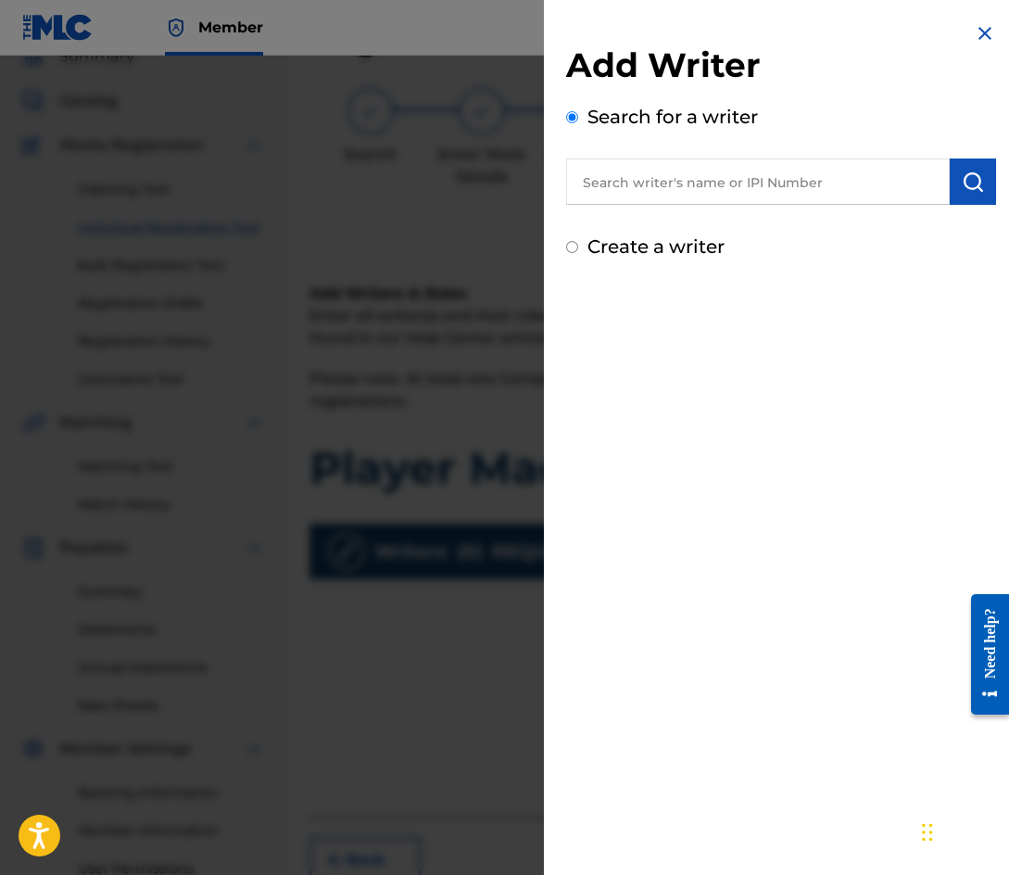
click at [753, 201] on input "text" at bounding box center [758, 181] width 384 height 46
type input "mackology"
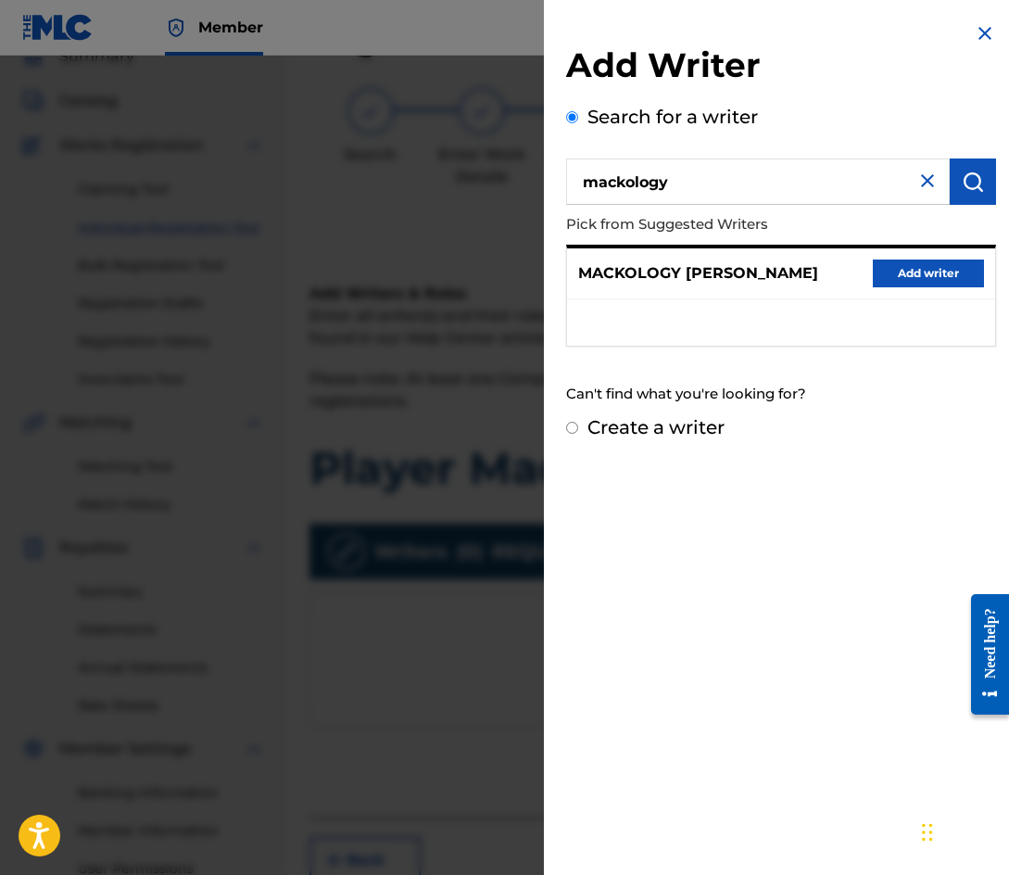
click at [911, 261] on button "Add writer" at bounding box center [928, 273] width 111 height 28
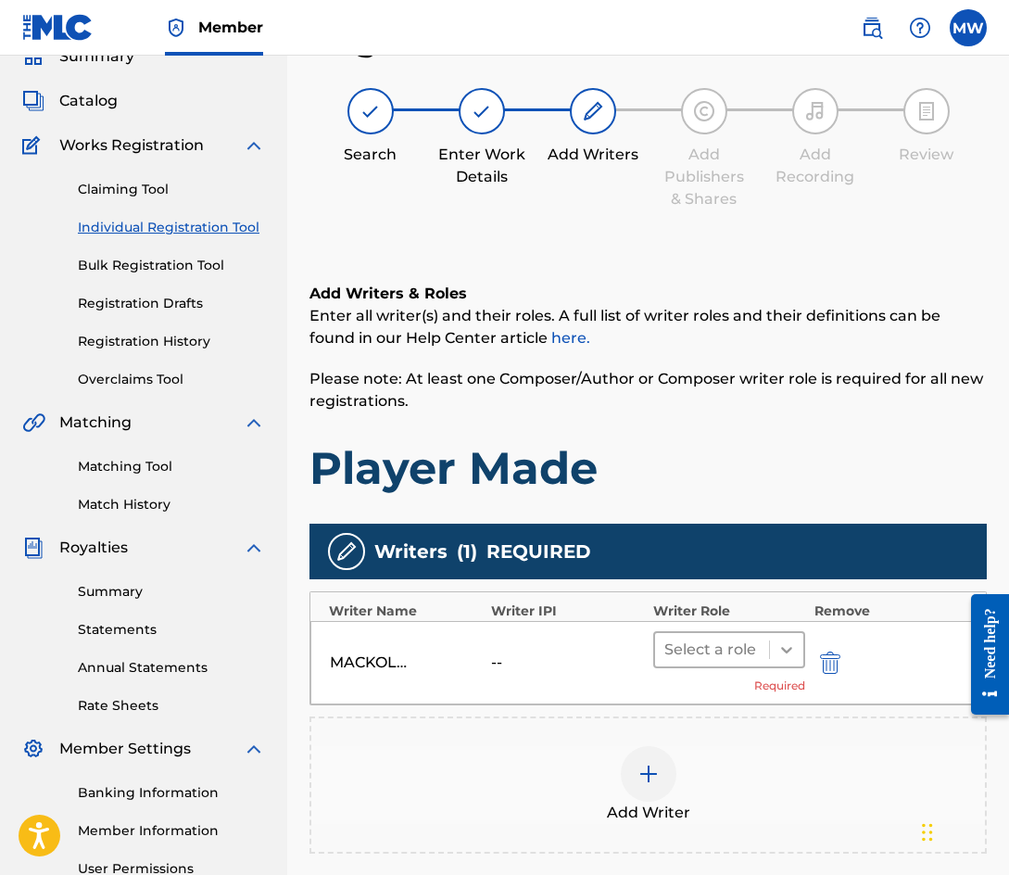
click at [792, 649] on icon at bounding box center [786, 649] width 19 height 19
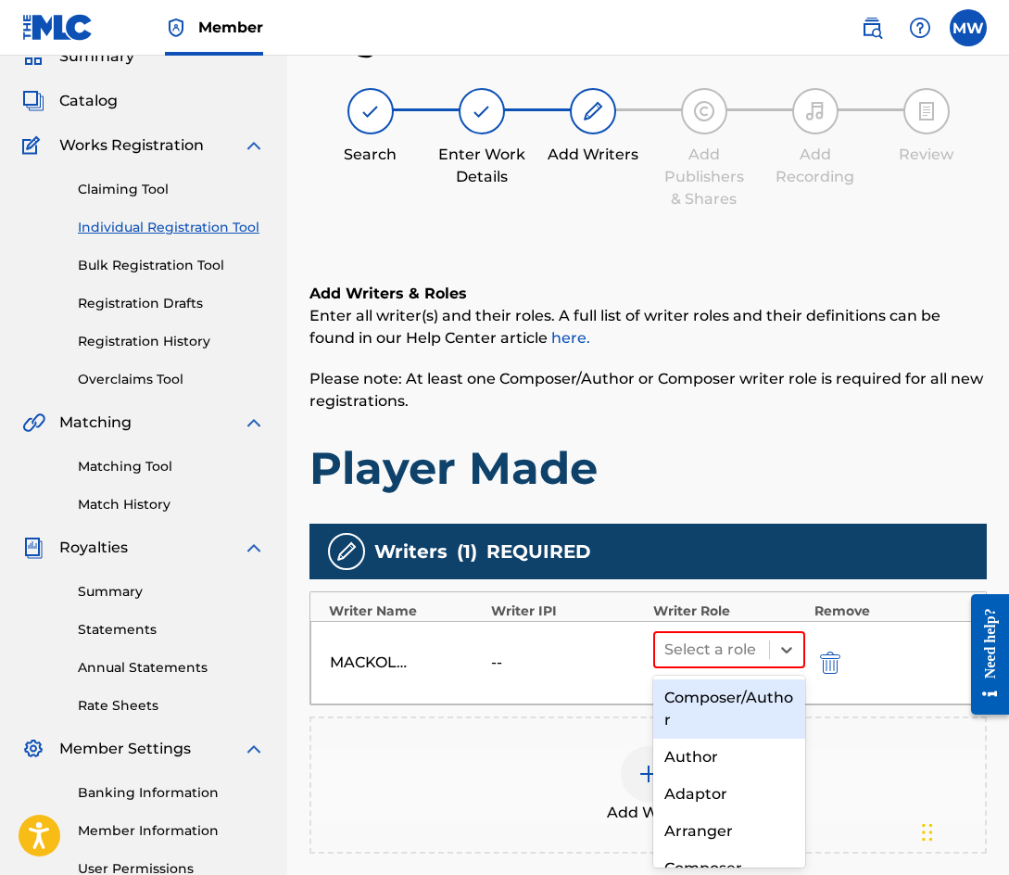
click at [739, 708] on div "Composer/Author" at bounding box center [729, 708] width 152 height 59
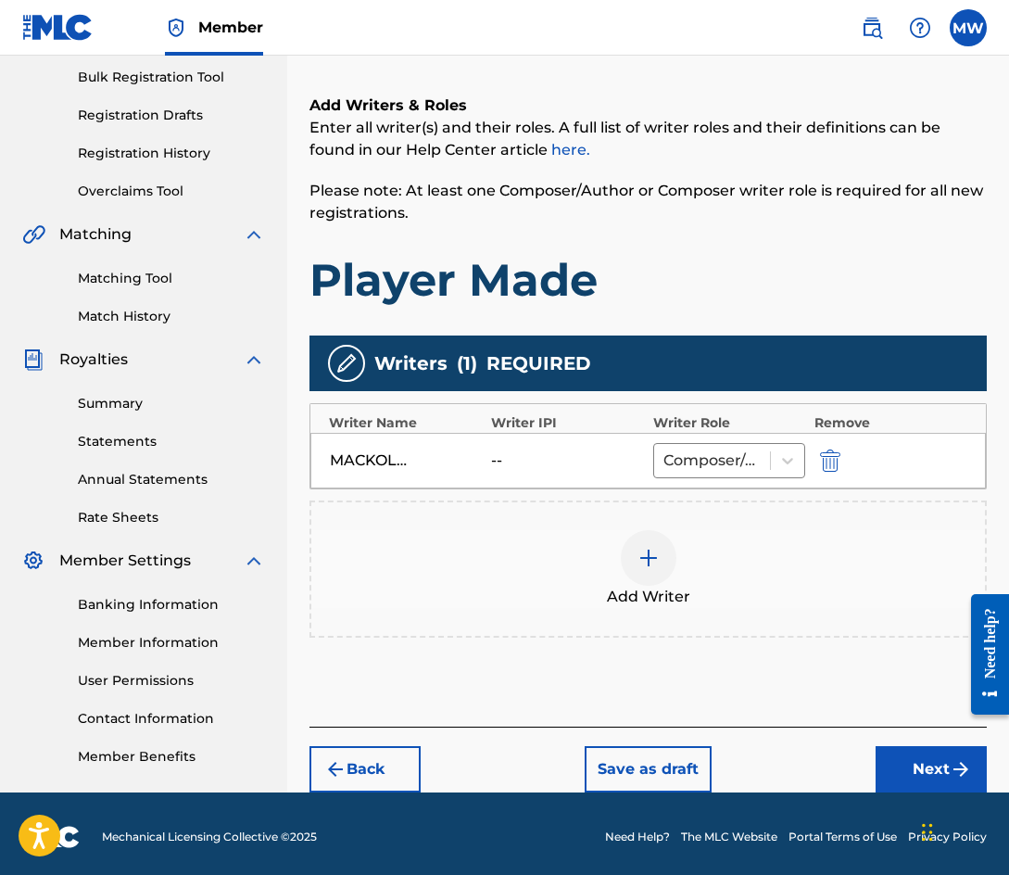
scroll to position [278, 0]
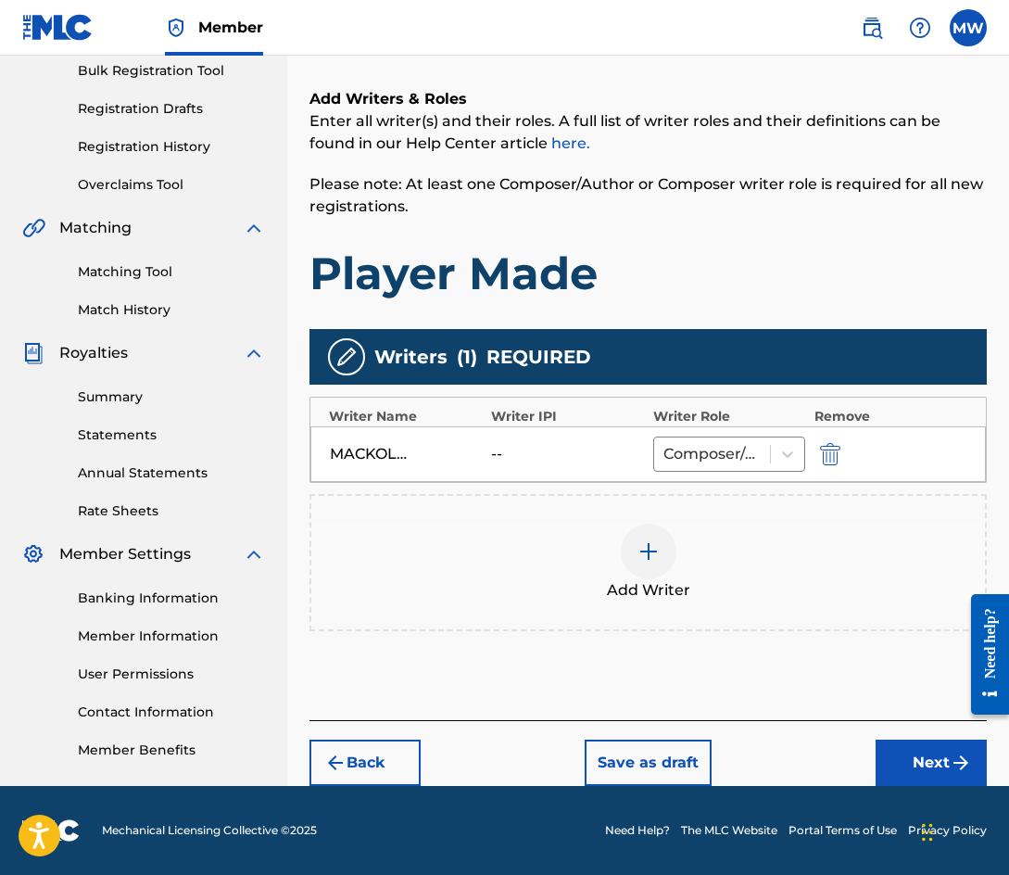
click at [929, 763] on button "Next" at bounding box center [931, 762] width 111 height 46
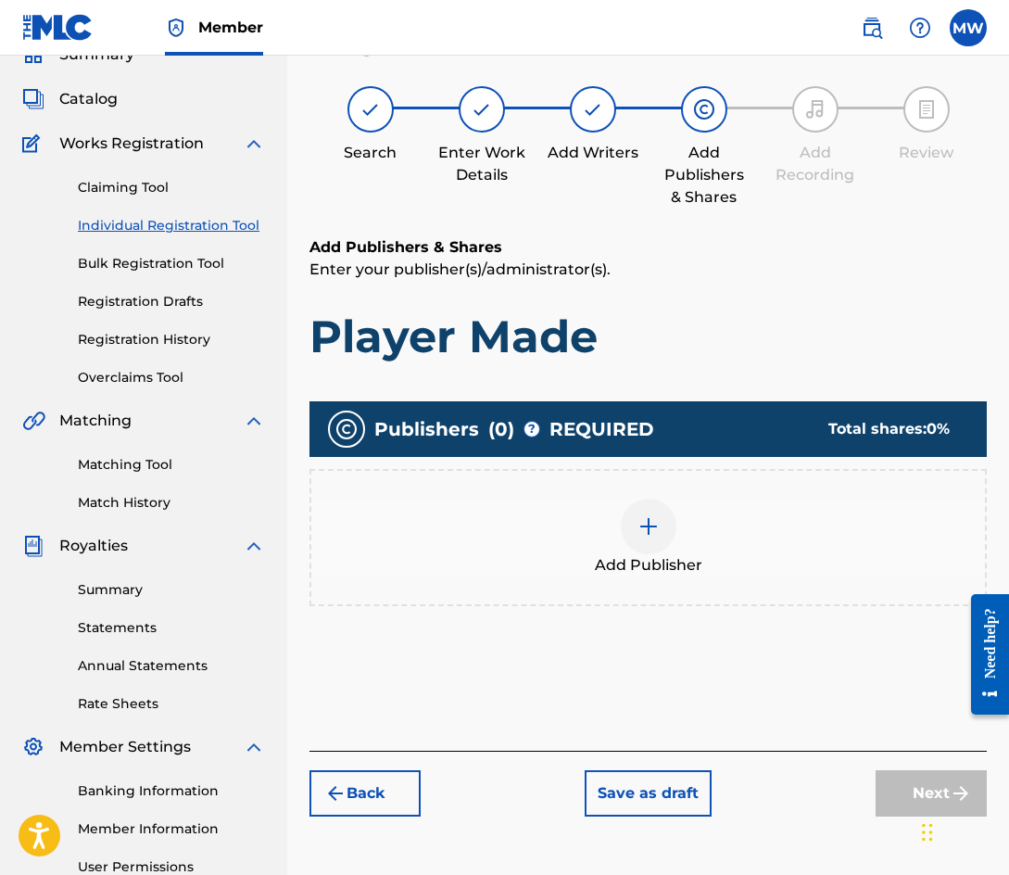
scroll to position [83, 0]
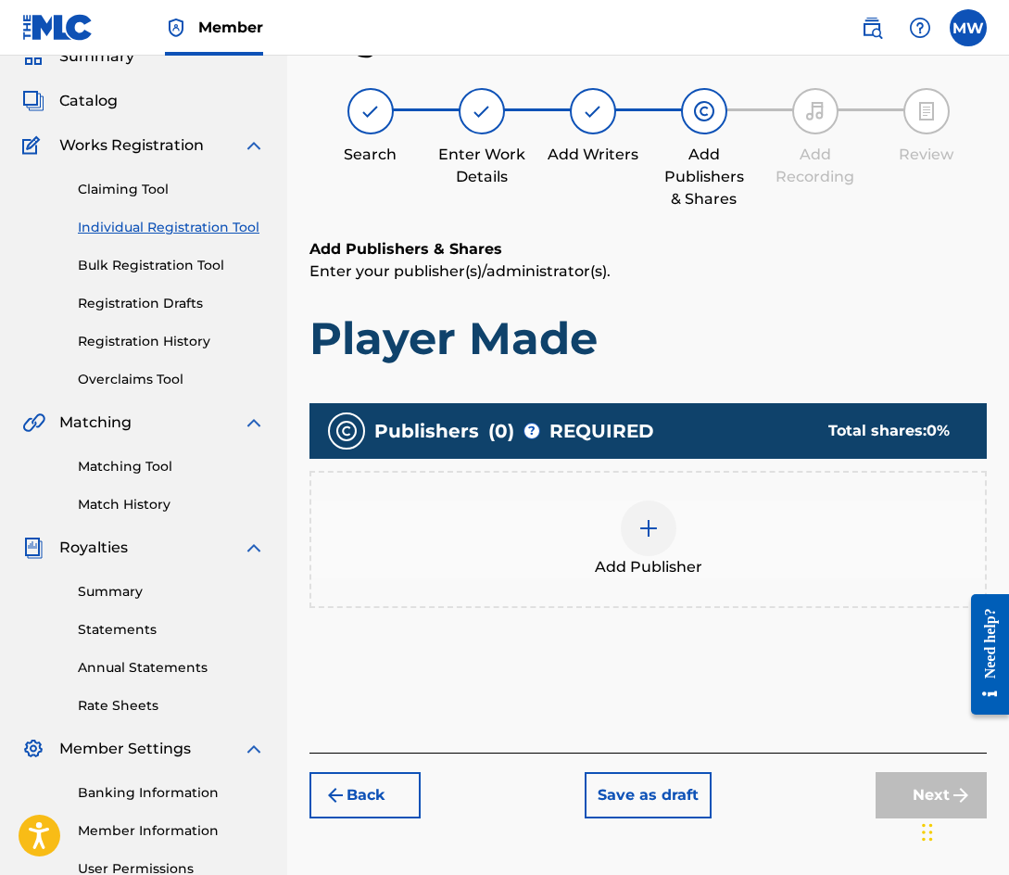
click at [667, 523] on div at bounding box center [649, 528] width 56 height 56
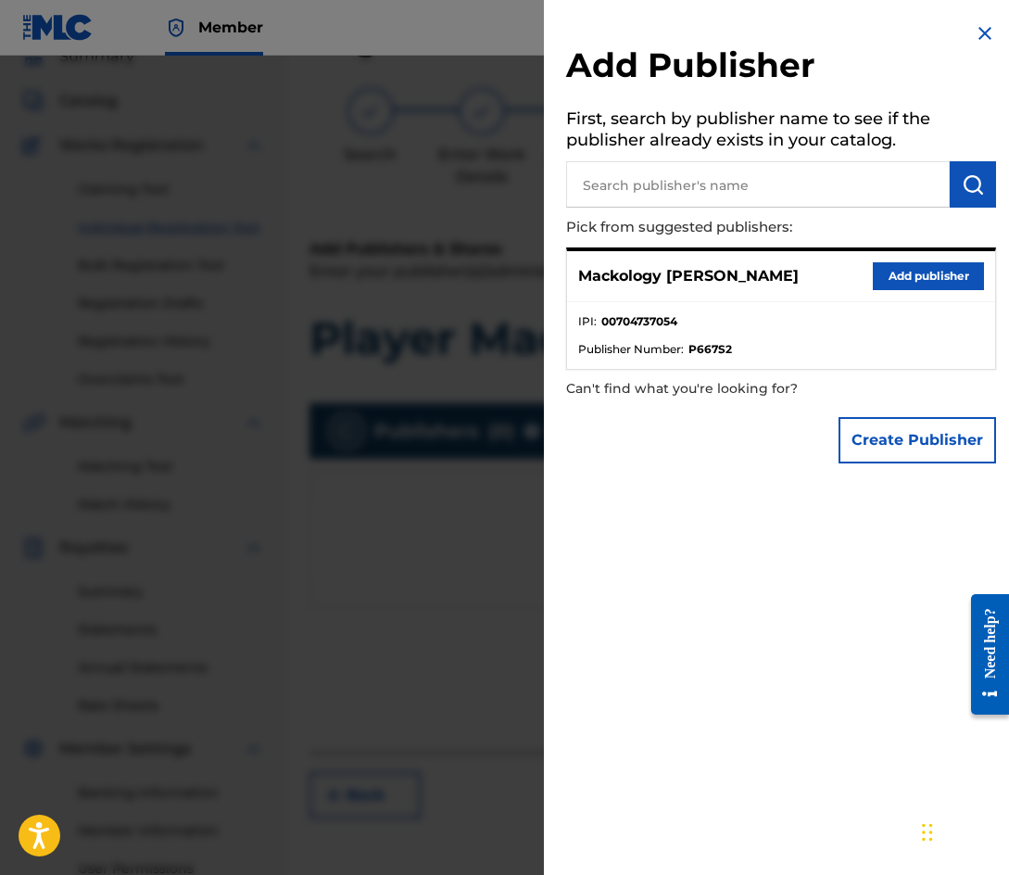
click at [897, 275] on button "Add publisher" at bounding box center [928, 276] width 111 height 28
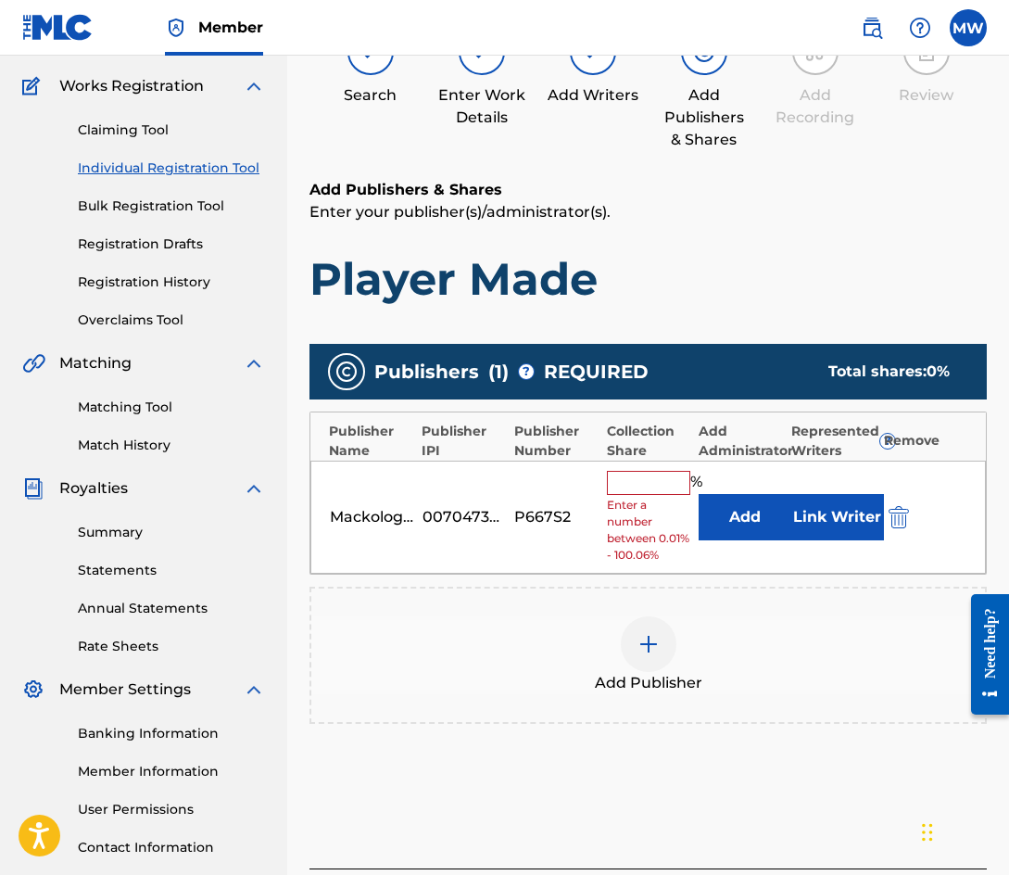
scroll to position [176, 0]
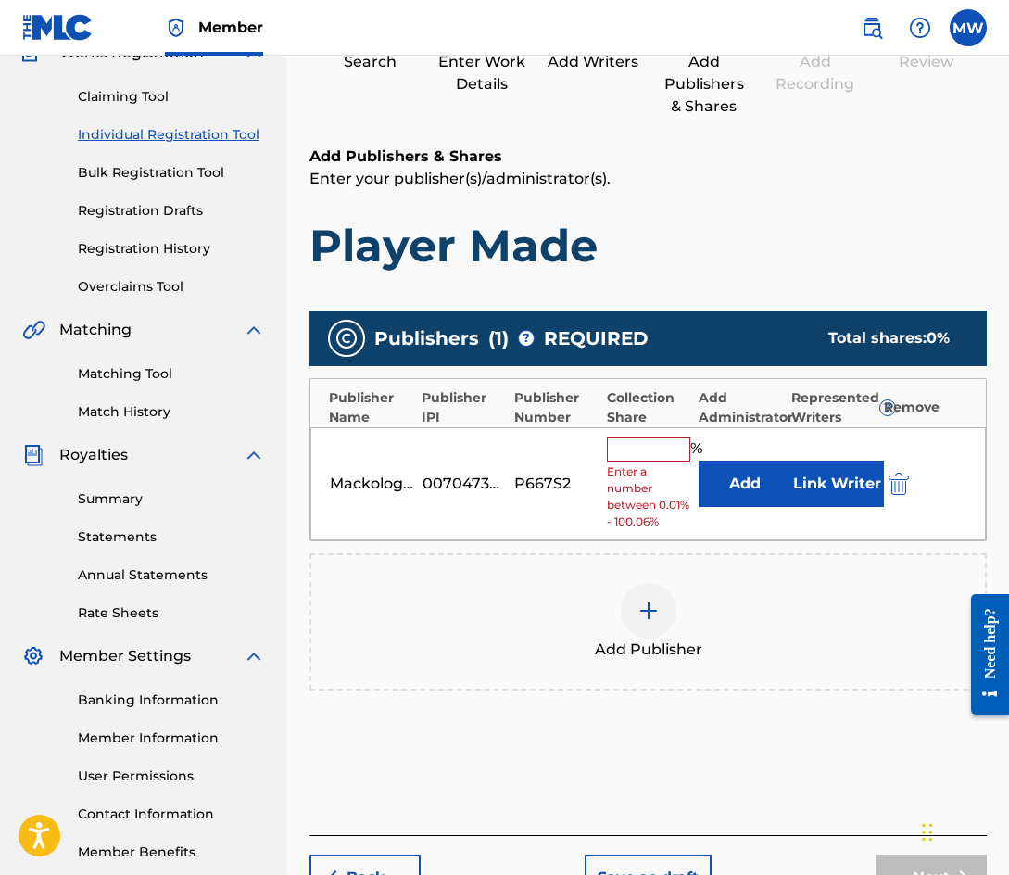
click at [641, 437] on input "text" at bounding box center [648, 449] width 83 height 24
type input "100"
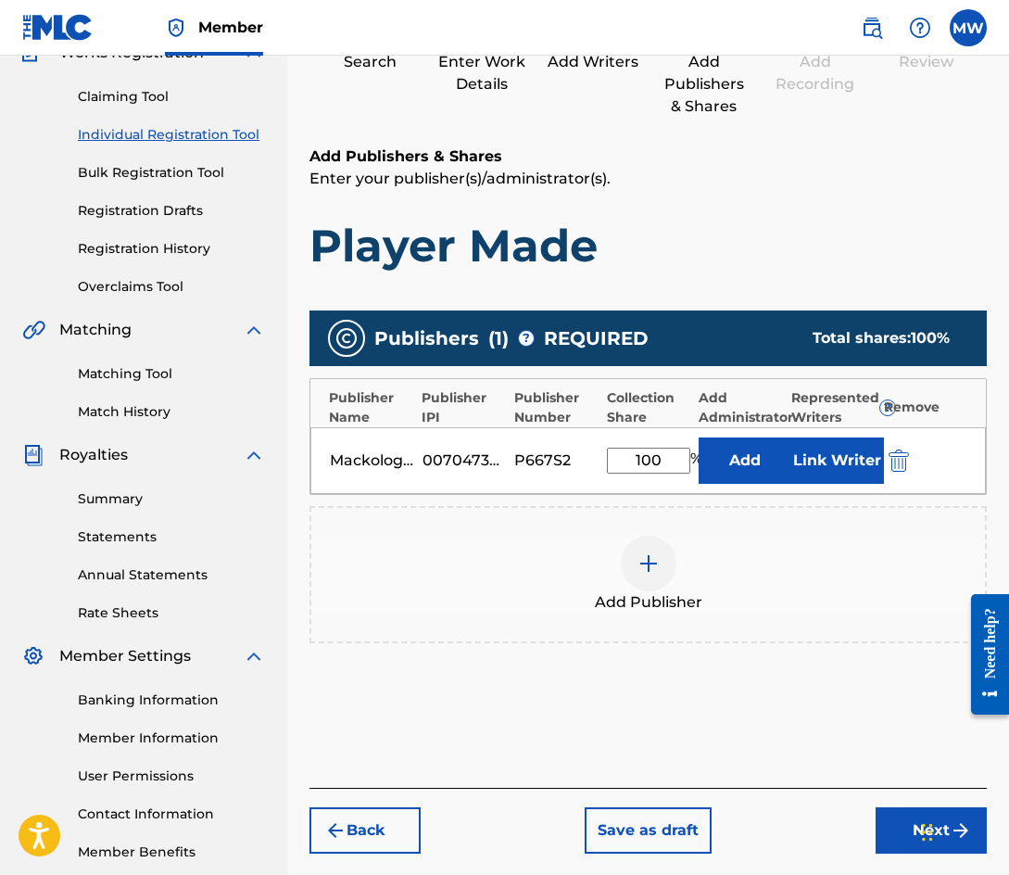
click at [826, 467] on button "Link Writer" at bounding box center [837, 460] width 93 height 46
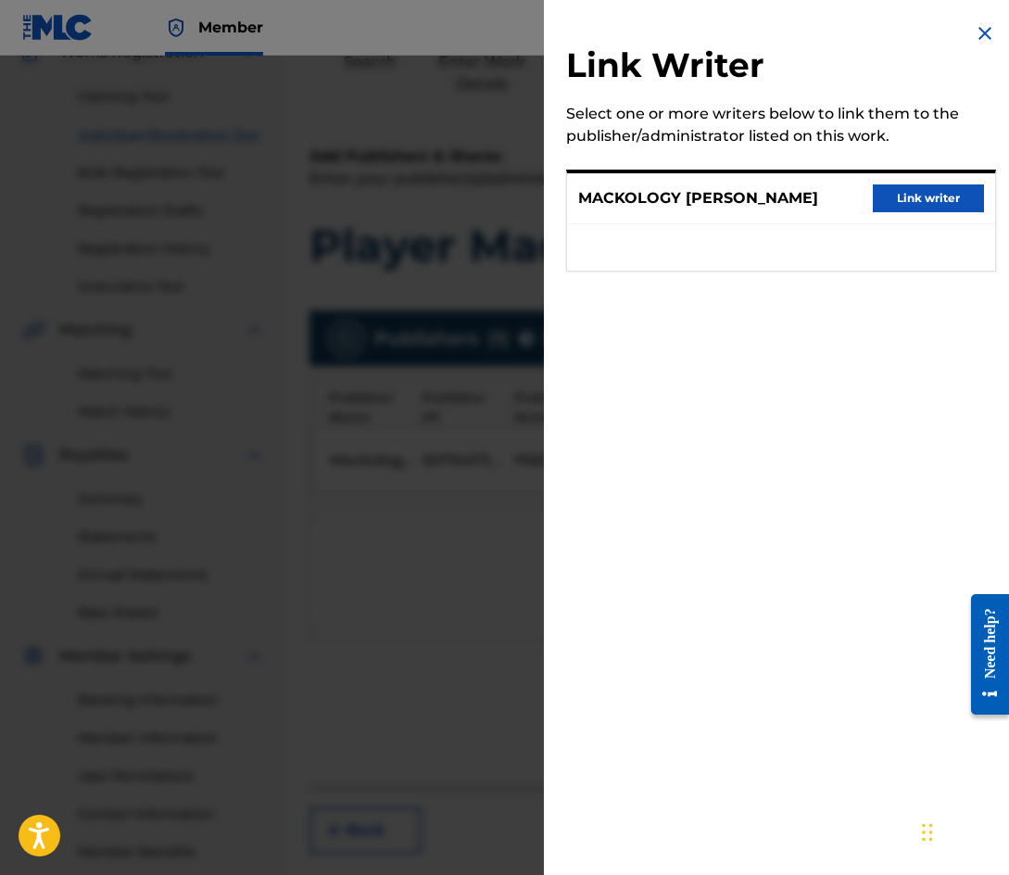
click at [904, 197] on button "Link writer" at bounding box center [928, 198] width 111 height 28
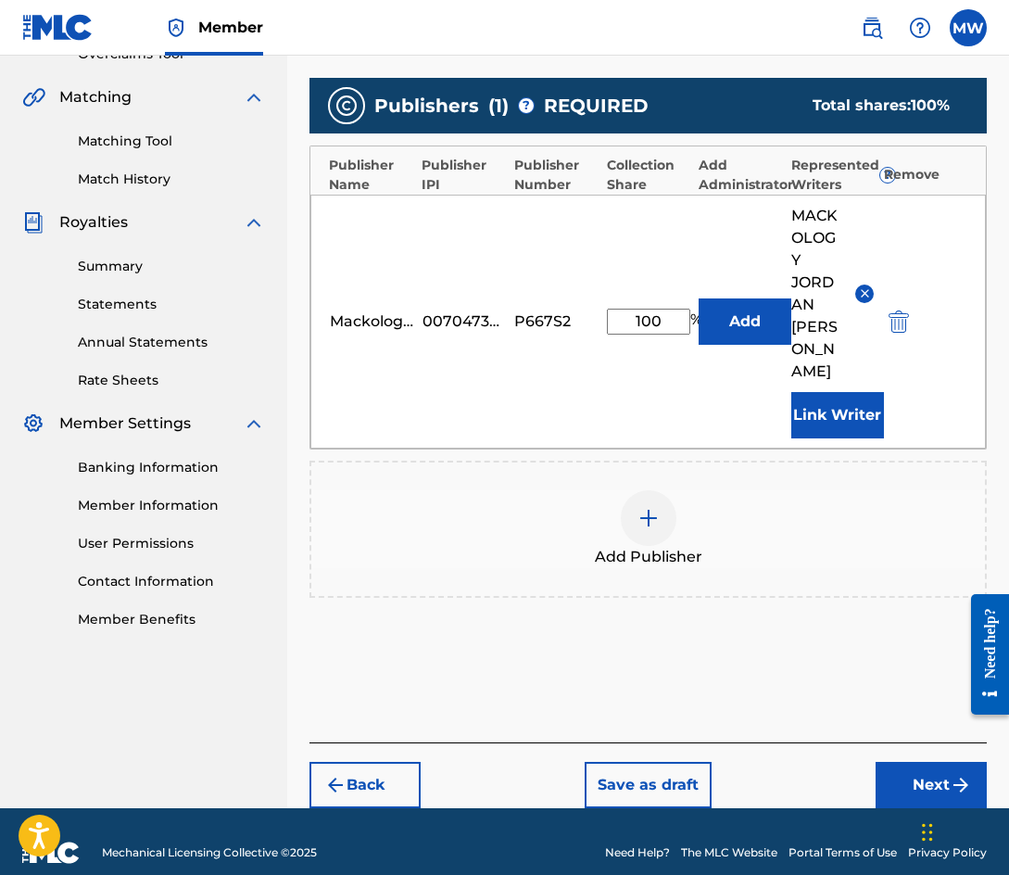
click at [902, 762] on button "Next" at bounding box center [931, 785] width 111 height 46
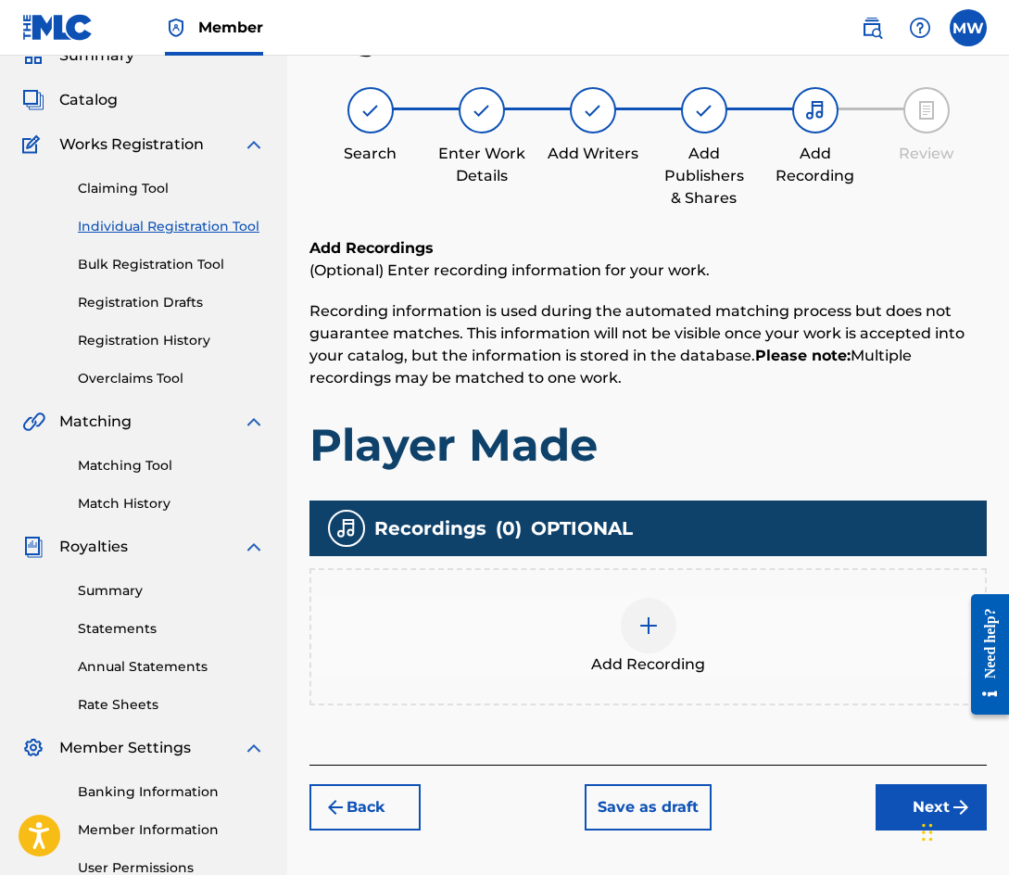
scroll to position [83, 0]
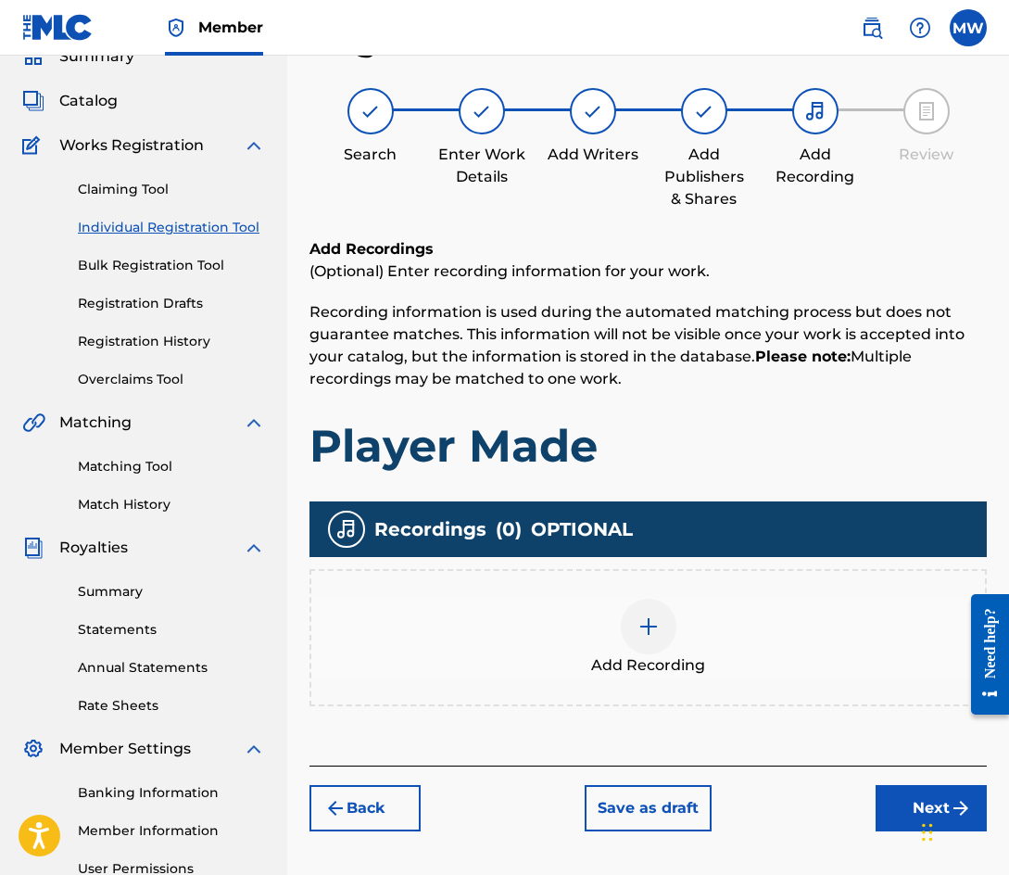
click at [640, 616] on img at bounding box center [648, 626] width 22 height 22
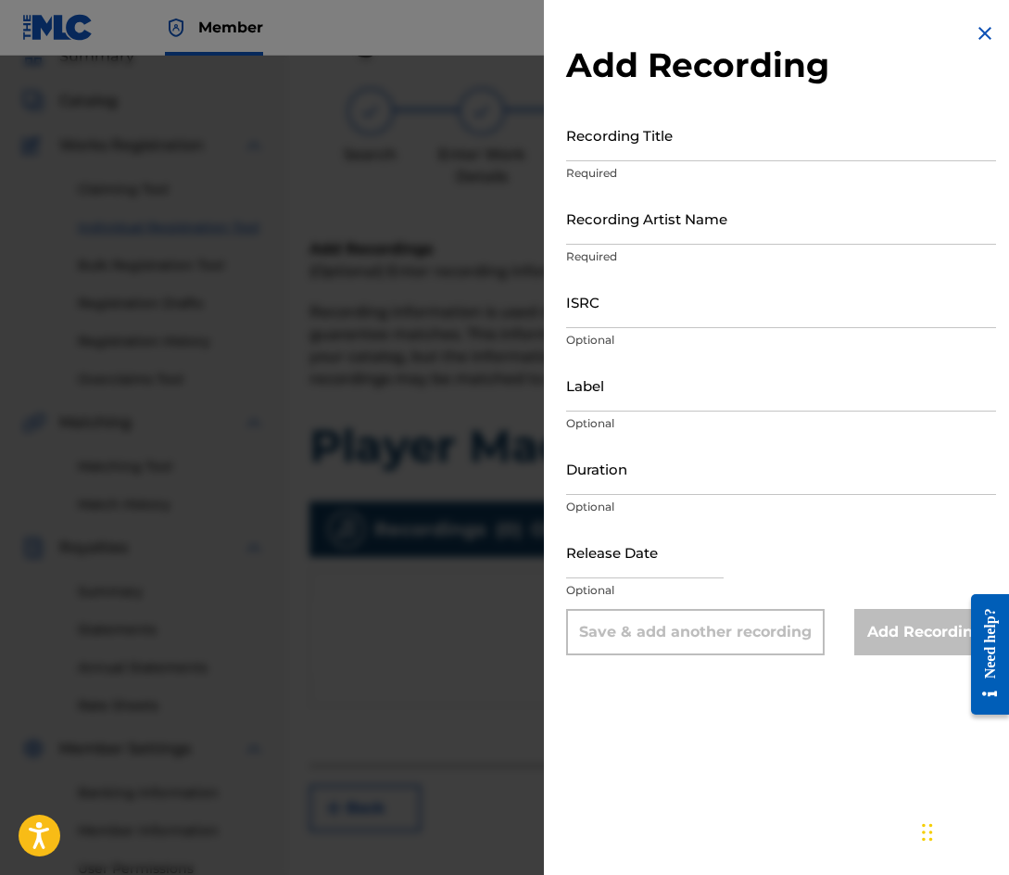
click at [668, 144] on input "Recording Title" at bounding box center [781, 134] width 430 height 53
type input "Player Made"
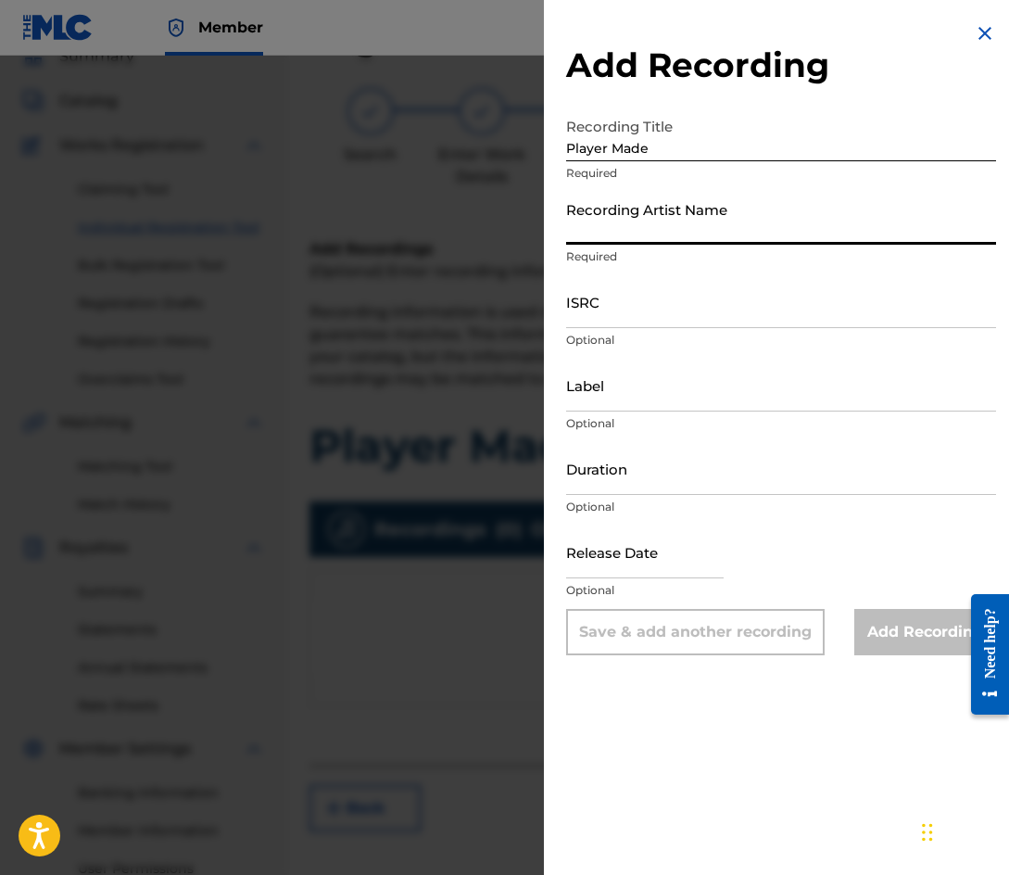
click at [652, 216] on input "Recording Artist Name" at bounding box center [781, 218] width 430 height 53
type input "Mackology"
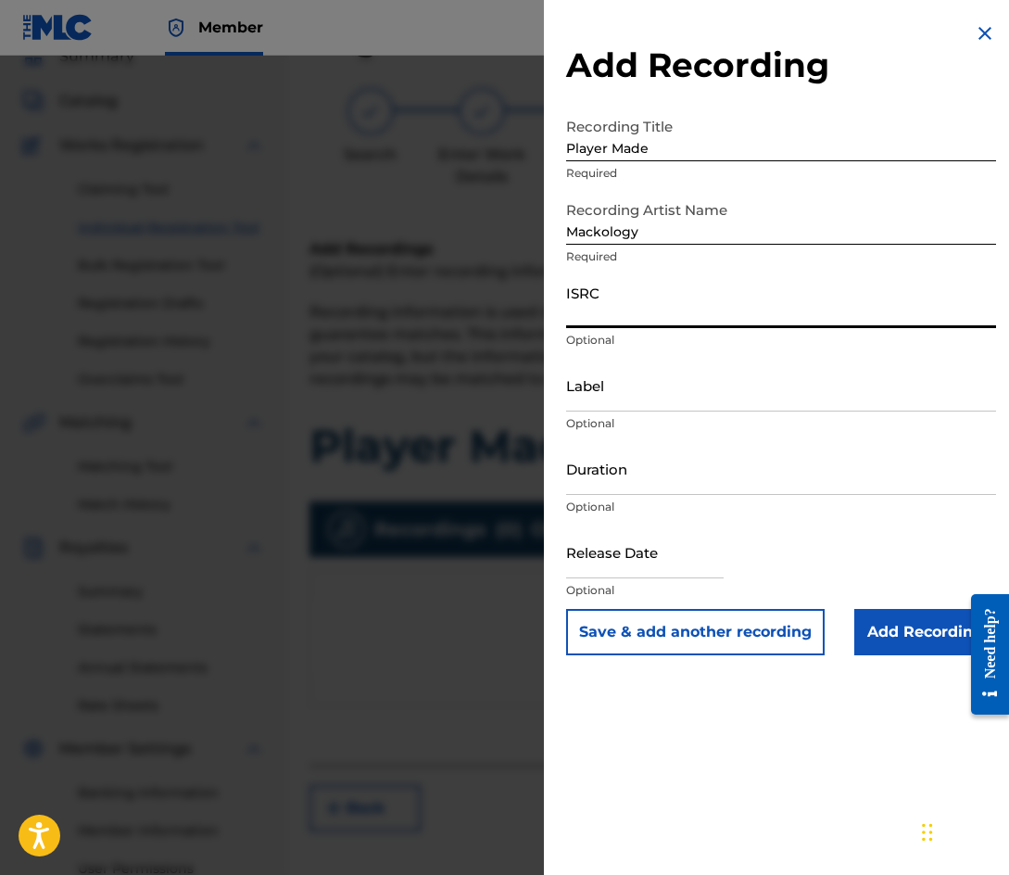
paste input "QZES61844782"
type input "QZES61844782"
click at [662, 634] on button "Save & add another recording" at bounding box center [695, 632] width 258 height 46
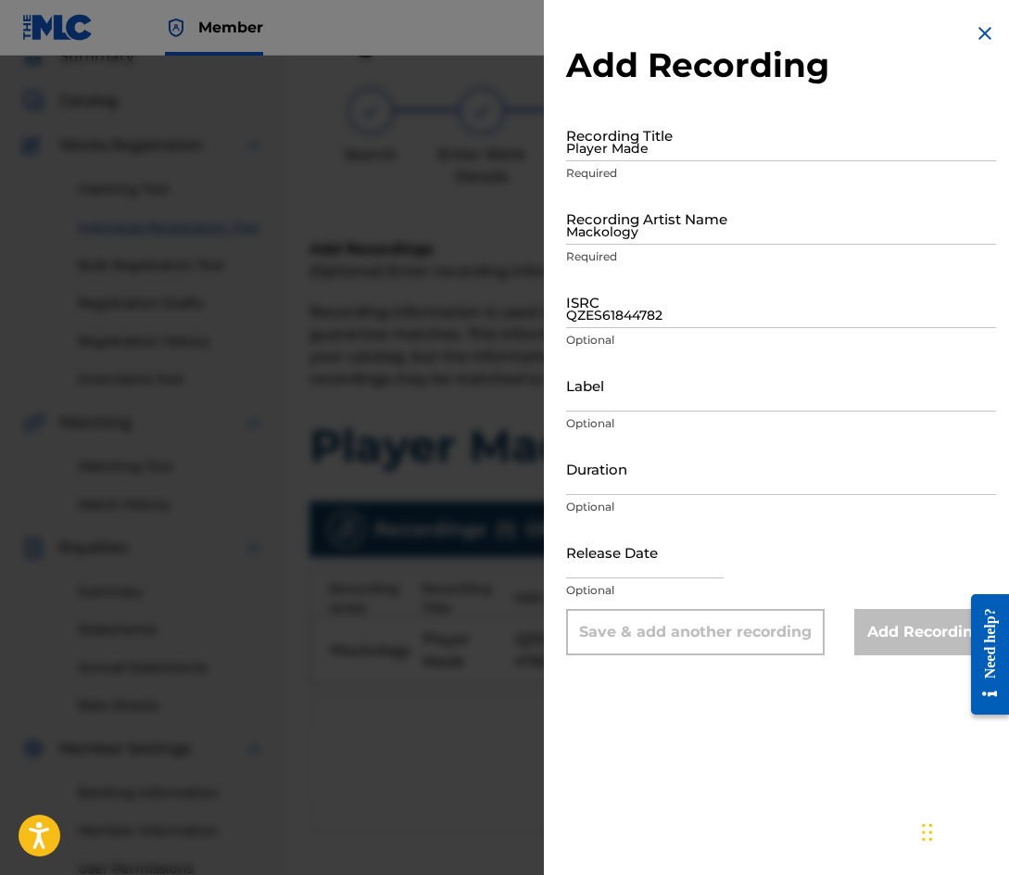
click at [639, 144] on input "Player Made" at bounding box center [781, 134] width 430 height 53
type input "By The End Of The Day"
click at [671, 219] on input "Mackology" at bounding box center [781, 218] width 430 height 53
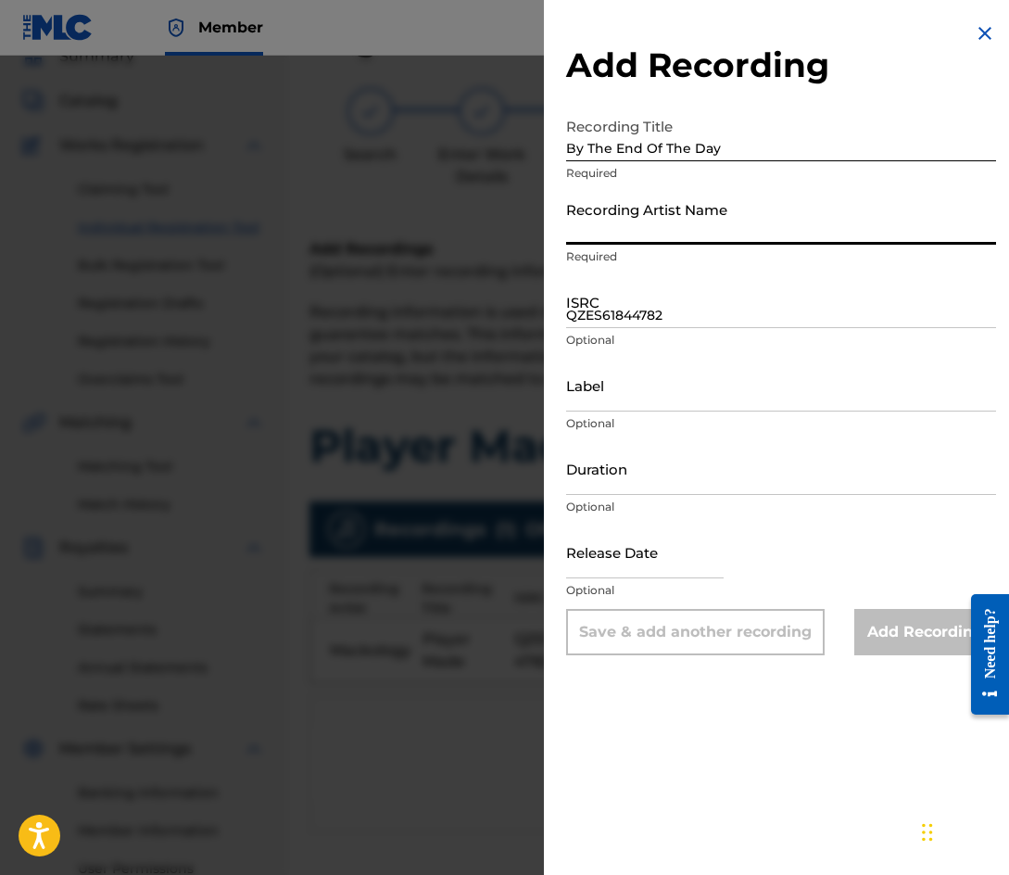
type input "Mackology"
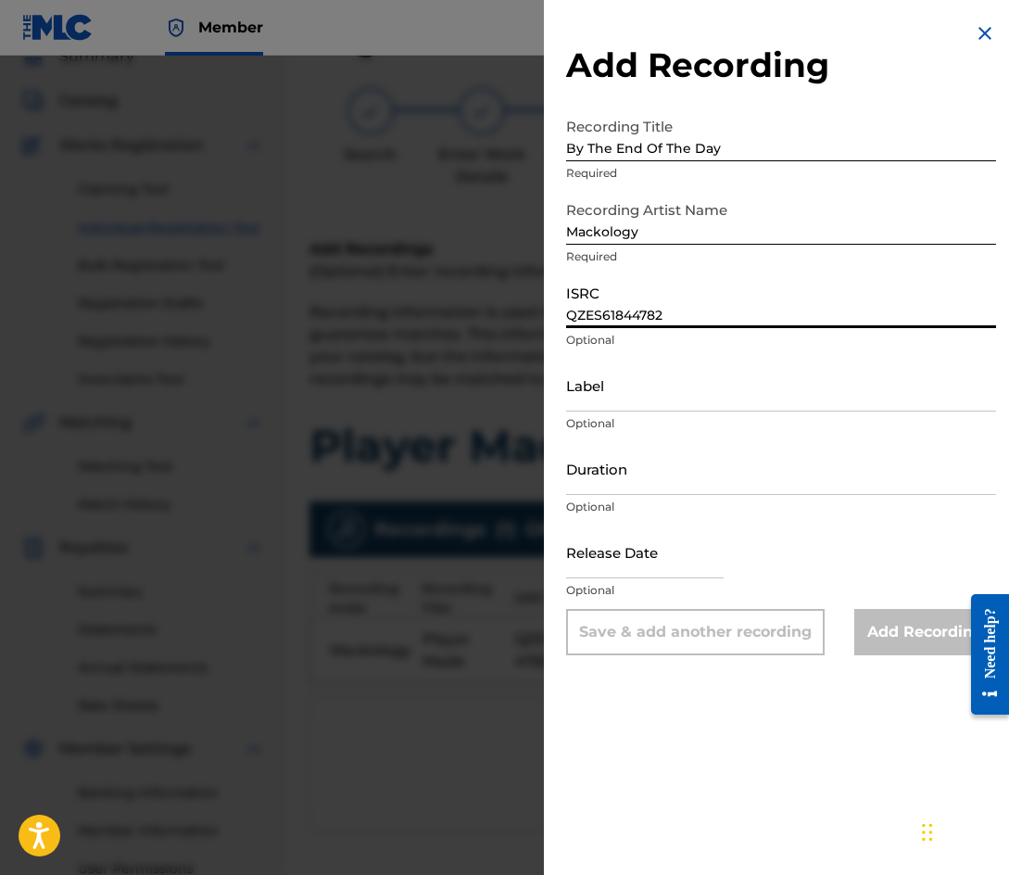
paste input "3"
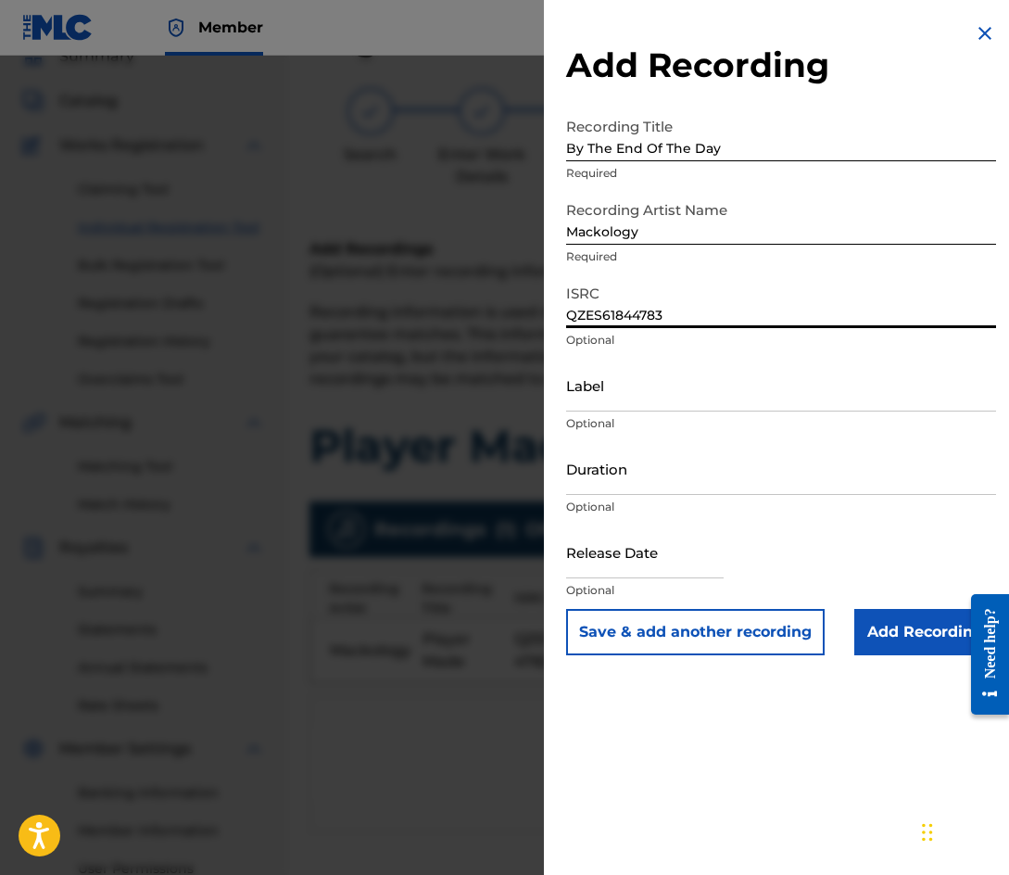
type input "QZES61844783"
click at [677, 624] on button "Save & add another recording" at bounding box center [695, 632] width 258 height 46
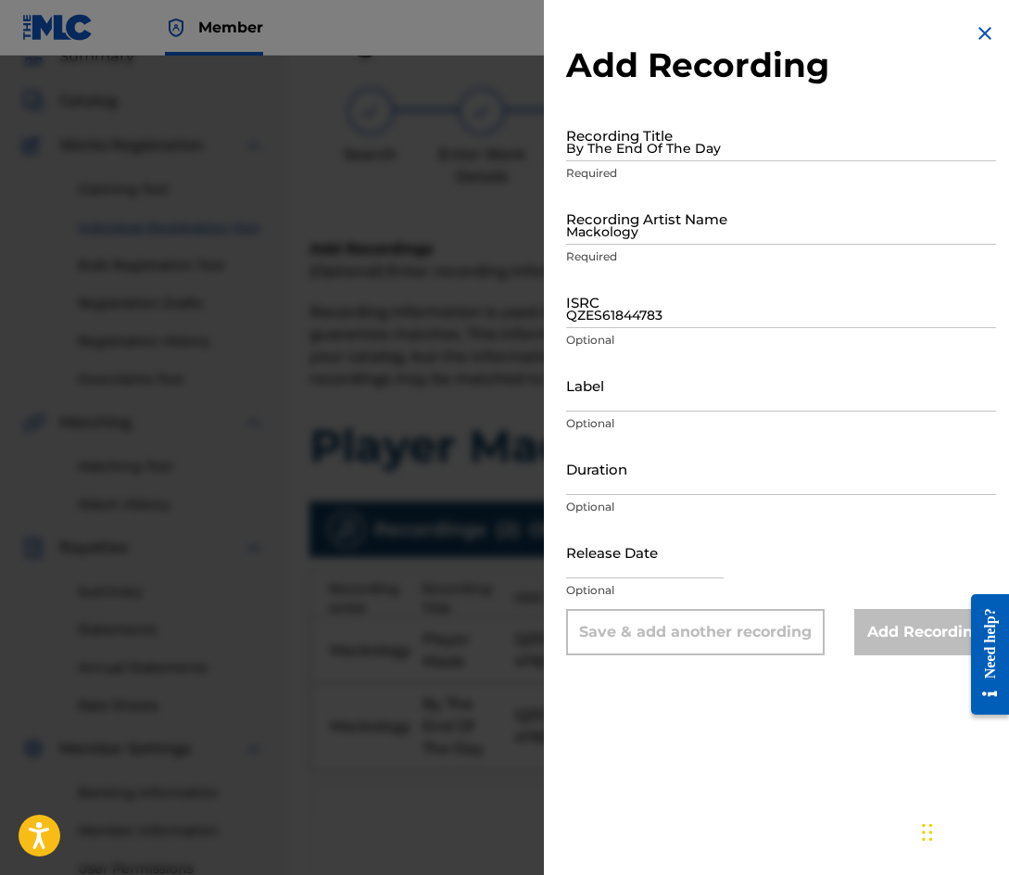
click at [669, 152] on input "By The End Of The Day" at bounding box center [781, 134] width 430 height 53
click at [641, 146] on input "By The End Of The Day" at bounding box center [781, 134] width 430 height 53
type input "Cheat Codes"
click at [664, 223] on input "Mackology" at bounding box center [781, 218] width 430 height 53
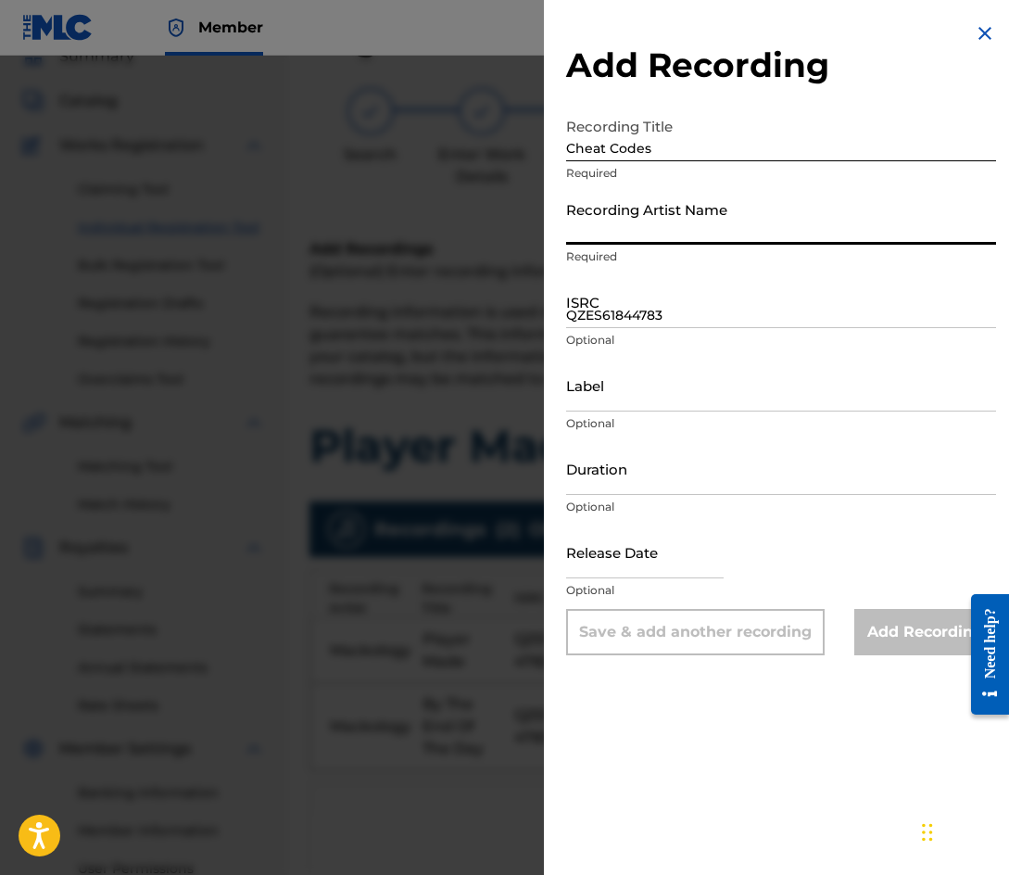
type input "Mackology"
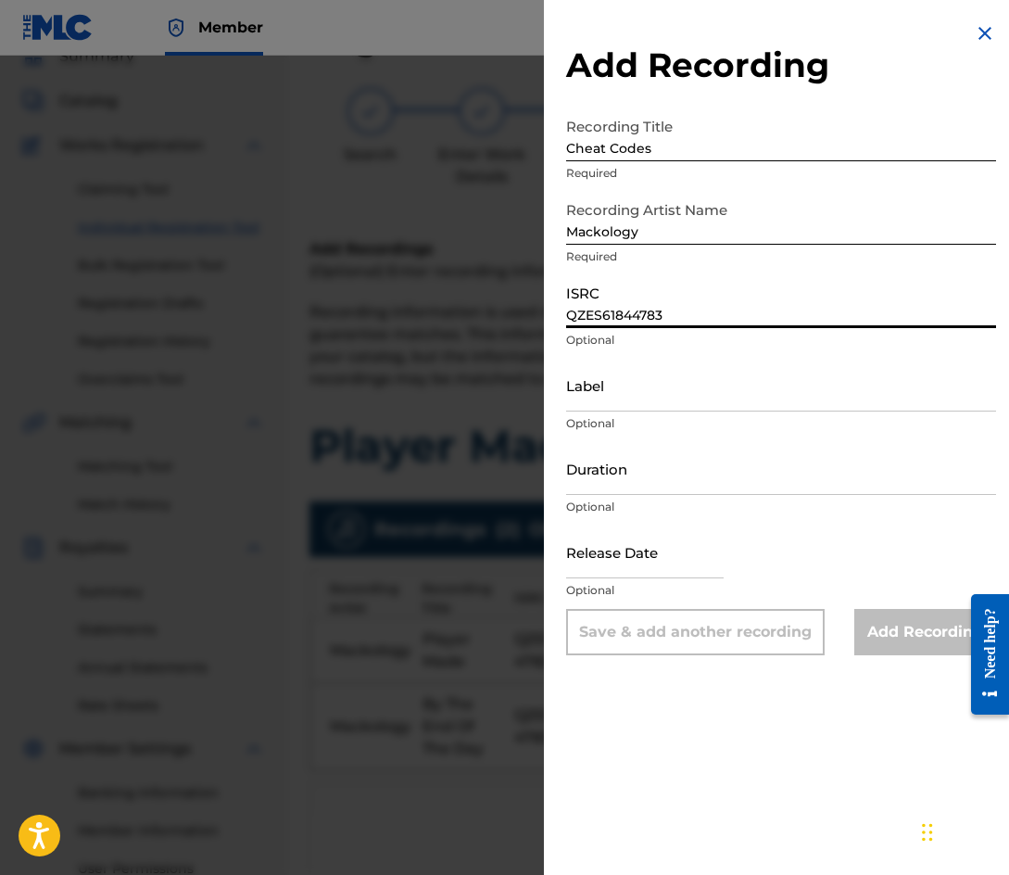
paste input "5"
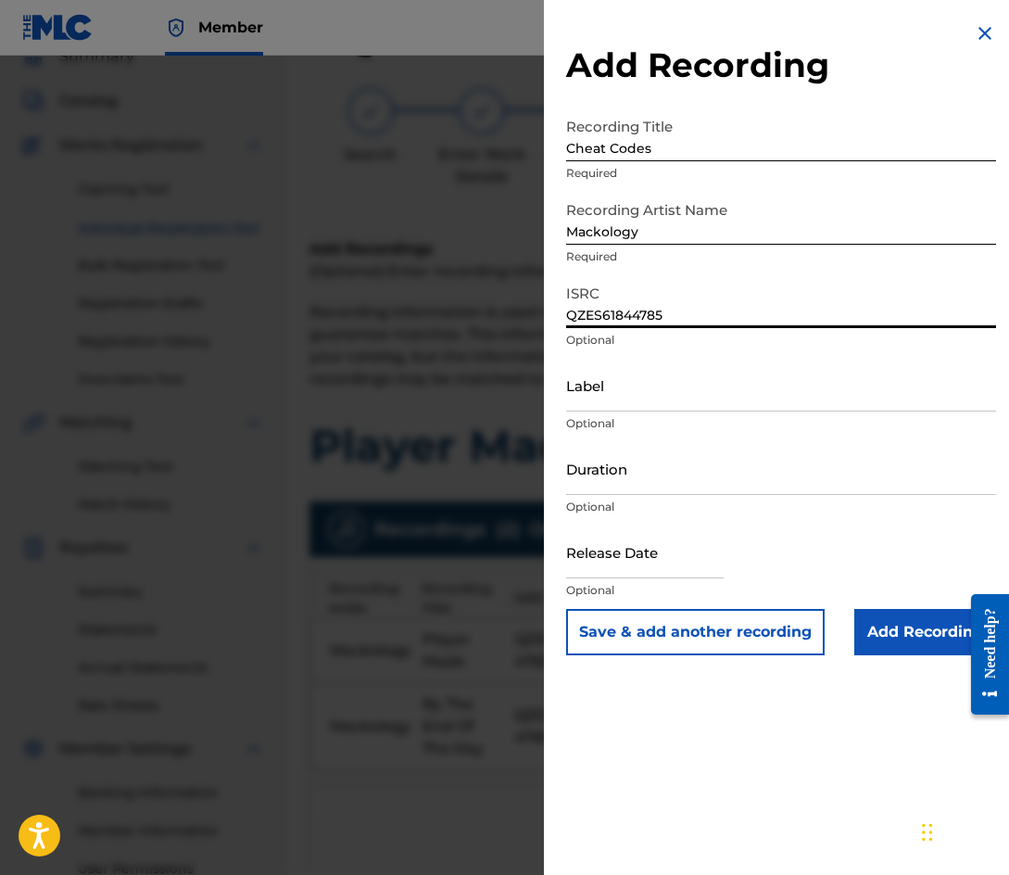
type input "QZES61844785"
click at [667, 626] on button "Save & add another recording" at bounding box center [695, 632] width 258 height 46
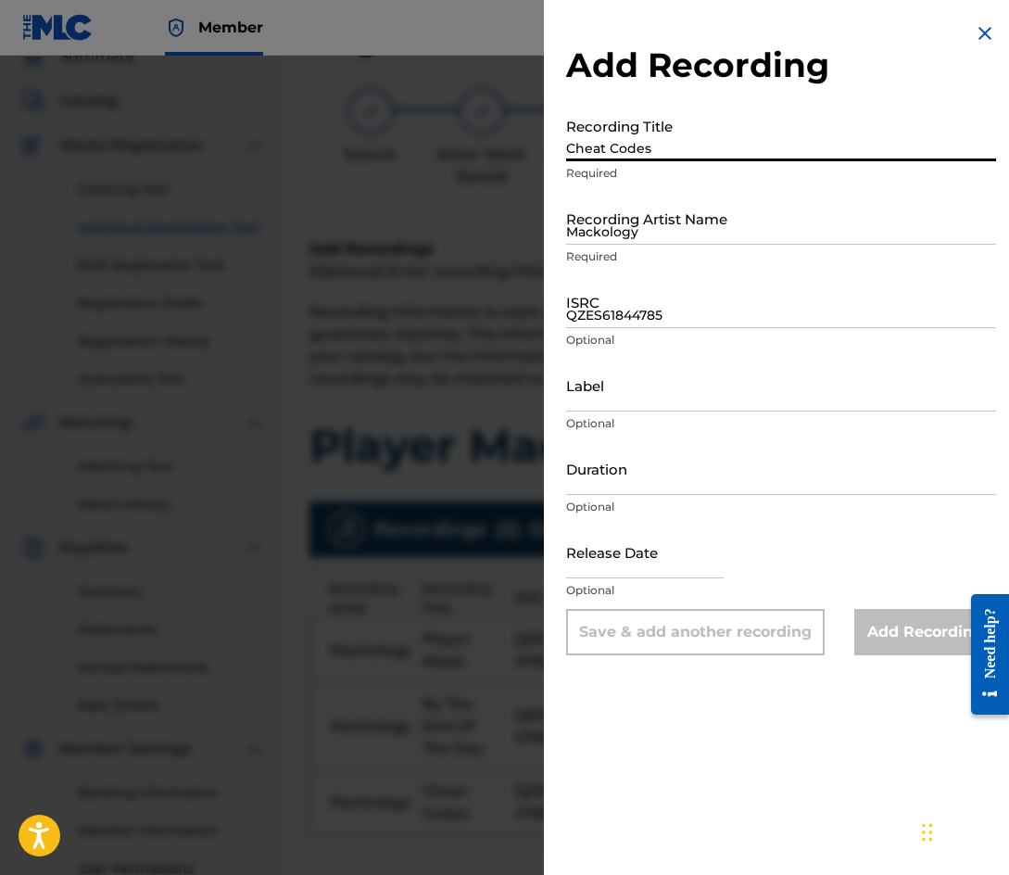
click at [712, 140] on input "Cheat Codes" at bounding box center [781, 134] width 430 height 53
type input "[PERSON_NAME]"
click at [684, 231] on input "Mackology" at bounding box center [781, 218] width 430 height 53
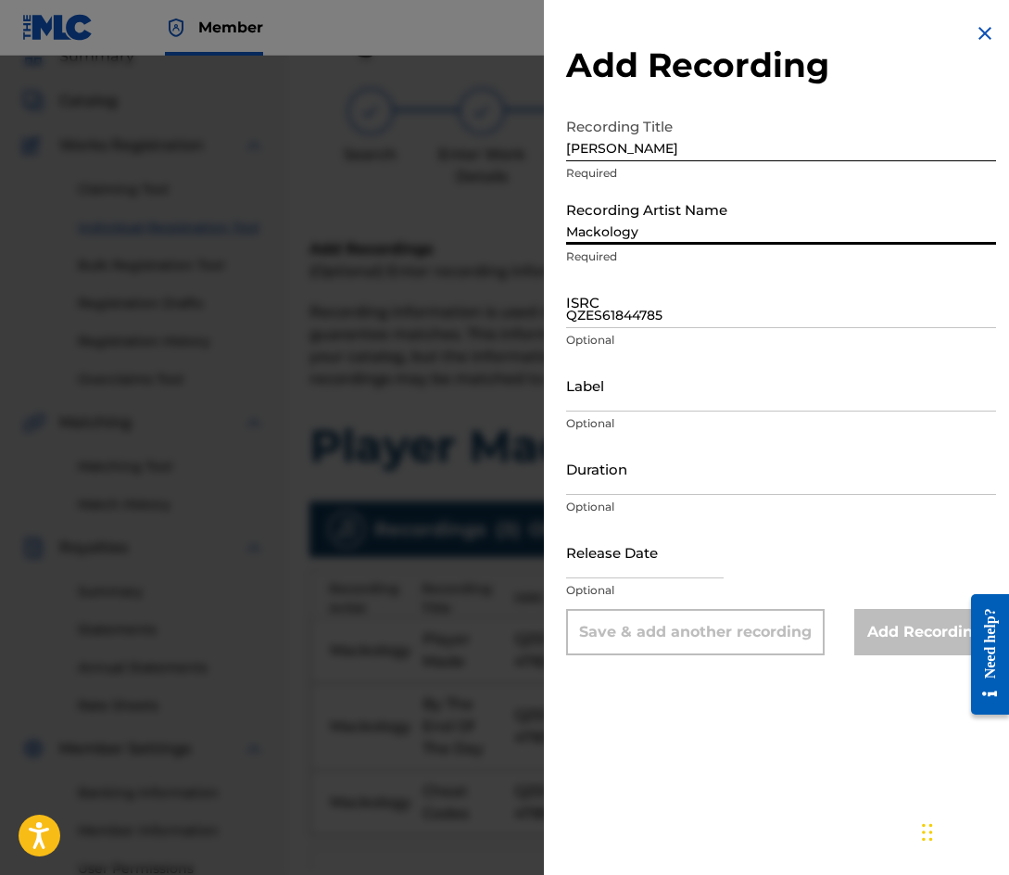
type input "Mackology"
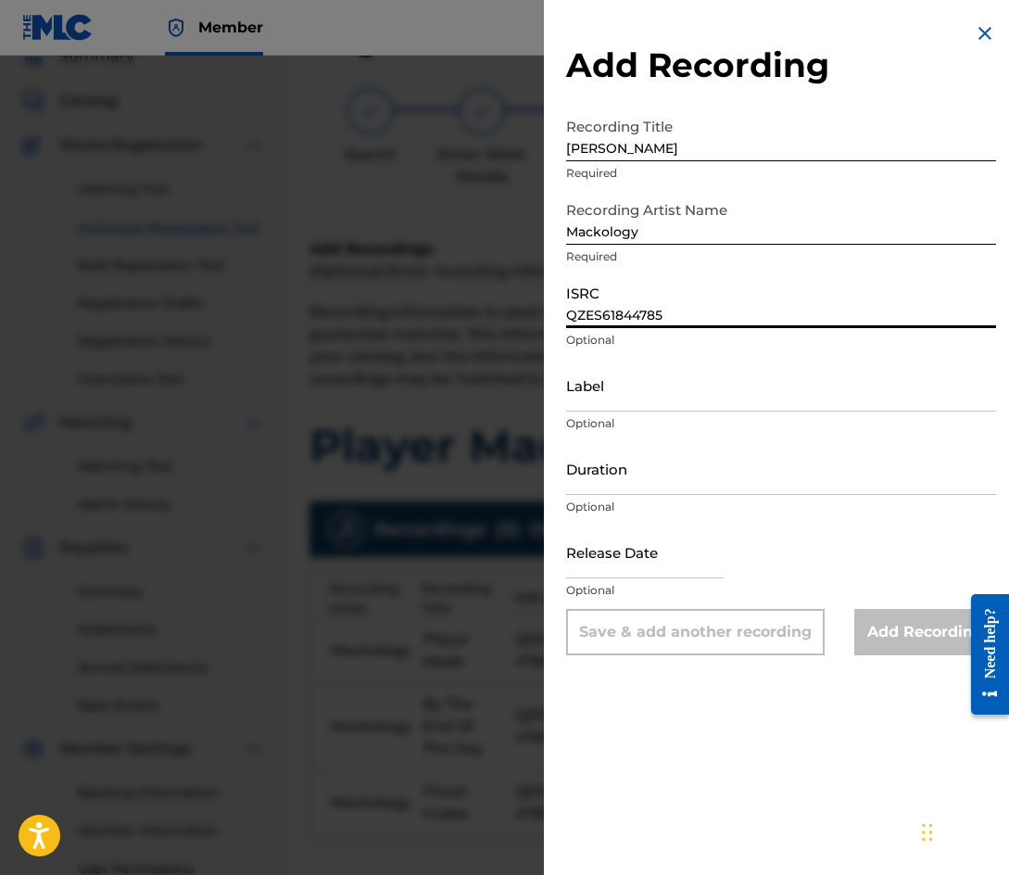
click at [623, 315] on input "QZES61844785" at bounding box center [781, 301] width 430 height 53
paste input "6"
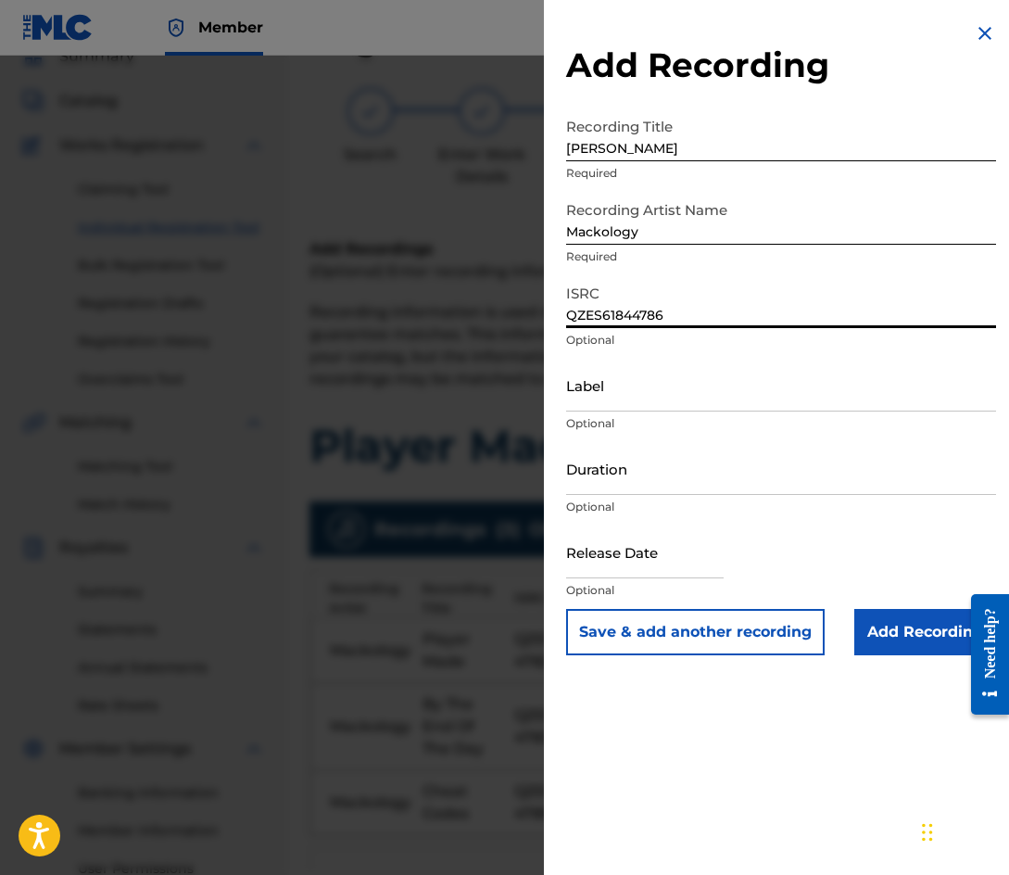
type input "QZES61844786"
click at [662, 640] on button "Save & add another recording" at bounding box center [695, 632] width 258 height 46
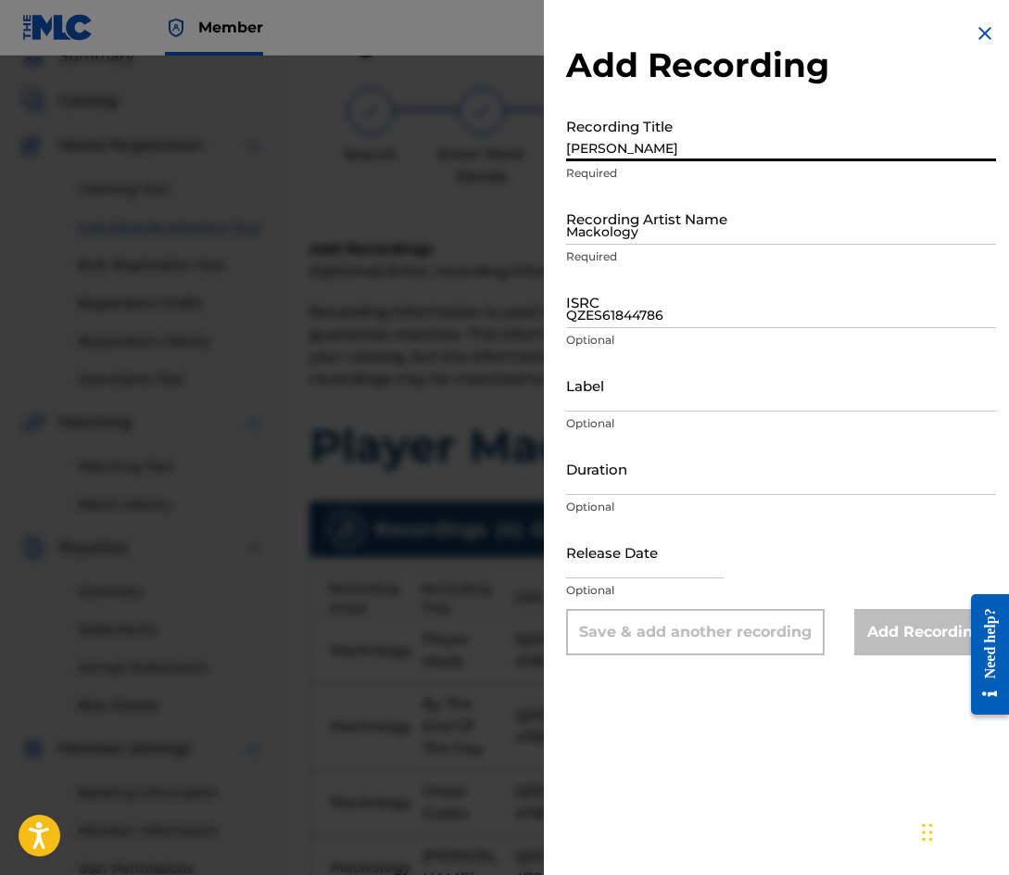
click at [679, 153] on input "[PERSON_NAME]" at bounding box center [781, 134] width 430 height 53
type input "Fat Lip"
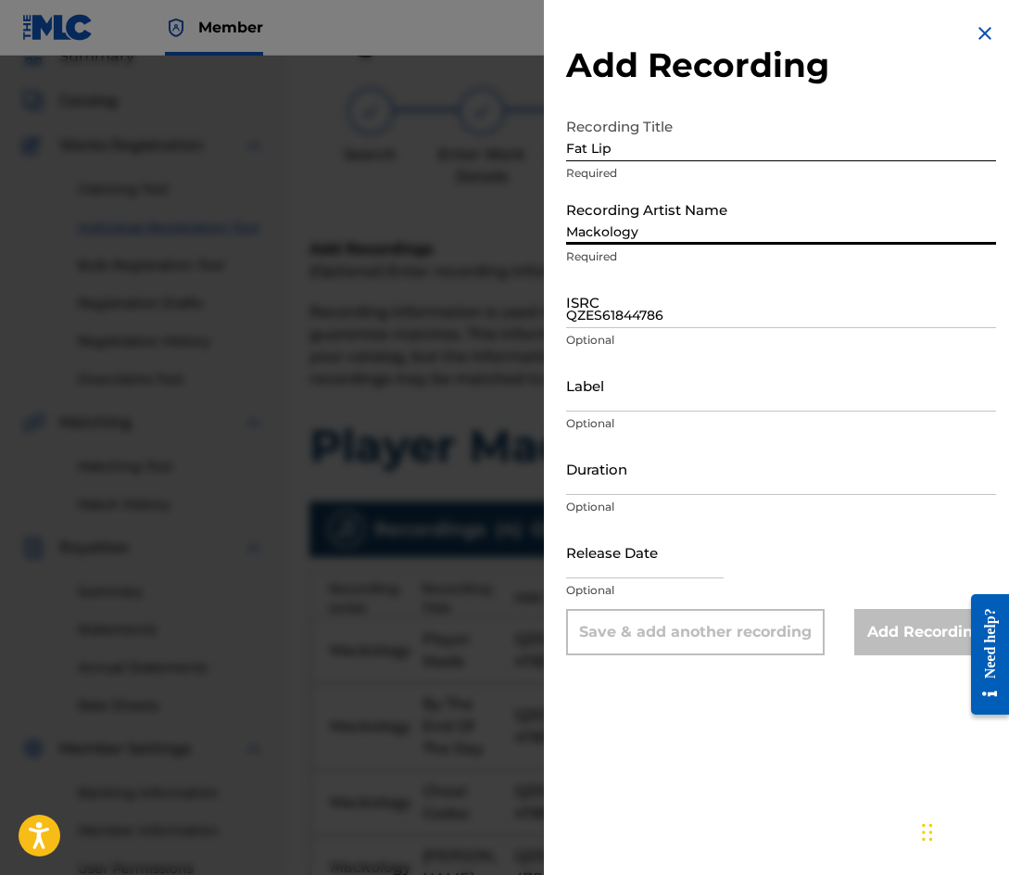
click at [646, 227] on input "Mackology" at bounding box center [781, 218] width 430 height 53
type input "Mackology"
click at [621, 318] on input "QZES61844786" at bounding box center [781, 301] width 430 height 53
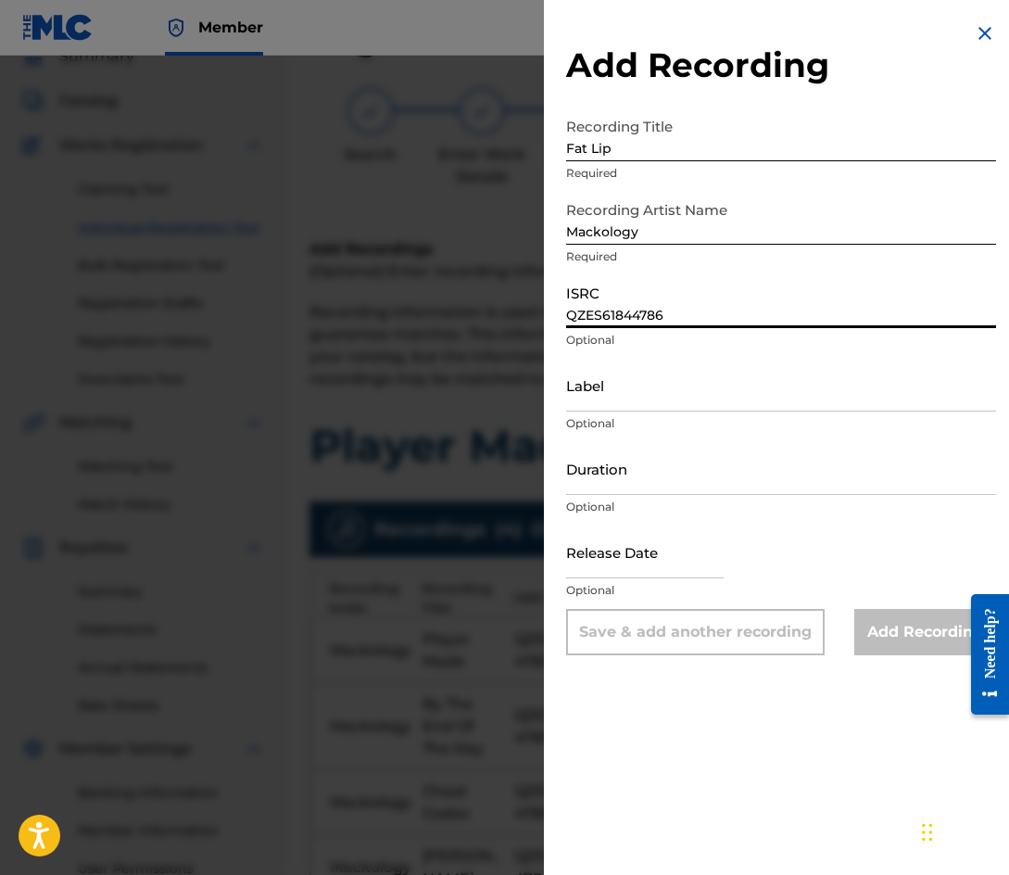
paste input "7"
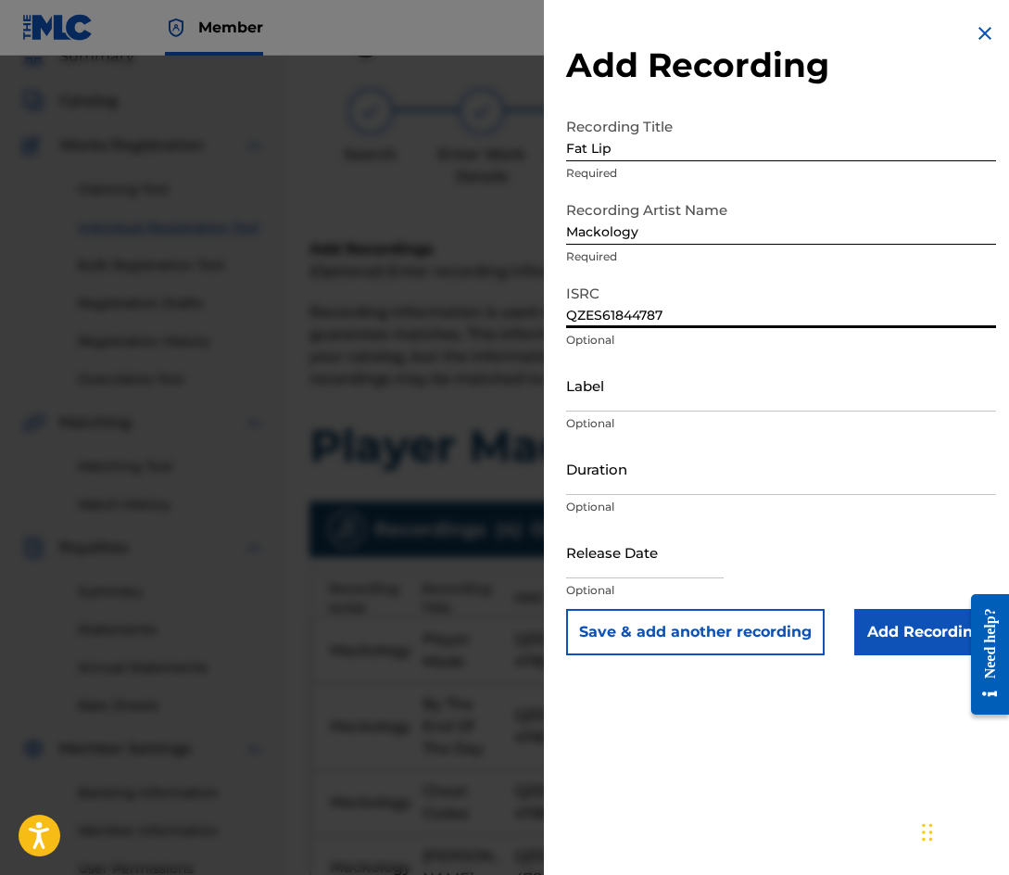
type input "QZES61844787"
click at [730, 631] on button "Save & add another recording" at bounding box center [695, 632] width 258 height 46
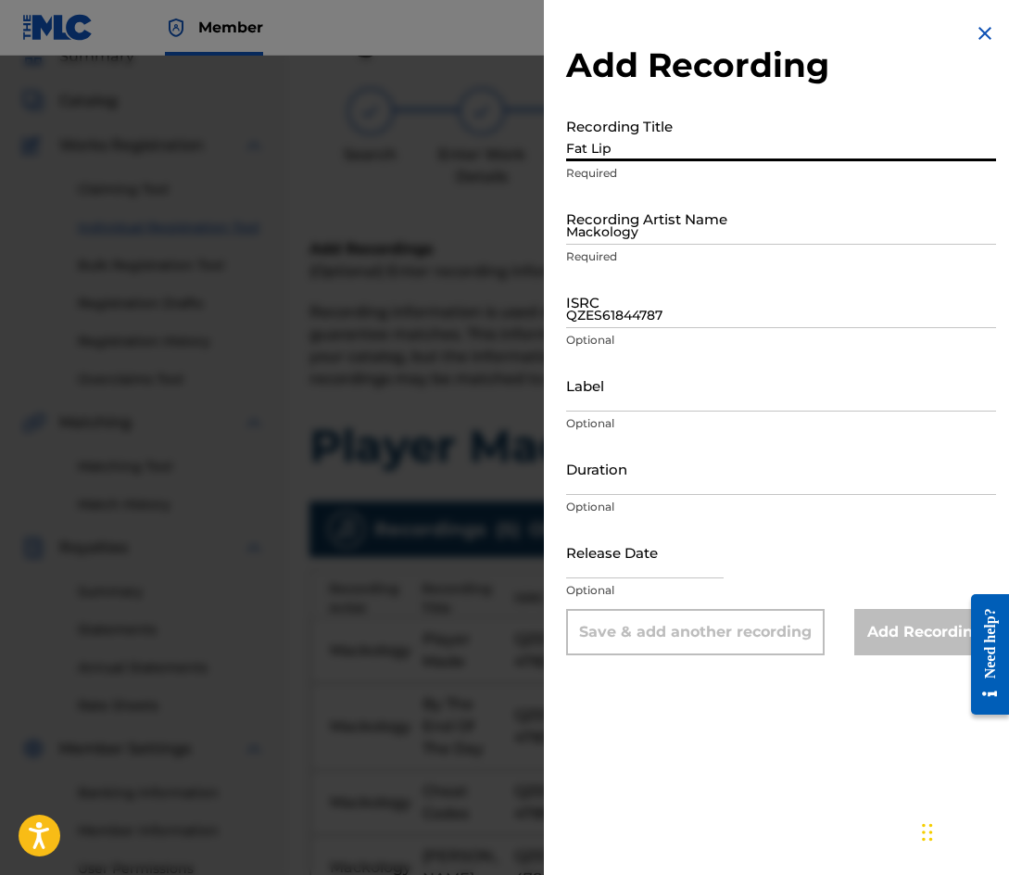
click at [612, 158] on input "Fat Lip" at bounding box center [781, 134] width 430 height 53
type input "My Business"
click at [612, 217] on input "Mackology" at bounding box center [781, 218] width 430 height 53
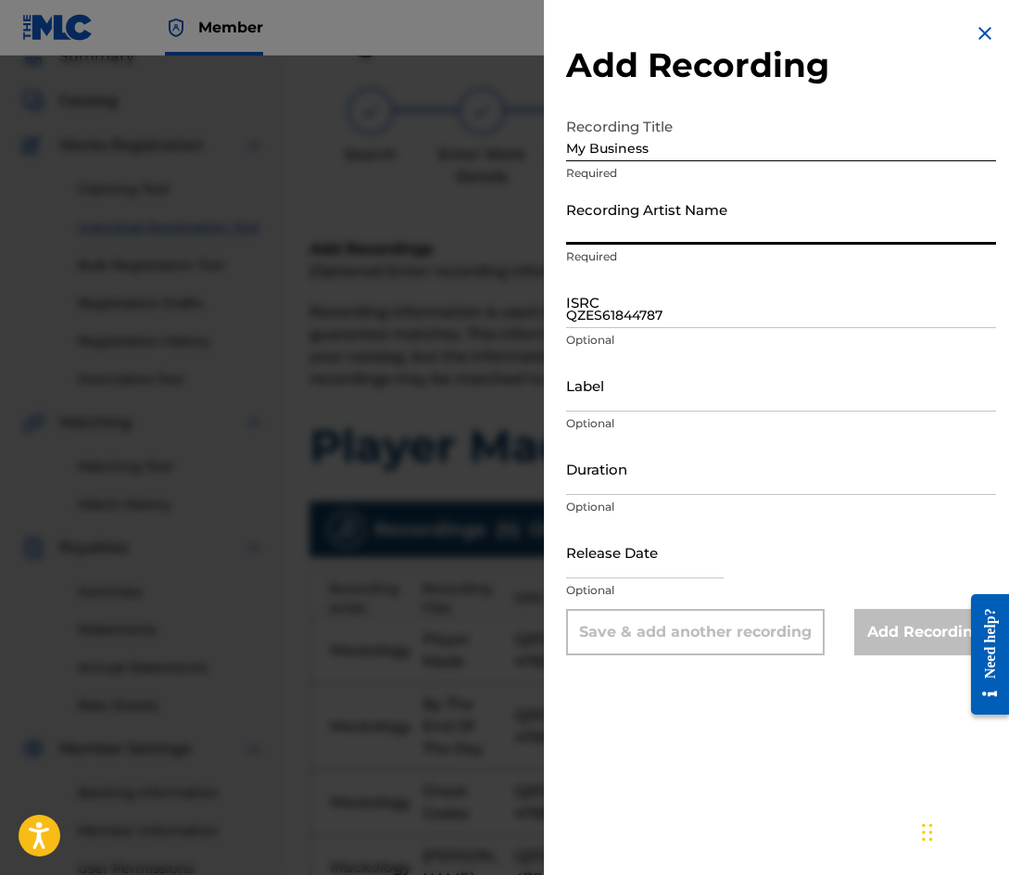
type input "Mackology"
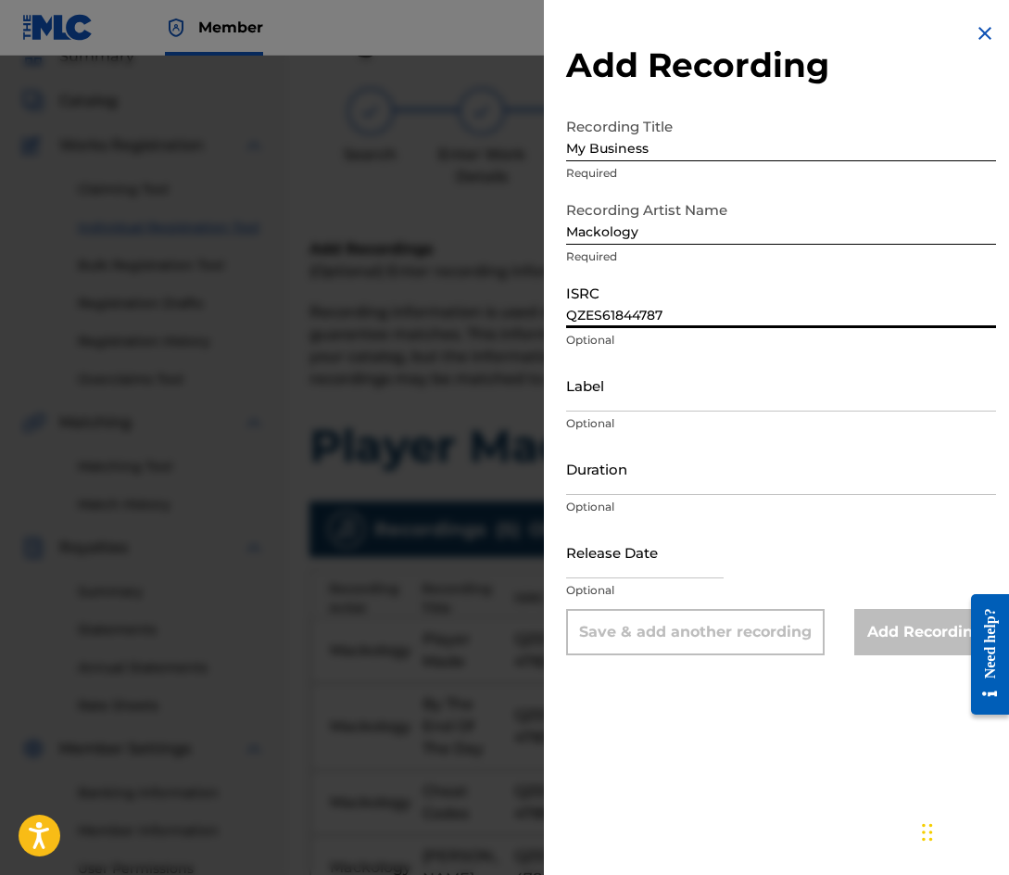
paste input "8"
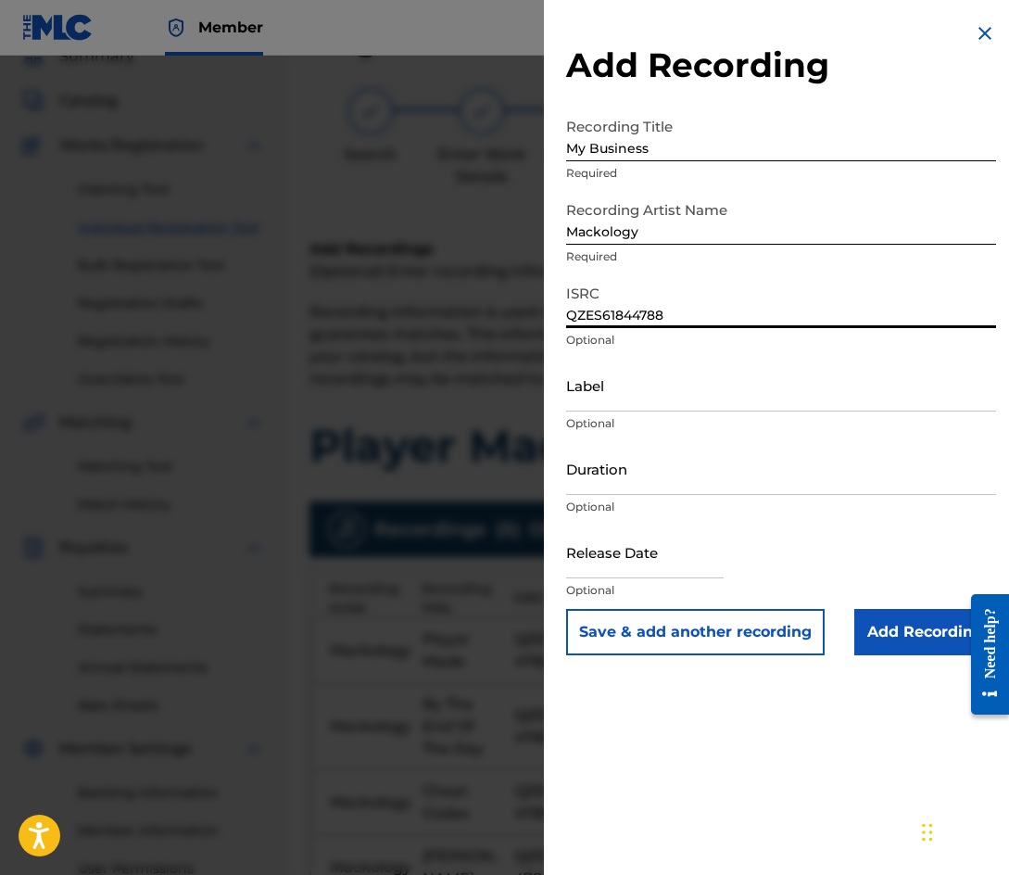
type input "QZES61844788"
click at [700, 634] on button "Save & add another recording" at bounding box center [695, 632] width 258 height 46
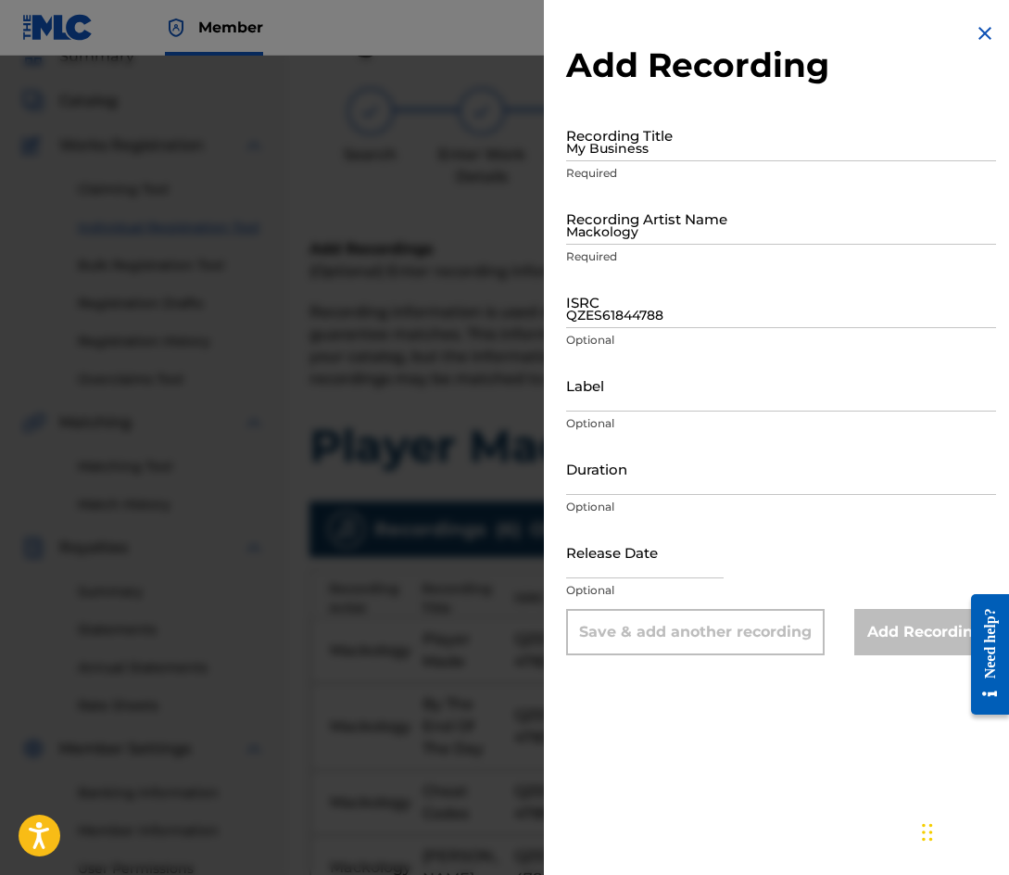
click at [624, 142] on input "My Business" at bounding box center [781, 134] width 430 height 53
type input "Slappin"
click at [638, 243] on input "Mackology" at bounding box center [781, 218] width 430 height 53
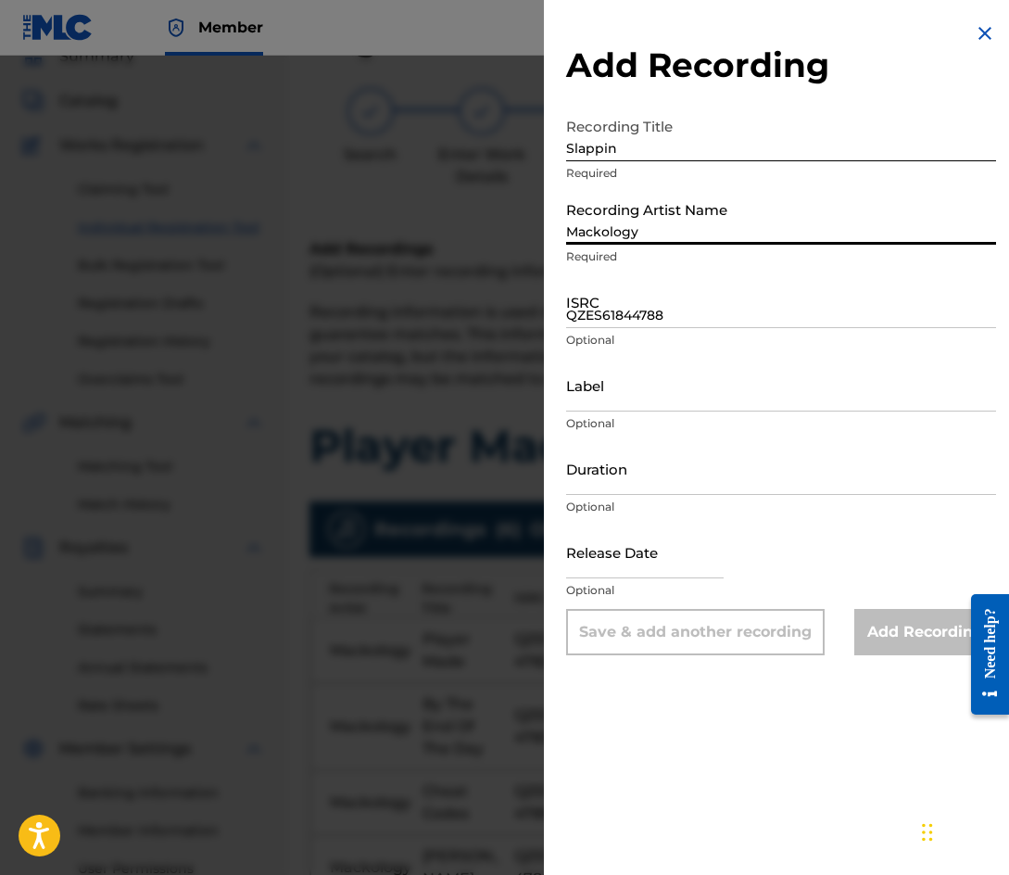
type input "Mackology"
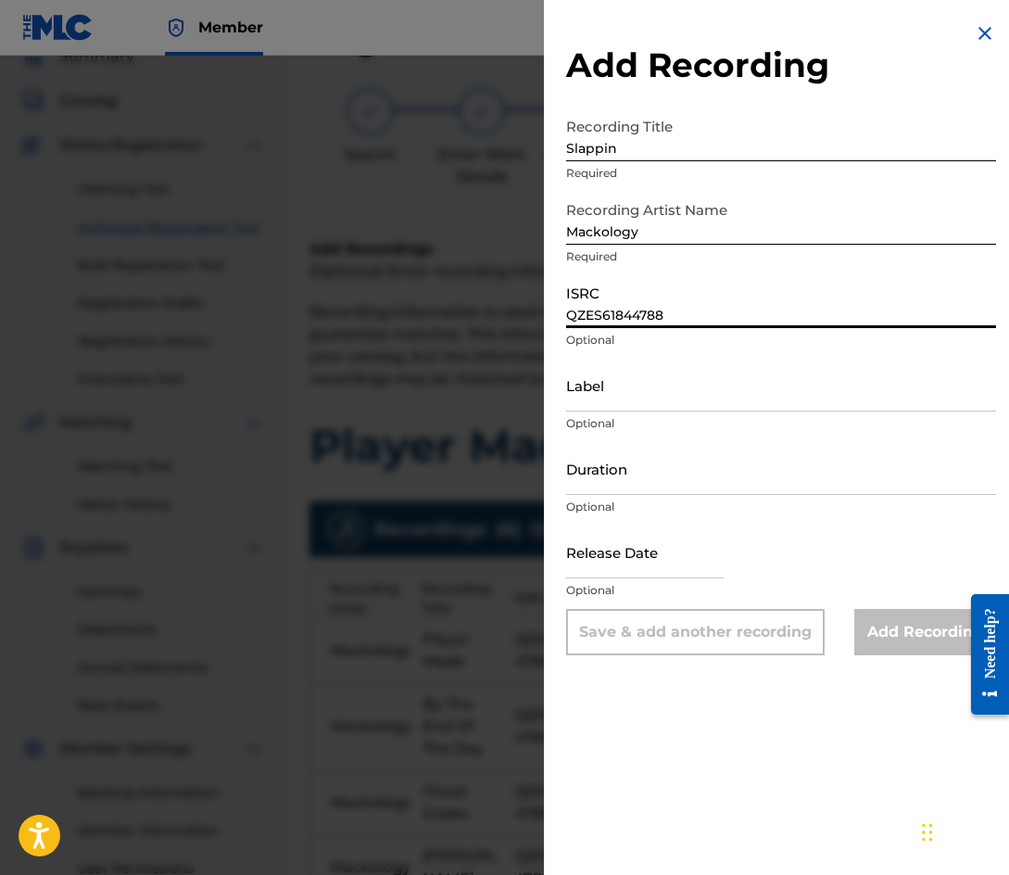
click at [636, 314] on input "QZES61844788" at bounding box center [781, 301] width 430 height 53
paste input "9"
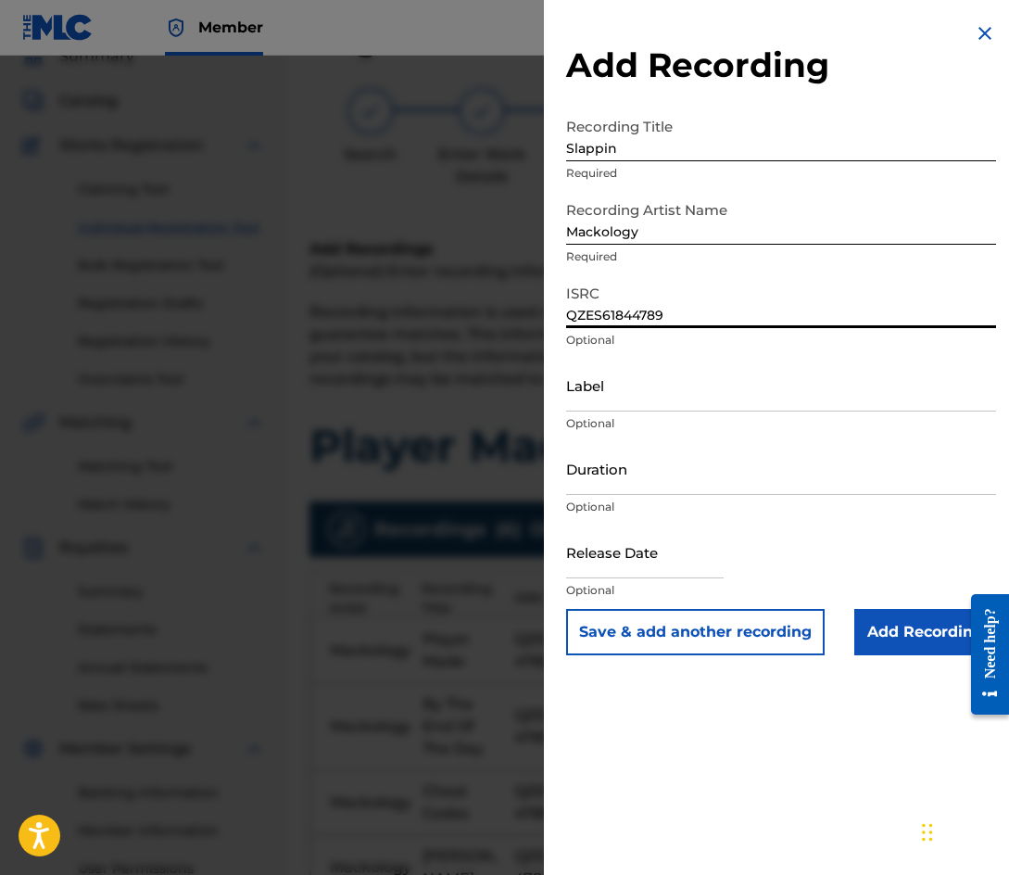
type input "QZES61844789"
click at [685, 645] on button "Save & add another recording" at bounding box center [695, 632] width 258 height 46
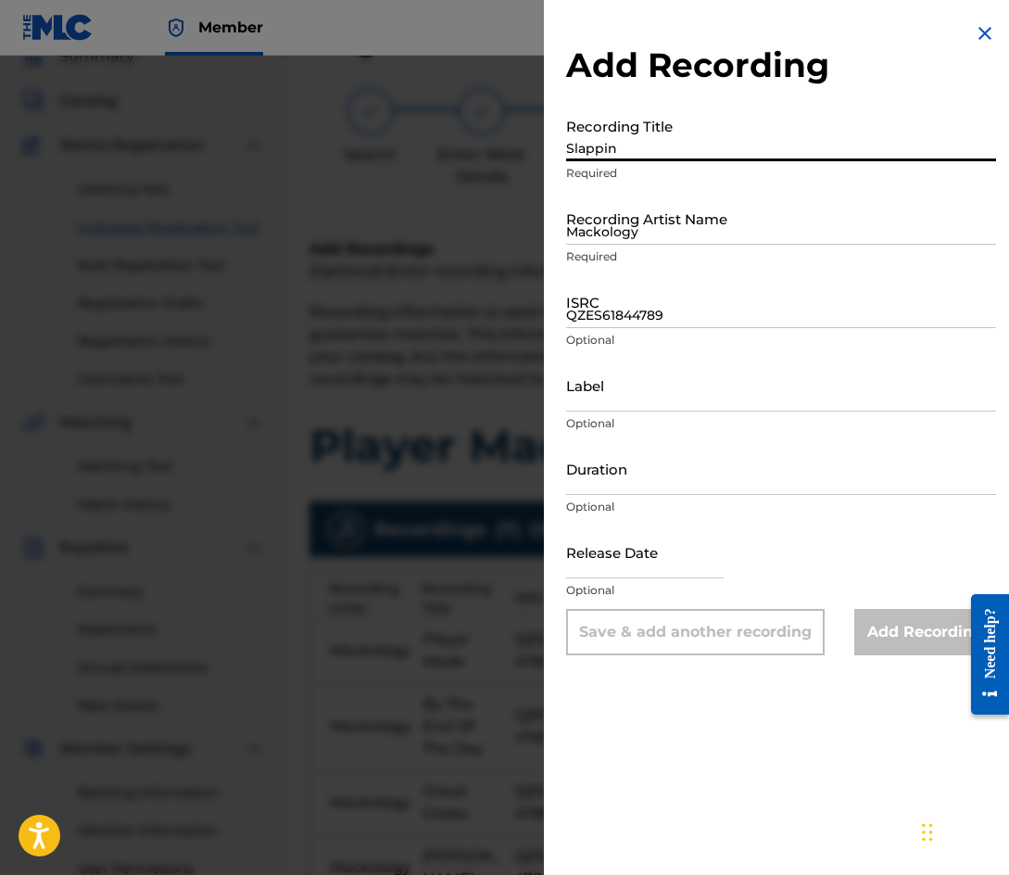
click at [620, 152] on input "Slappin" at bounding box center [781, 134] width 430 height 53
type input "Stone Cold"
click at [634, 224] on input "Mackology" at bounding box center [781, 218] width 430 height 53
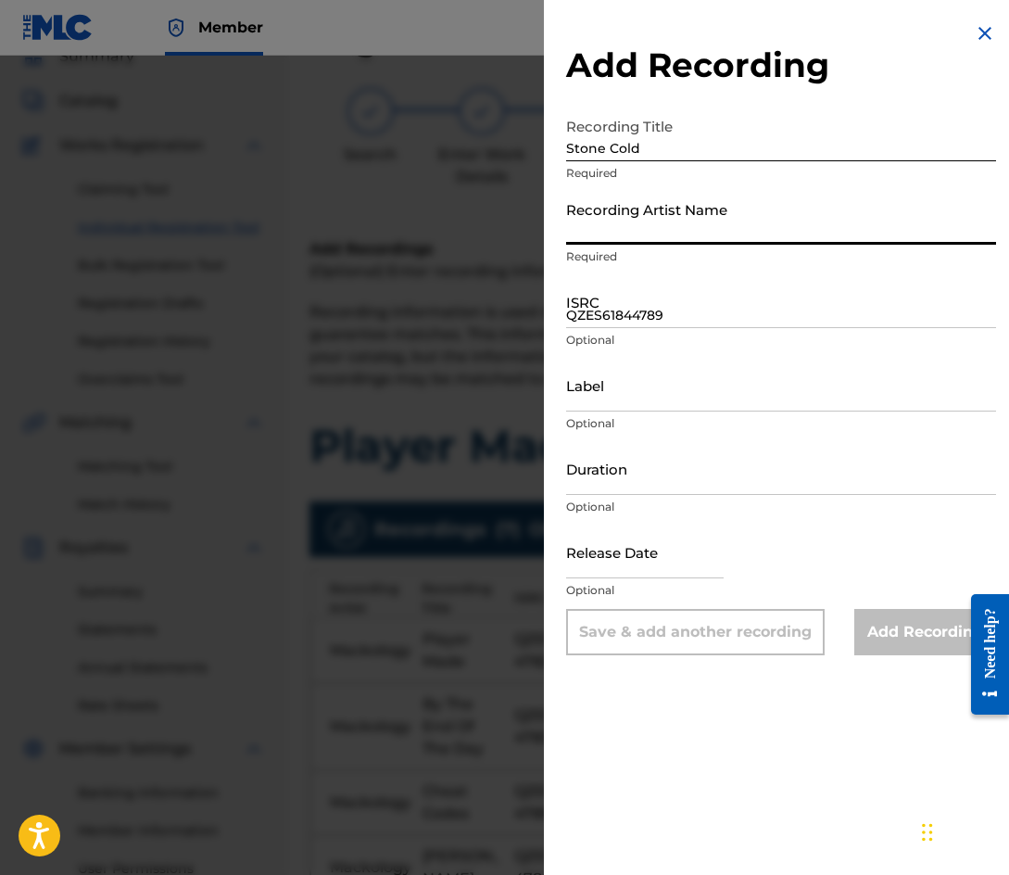
type input "Mackology"
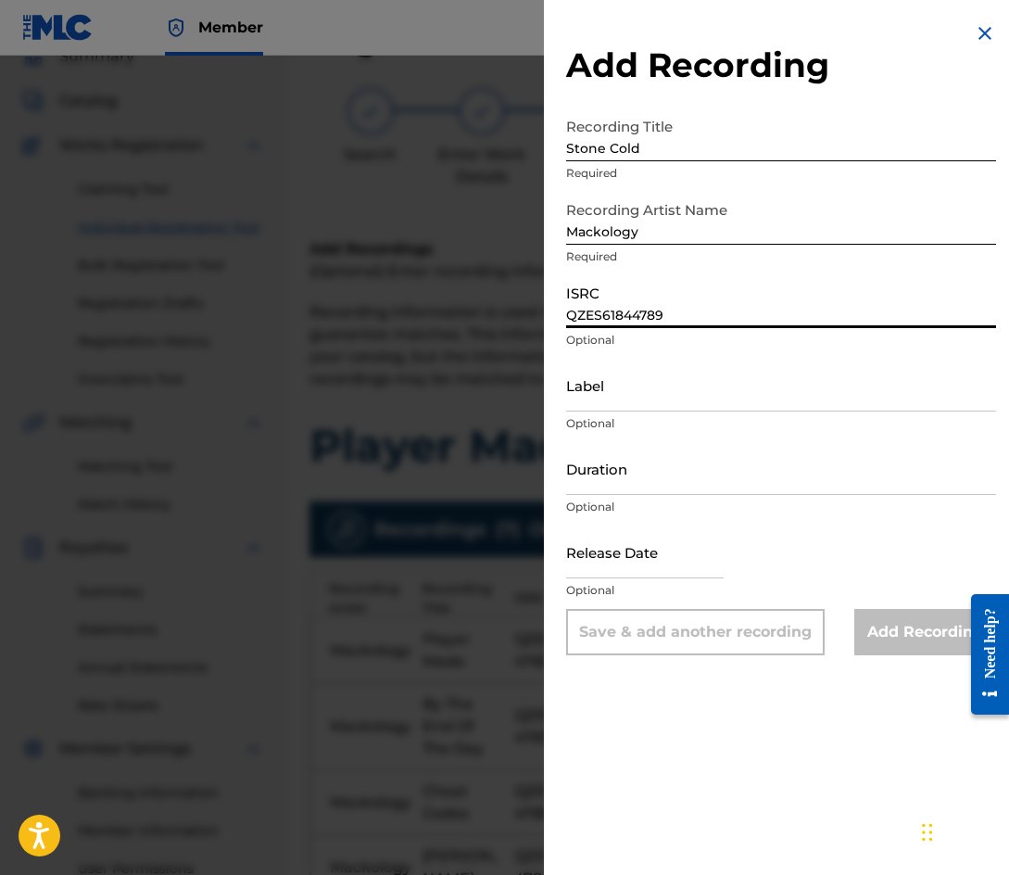
click at [624, 306] on input "QZES61844789" at bounding box center [781, 301] width 430 height 53
paste input "90"
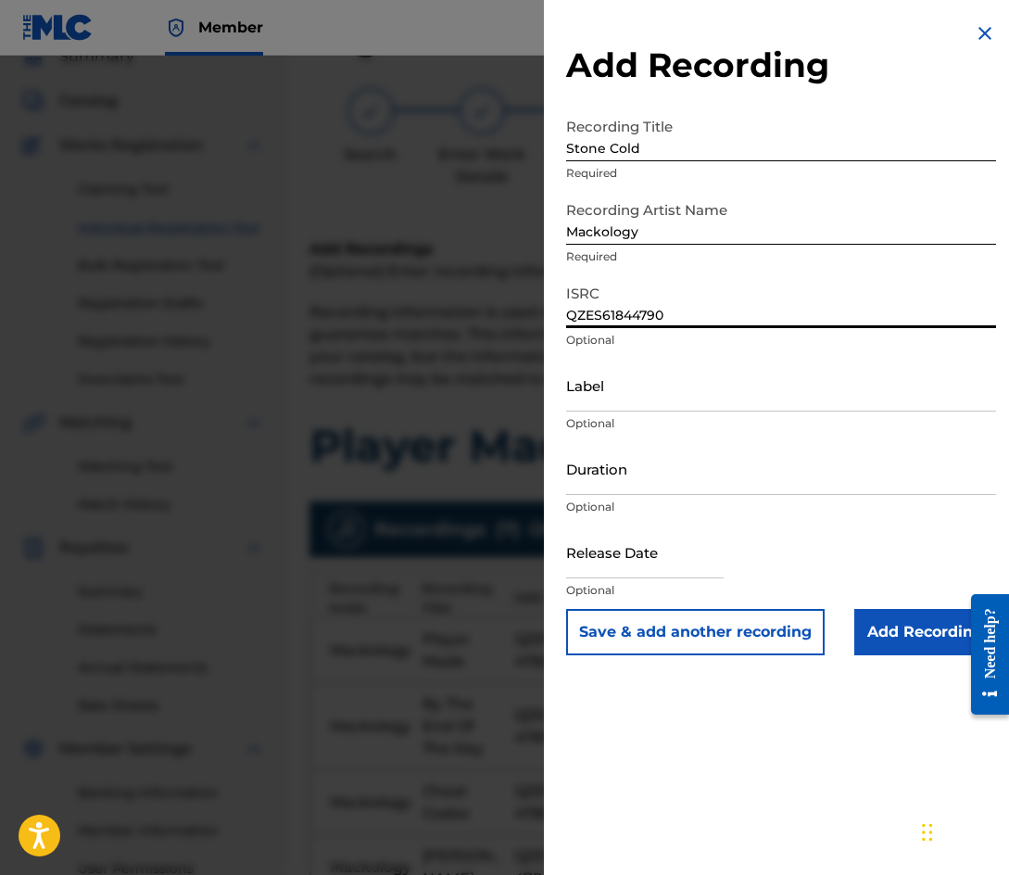
type input "QZES61844790"
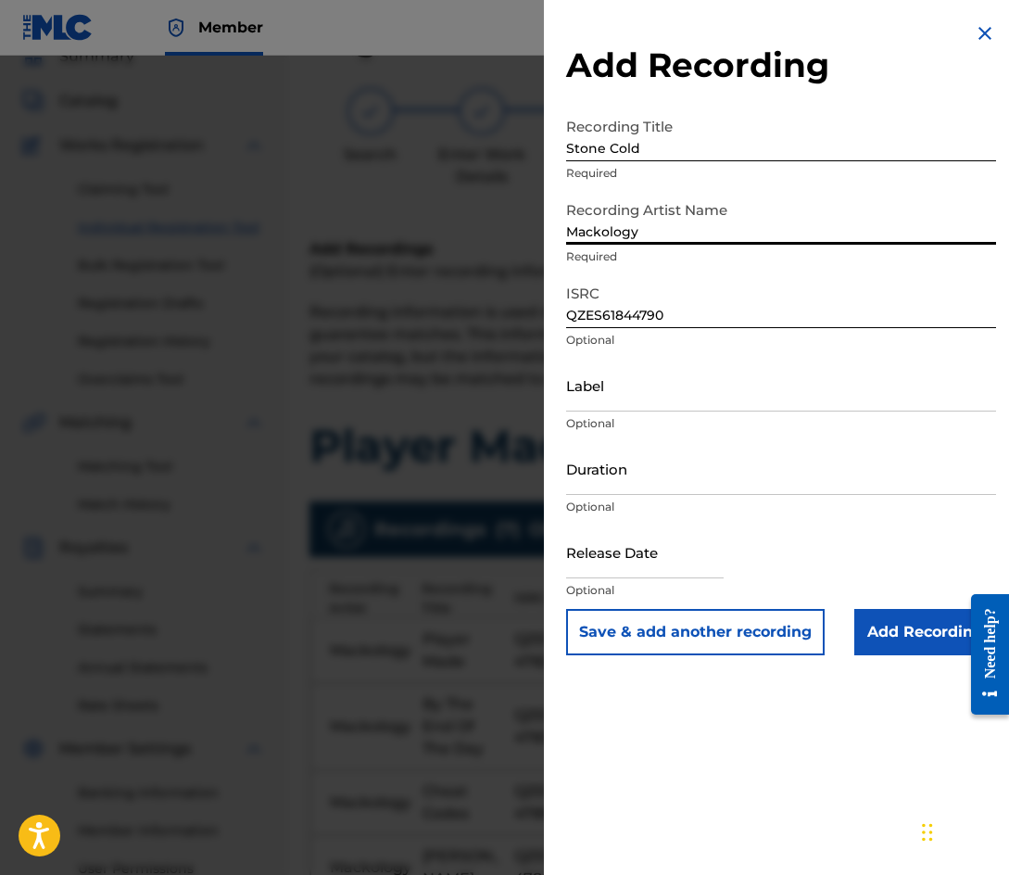
click at [660, 239] on input "Mackology" at bounding box center [781, 218] width 430 height 53
type input "Mackology"
click at [712, 637] on button "Save & add another recording" at bounding box center [695, 632] width 258 height 46
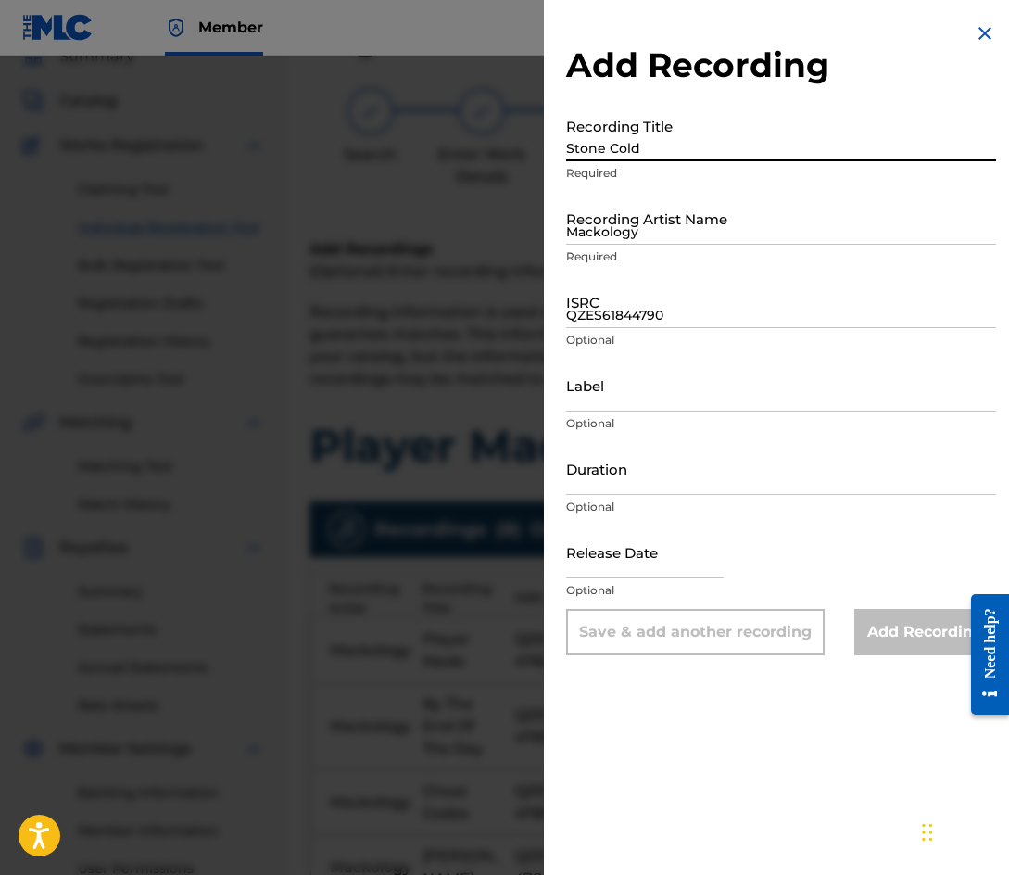
click at [695, 137] on input "Stone Cold" at bounding box center [781, 134] width 430 height 53
type input "One More Road To Cross"
click at [637, 218] on input "Mackology" at bounding box center [781, 218] width 430 height 53
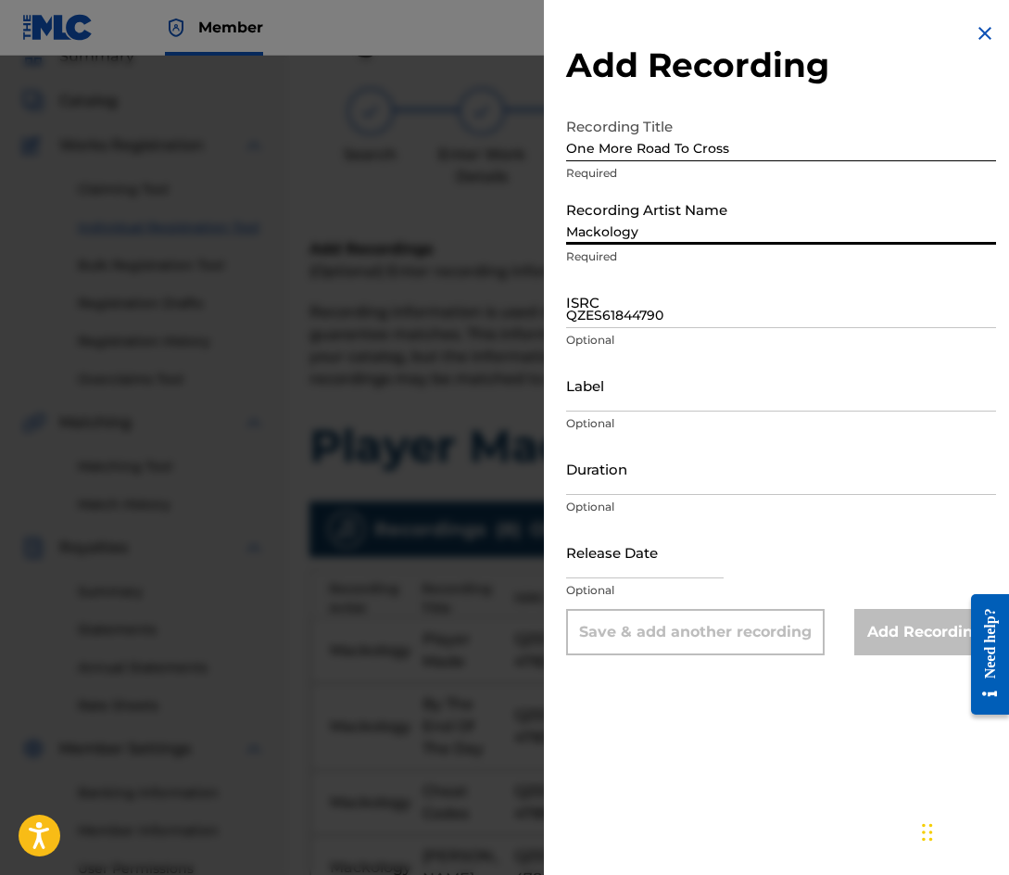
type input "Mackology"
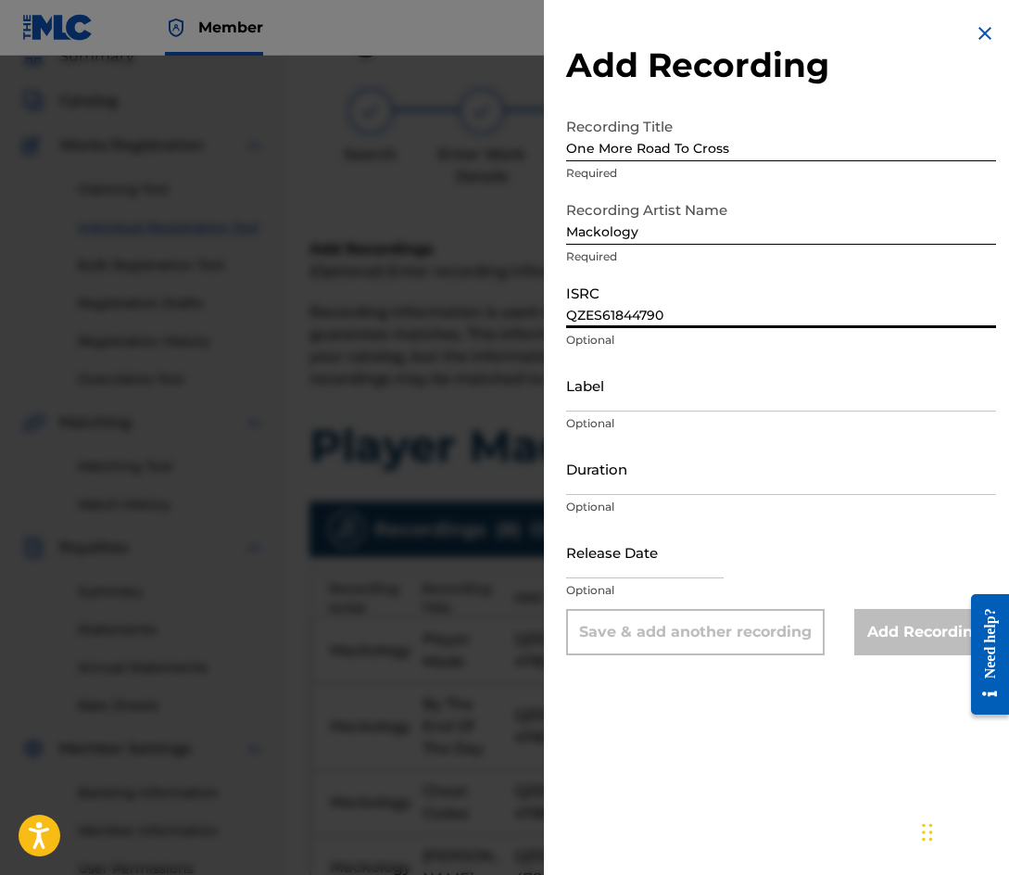
paste input "1"
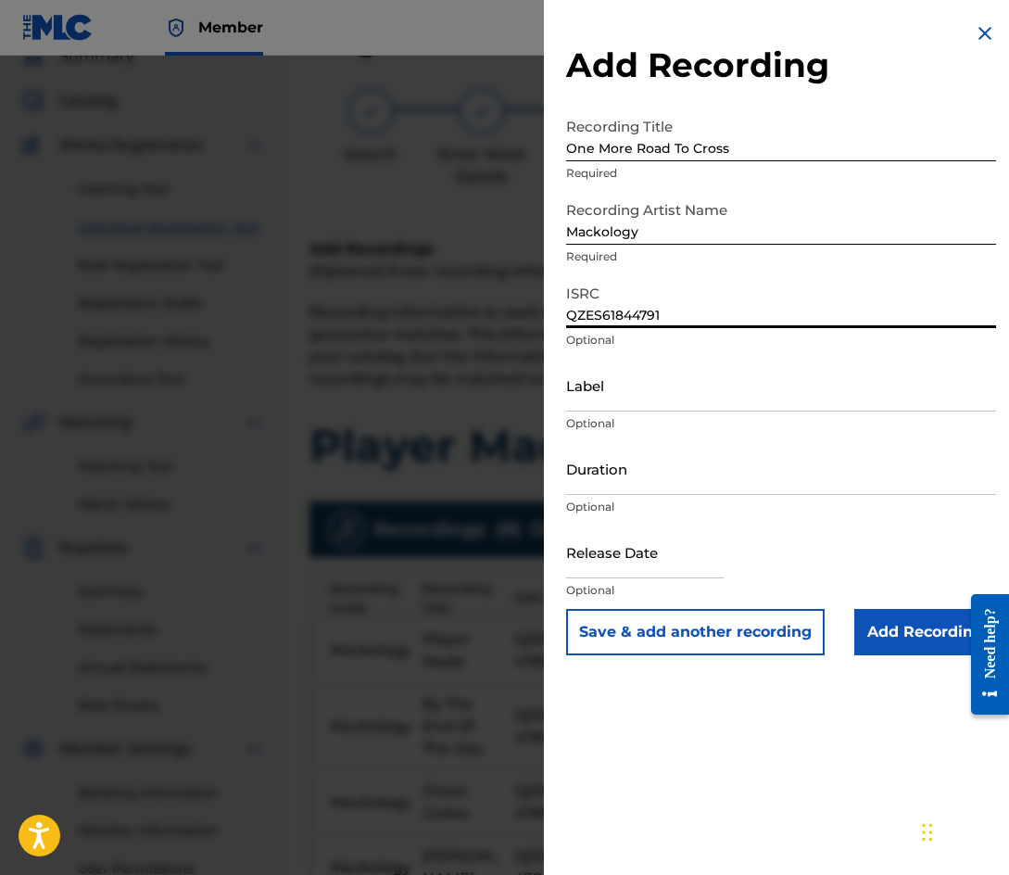
type input "QZES61844791"
click at [909, 630] on input "Add Recording" at bounding box center [925, 632] width 142 height 46
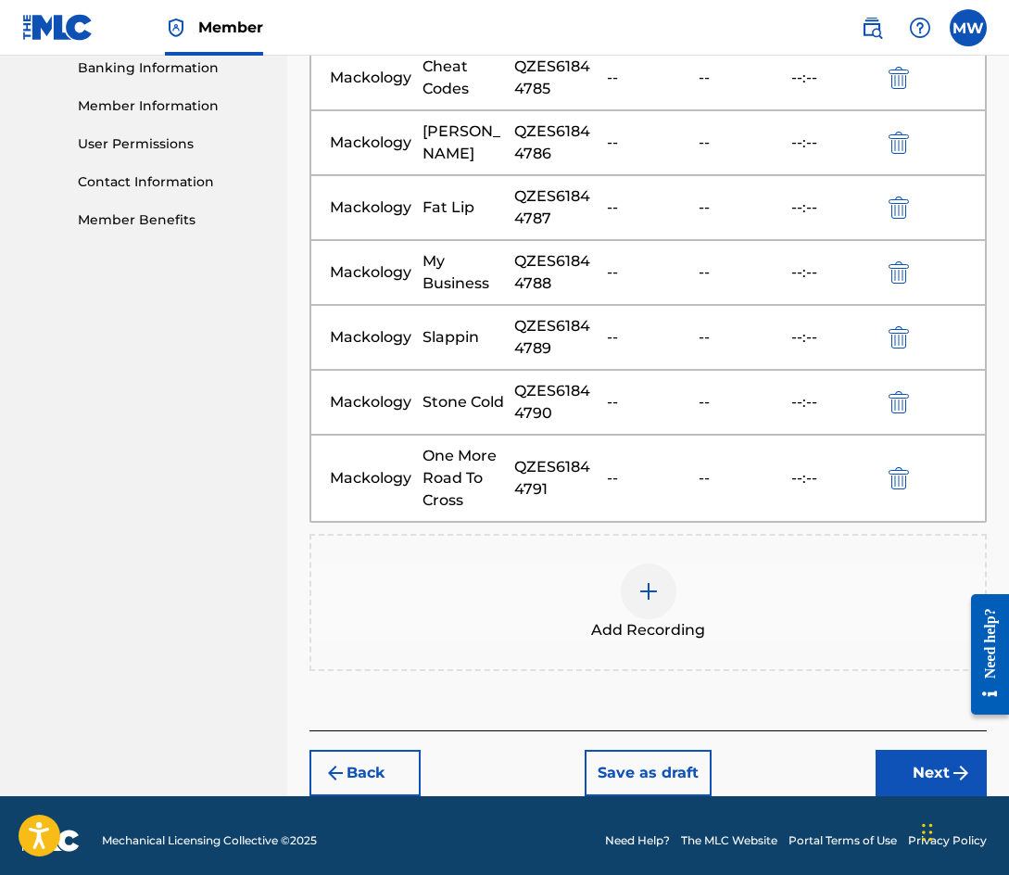
scroll to position [818, 0]
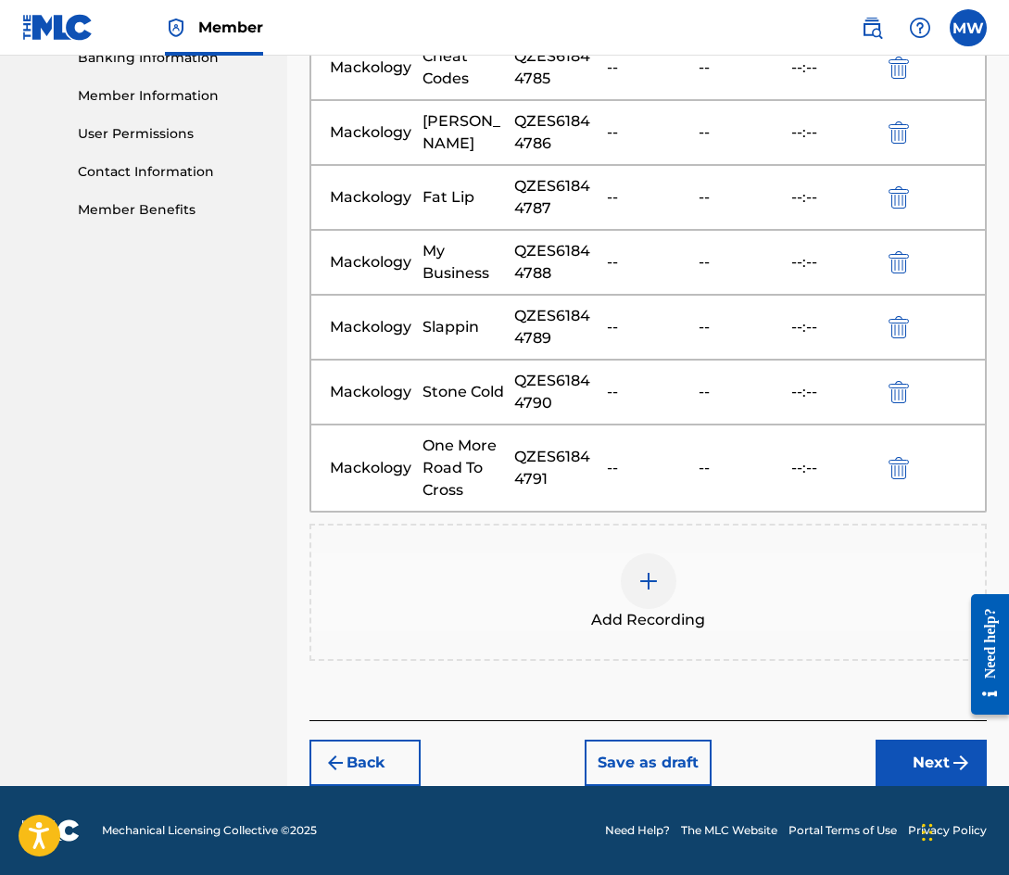
click at [922, 761] on button "Next" at bounding box center [931, 762] width 111 height 46
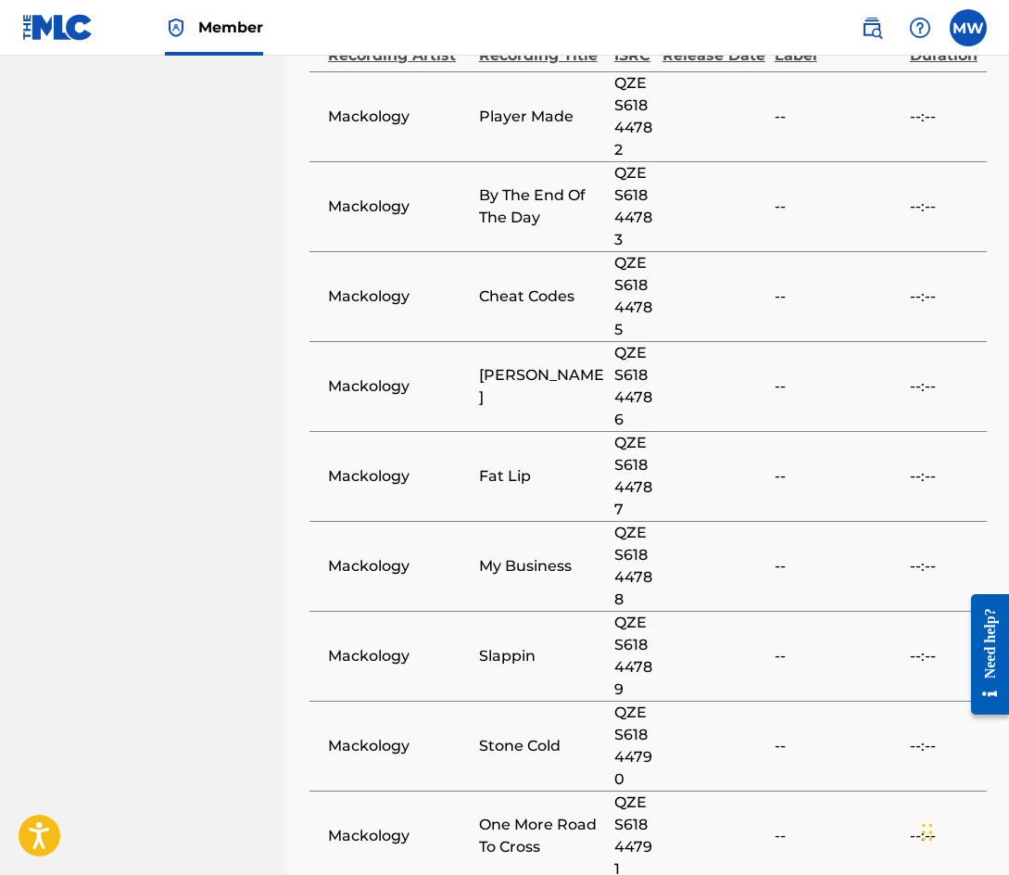
scroll to position [1550, 0]
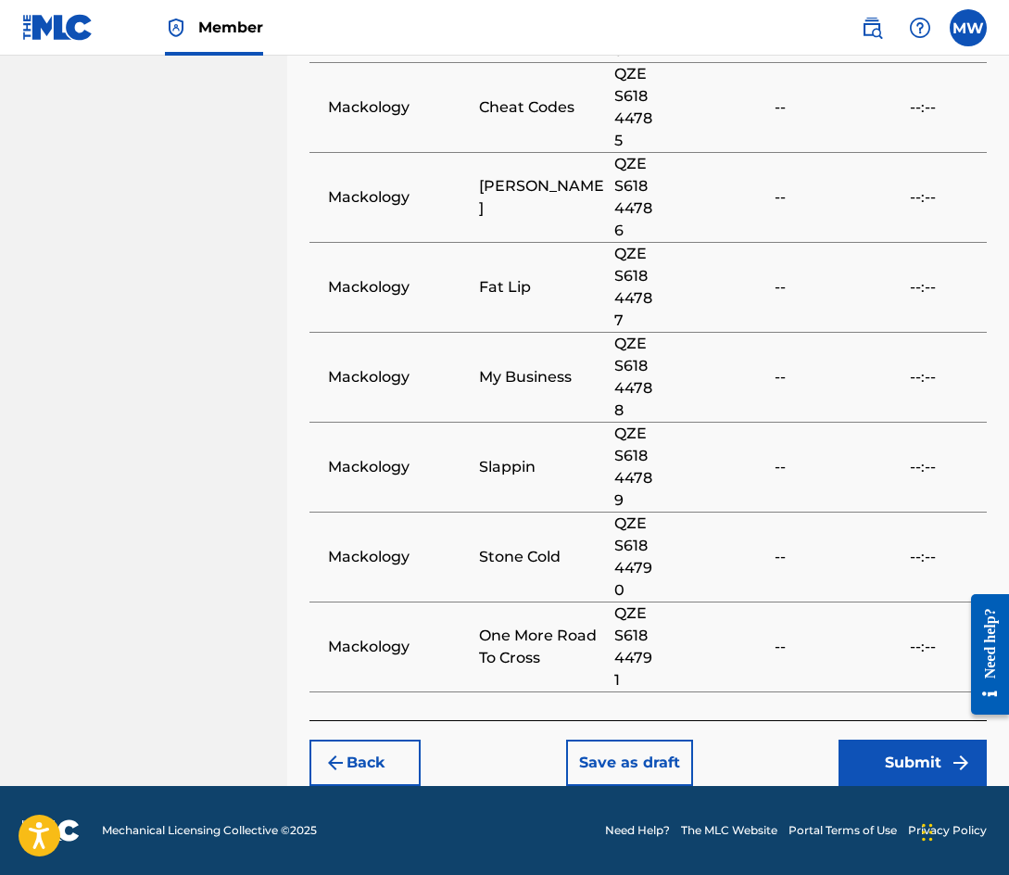
click at [919, 761] on button "Submit" at bounding box center [912, 762] width 148 height 46
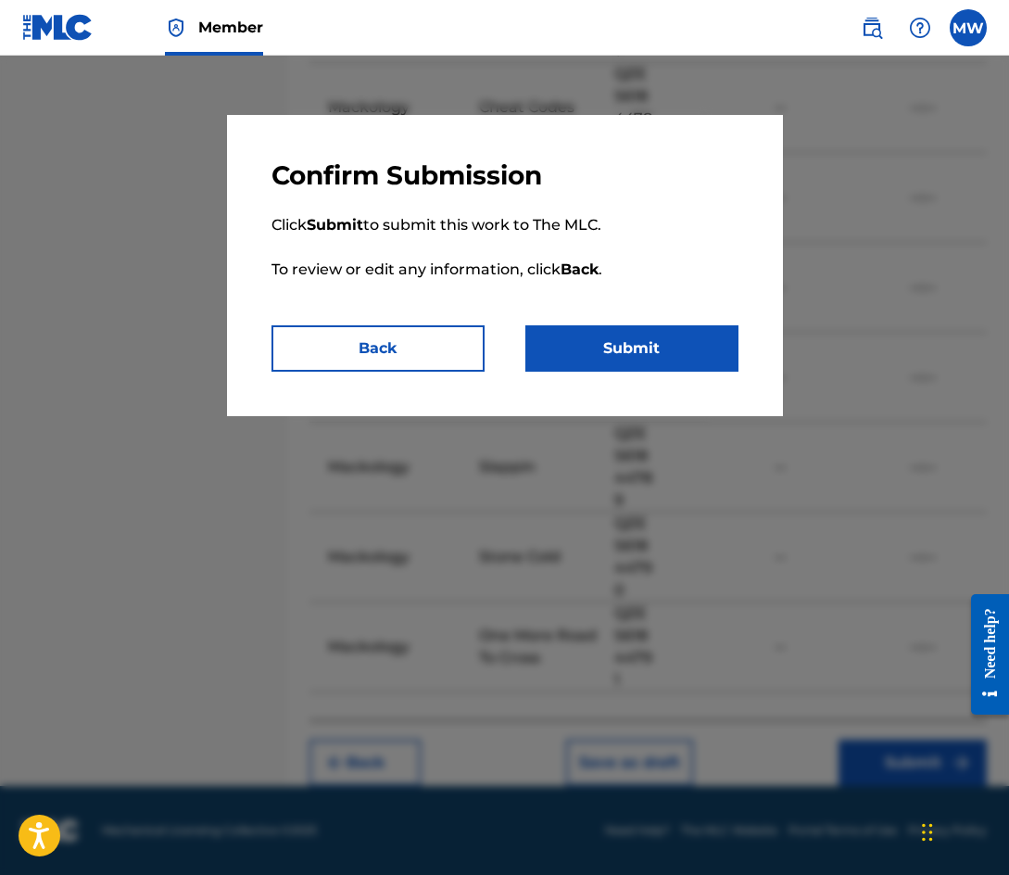
click at [644, 349] on button "Submit" at bounding box center [631, 348] width 213 height 46
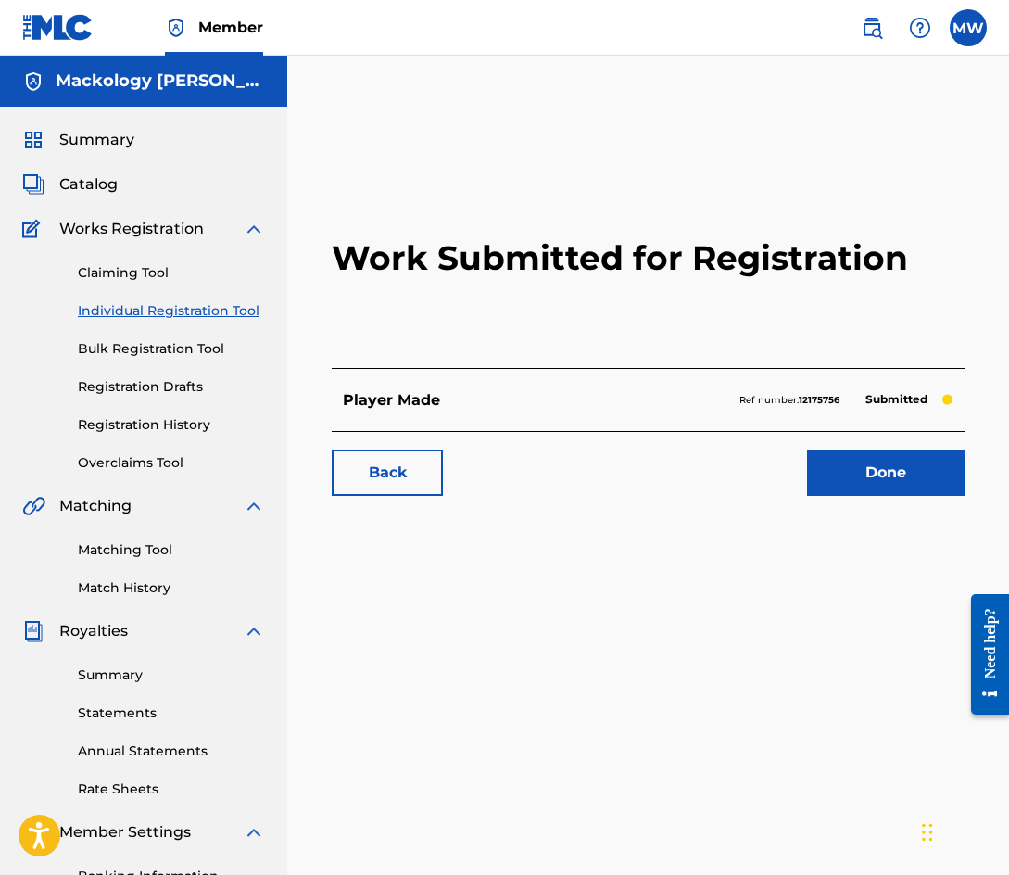
click at [879, 478] on link "Done" at bounding box center [886, 472] width 158 height 46
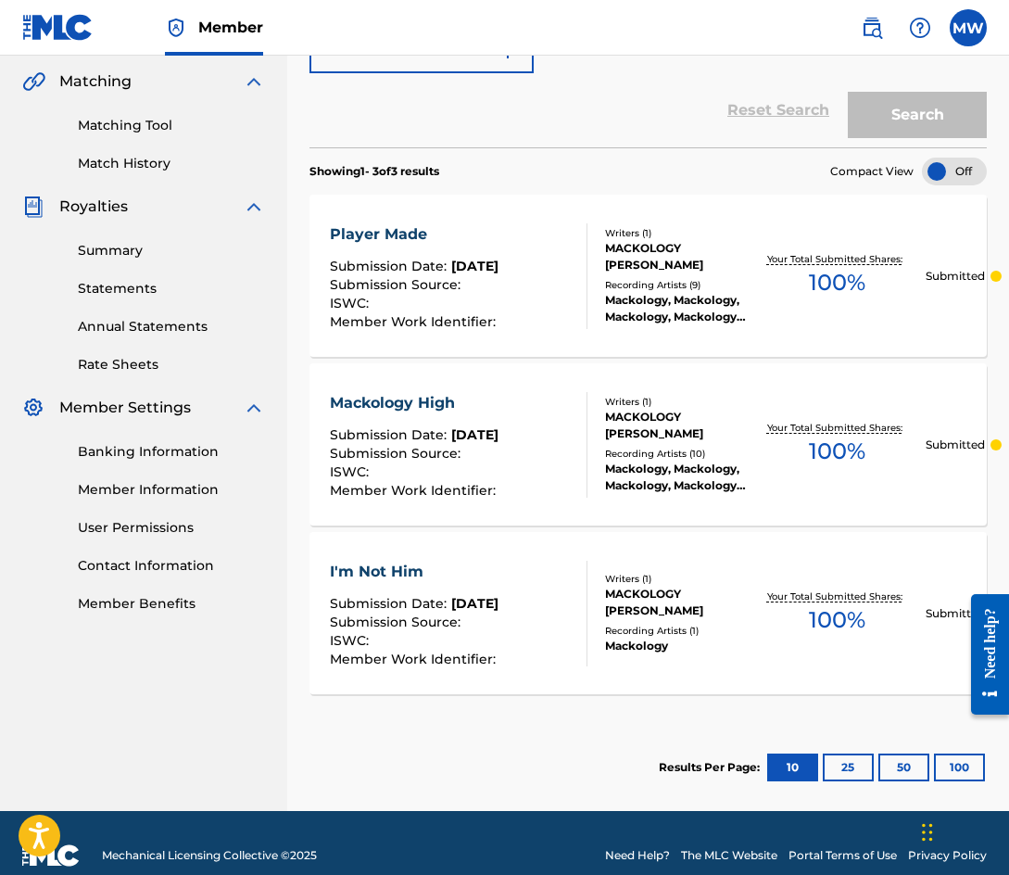
scroll to position [449, 0]
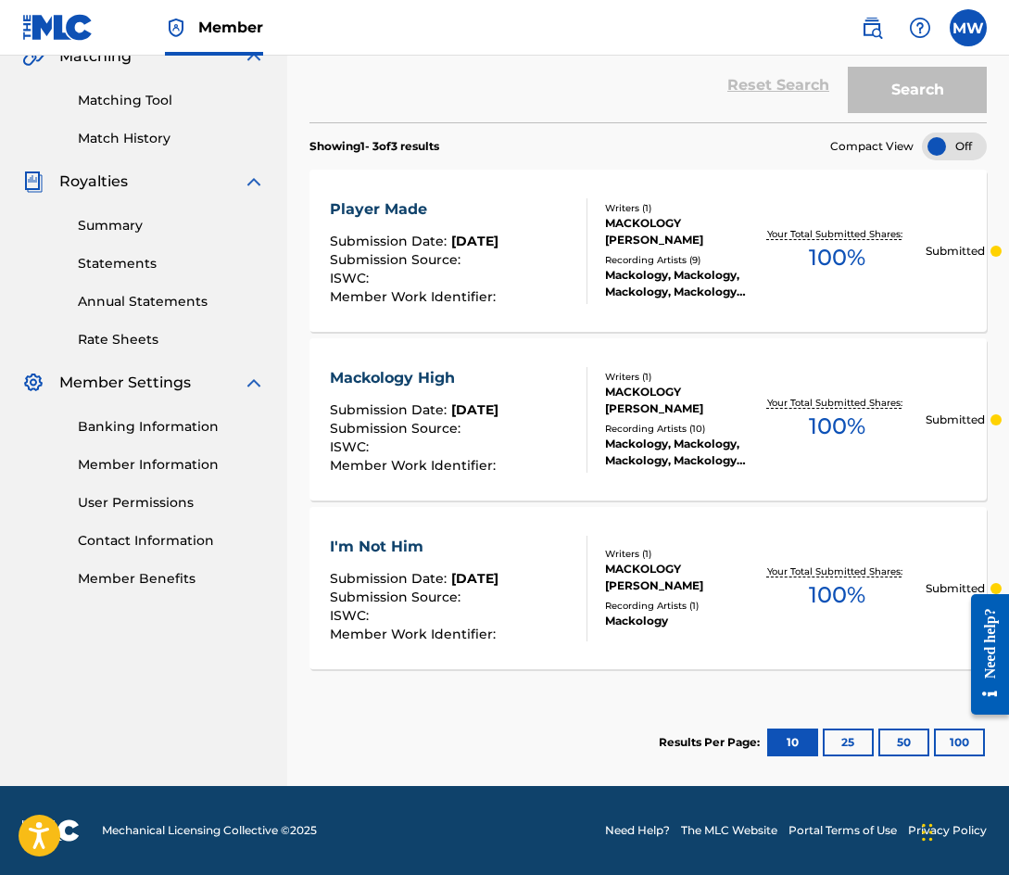
click at [494, 464] on span "Member Work Identifier :" at bounding box center [415, 465] width 170 height 17
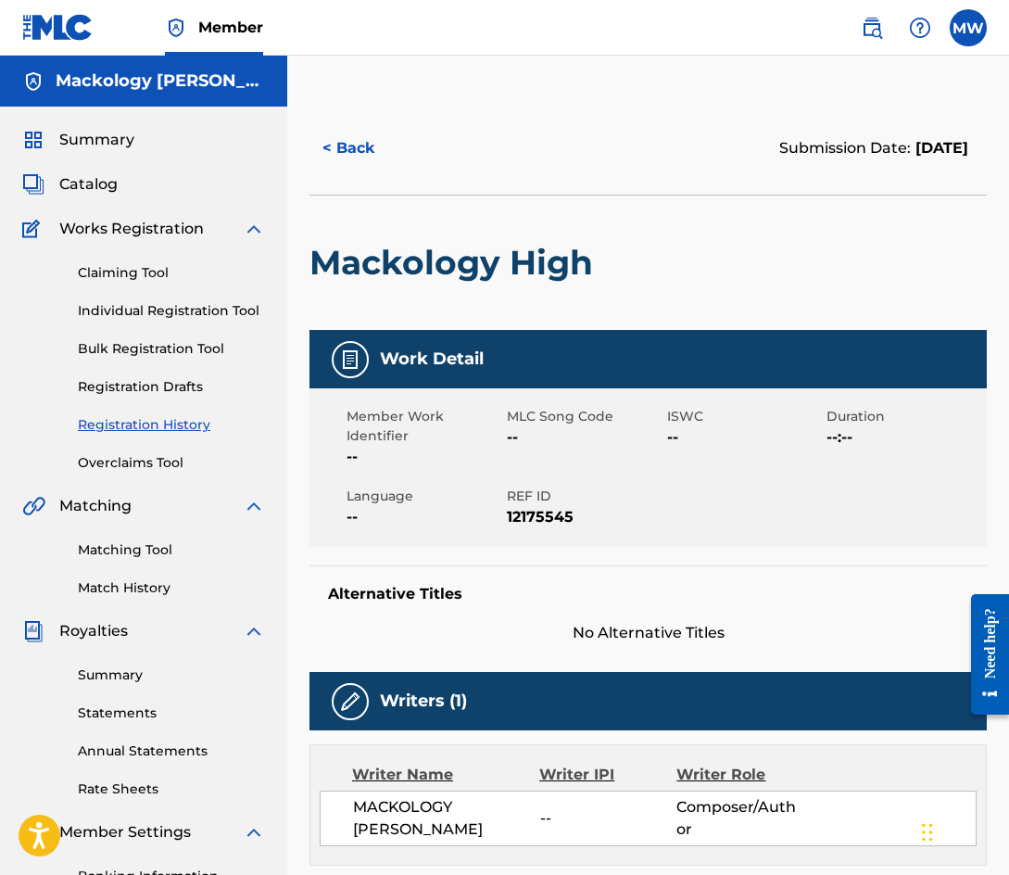
click at [371, 145] on button "< Back" at bounding box center [364, 148] width 111 height 46
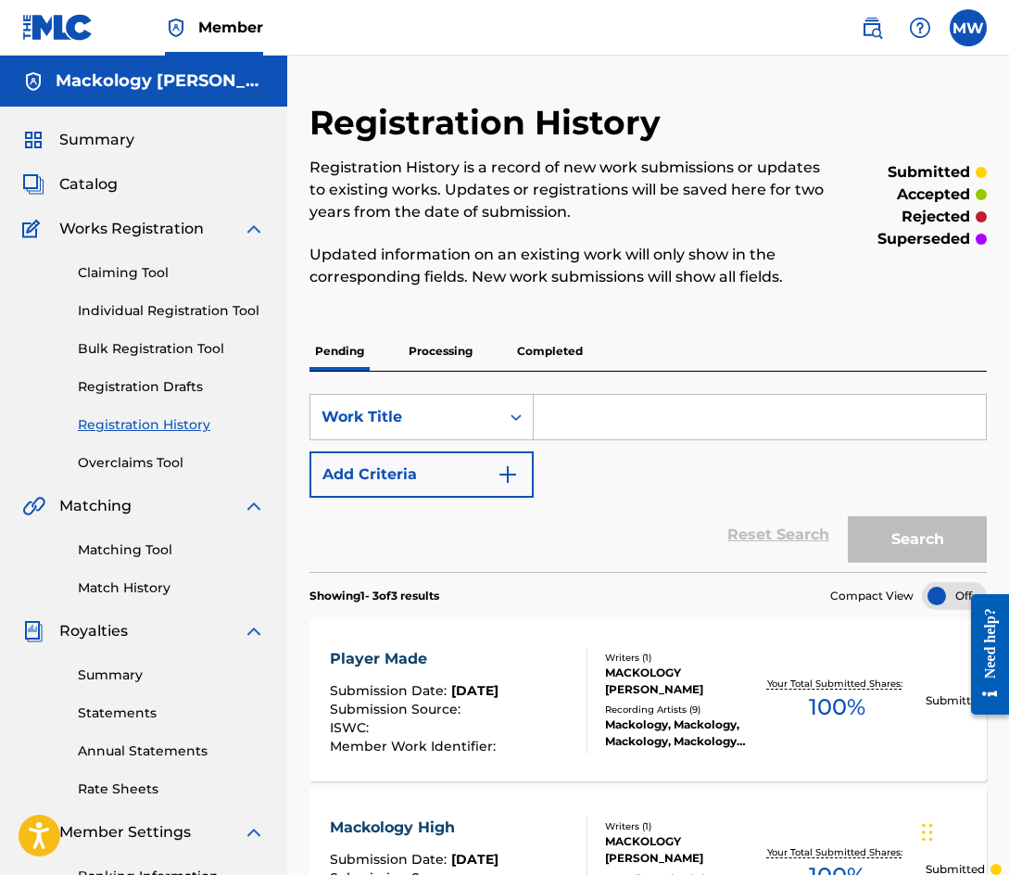
click at [185, 317] on link "Individual Registration Tool" at bounding box center [171, 310] width 187 height 19
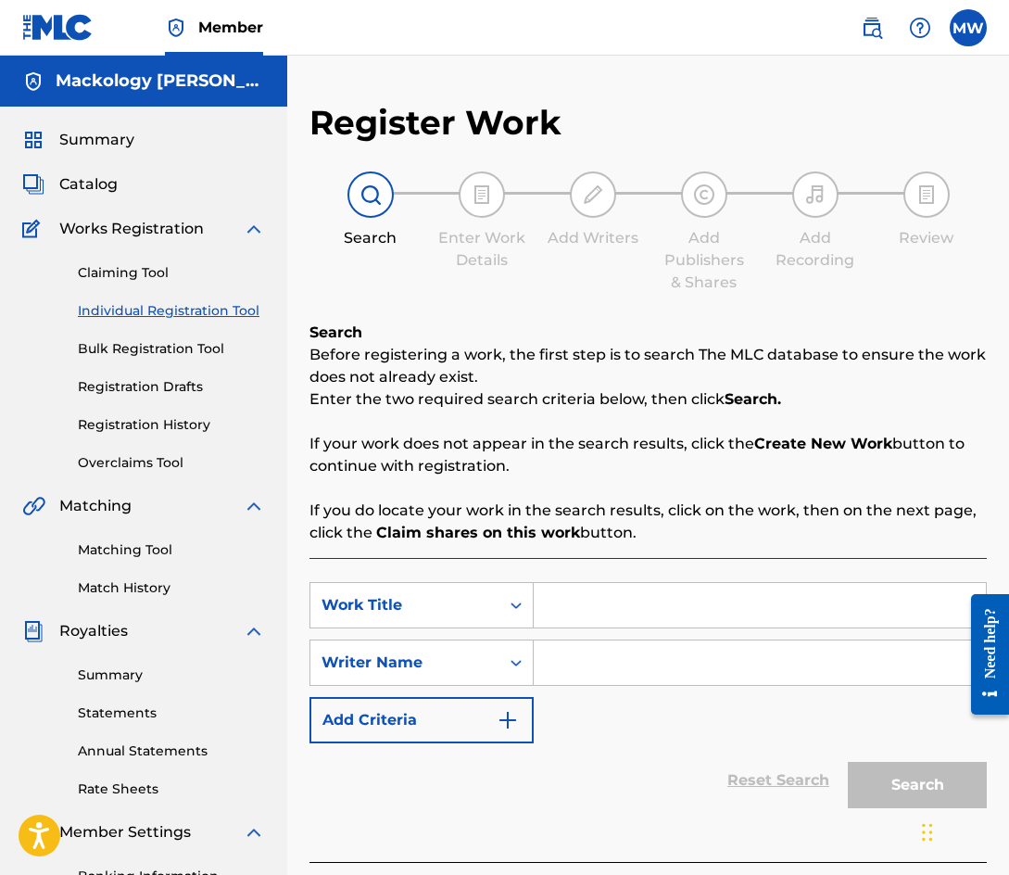
click at [644, 618] on input "Search Form" at bounding box center [760, 605] width 452 height 44
type input "Scorpio Bebop"
click at [626, 664] on input "Search Form" at bounding box center [760, 662] width 452 height 44
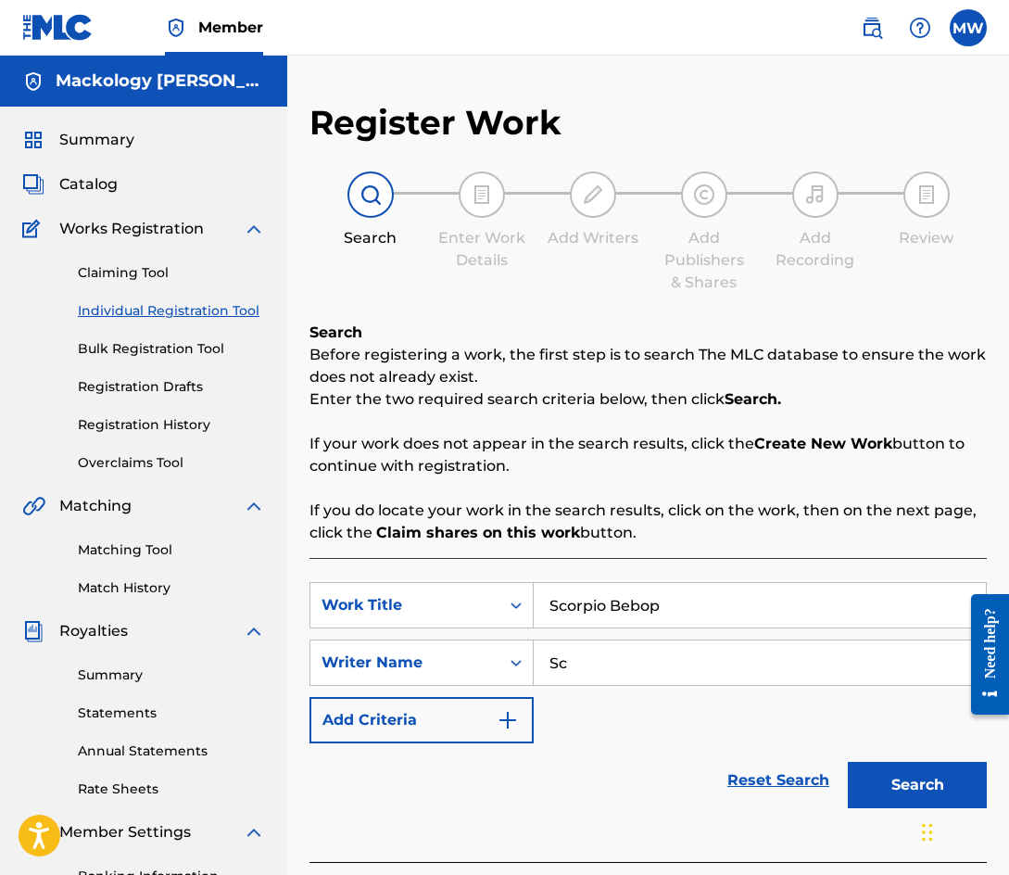
type input "S"
type input "Mackology"
click at [898, 774] on button "Search" at bounding box center [917, 785] width 139 height 46
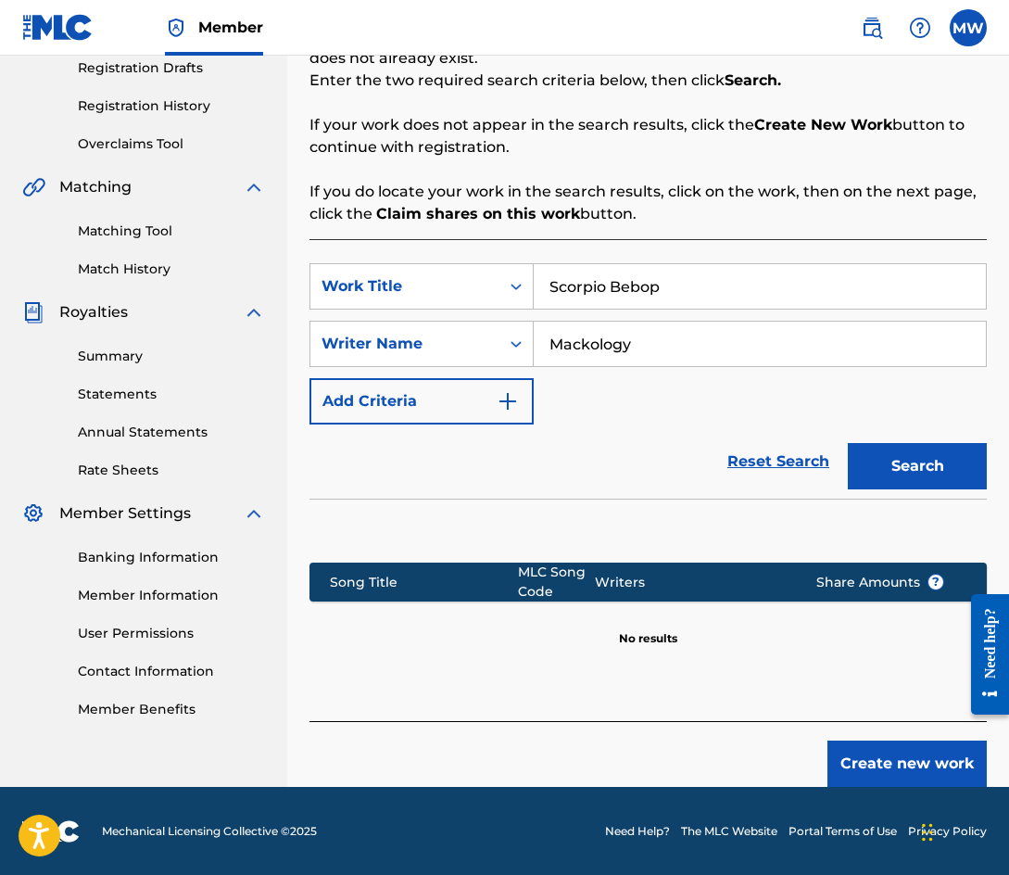
scroll to position [320, 0]
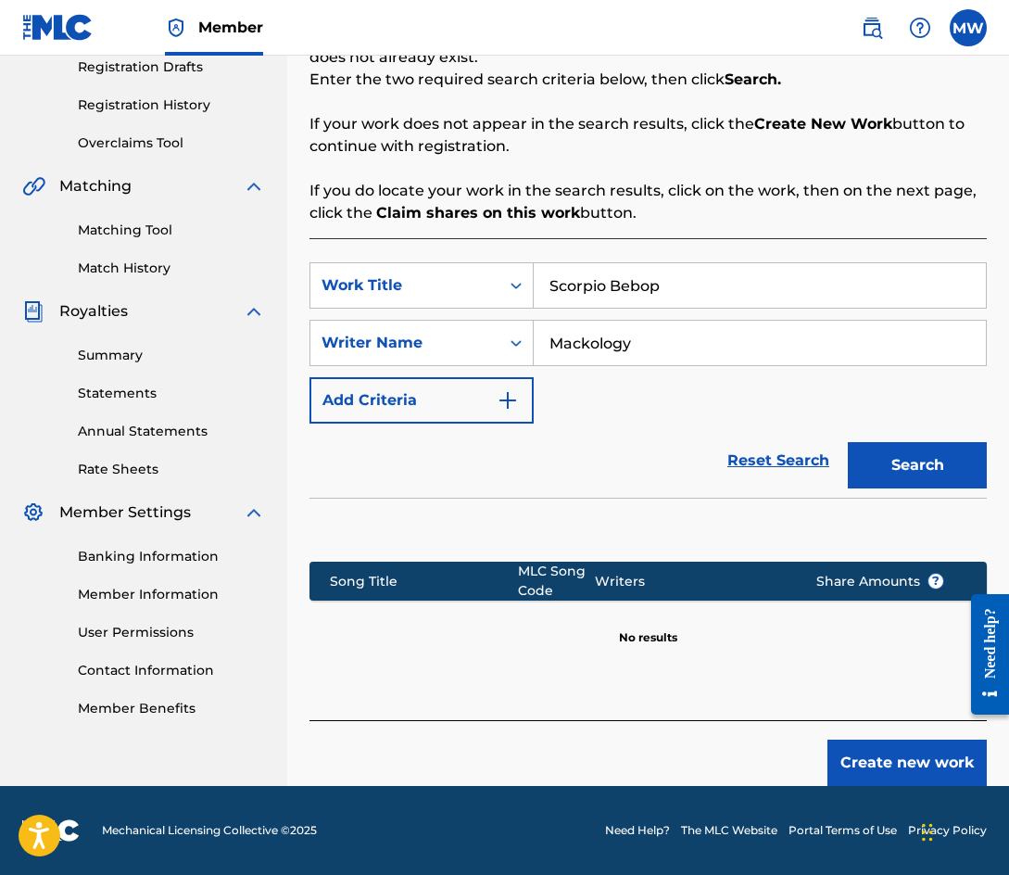
click at [881, 763] on button "Create new work" at bounding box center [906, 762] width 159 height 46
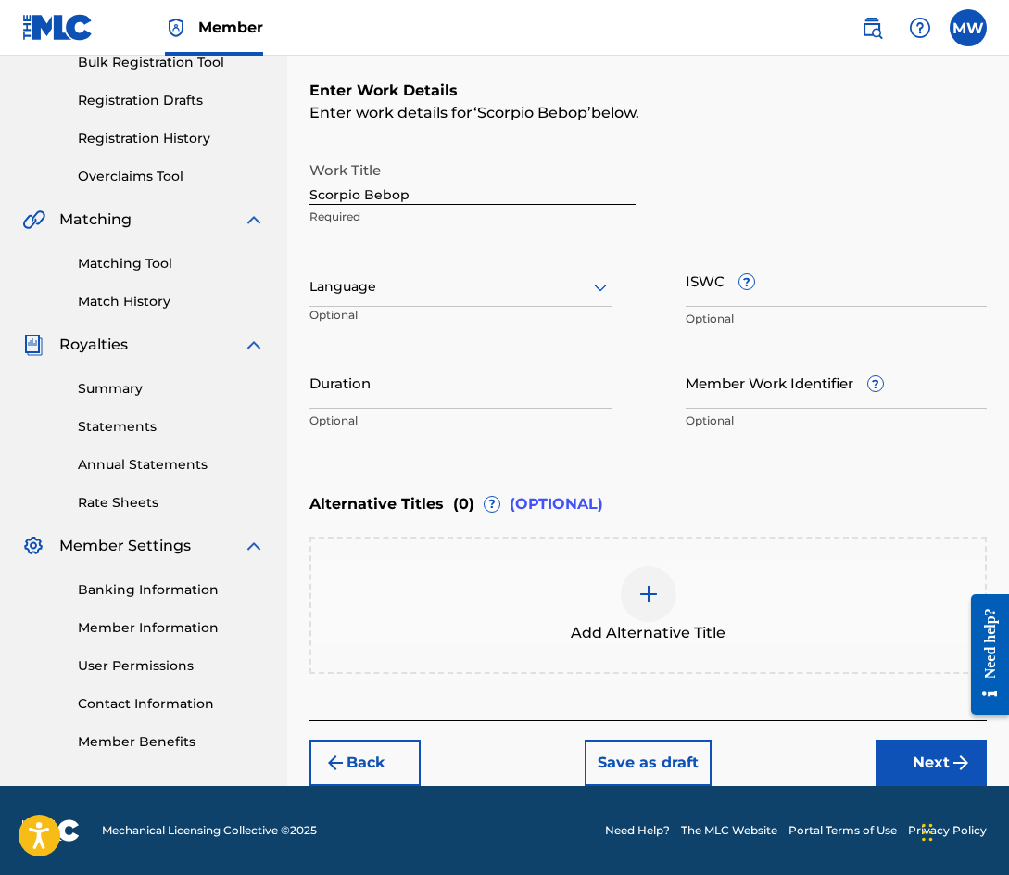
scroll to position [286, 0]
click at [932, 743] on button "Next" at bounding box center [931, 762] width 111 height 46
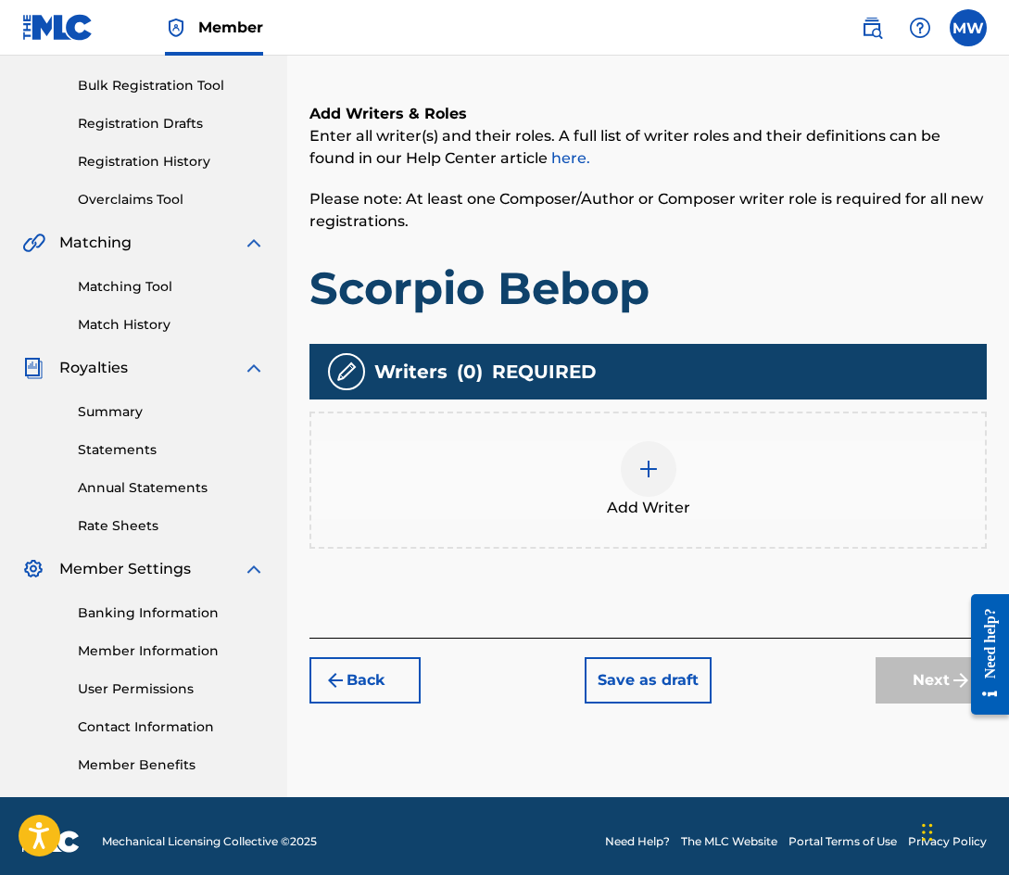
scroll to position [274, 0]
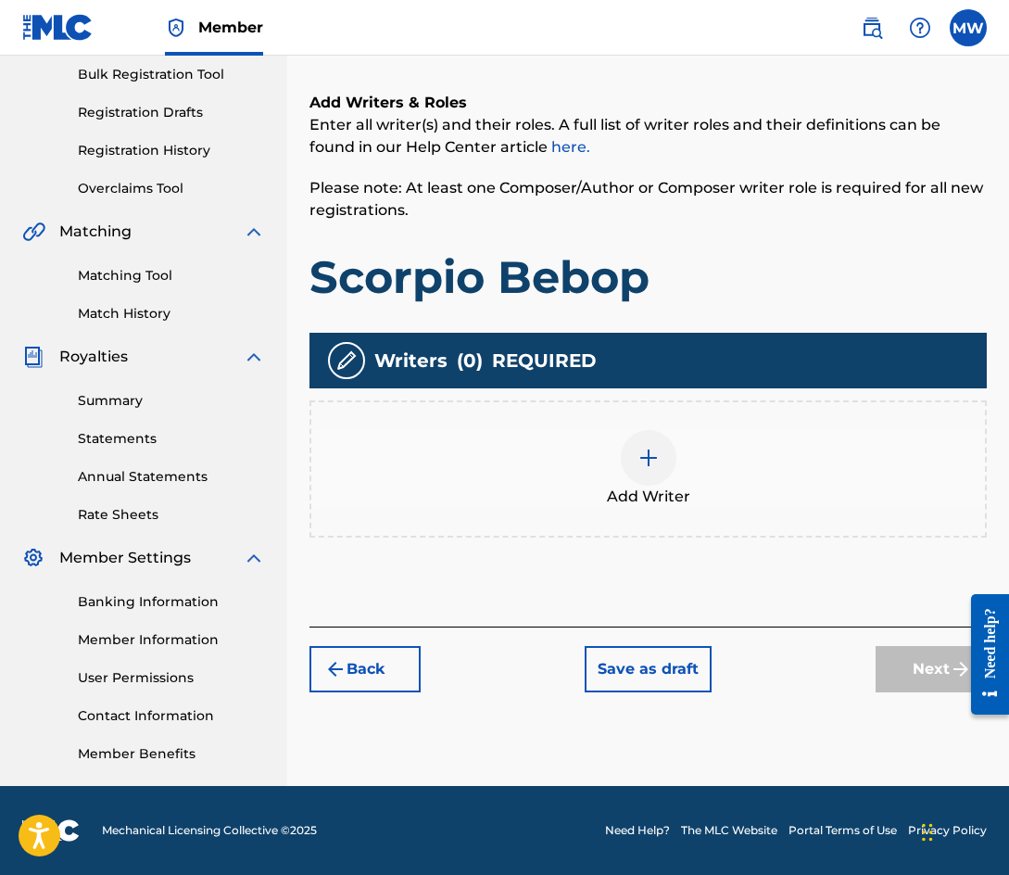
click at [690, 453] on div "Add Writer" at bounding box center [648, 469] width 674 height 78
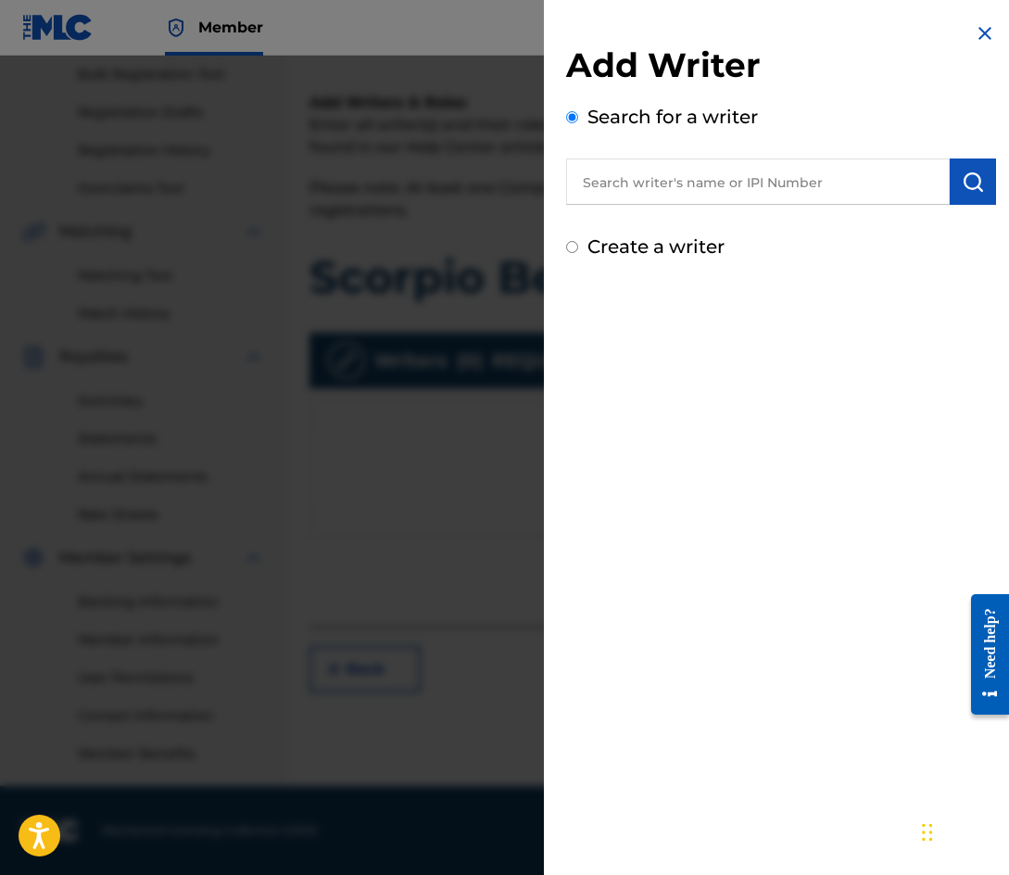
click at [748, 197] on input "text" at bounding box center [758, 181] width 384 height 46
type input "mackology"
click at [976, 182] on img "submit" at bounding box center [973, 181] width 22 height 22
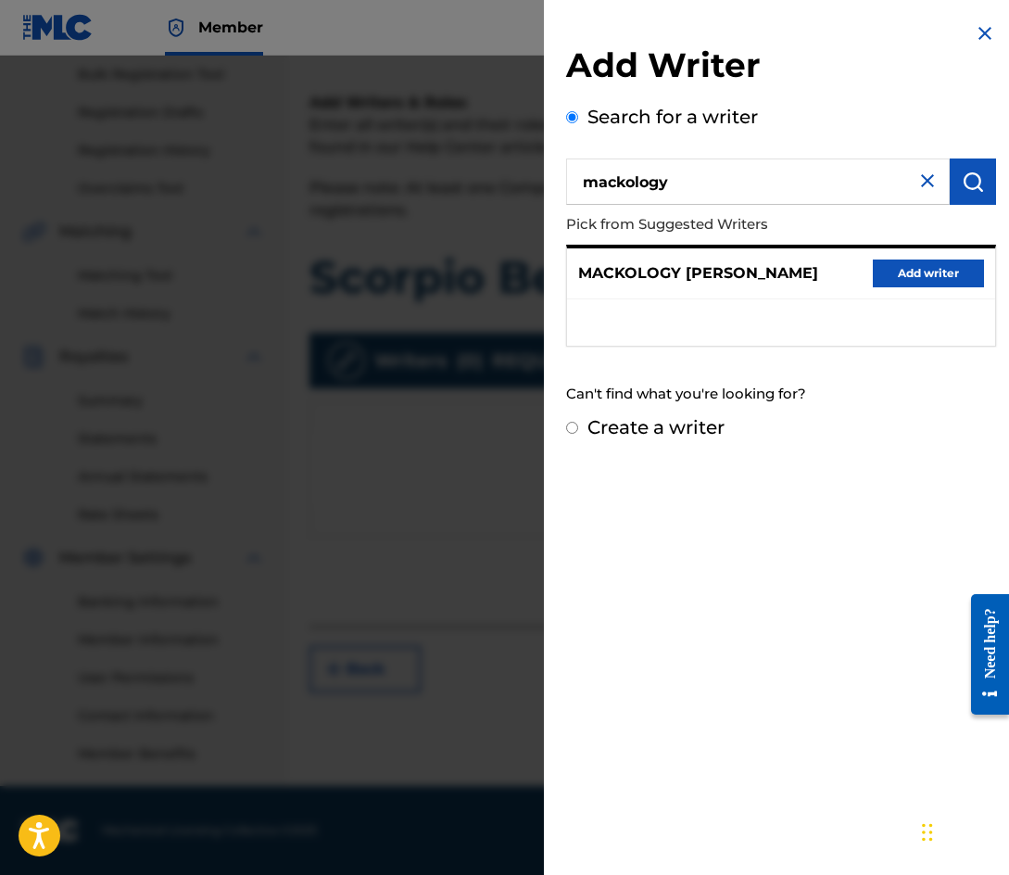
click at [919, 271] on button "Add writer" at bounding box center [928, 273] width 111 height 28
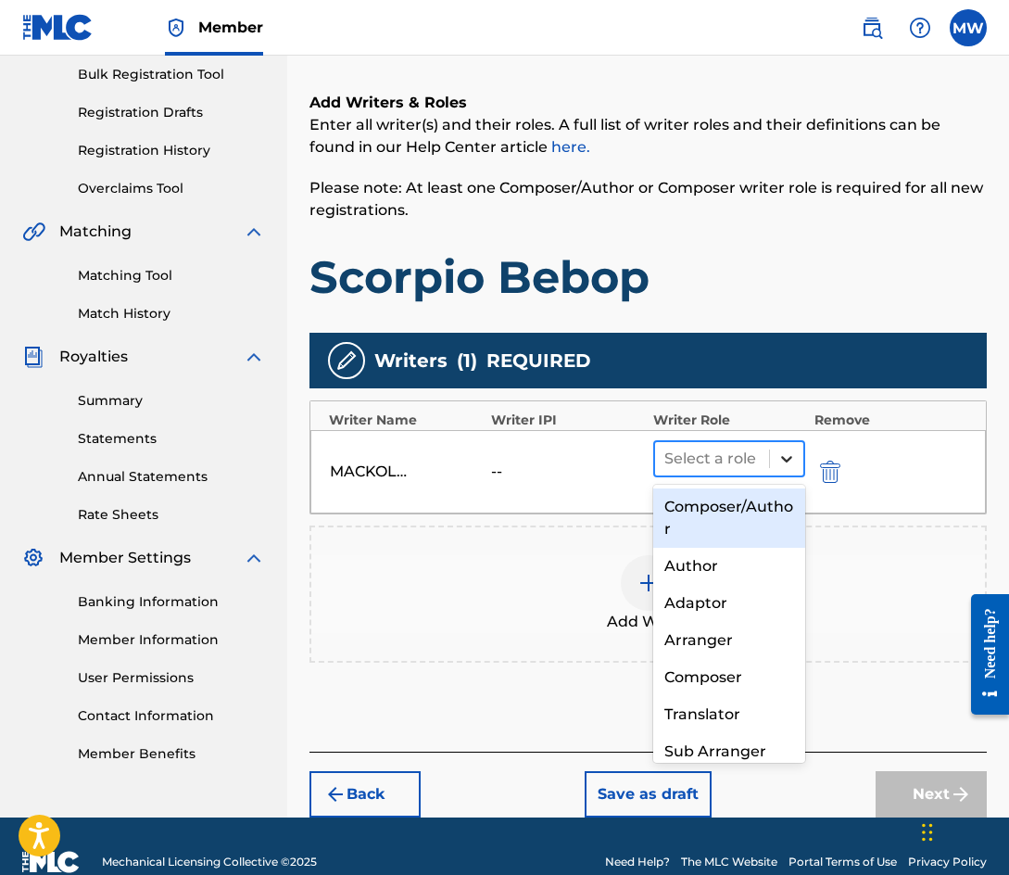
click at [778, 469] on div at bounding box center [786, 458] width 33 height 33
click at [733, 507] on div "Composer/Author" at bounding box center [729, 517] width 152 height 59
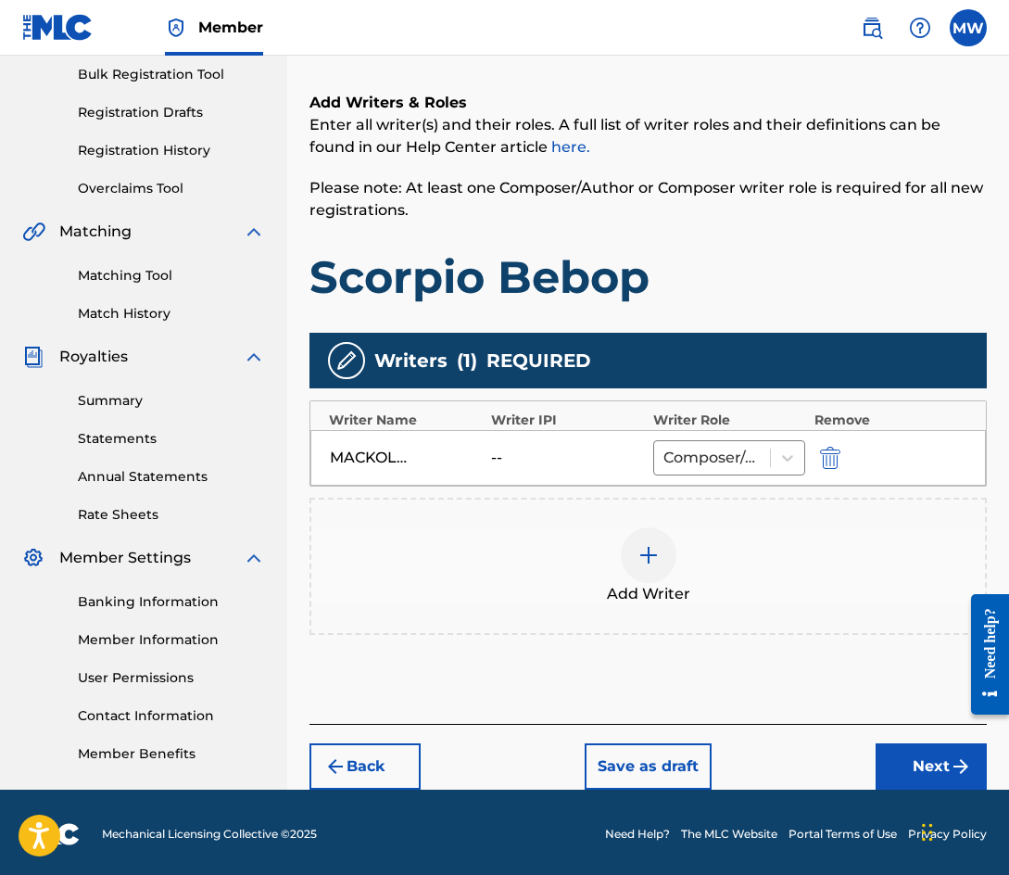
click at [918, 775] on button "Next" at bounding box center [931, 766] width 111 height 46
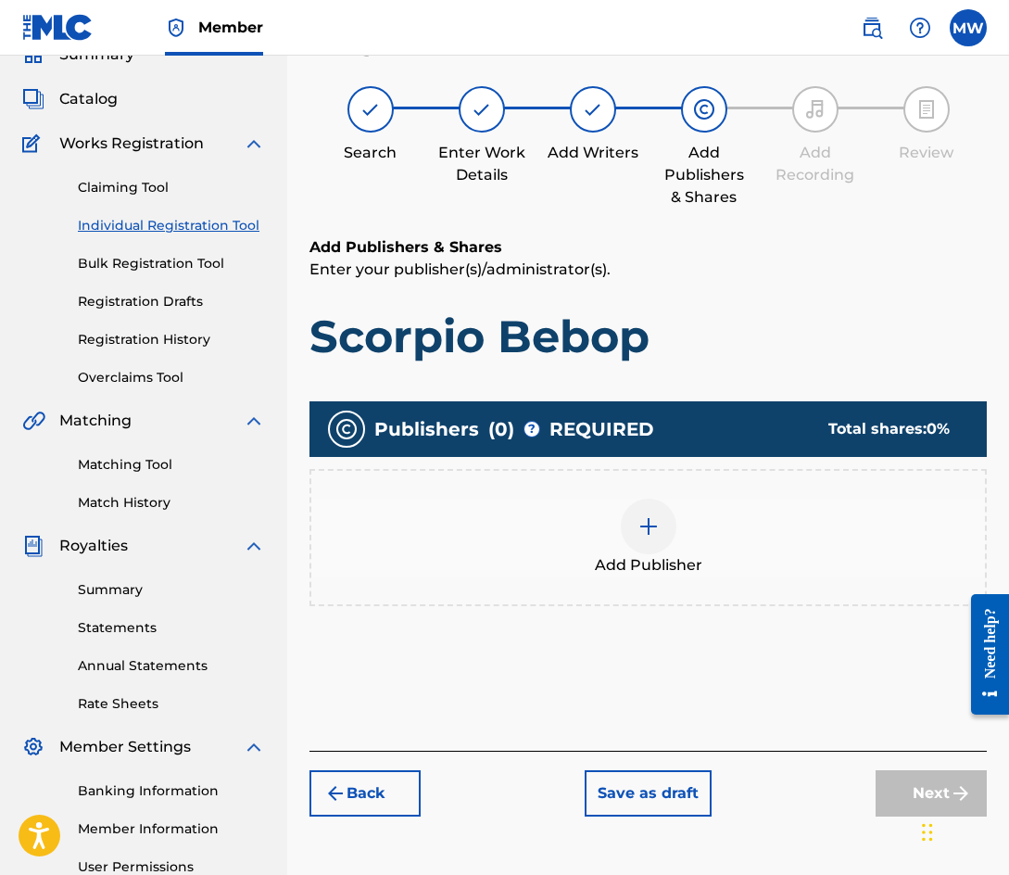
scroll to position [83, 0]
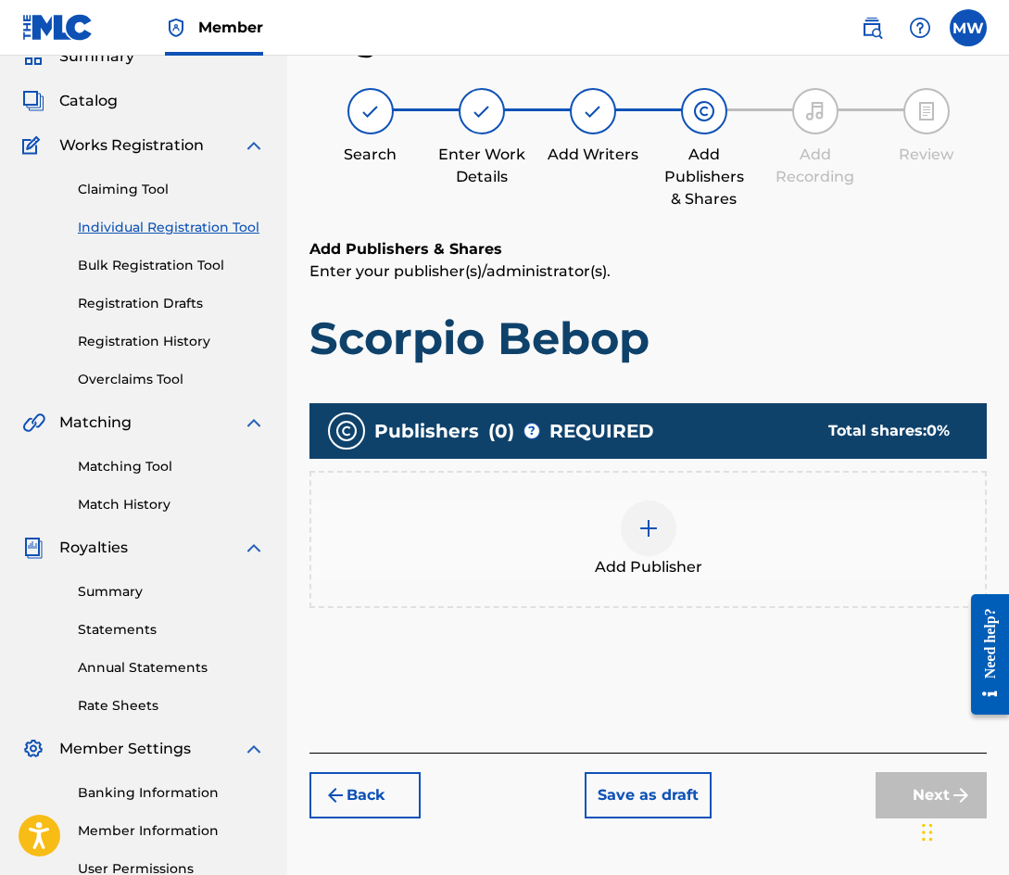
click at [667, 543] on div at bounding box center [649, 528] width 56 height 56
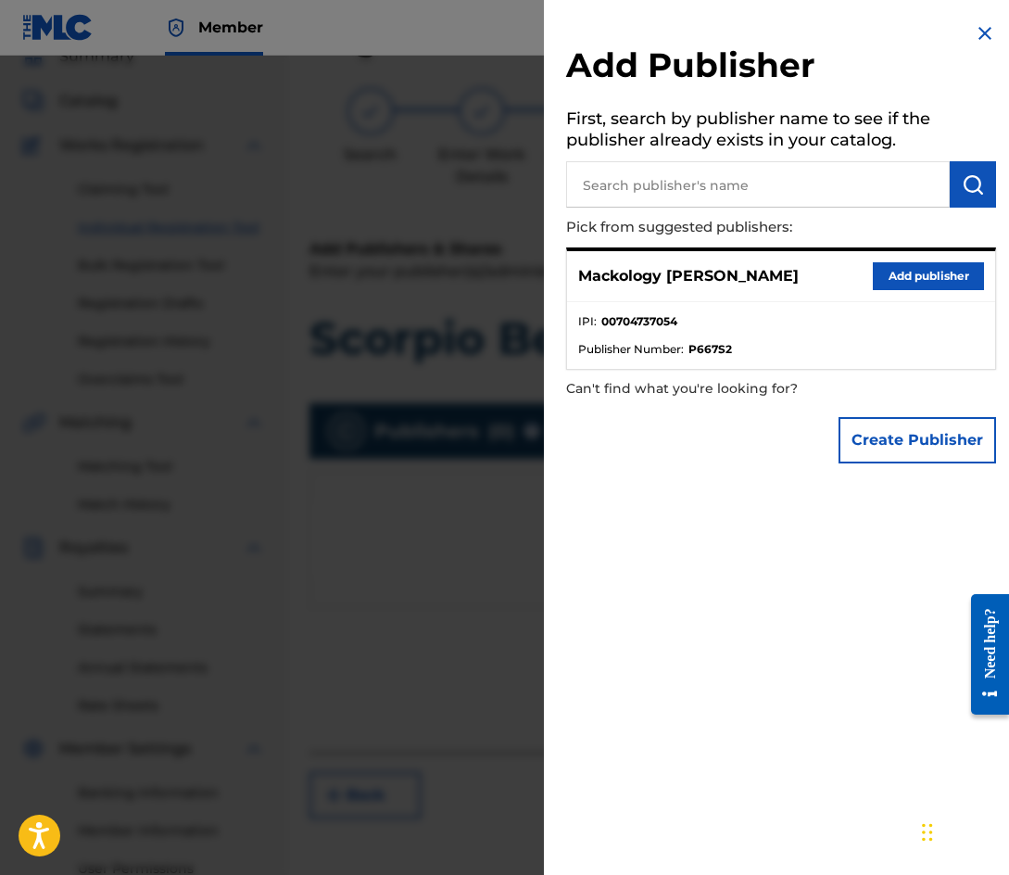
click at [926, 276] on button "Add publisher" at bounding box center [928, 276] width 111 height 28
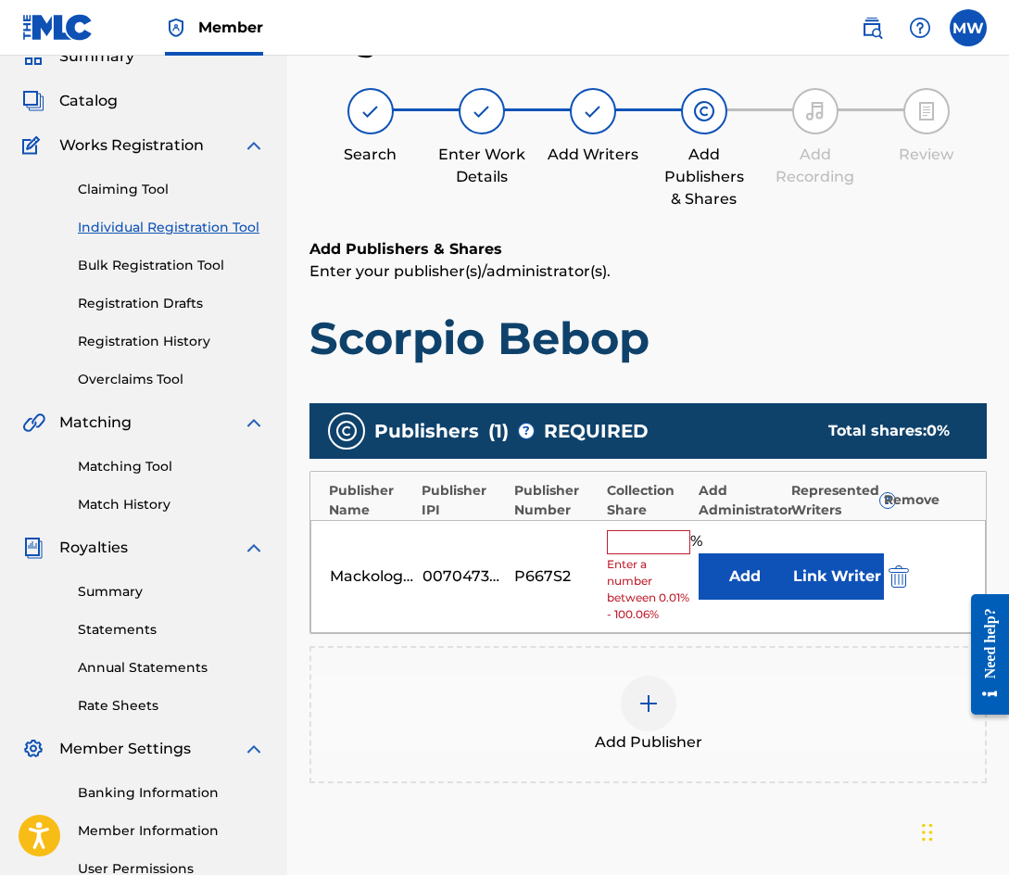
click at [645, 532] on input "text" at bounding box center [648, 542] width 83 height 24
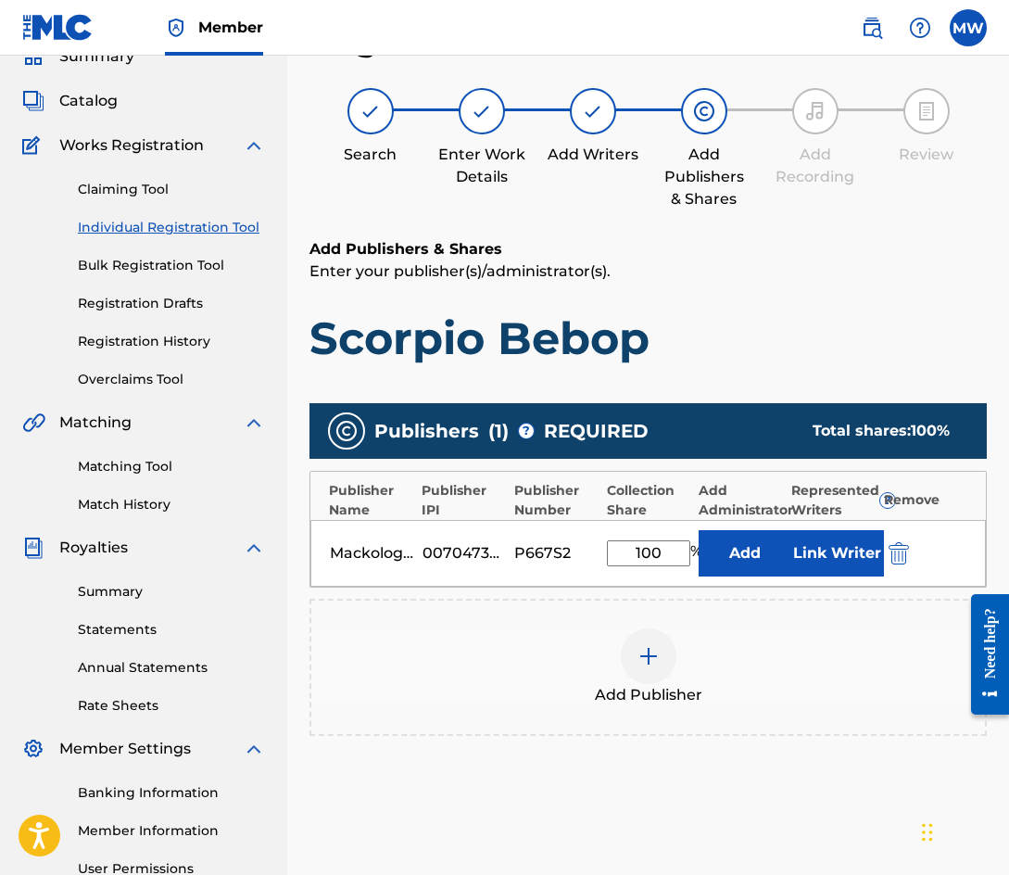
type input "100"
click at [820, 544] on button "Link Writer" at bounding box center [837, 553] width 93 height 46
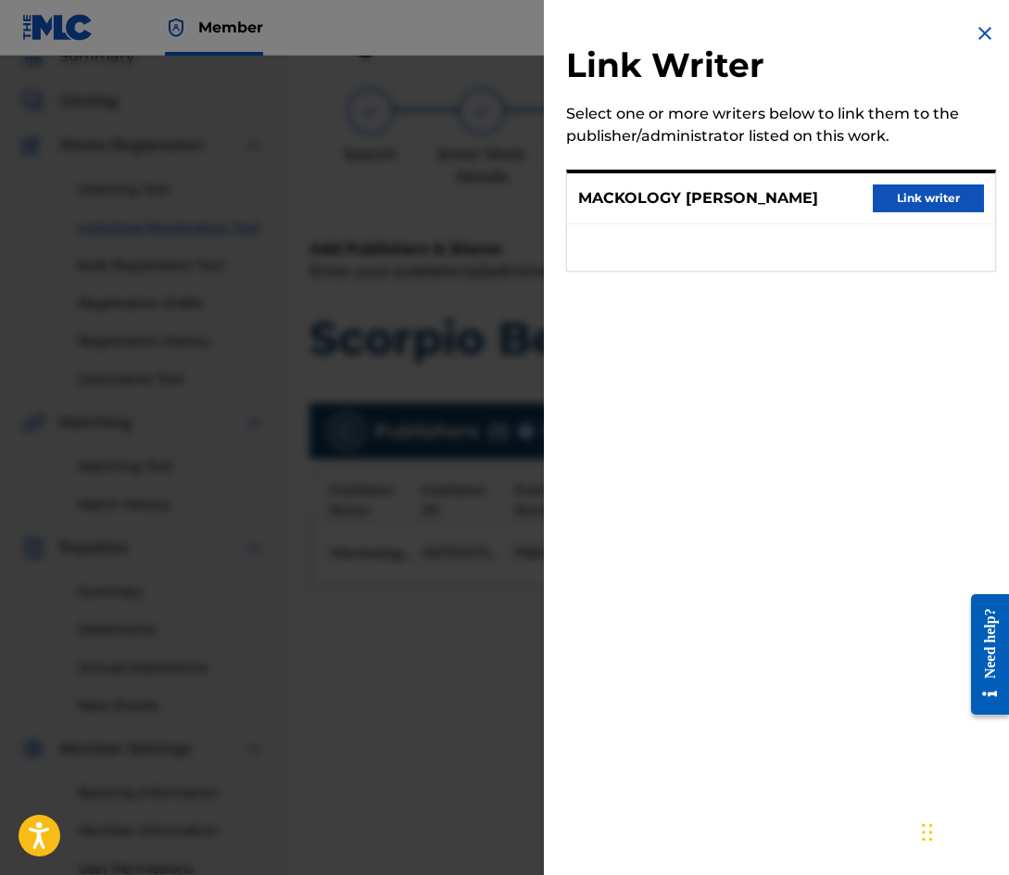
click at [905, 199] on button "Link writer" at bounding box center [928, 198] width 111 height 28
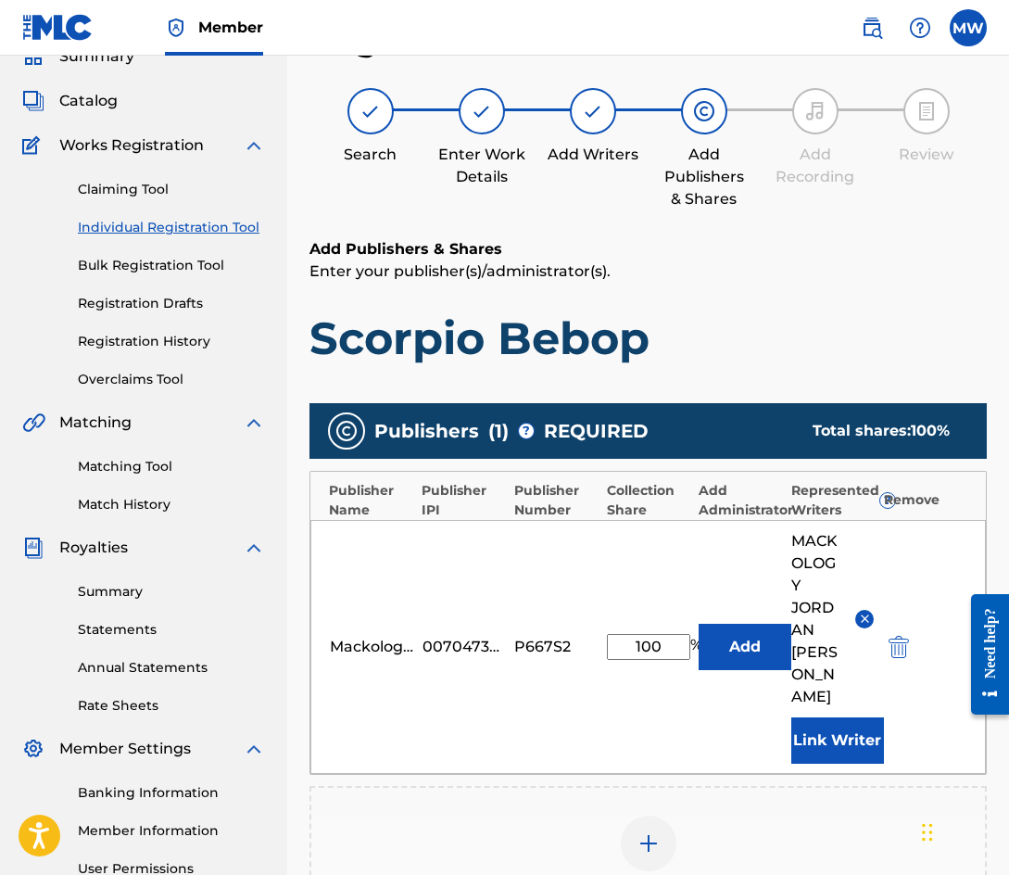
click at [811, 354] on h1 "Scorpio Bebop" at bounding box center [647, 338] width 677 height 56
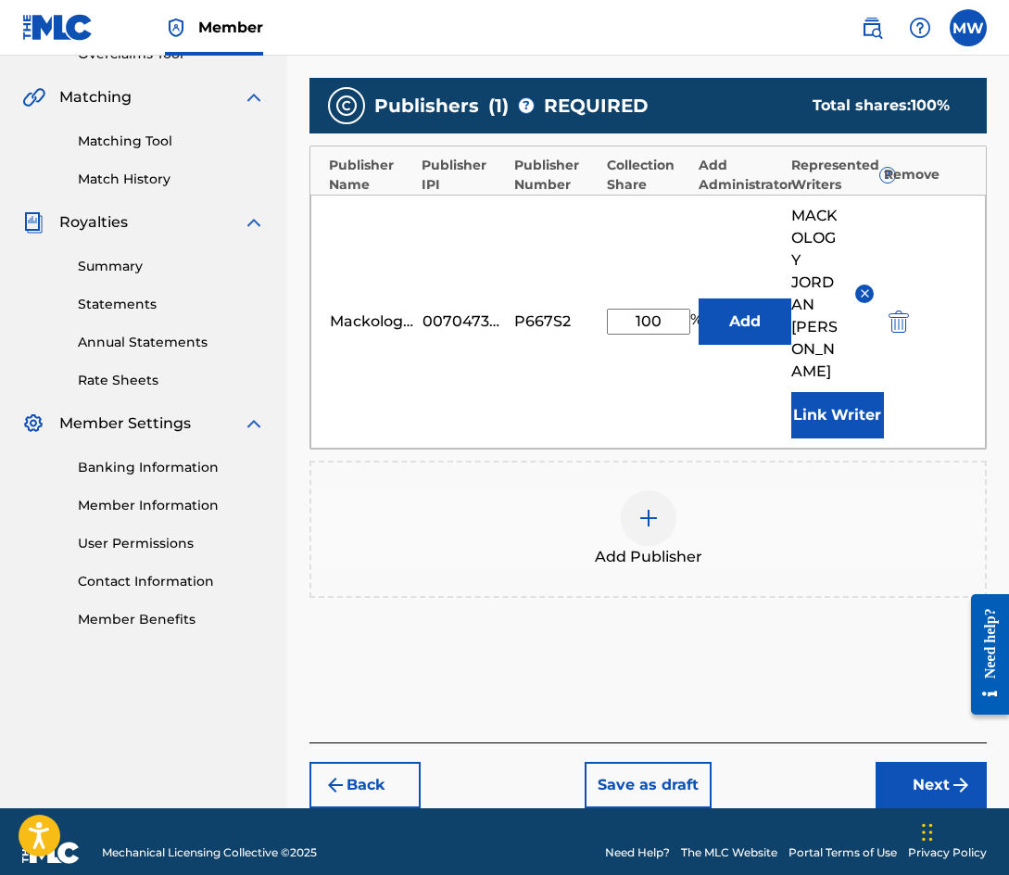
click at [931, 762] on button "Next" at bounding box center [931, 785] width 111 height 46
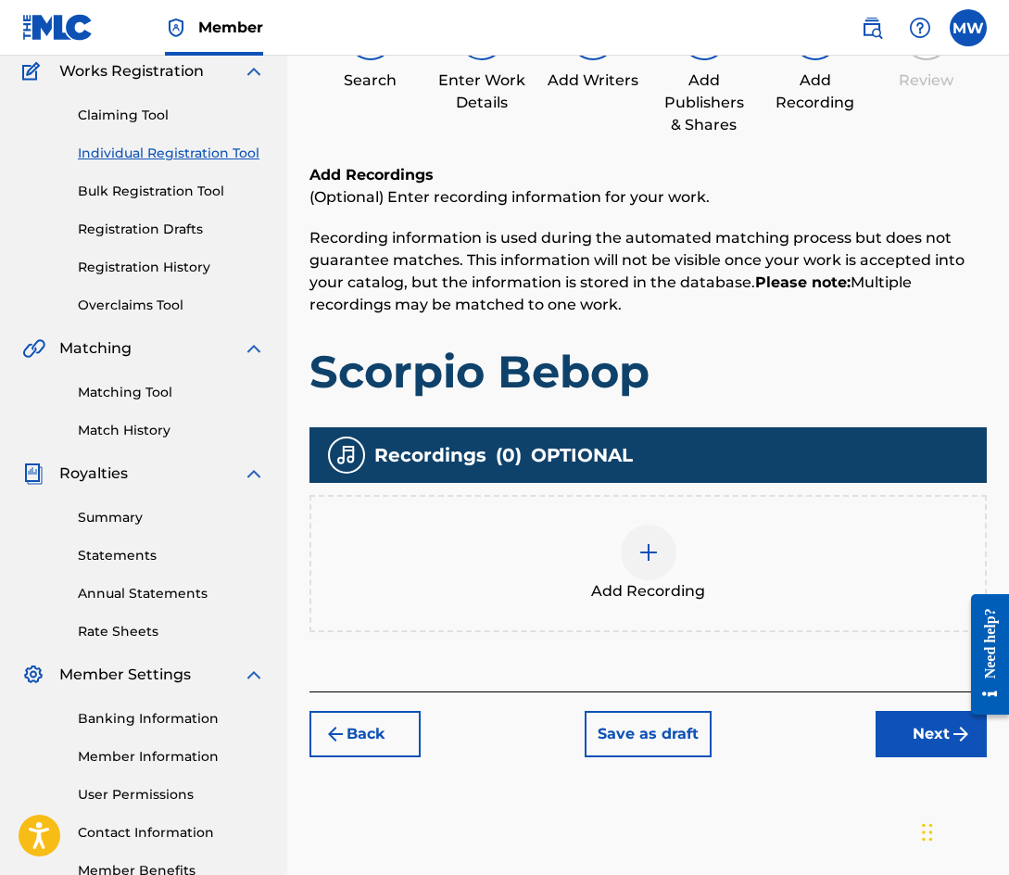
scroll to position [269, 0]
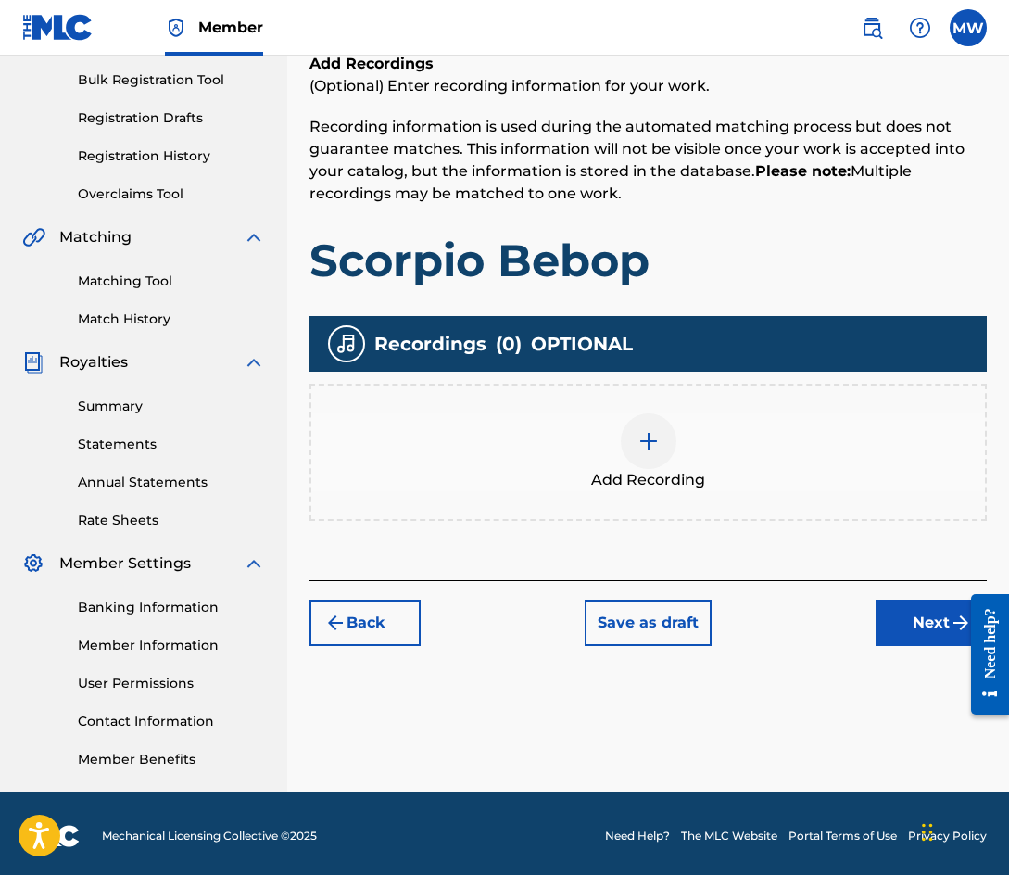
click at [460, 710] on div "Register Work Search Enter Work Details Add Writers Add Publishers & Shares Add…" at bounding box center [648, 312] width 722 height 958
click at [396, 844] on footer "Mechanical Licensing Collective © 2025 Need Help? The MLC Website Portal Terms …" at bounding box center [504, 835] width 1009 height 89
click at [652, 457] on div at bounding box center [649, 441] width 56 height 56
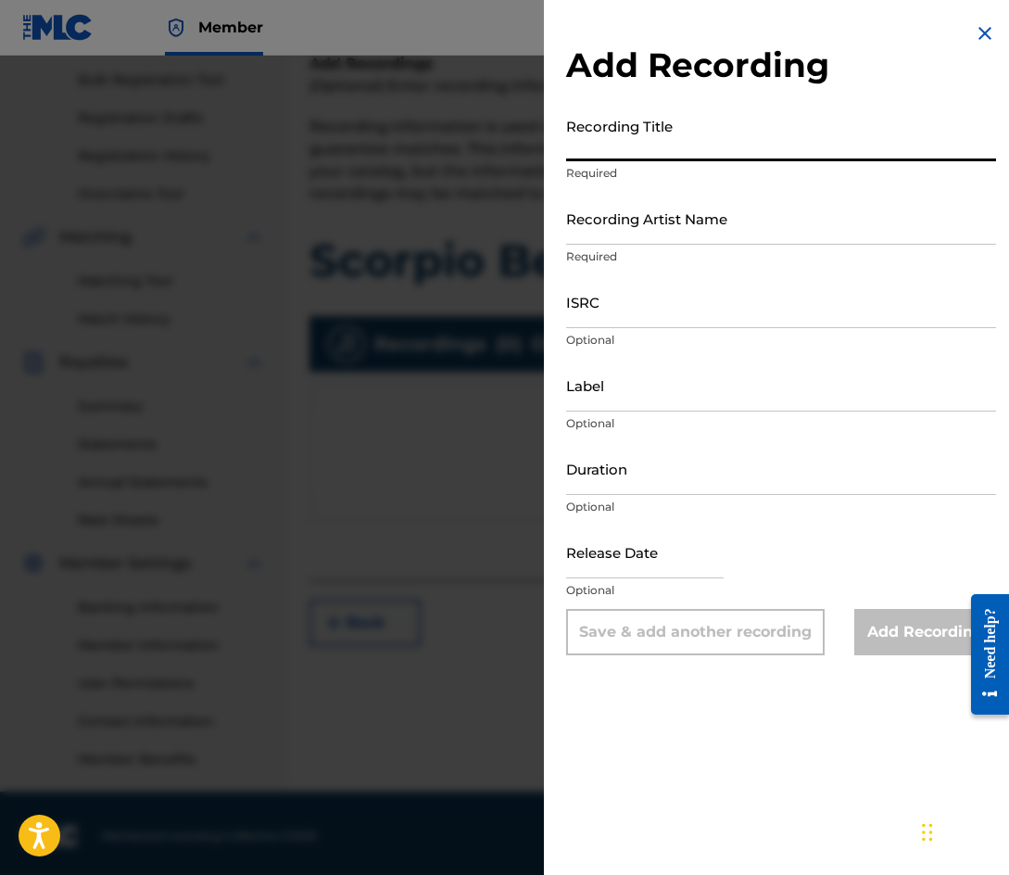
click at [707, 145] on input "Recording Title" at bounding box center [781, 134] width 430 height 53
paste input "Meditation Intro"
type input "Meditation Intro"
click at [683, 220] on input "Recording Artist Name" at bounding box center [781, 218] width 430 height 53
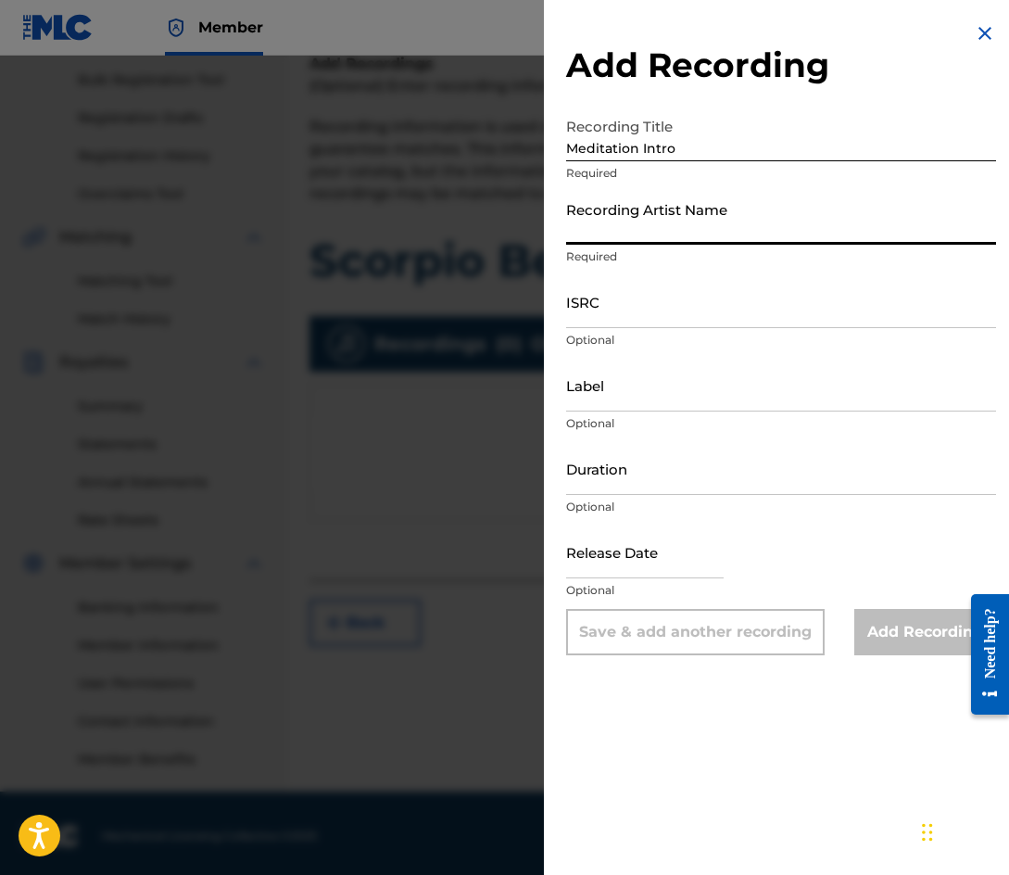
type input "Mackology"
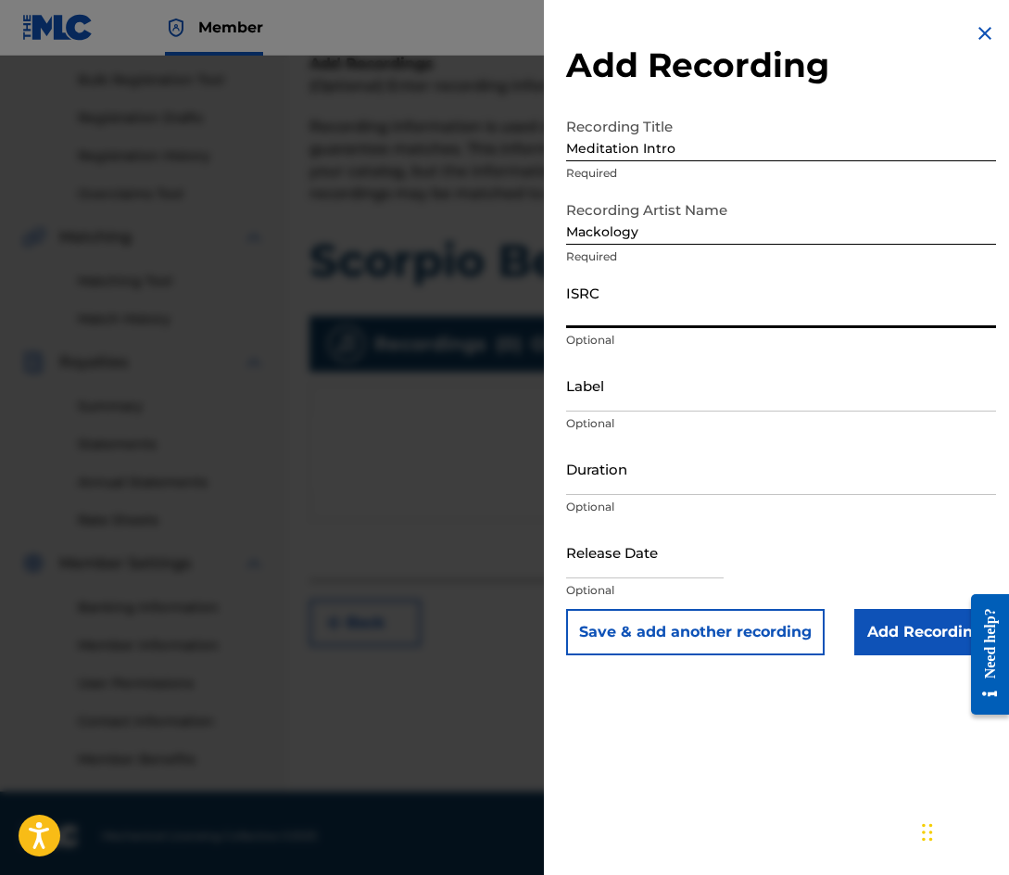
paste input "QZHN31915169"
type input "QZHN31915169"
click at [740, 650] on button "Save & add another recording" at bounding box center [695, 632] width 258 height 46
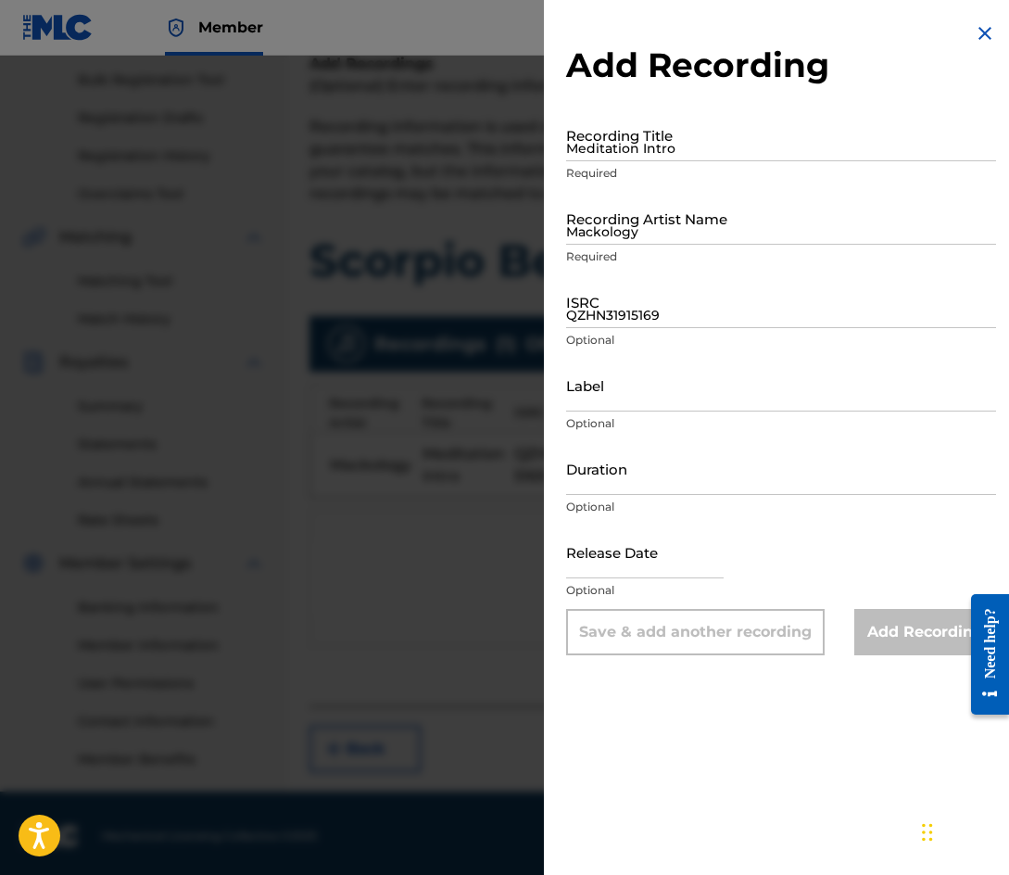
click at [664, 152] on input "Meditation Intro" at bounding box center [781, 134] width 430 height 53
click at [670, 169] on p "Required" at bounding box center [781, 173] width 430 height 17
click at [669, 152] on input "Meditation Intro" at bounding box center [781, 134] width 430 height 53
type input "R I P!"
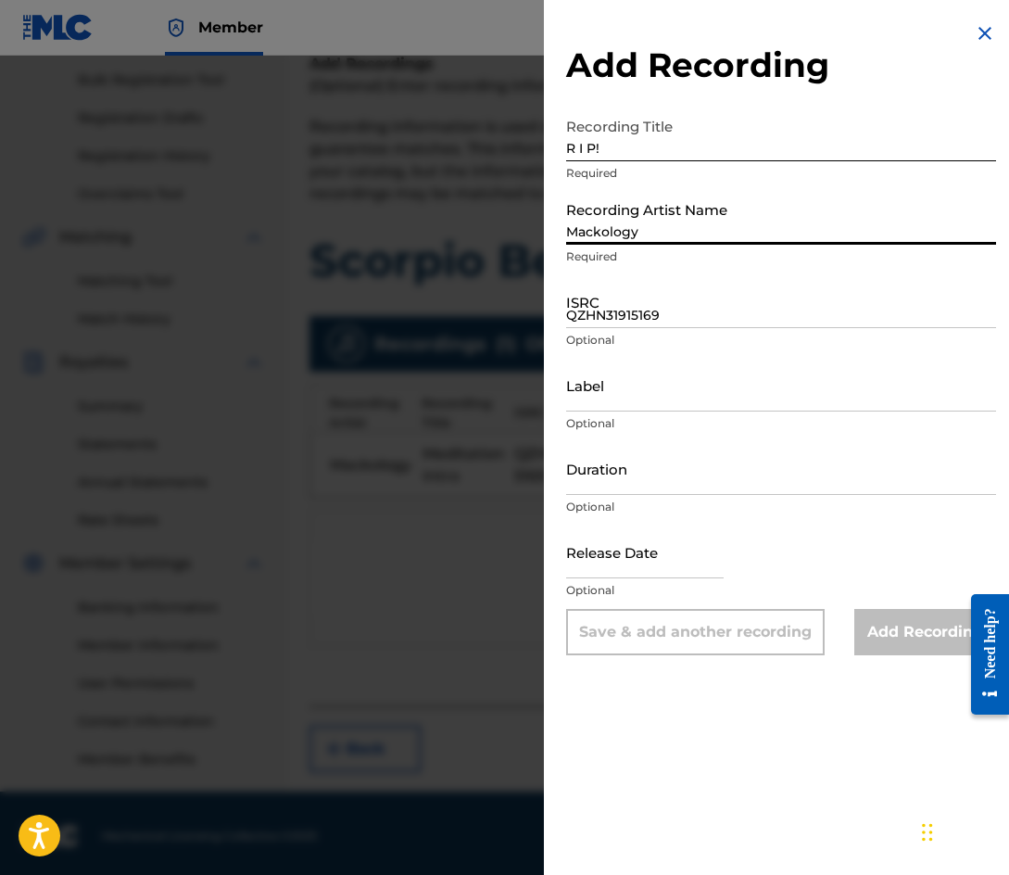
click at [668, 233] on input "Mackology" at bounding box center [781, 218] width 430 height 53
type input "Mackology"
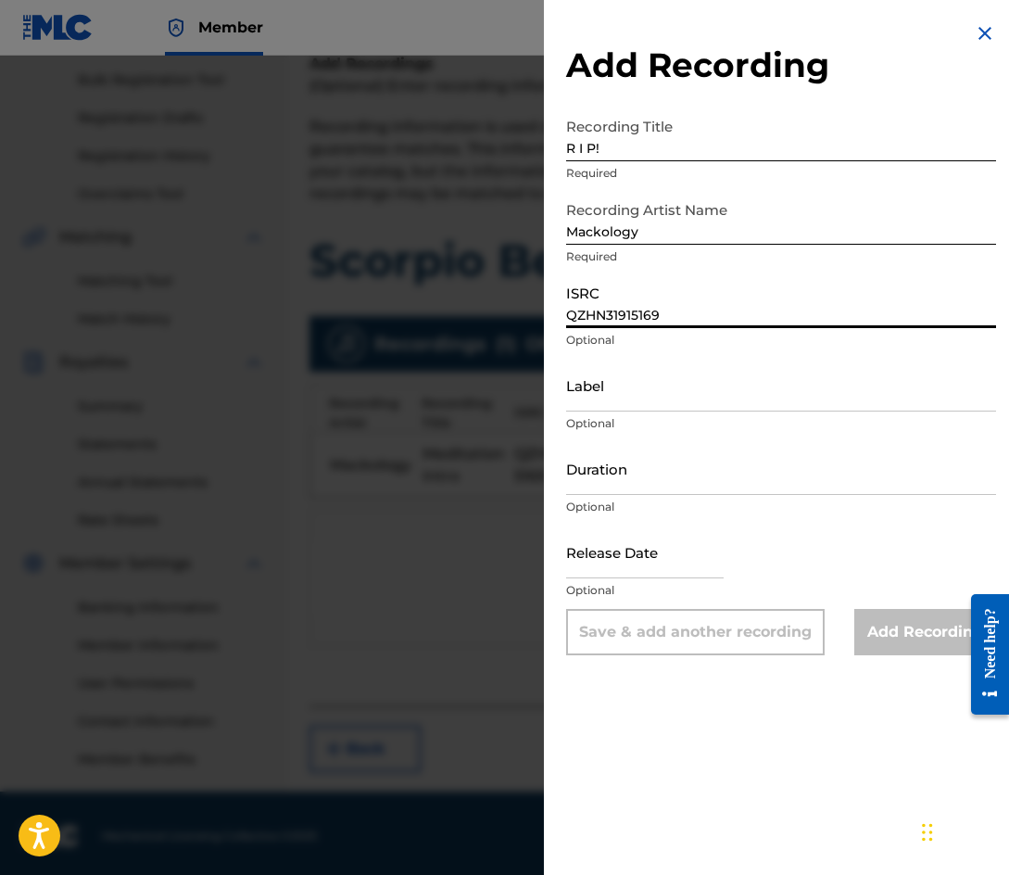
paste input "70"
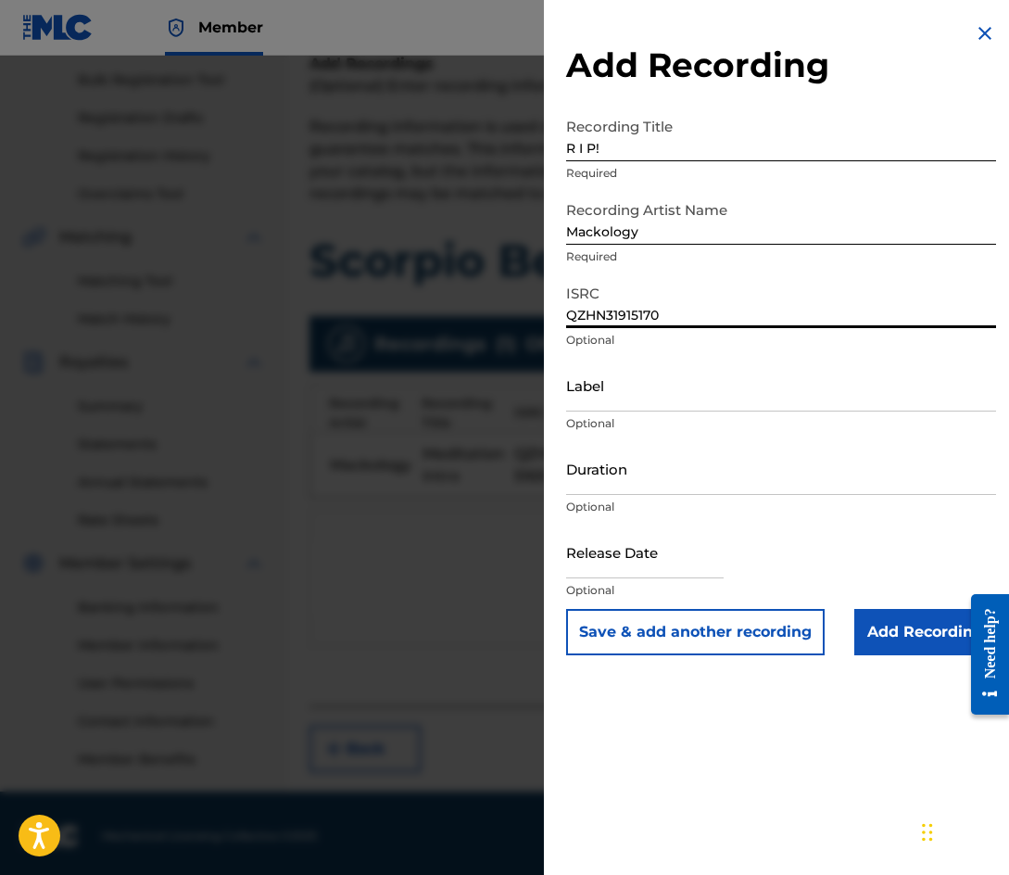
type input "QZHN31915170"
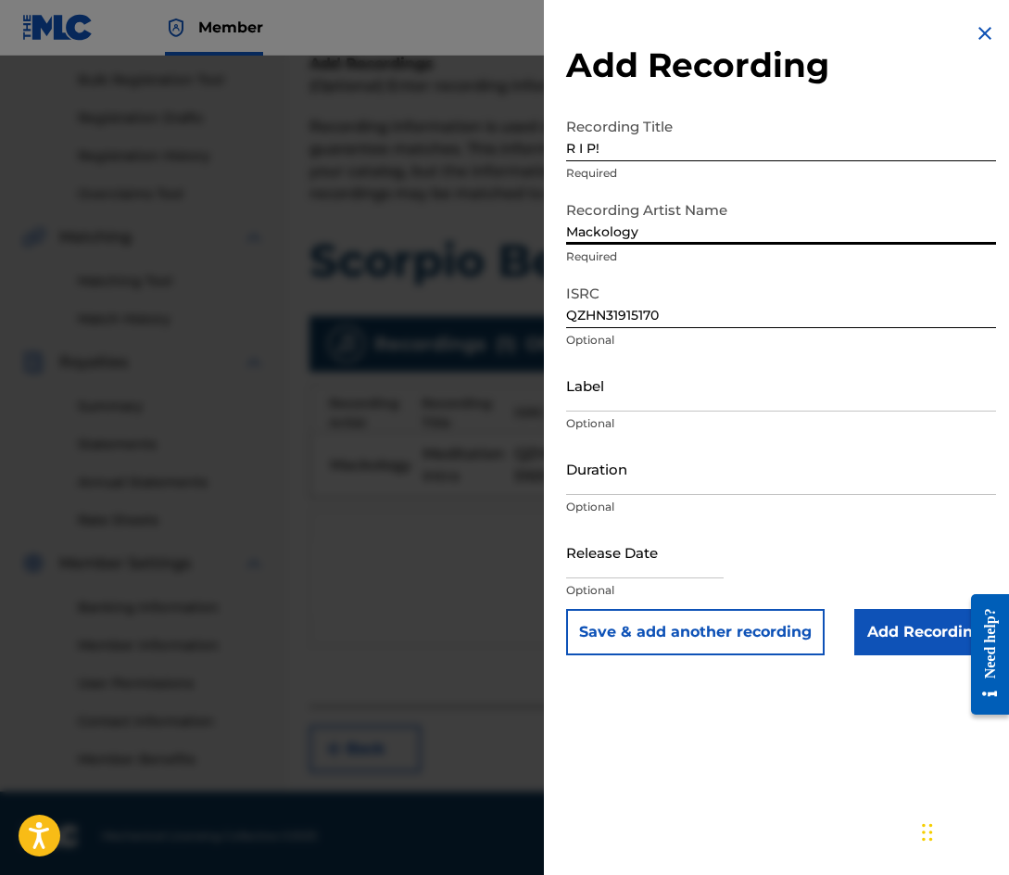
click at [672, 235] on input "Mackology" at bounding box center [781, 218] width 430 height 53
click at [679, 631] on button "Save & add another recording" at bounding box center [695, 632] width 258 height 46
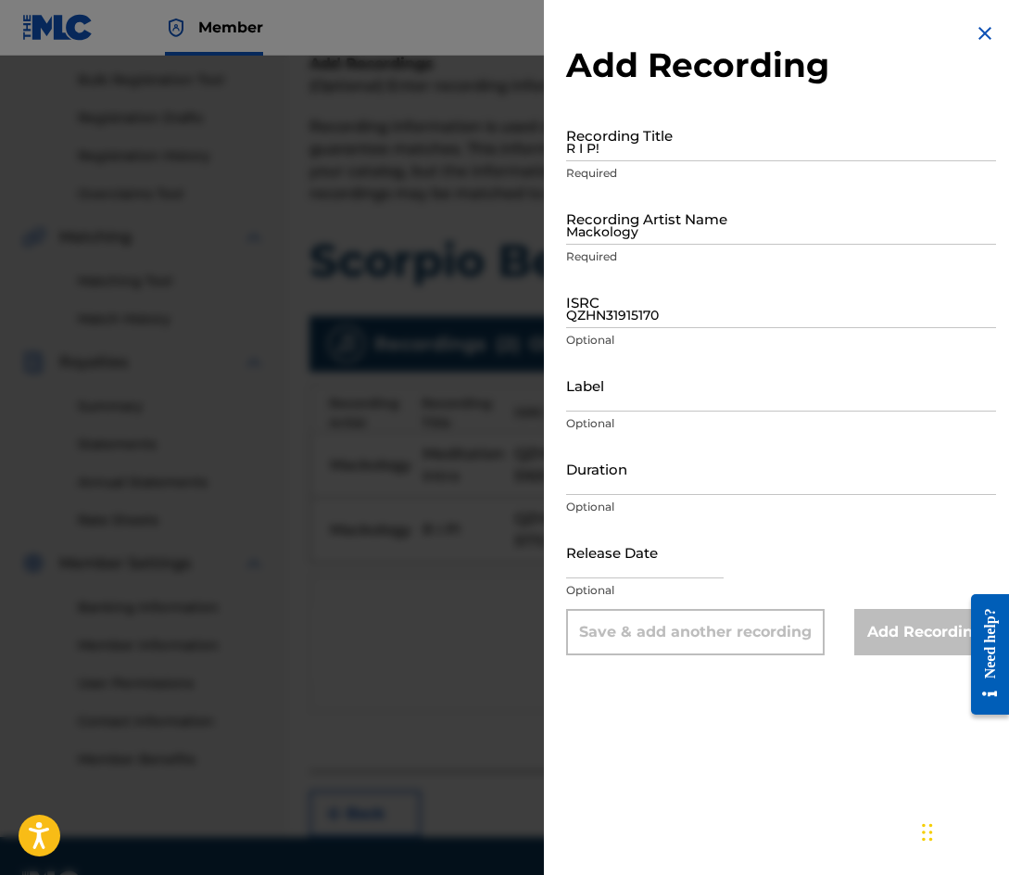
click at [610, 153] on input "R I P!" at bounding box center [781, 134] width 430 height 53
type input "Calming Snow"
click at [670, 245] on div "Recording Artist Name [PERSON_NAME] Required" at bounding box center [781, 233] width 430 height 83
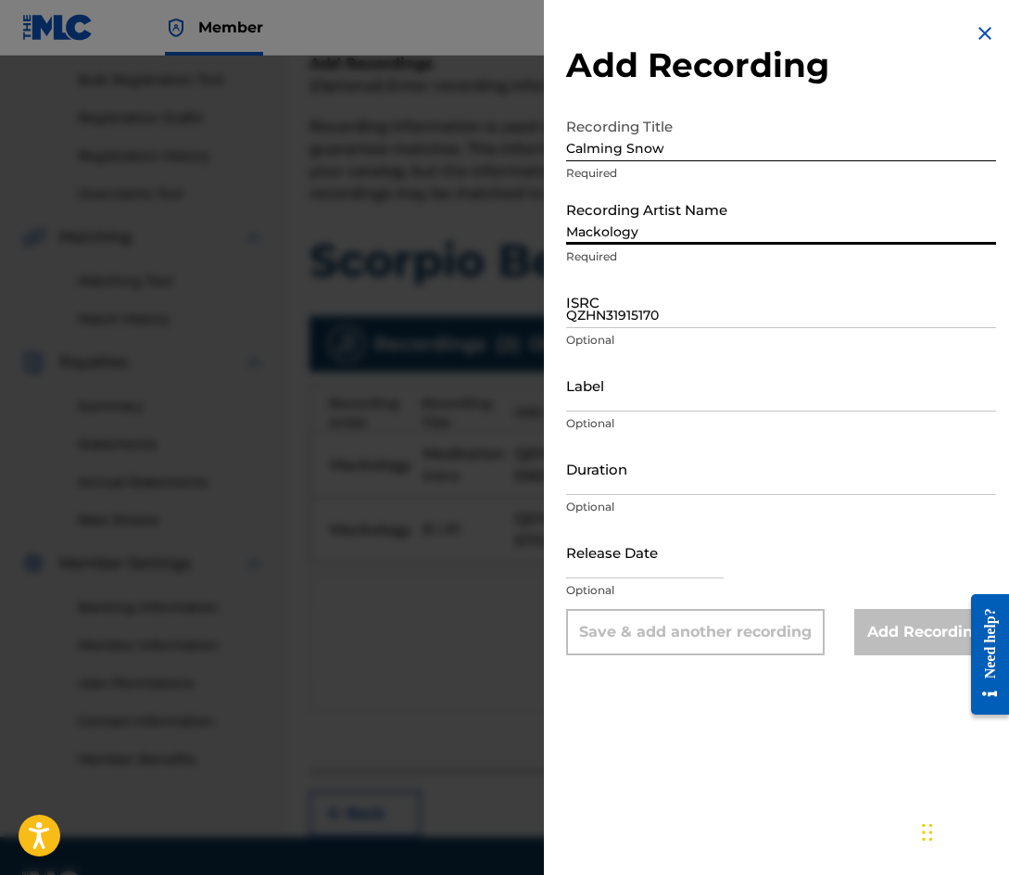
click at [669, 231] on input "Mackology" at bounding box center [781, 218] width 430 height 53
type input "Mackology"
click at [612, 307] on input "QZHN31915170" at bounding box center [781, 301] width 430 height 53
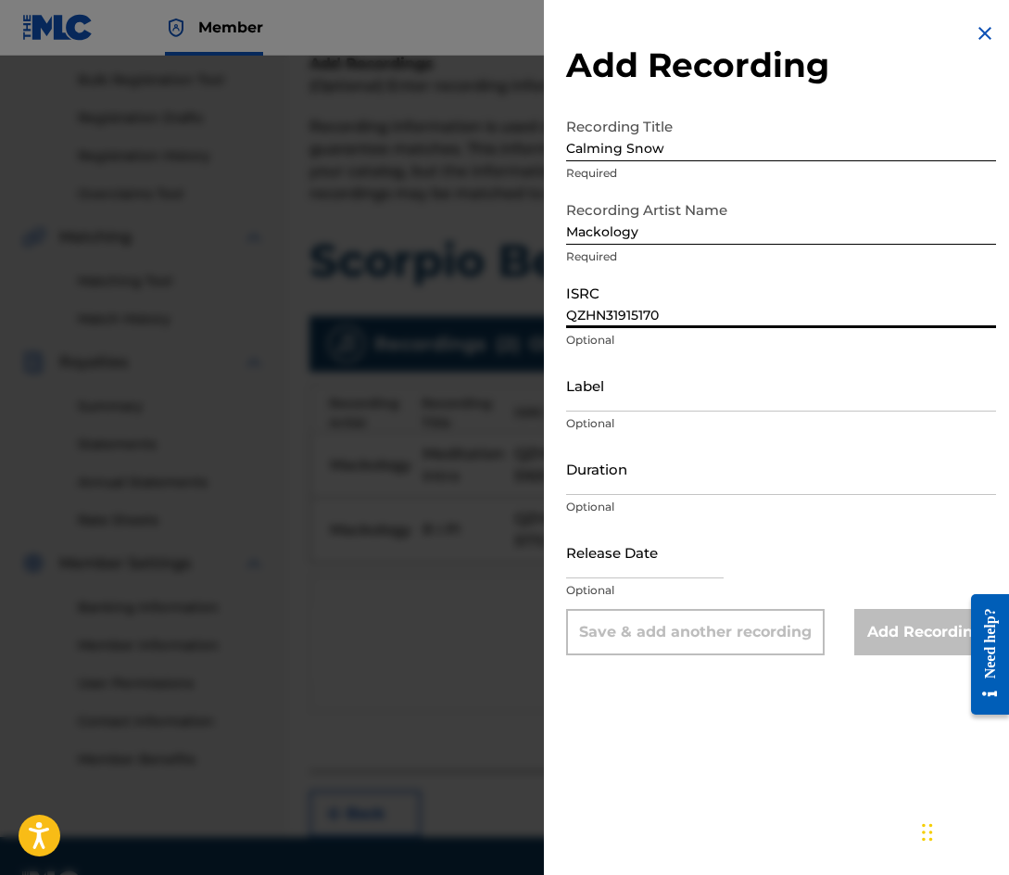
paste input "1"
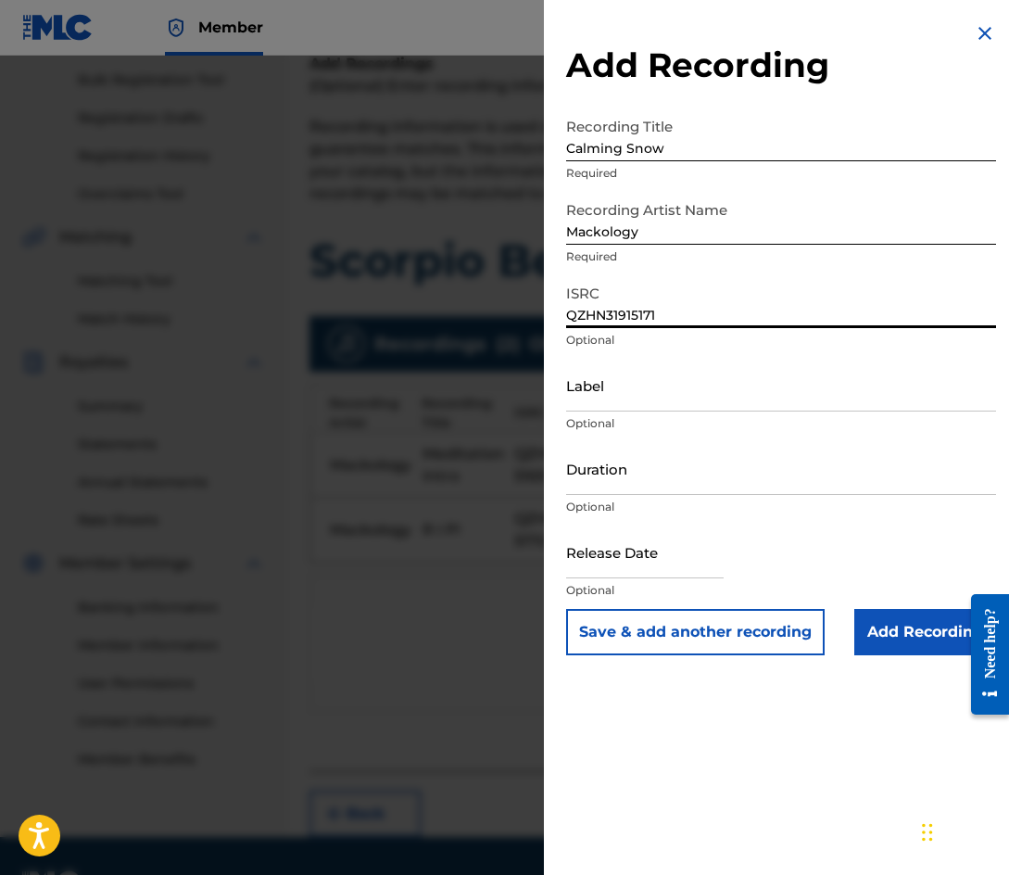
type input "QZHN31915171"
click at [703, 634] on button "Save & add another recording" at bounding box center [695, 632] width 258 height 46
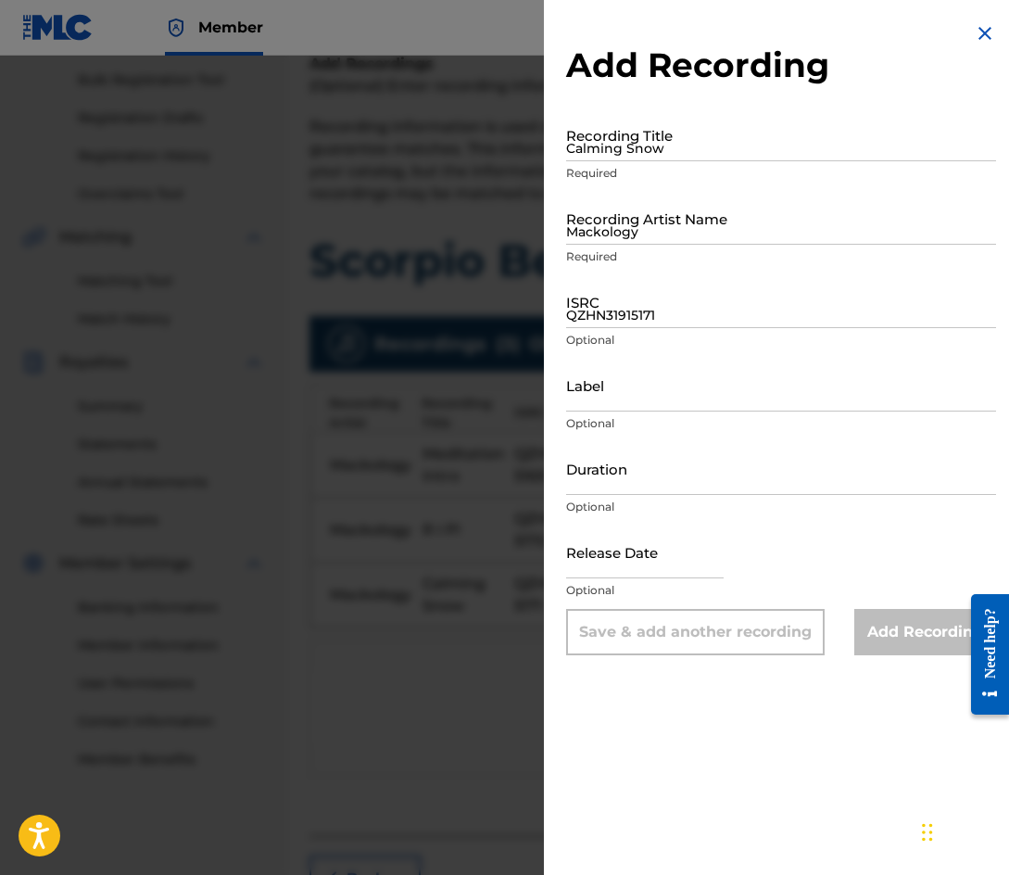
click at [671, 153] on input "Calming Snow" at bounding box center [781, 134] width 430 height 53
type input "Articuno"
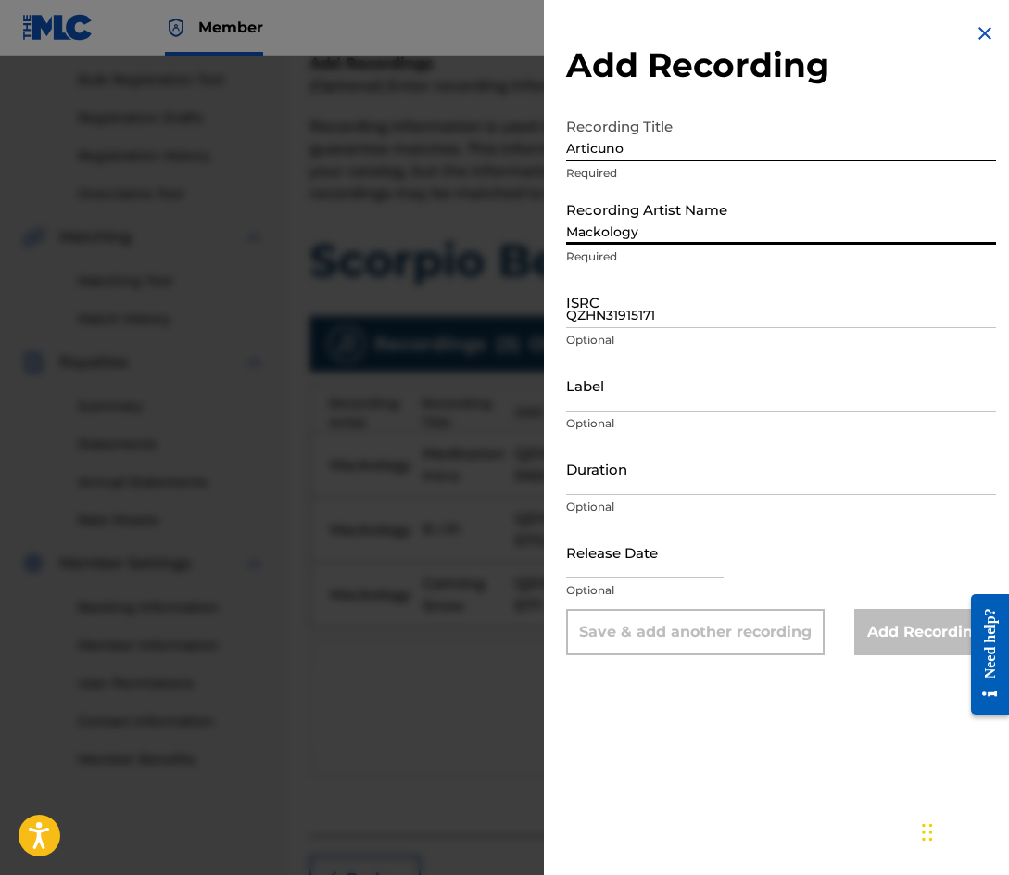
click at [674, 220] on input "Mackology" at bounding box center [781, 218] width 430 height 53
type input "Mackology"
click at [612, 315] on input "QZHN31915171" at bounding box center [781, 301] width 430 height 53
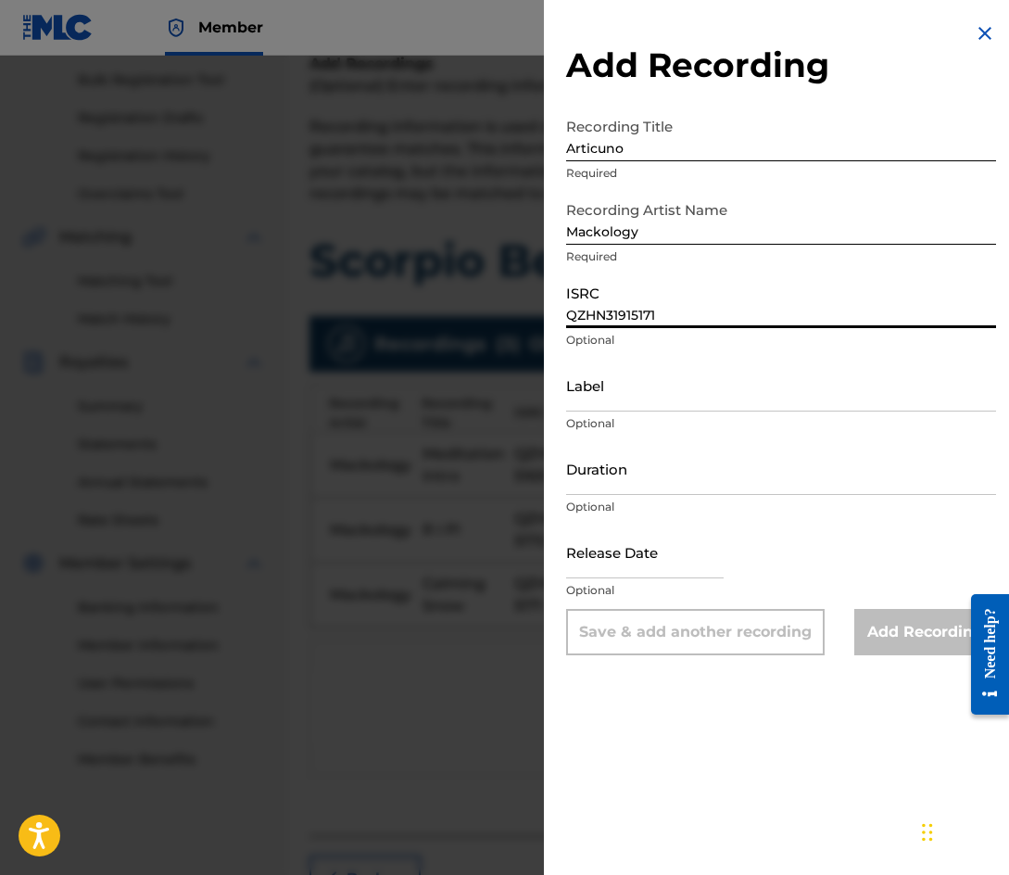
paste input "2"
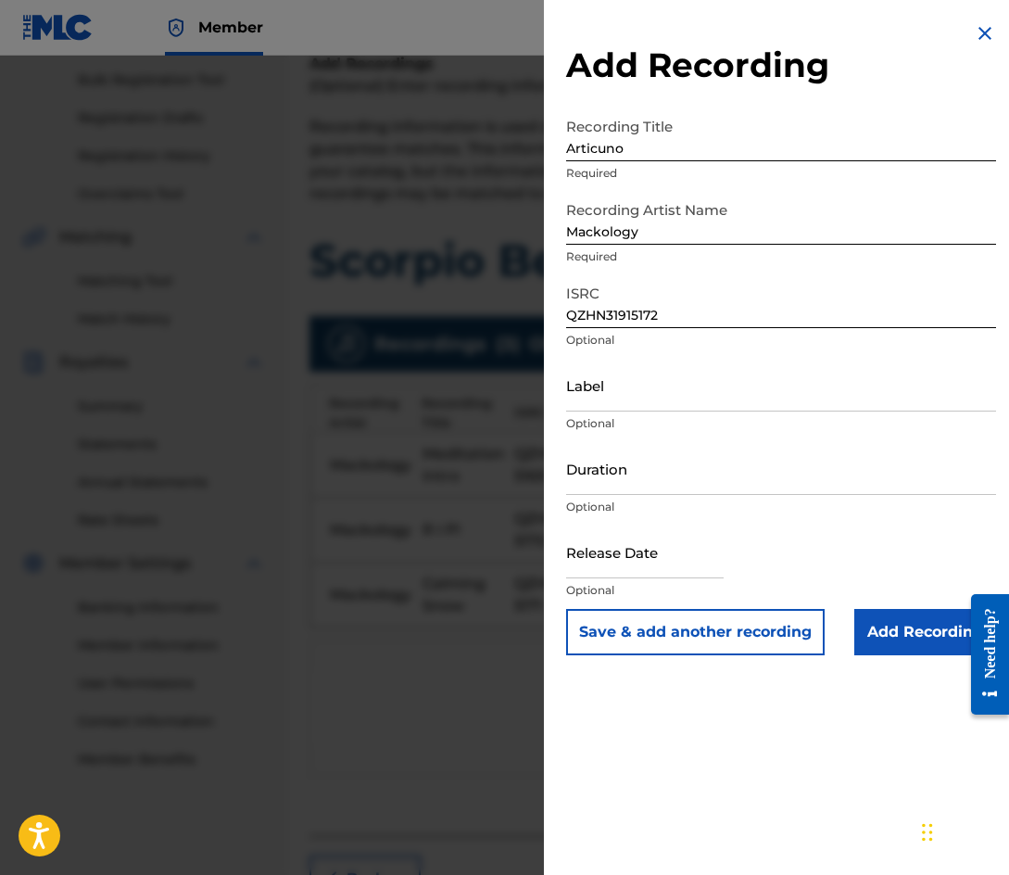
click at [715, 634] on button "Save & add another recording" at bounding box center [695, 632] width 258 height 46
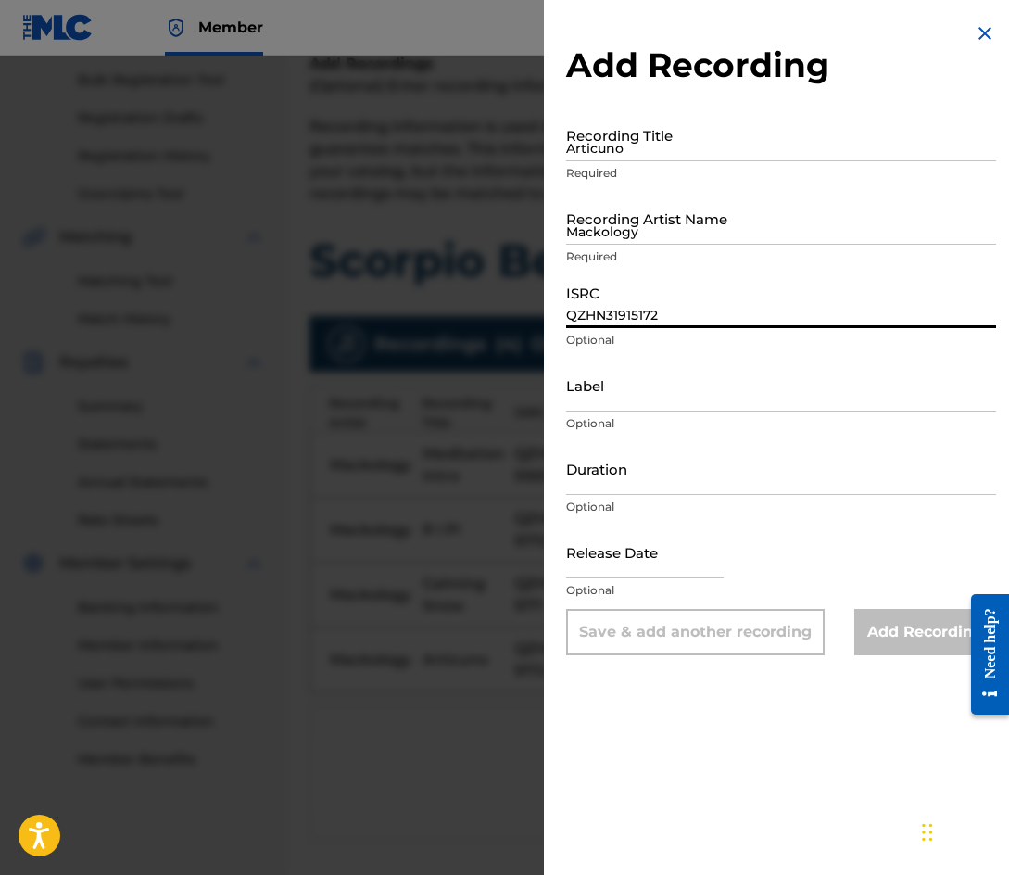
click at [616, 306] on input "QZHN31915172" at bounding box center [781, 301] width 430 height 53
paste input "3"
type input "QZHN31915173"
click at [631, 145] on input "Articuno" at bounding box center [781, 134] width 430 height 53
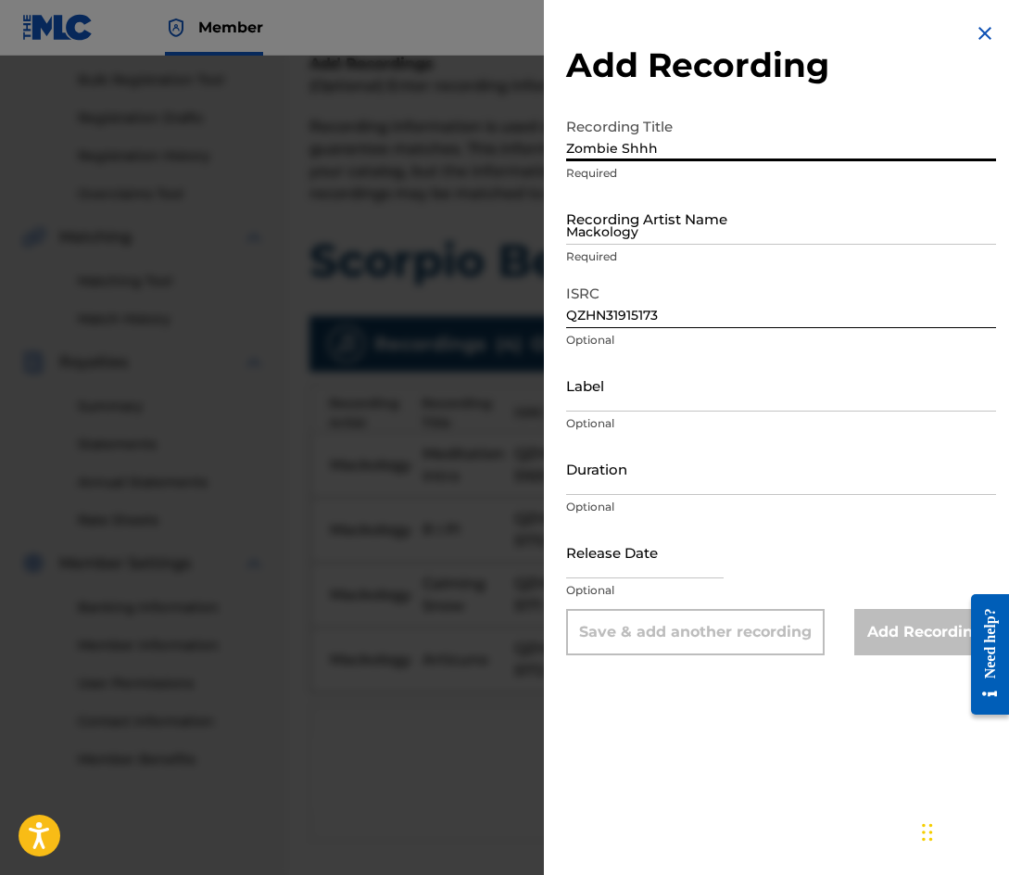
type input "Zombie Shhh"
click at [687, 228] on input "Mackology" at bounding box center [781, 218] width 430 height 53
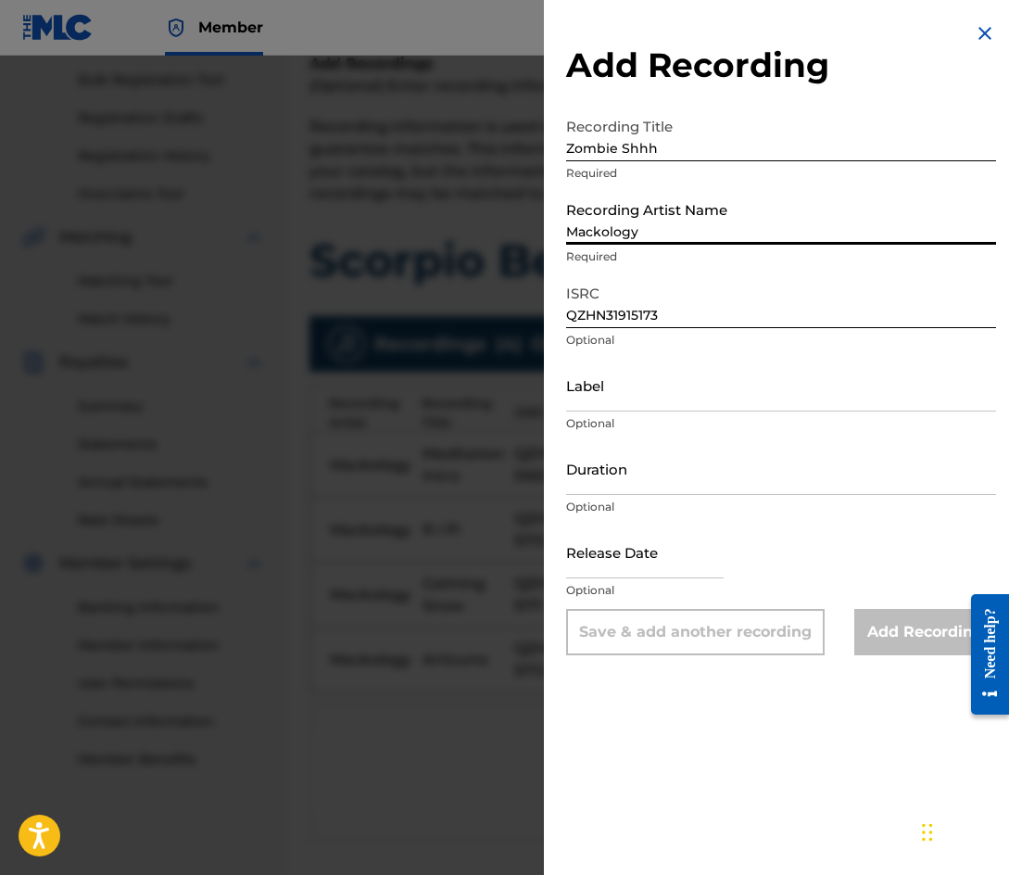
type input "Mackology"
click at [668, 385] on input "Label" at bounding box center [781, 385] width 430 height 53
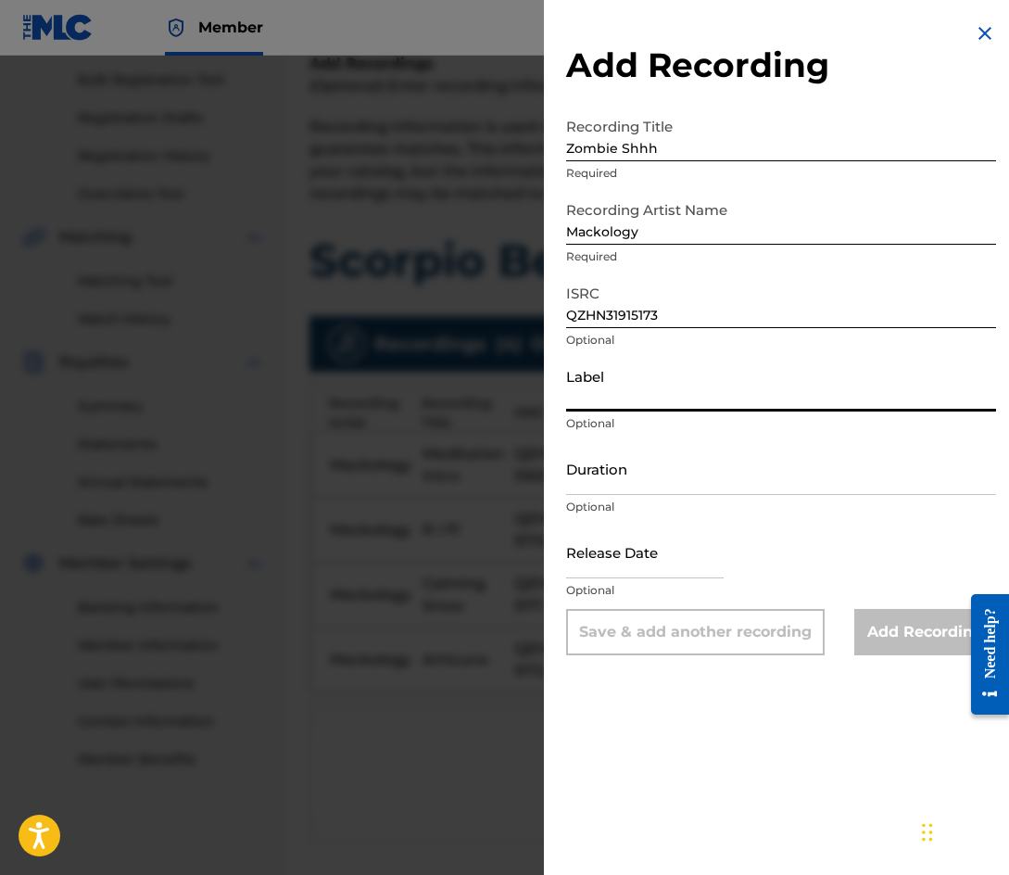
click at [693, 326] on input "QZHN31915173" at bounding box center [781, 301] width 430 height 53
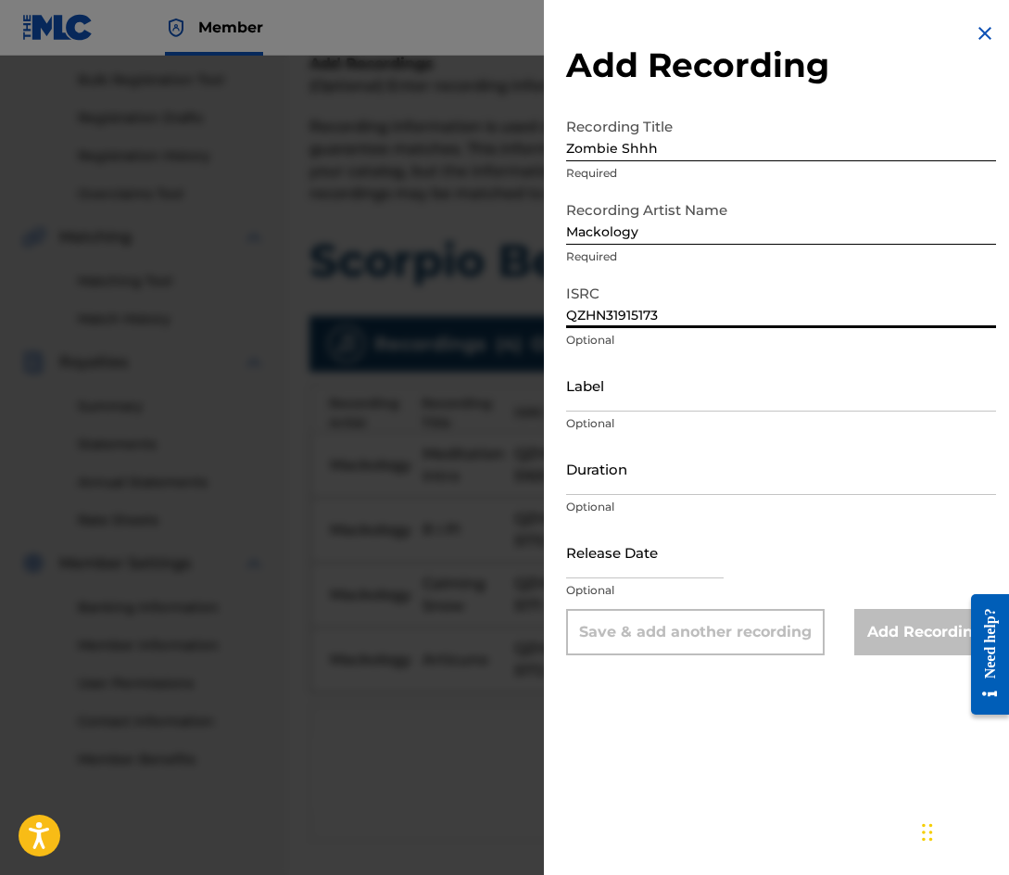
click at [687, 171] on p "Required" at bounding box center [781, 173] width 430 height 17
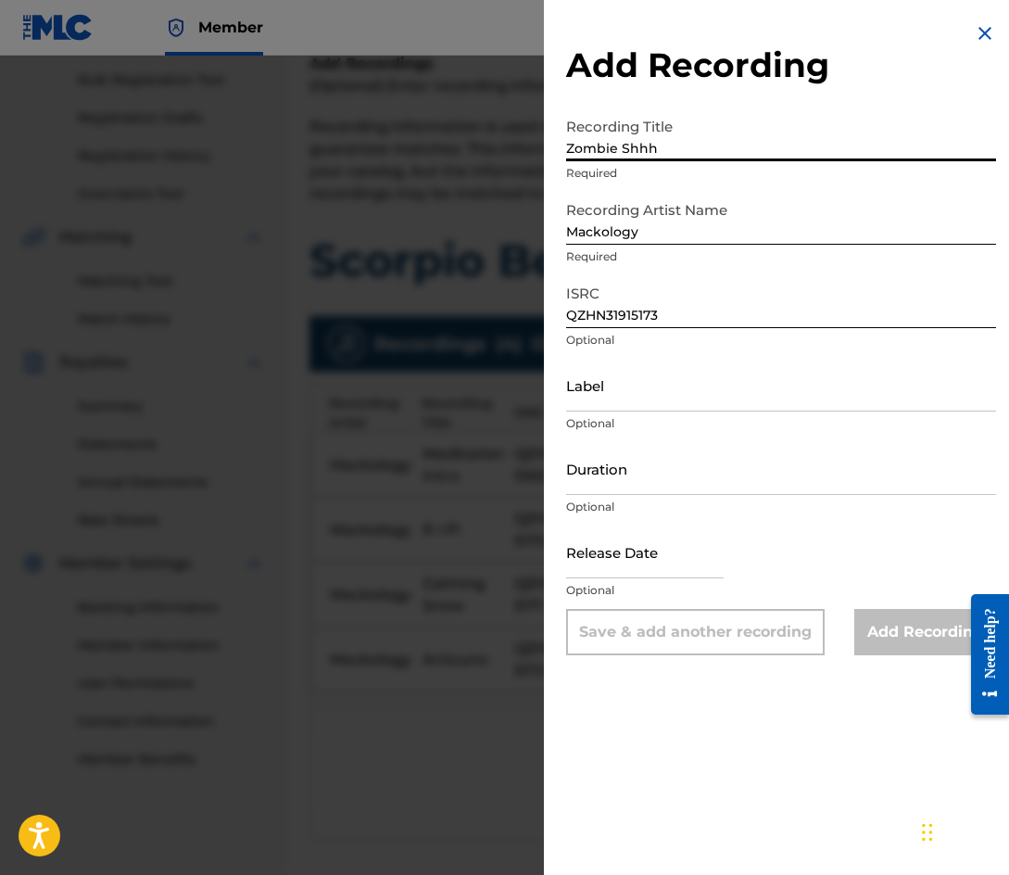
click at [682, 156] on input "Zombie Shhh" at bounding box center [781, 134] width 430 height 53
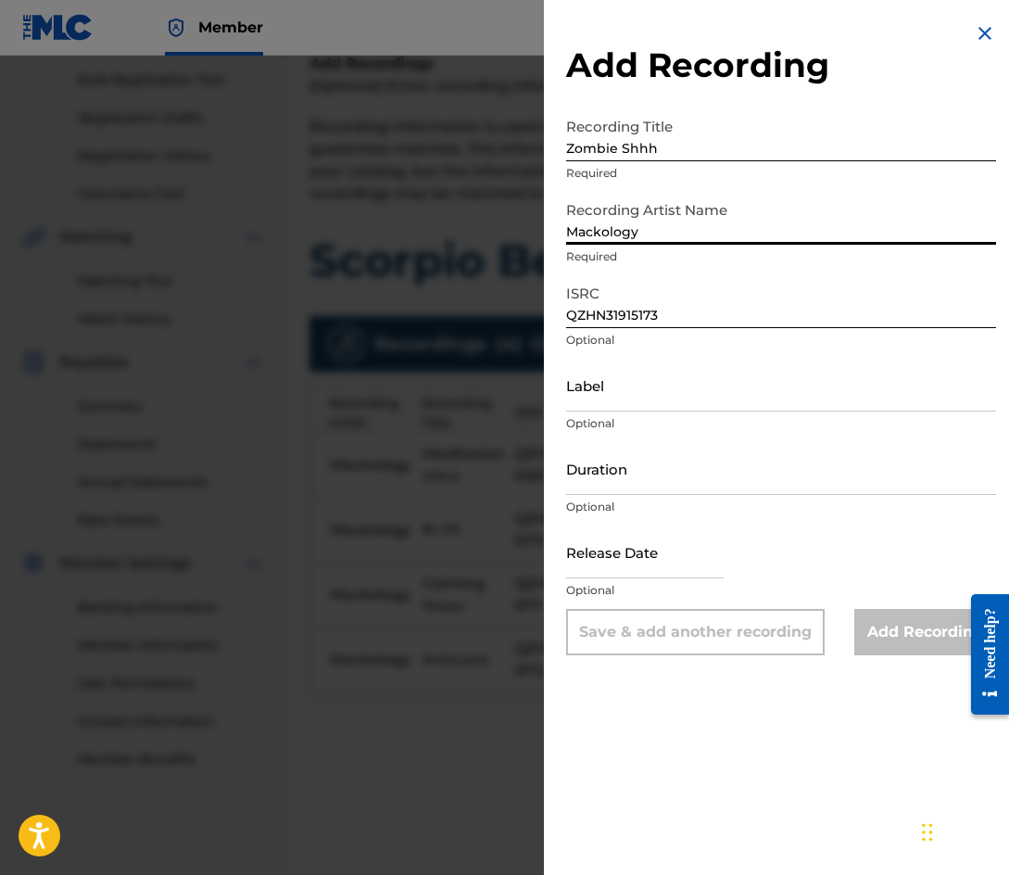
click at [675, 230] on input "Mackology" at bounding box center [781, 218] width 430 height 53
click at [660, 158] on input "Zombie Shhh" at bounding box center [781, 134] width 430 height 53
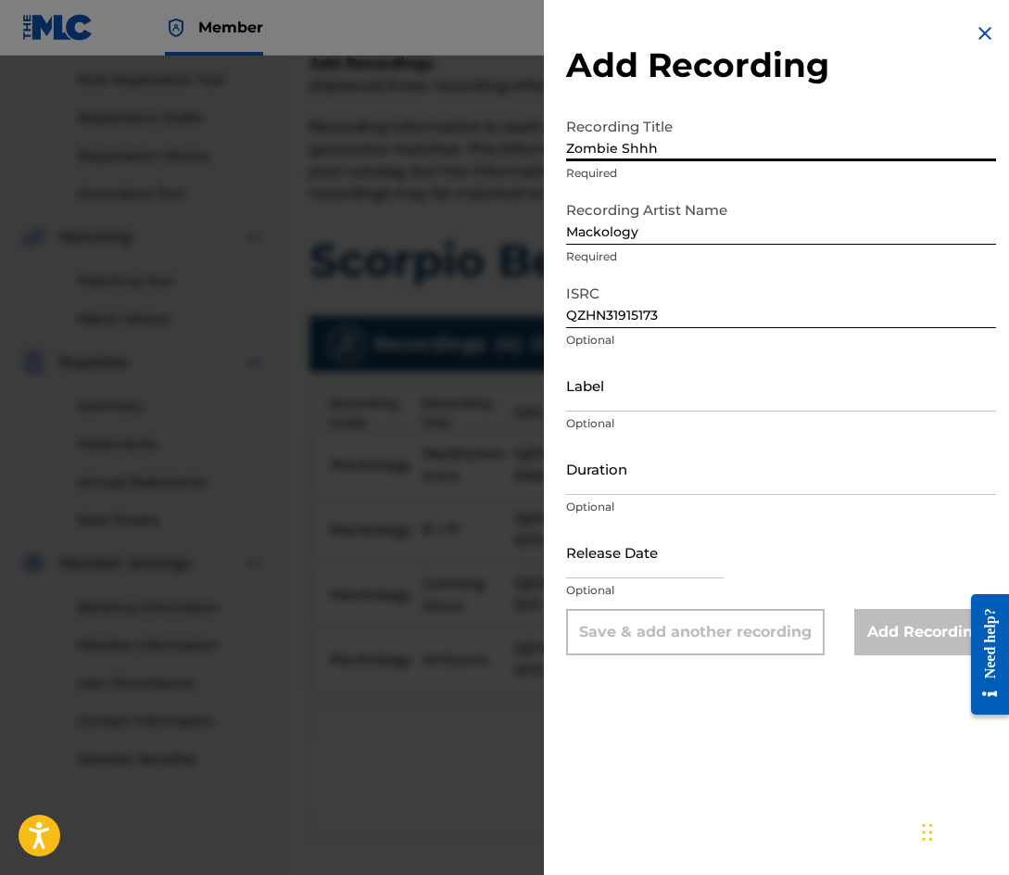
click at [660, 158] on input "Zombie Shhh" at bounding box center [781, 134] width 430 height 53
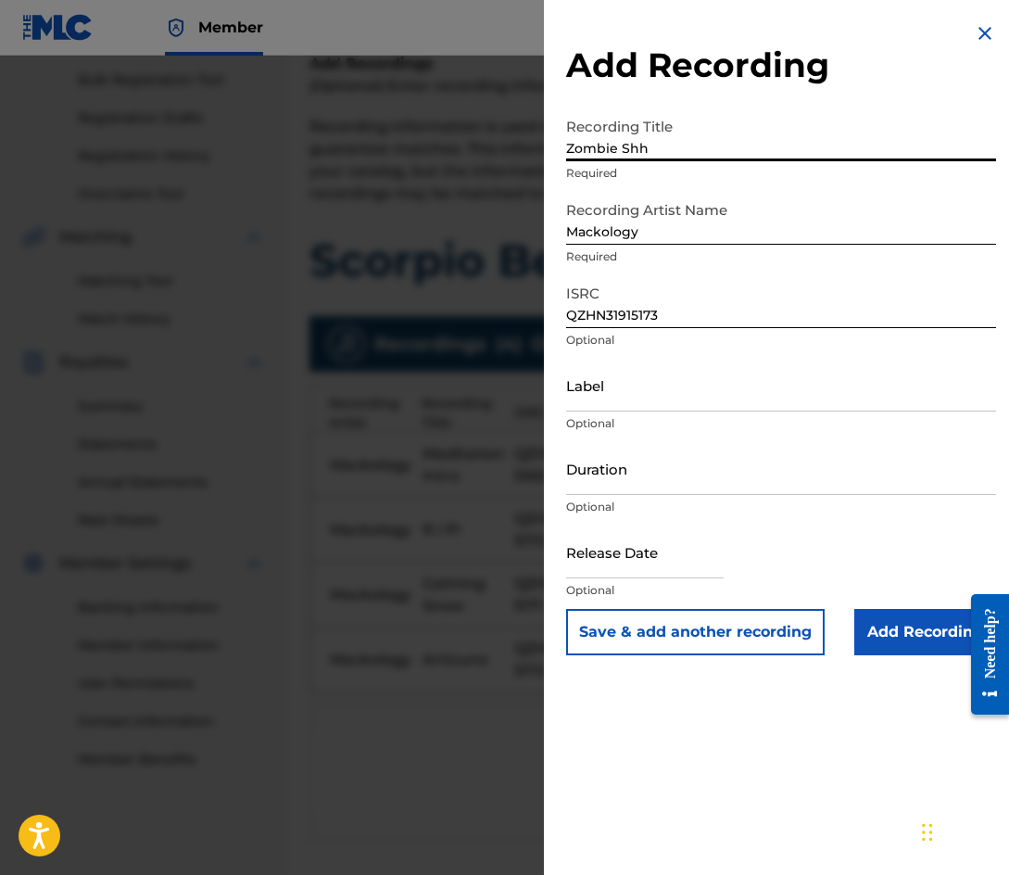
type input "Zombie Shhh"
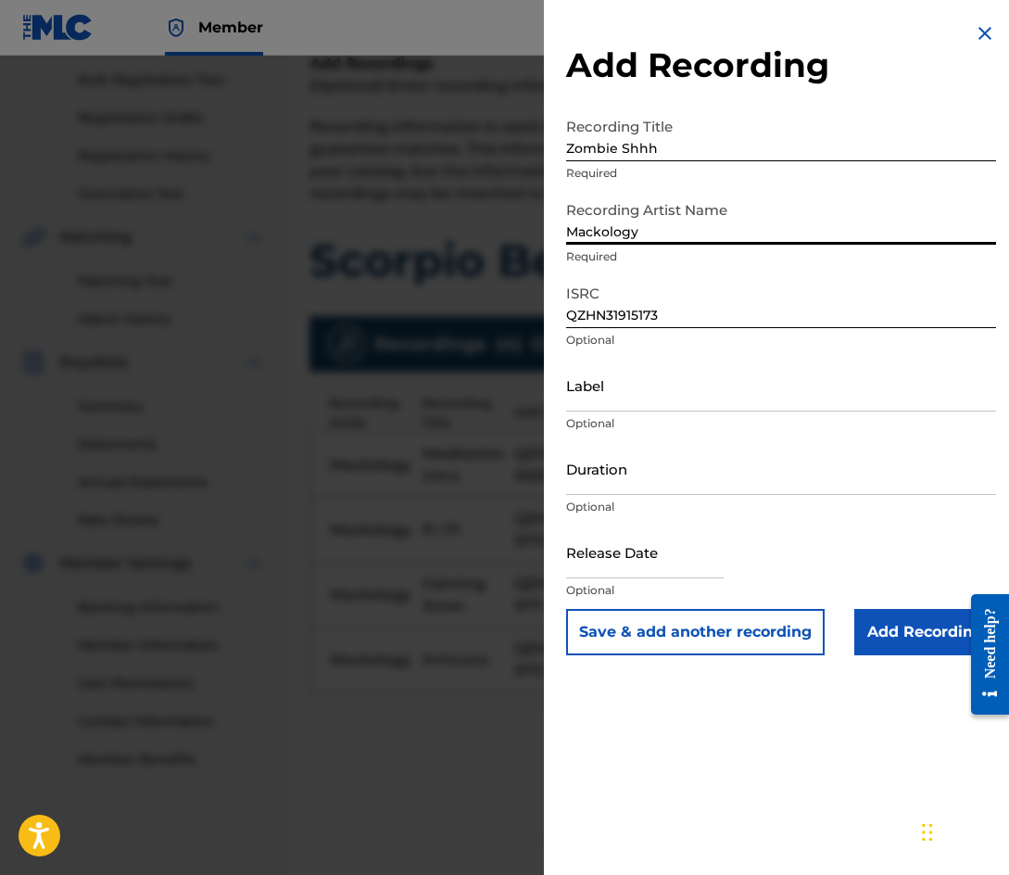
click at [662, 219] on input "Mackology" at bounding box center [781, 218] width 430 height 53
click at [664, 324] on input "QZHN31915173" at bounding box center [781, 301] width 430 height 53
click at [676, 625] on button "Save & add another recording" at bounding box center [695, 632] width 258 height 46
